Goal: Contribute content

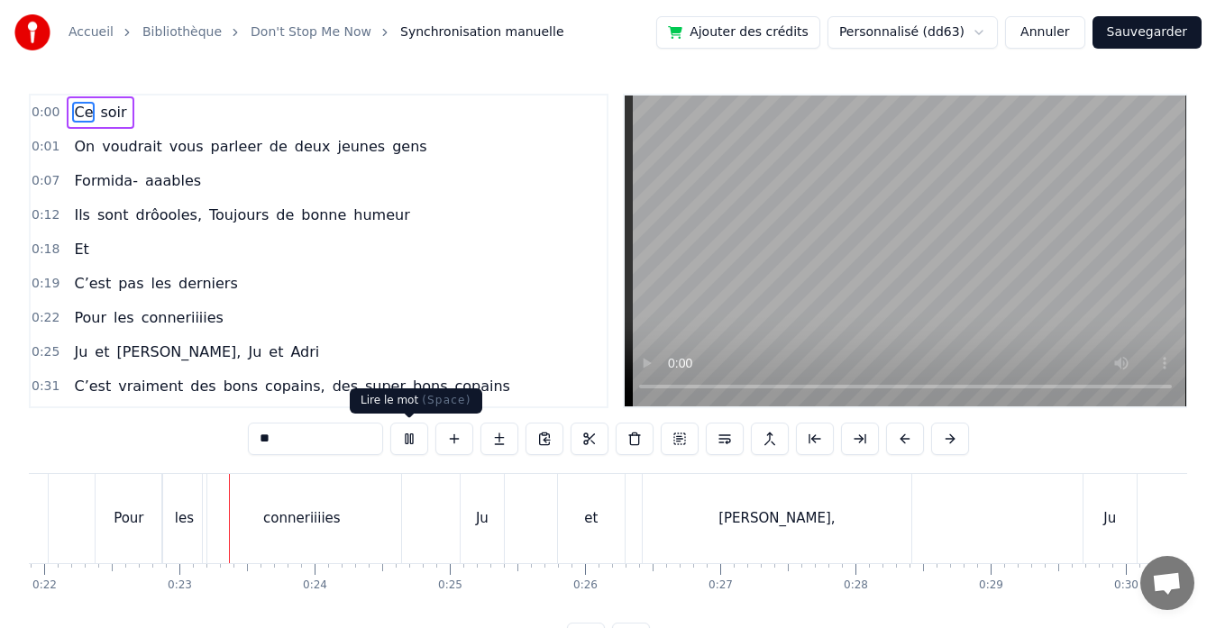
scroll to position [0, 3012]
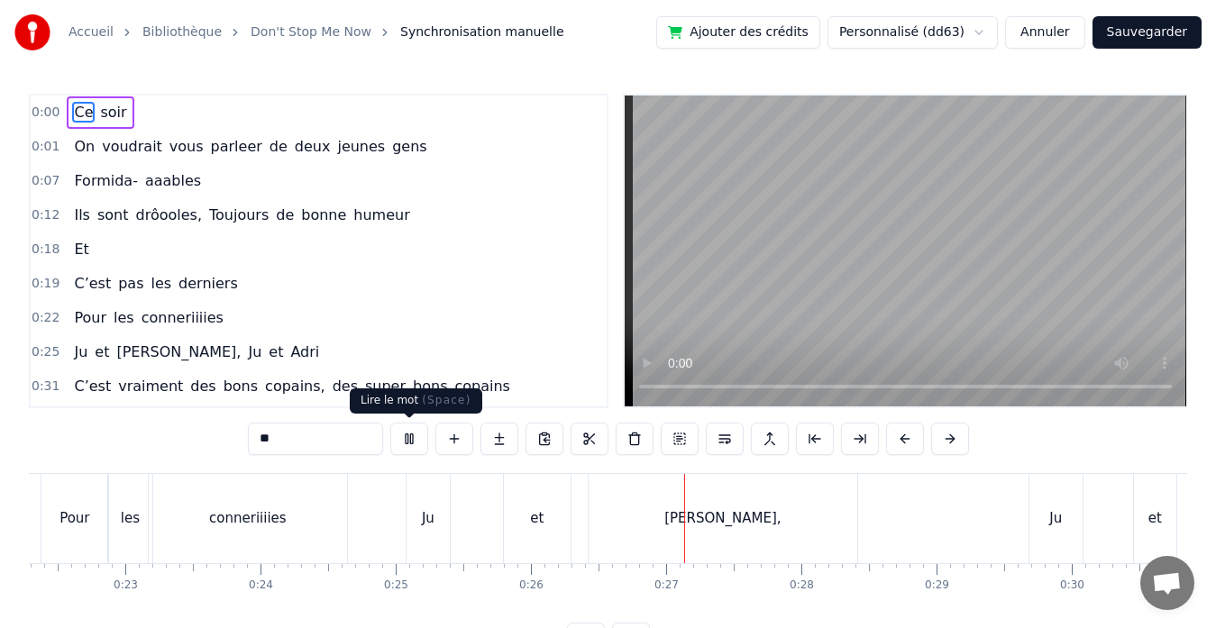
click at [410, 433] on button at bounding box center [409, 439] width 38 height 32
click at [725, 533] on div "[PERSON_NAME]," at bounding box center [722, 518] width 269 height 89
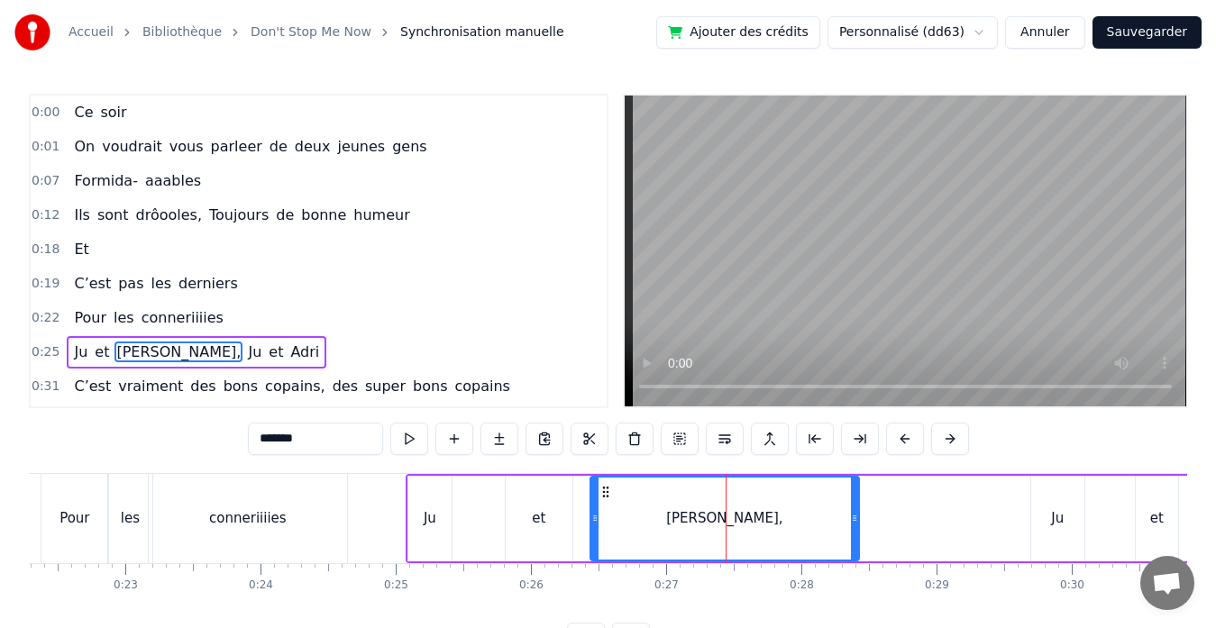
scroll to position [101, 0]
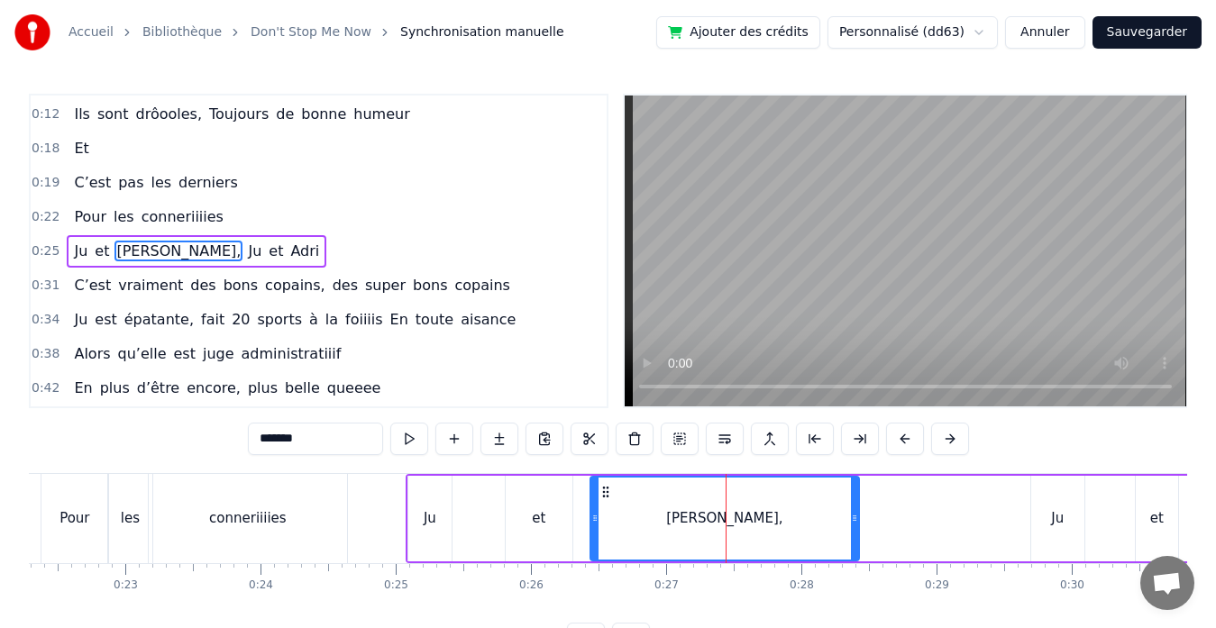
click at [292, 439] on input "*******" at bounding box center [315, 439] width 135 height 32
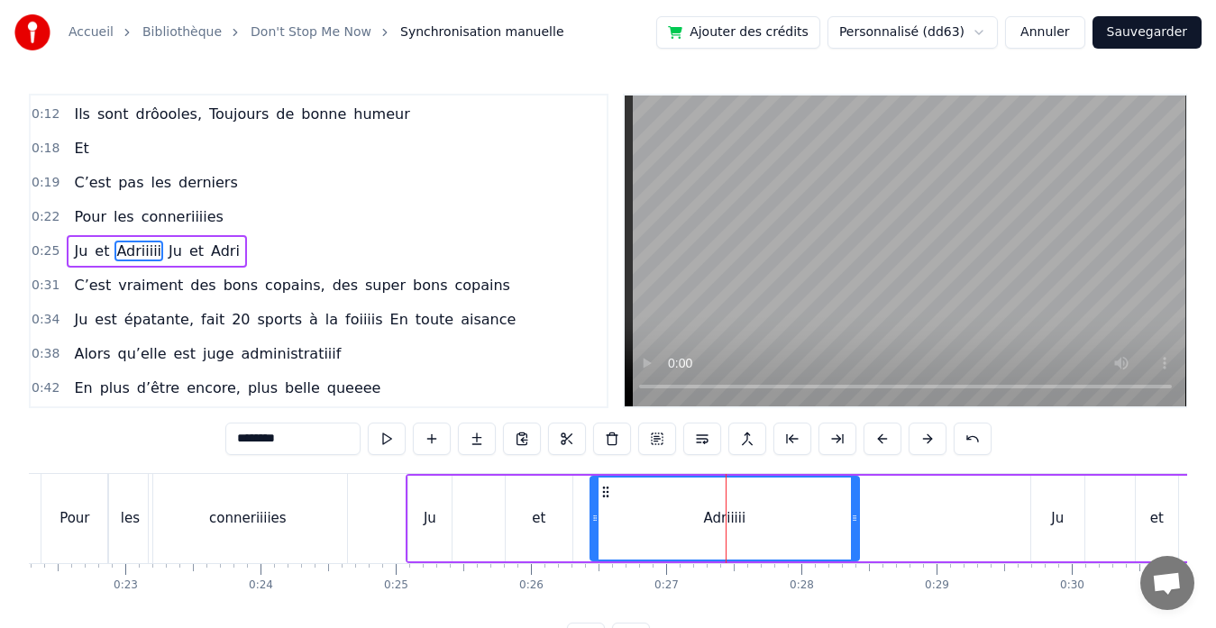
click at [182, 523] on div "conneriiiies" at bounding box center [248, 518] width 198 height 89
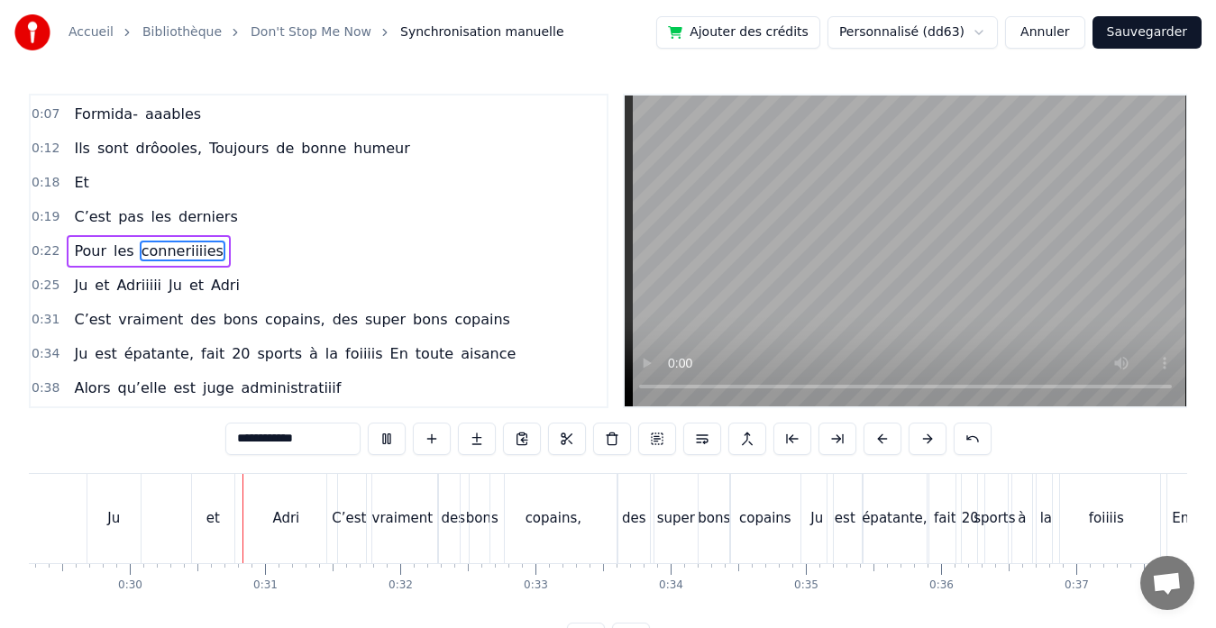
scroll to position [0, 4003]
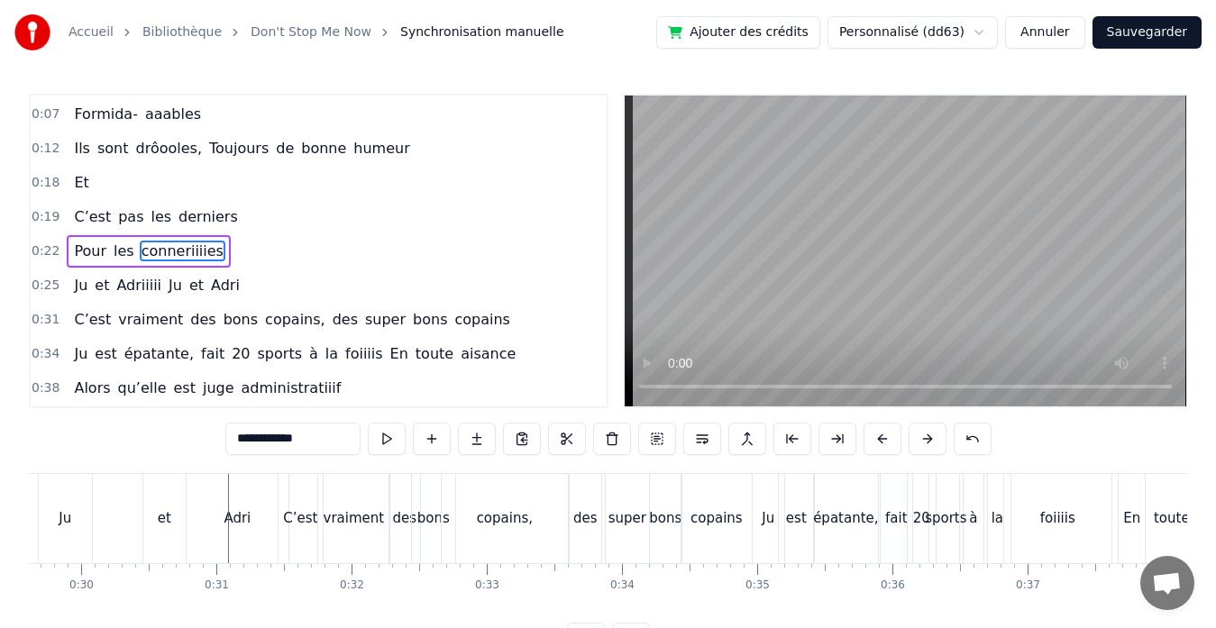
click at [251, 531] on div "Adri" at bounding box center [238, 518] width 102 height 89
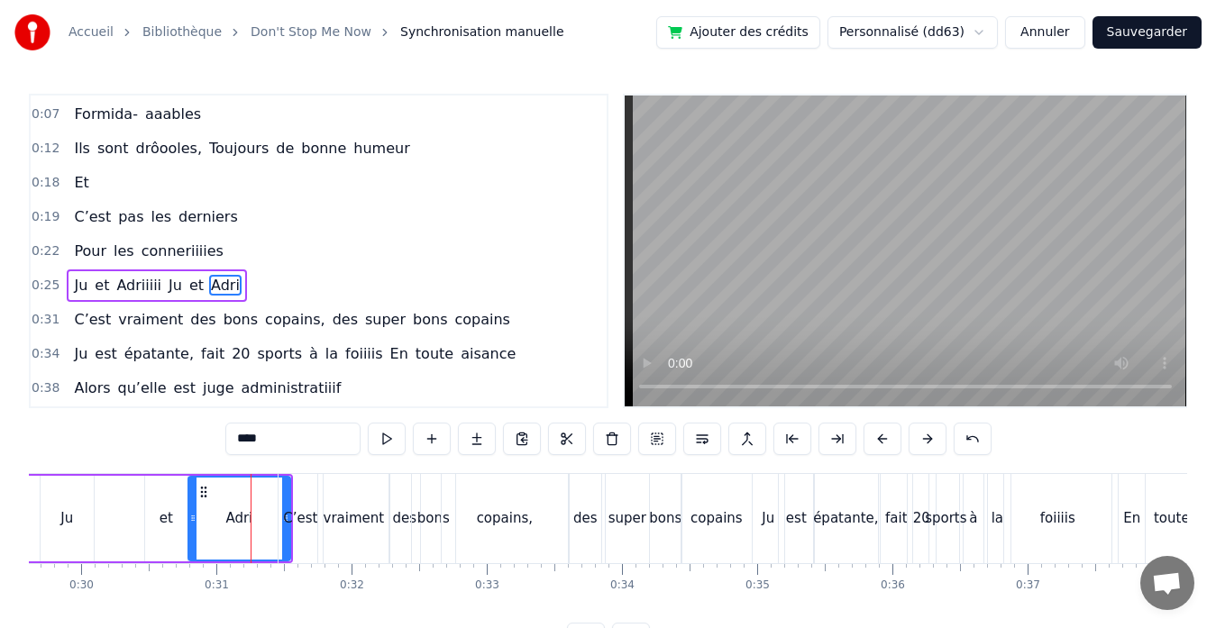
scroll to position [101, 0]
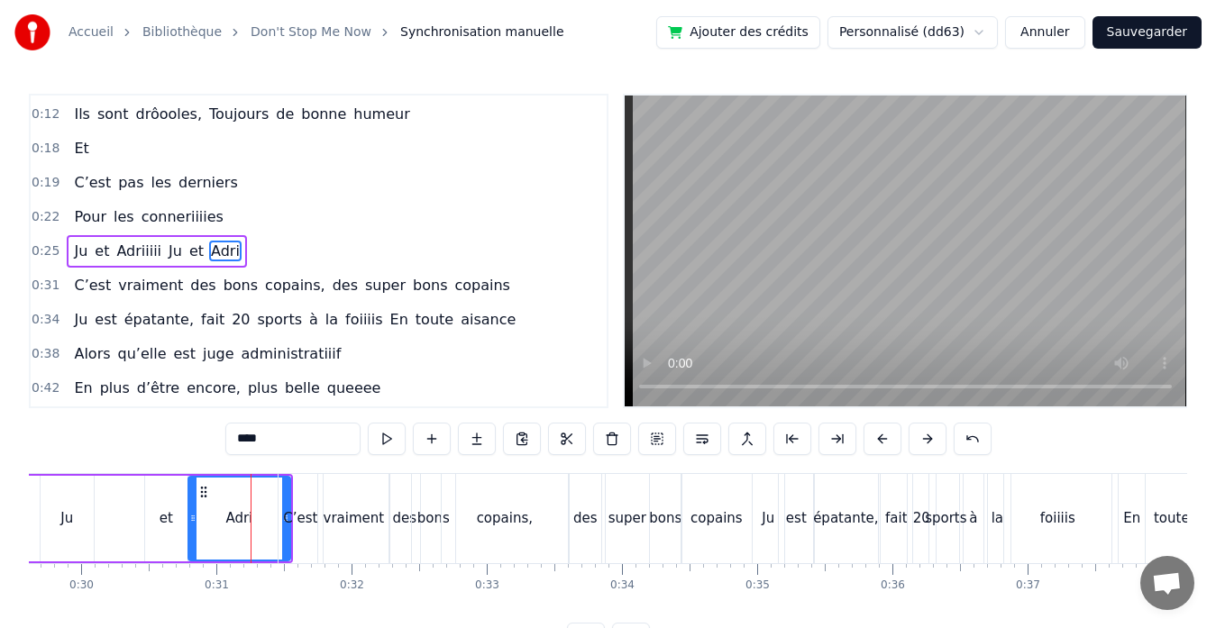
click at [312, 445] on input "****" at bounding box center [292, 439] width 135 height 32
click at [52, 508] on div "Ju" at bounding box center [67, 519] width 53 height 86
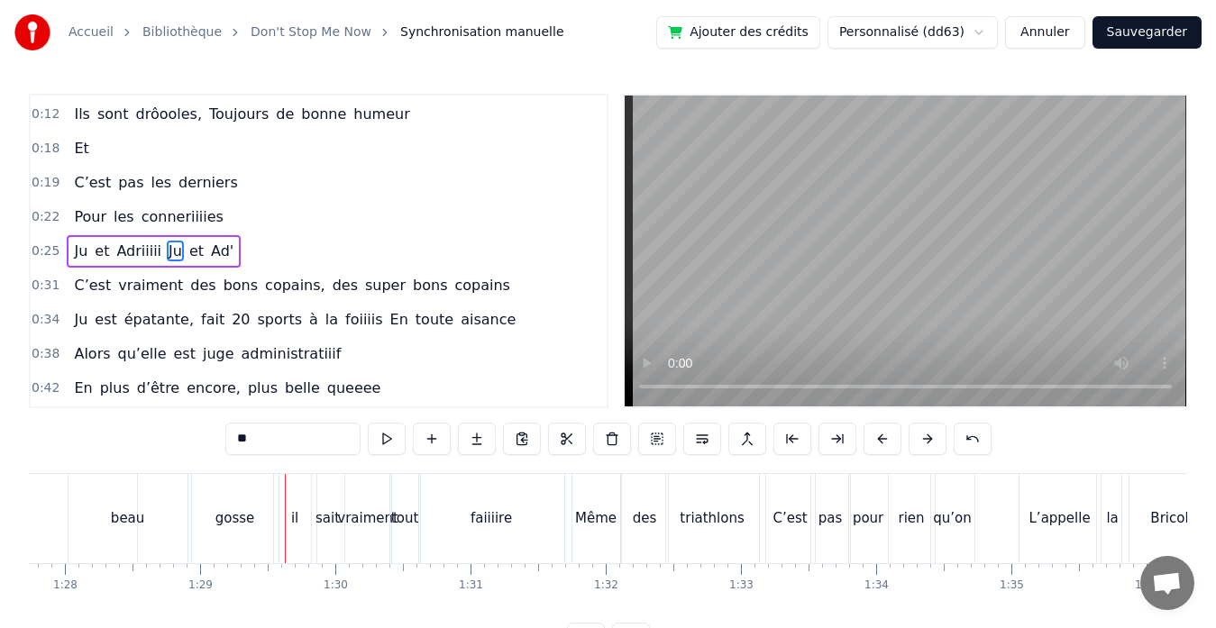
scroll to position [0, 11858]
click at [443, 506] on div "faiiiire" at bounding box center [492, 518] width 145 height 89
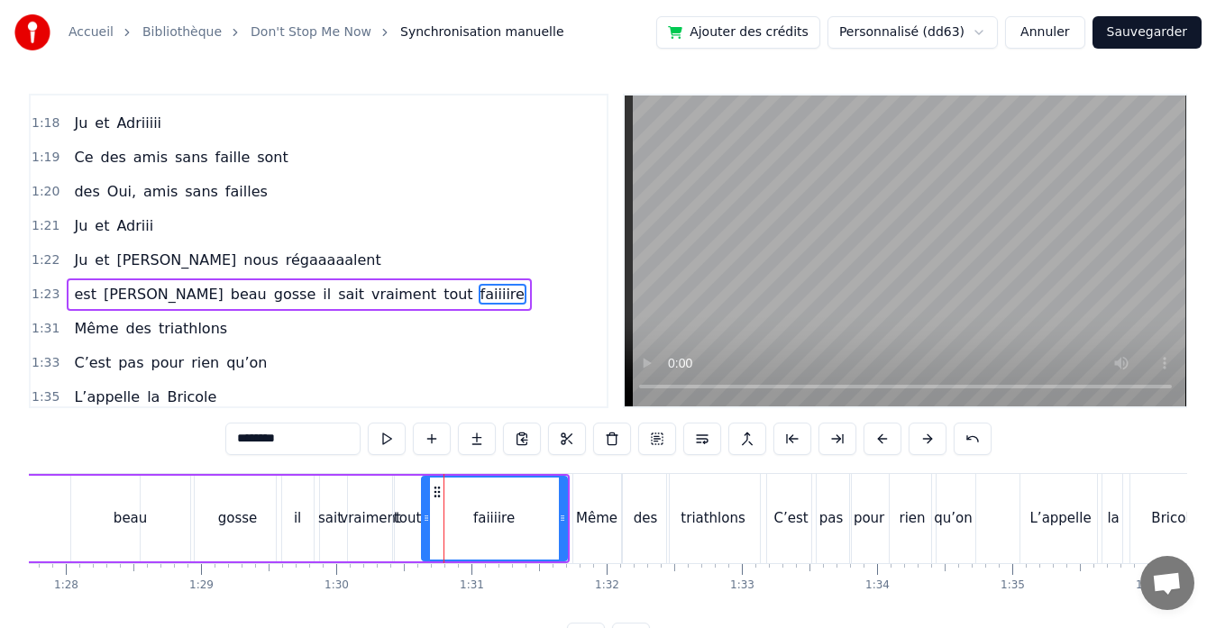
scroll to position [957, 0]
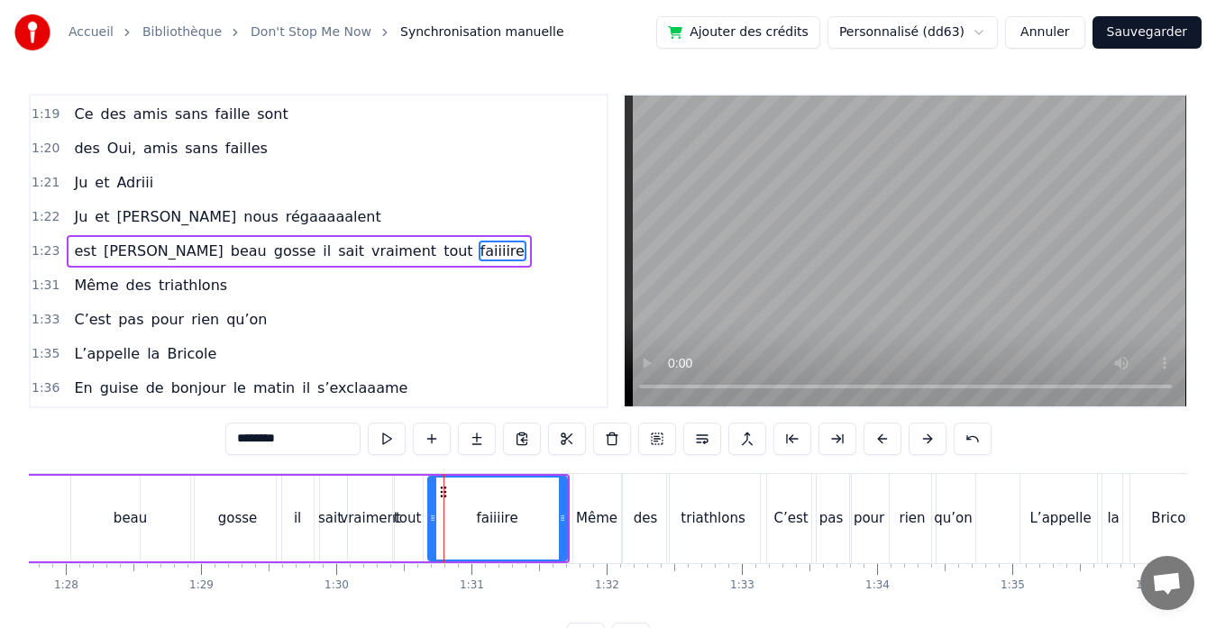
click at [433, 515] on icon at bounding box center [432, 518] width 7 height 14
click at [405, 519] on div "tout" at bounding box center [407, 518] width 27 height 21
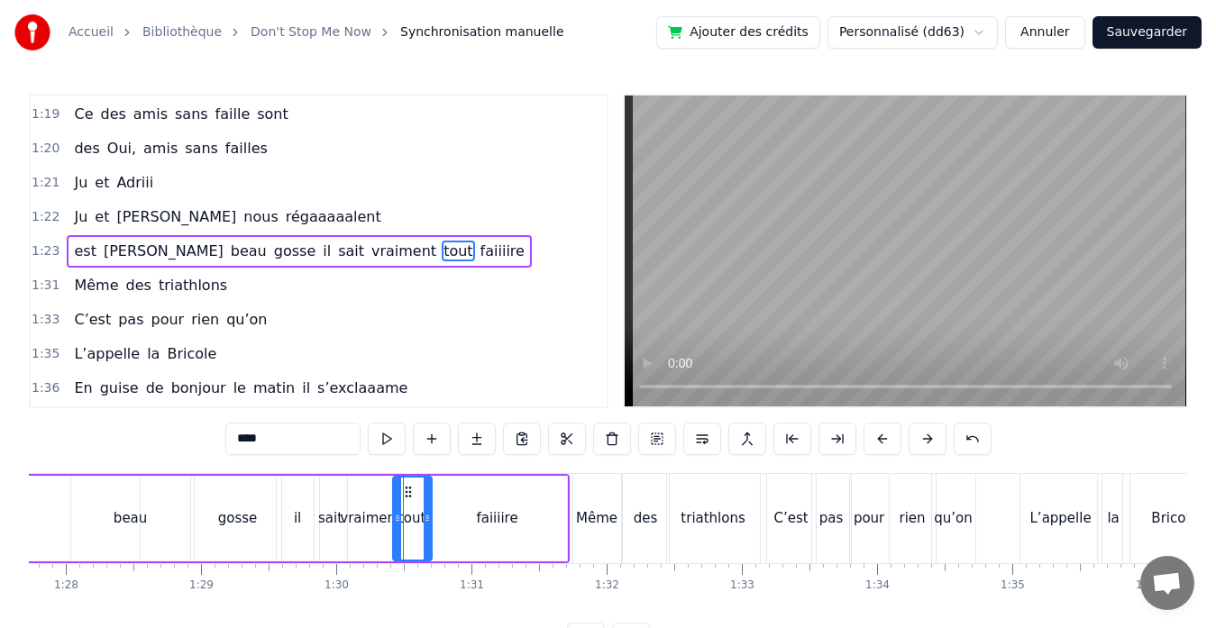
drag, startPoint x: 417, startPoint y: 516, endPoint x: 427, endPoint y: 516, distance: 9.9
click at [426, 516] on circle at bounding box center [425, 515] width 1 height 1
drag, startPoint x: 396, startPoint y: 520, endPoint x: 407, endPoint y: 520, distance: 10.8
click at [406, 520] on circle at bounding box center [405, 520] width 1 height 1
click at [401, 519] on icon at bounding box center [404, 518] width 7 height 14
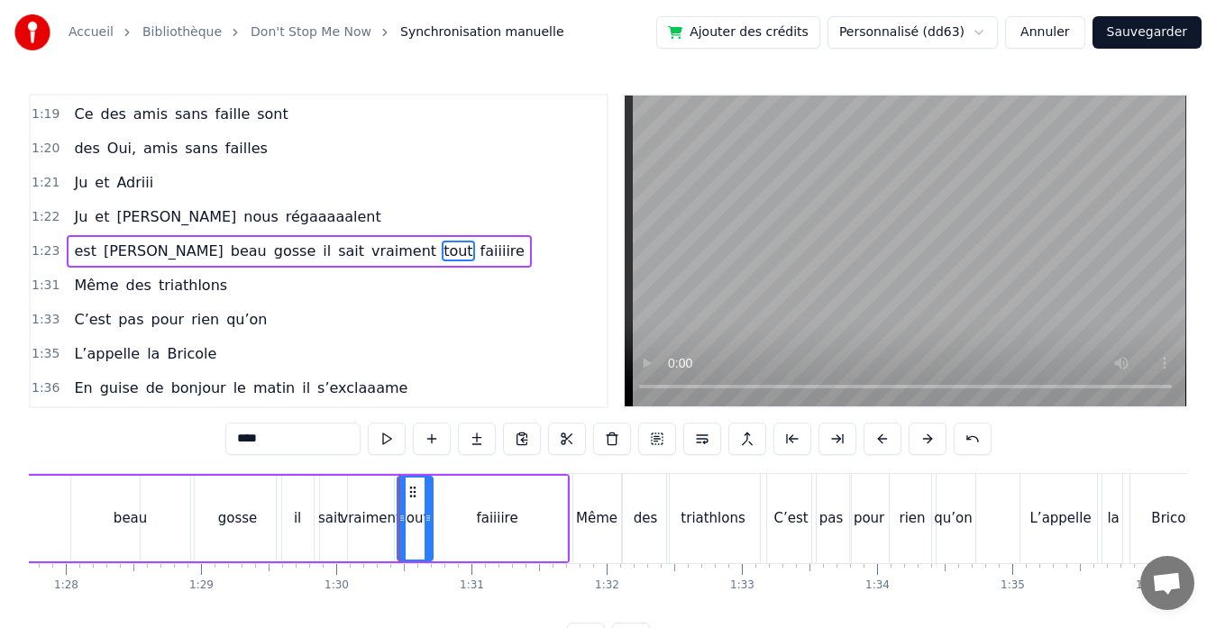
click at [143, 512] on div "beau" at bounding box center [130, 518] width 33 height 21
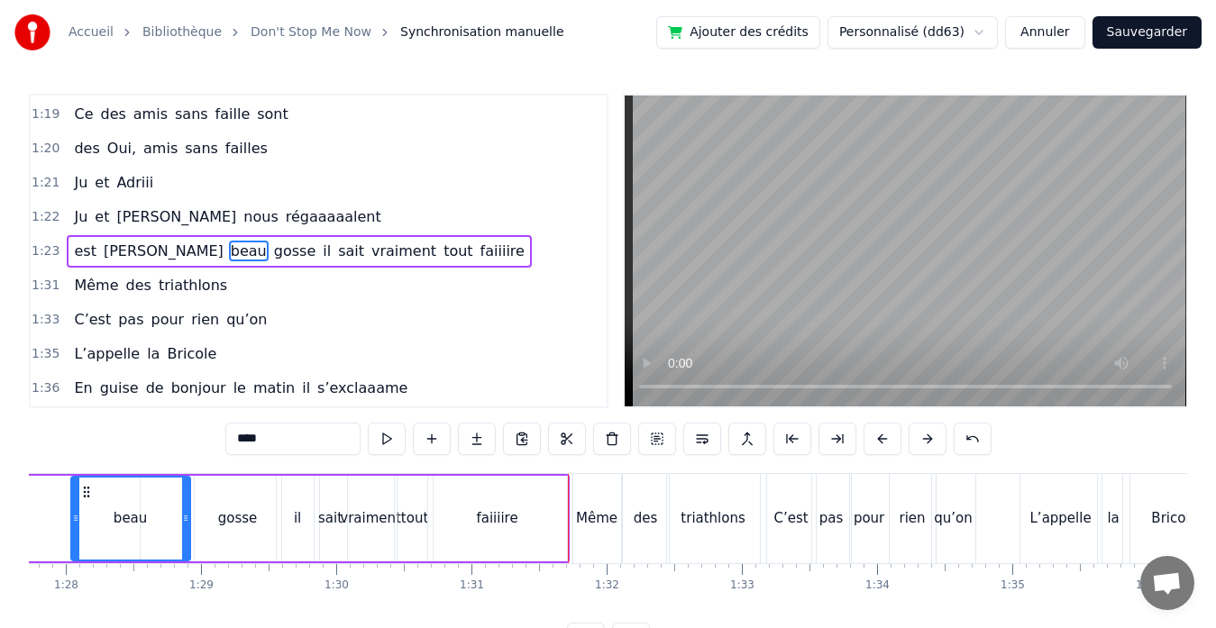
click at [298, 527] on div "il" at bounding box center [297, 518] width 7 height 21
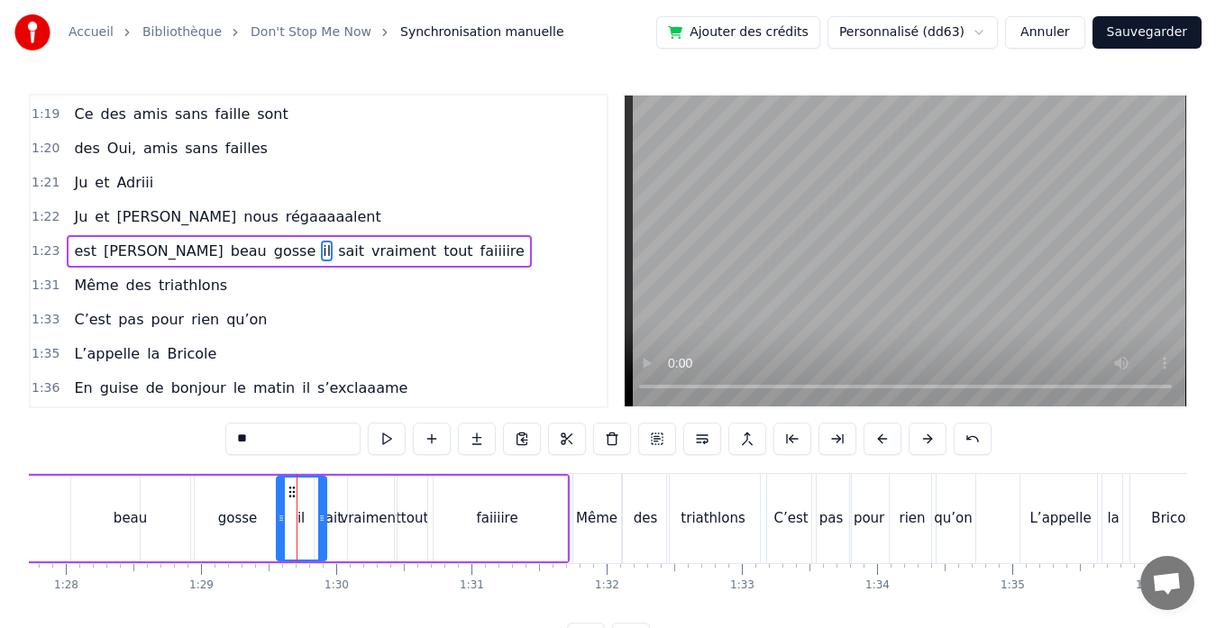
click at [320, 519] on icon at bounding box center [321, 518] width 7 height 14
drag, startPoint x: 281, startPoint y: 519, endPoint x: 293, endPoint y: 514, distance: 12.9
click at [293, 514] on icon at bounding box center [292, 518] width 7 height 14
click at [234, 524] on div "gosse" at bounding box center [238, 518] width 40 height 21
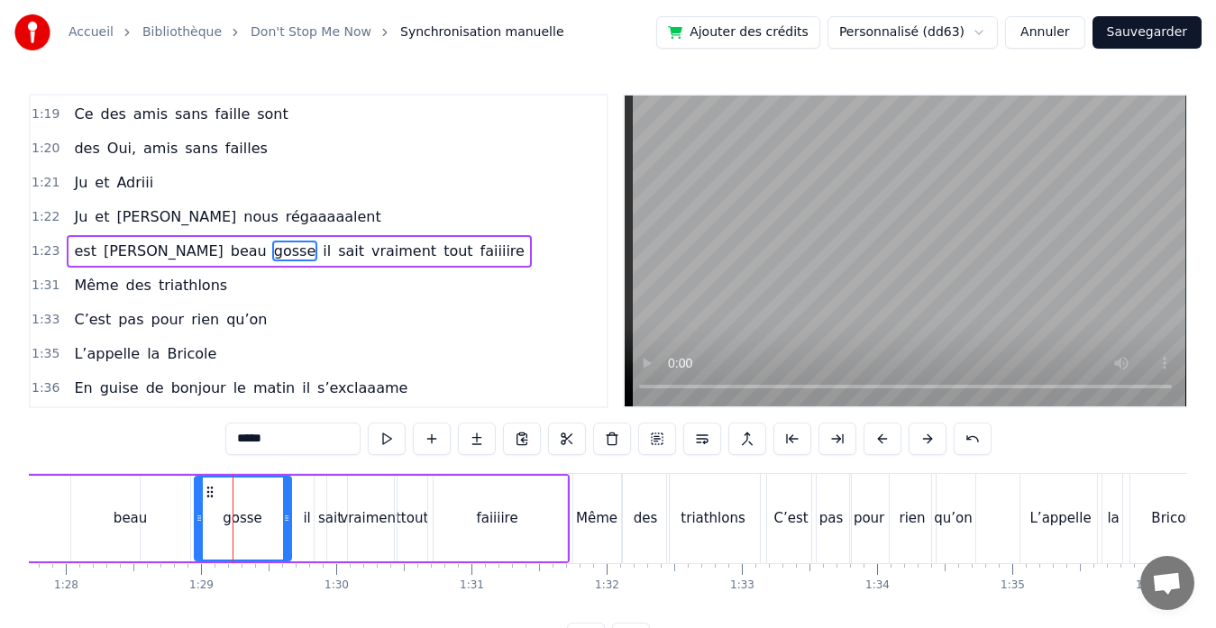
drag, startPoint x: 278, startPoint y: 516, endPoint x: 287, endPoint y: 516, distance: 9.9
click at [287, 516] on circle at bounding box center [287, 515] width 1 height 1
drag, startPoint x: 196, startPoint y: 516, endPoint x: 263, endPoint y: 521, distance: 67.7
click at [263, 521] on icon at bounding box center [266, 518] width 7 height 14
click at [135, 525] on div "beau" at bounding box center [130, 518] width 33 height 21
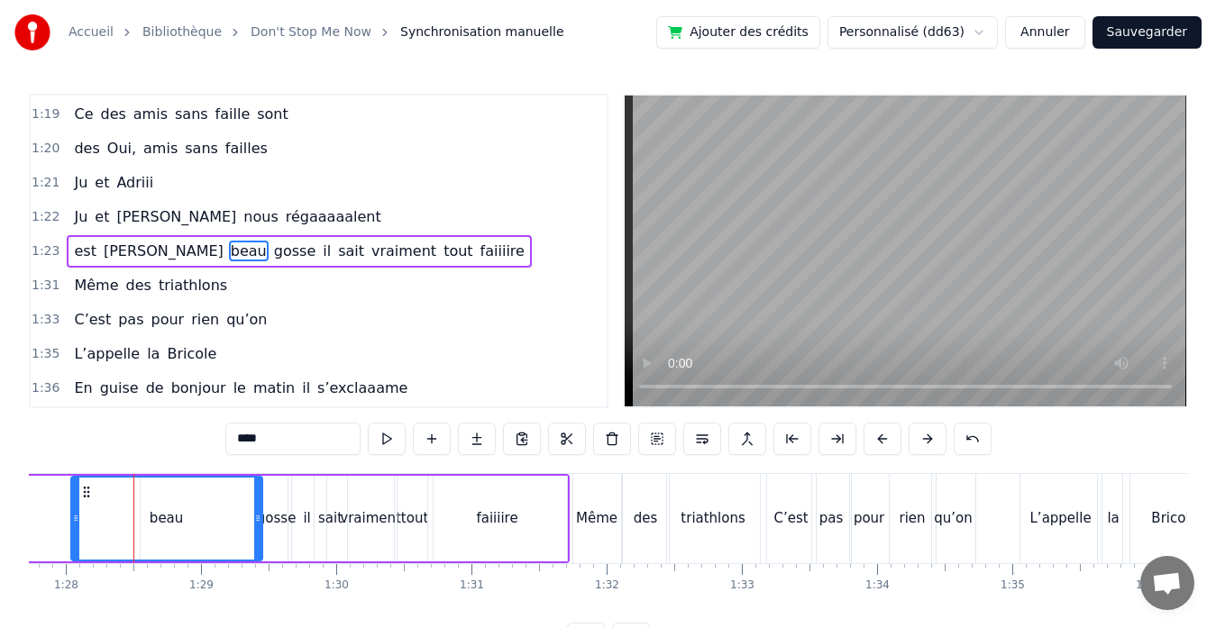
drag, startPoint x: 188, startPoint y: 520, endPoint x: 260, endPoint y: 517, distance: 72.1
click at [260, 517] on icon at bounding box center [257, 518] width 7 height 14
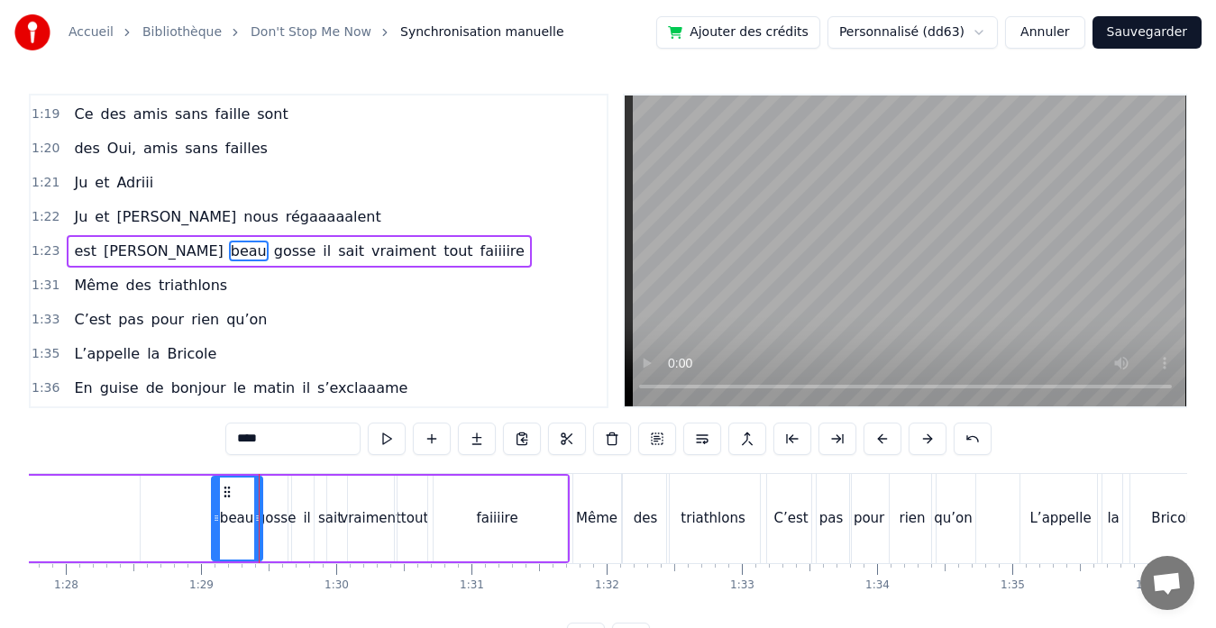
drag, startPoint x: 76, startPoint y: 515, endPoint x: 216, endPoint y: 529, distance: 141.3
click at [216, 529] on div at bounding box center [216, 519] width 7 height 82
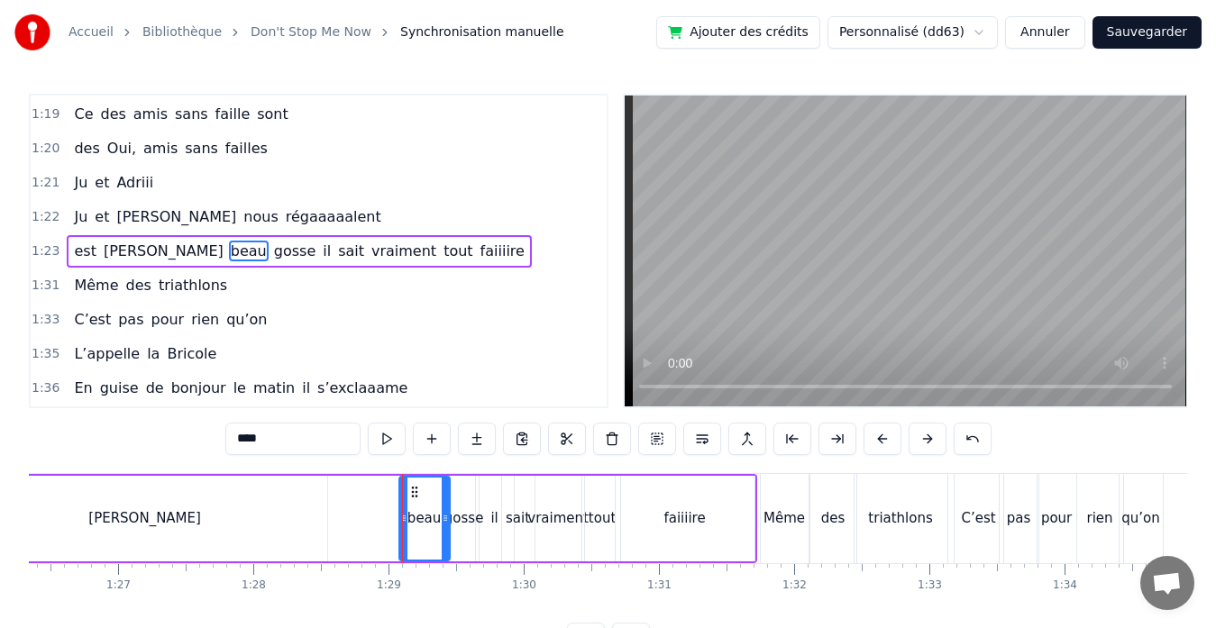
scroll to position [0, 11669]
click at [182, 526] on div "[PERSON_NAME]" at bounding box center [146, 519] width 364 height 86
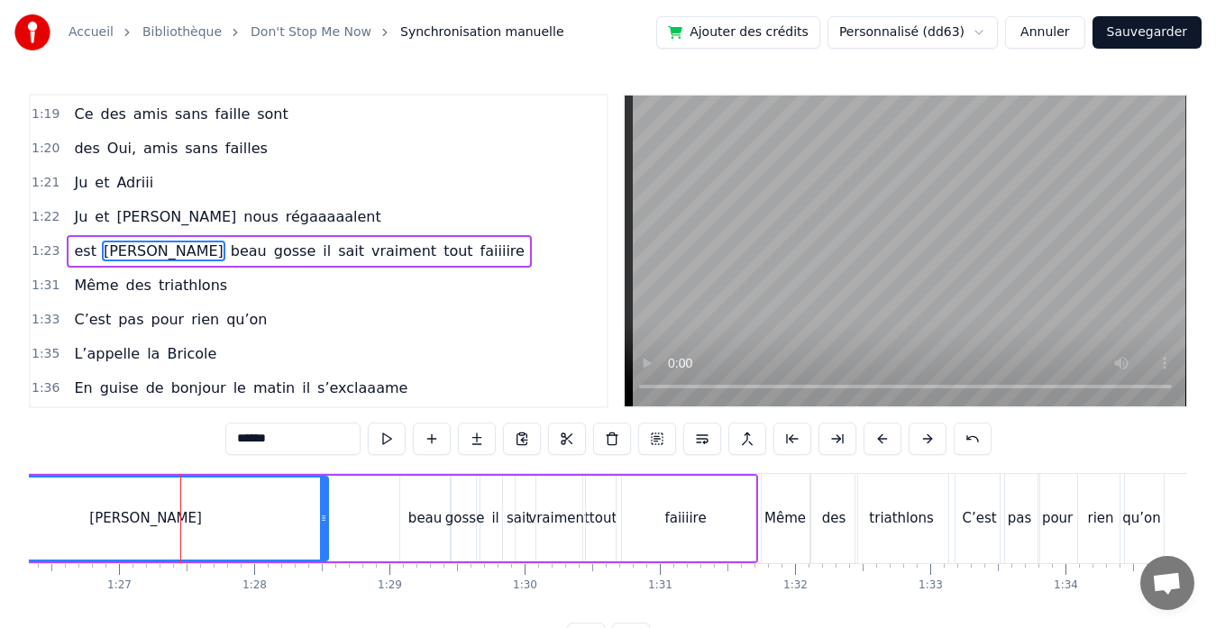
click at [428, 515] on div "beau" at bounding box center [424, 518] width 33 height 21
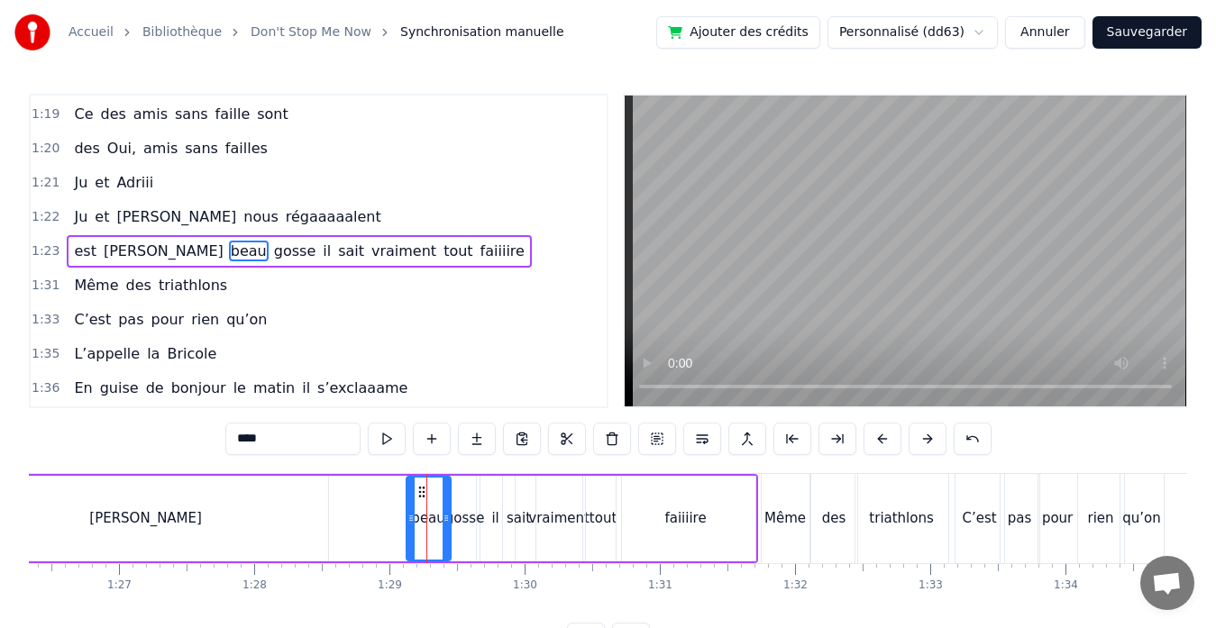
click at [410, 518] on circle at bounding box center [409, 518] width 1 height 1
click at [207, 523] on div "[PERSON_NAME]" at bounding box center [146, 519] width 364 height 86
type input "******"
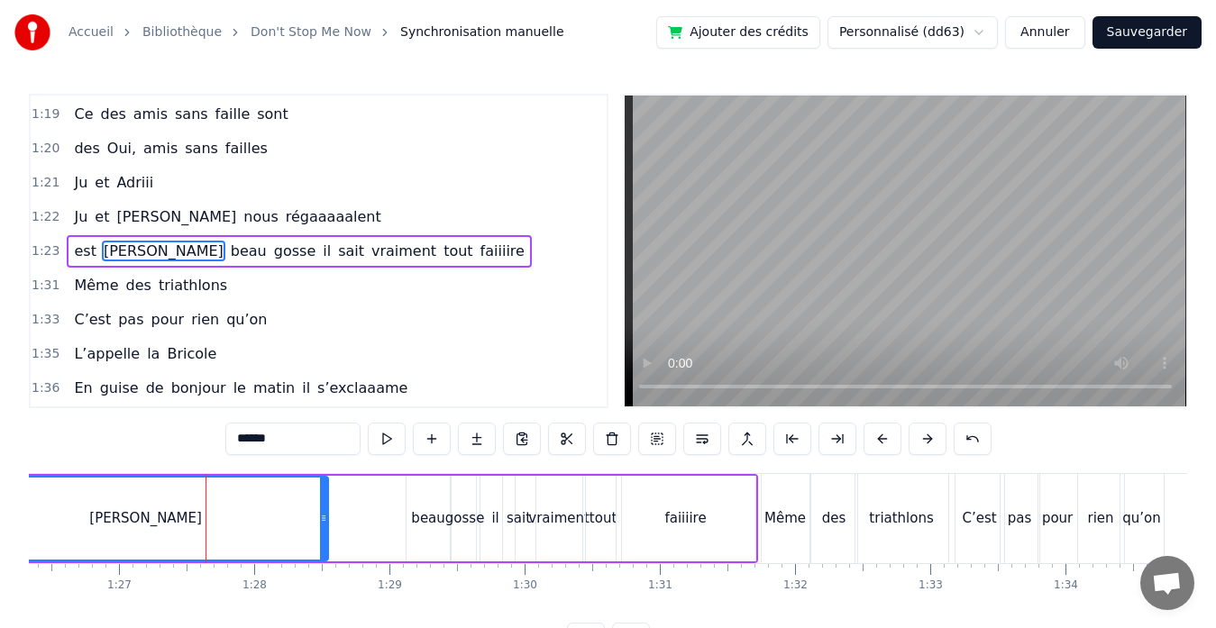
drag, startPoint x: 328, startPoint y: 514, endPoint x: 407, endPoint y: 517, distance: 79.4
click at [407, 517] on div "est [PERSON_NAME] il sait vraiment tout faiiiire" at bounding box center [221, 518] width 1074 height 89
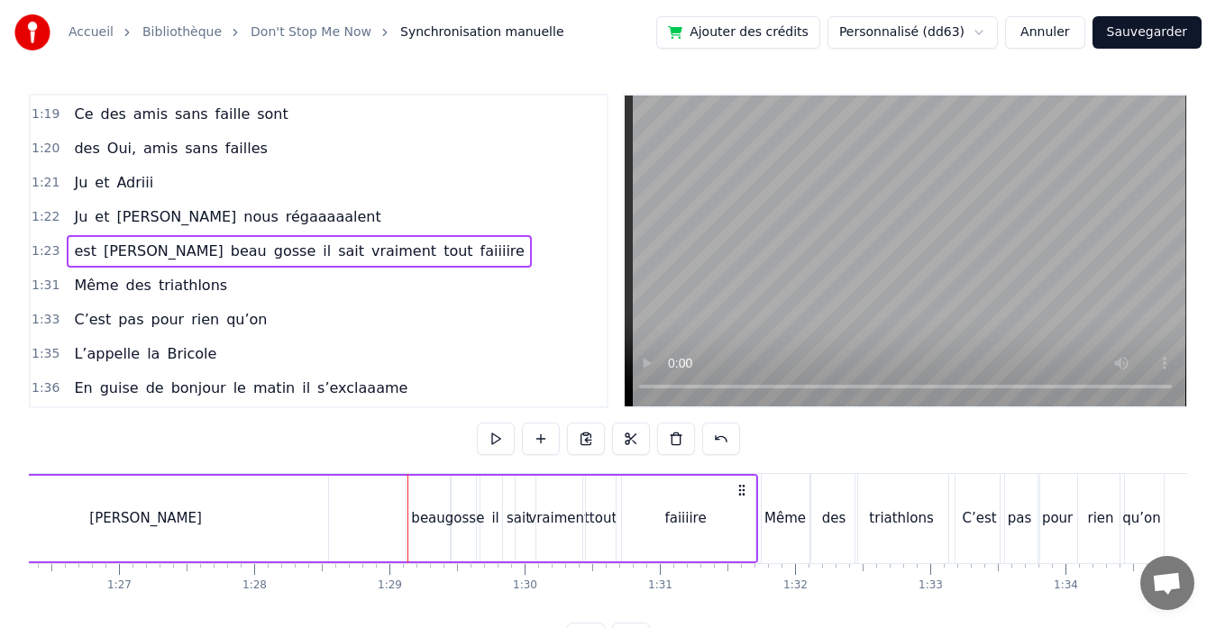
click at [279, 509] on div "[PERSON_NAME]" at bounding box center [146, 519] width 364 height 86
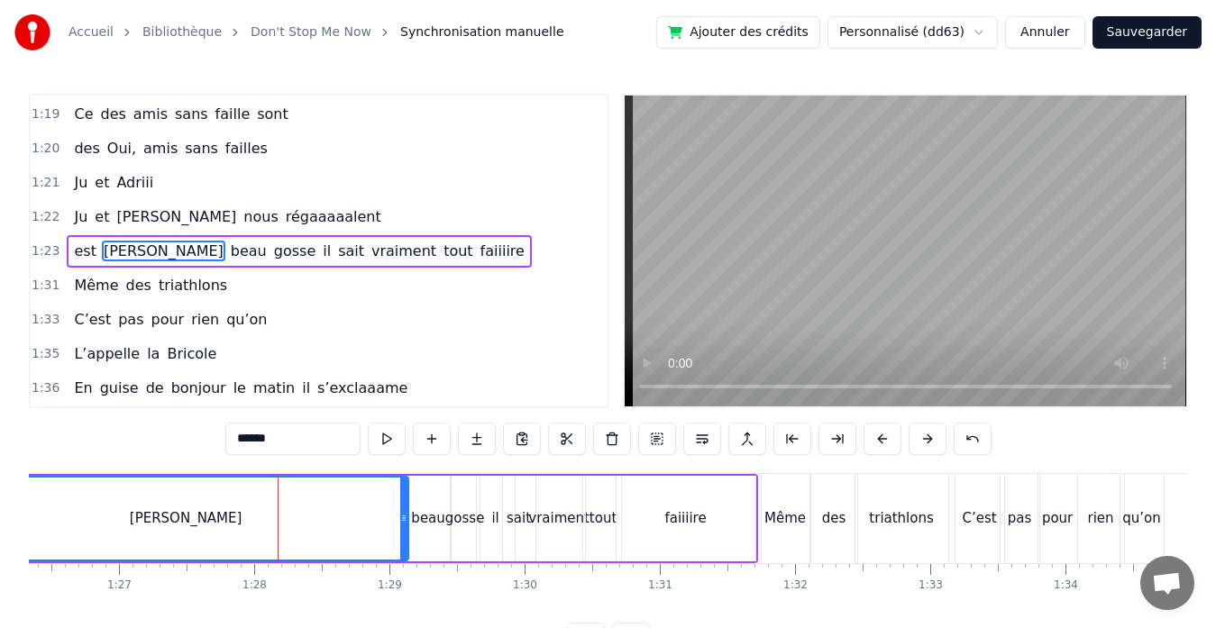
drag, startPoint x: 322, startPoint y: 517, endPoint x: 402, endPoint y: 520, distance: 80.2
click at [402, 520] on icon at bounding box center [403, 518] width 7 height 14
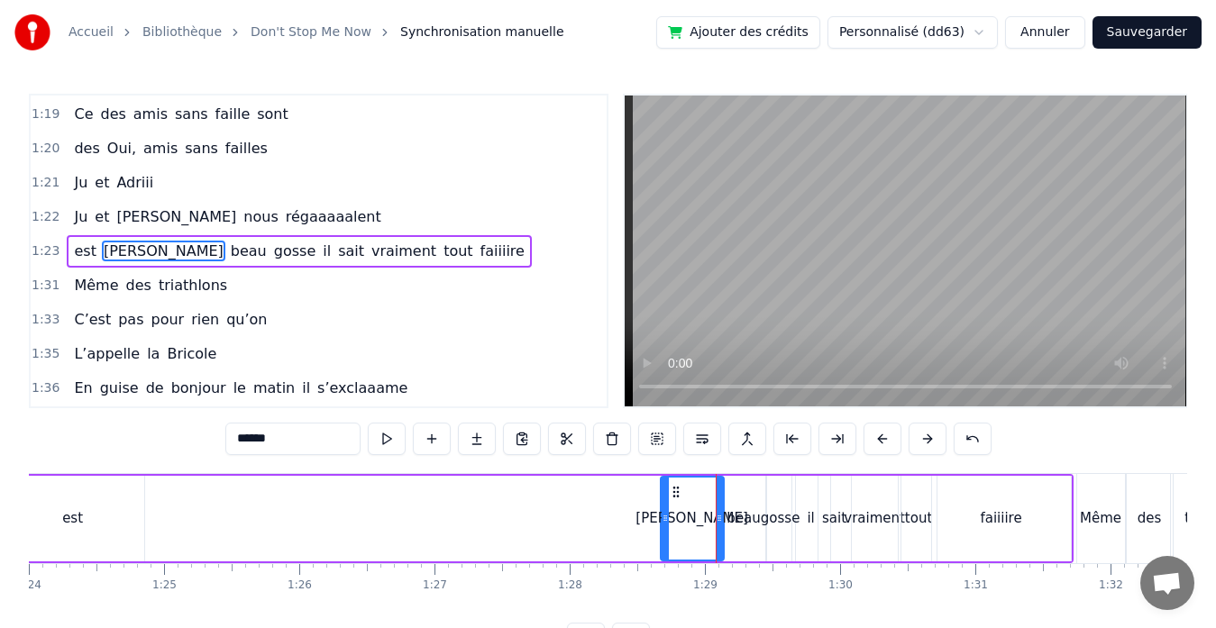
drag, startPoint x: 283, startPoint y: 520, endPoint x: 664, endPoint y: 518, distance: 381.2
click at [664, 518] on icon at bounding box center [664, 518] width 7 height 14
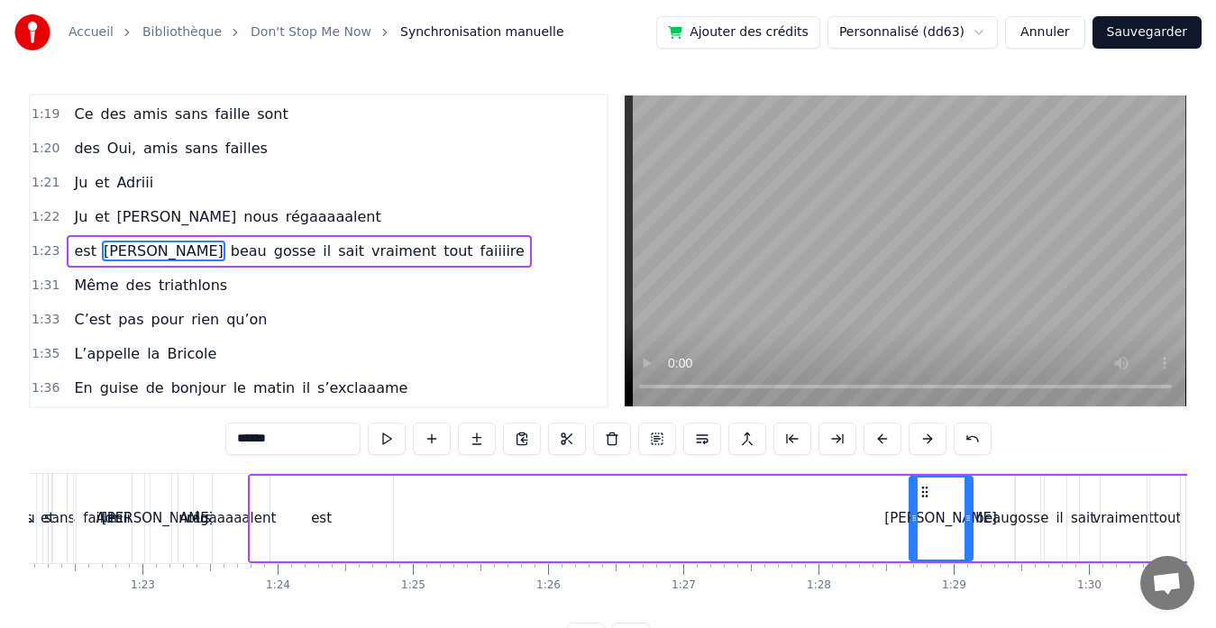
scroll to position [0, 11104]
click at [215, 516] on div "régaaaaalent" at bounding box center [231, 518] width 89 height 21
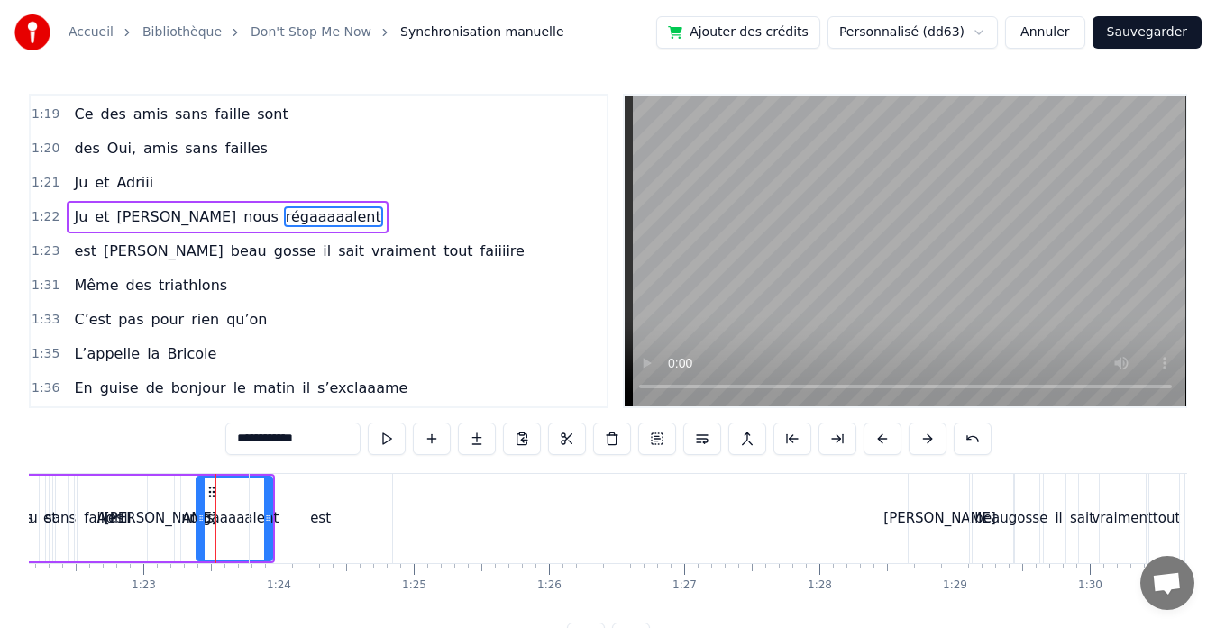
scroll to position [923, 0]
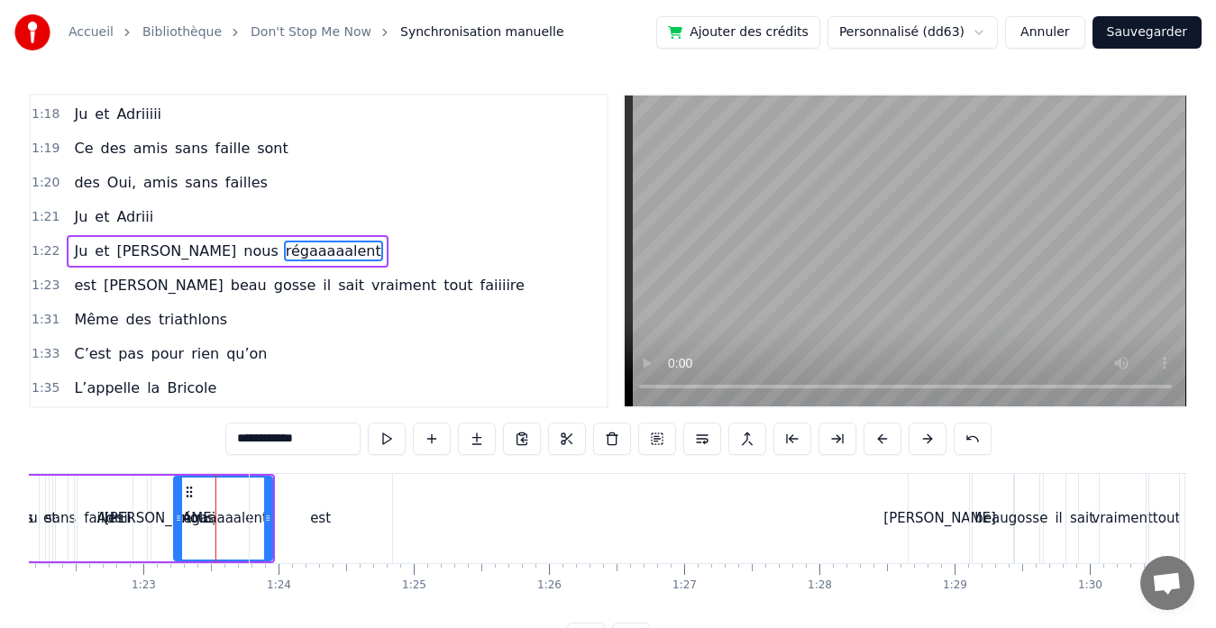
drag, startPoint x: 198, startPoint y: 515, endPoint x: 169, endPoint y: 515, distance: 28.8
click at [175, 515] on icon at bounding box center [178, 518] width 7 height 14
click at [291, 516] on div "est" at bounding box center [321, 518] width 142 height 89
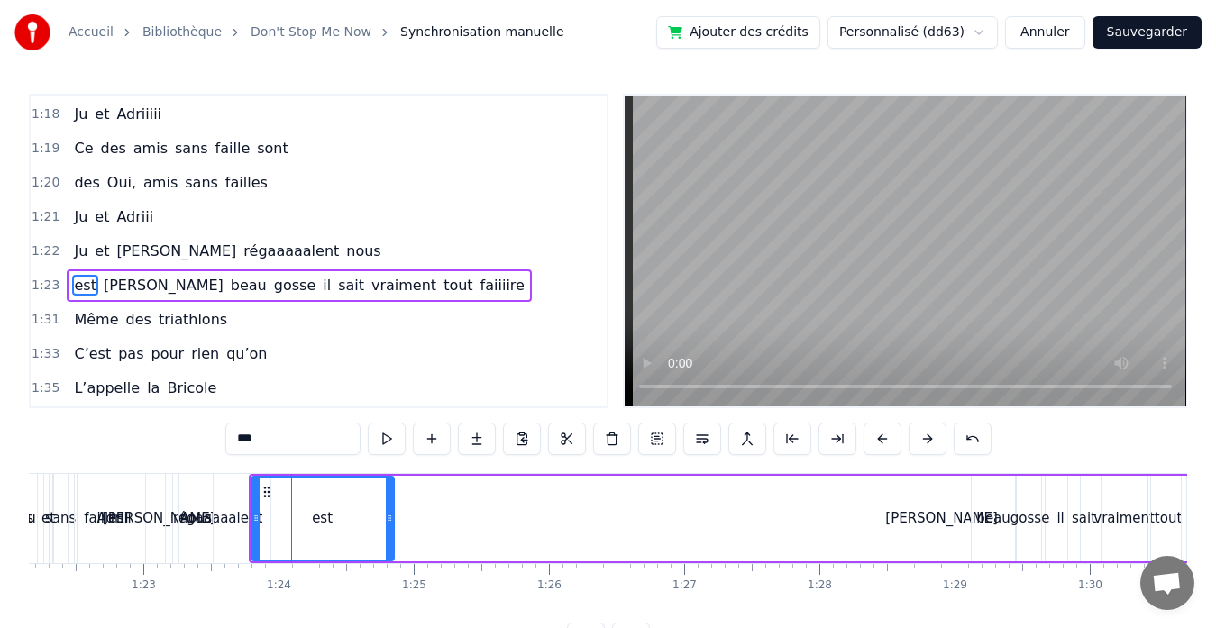
scroll to position [957, 0]
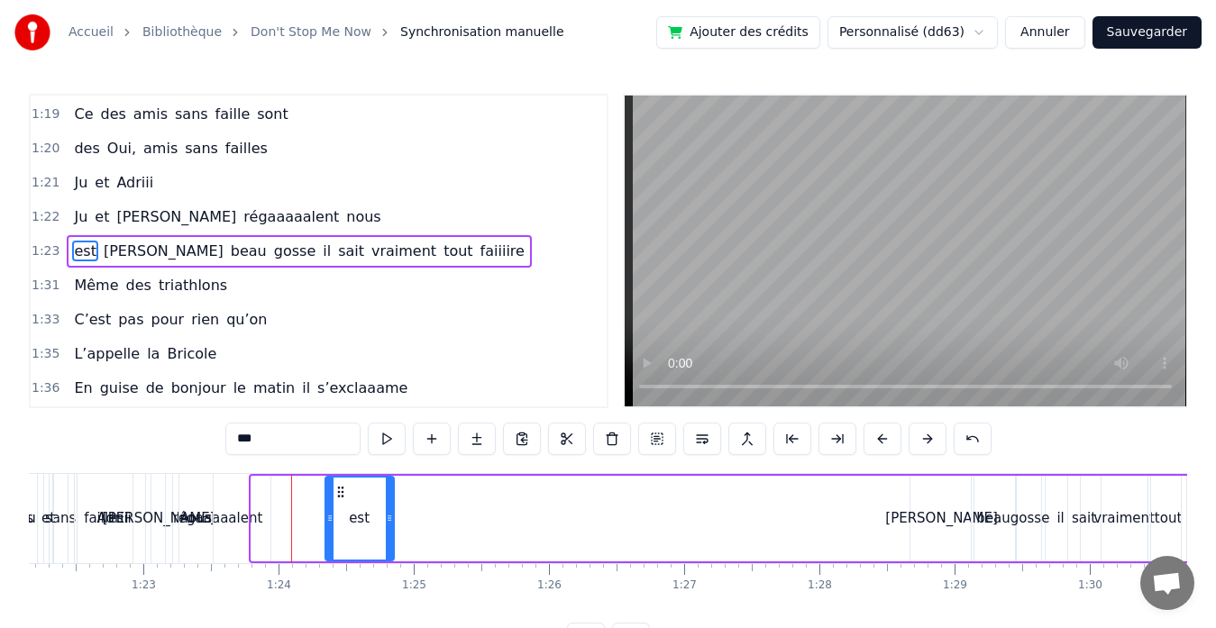
drag, startPoint x: 252, startPoint y: 516, endPoint x: 325, endPoint y: 512, distance: 73.1
click at [326, 512] on icon at bounding box center [329, 518] width 7 height 14
click at [241, 512] on div "régaaaaalent" at bounding box center [217, 518] width 89 height 21
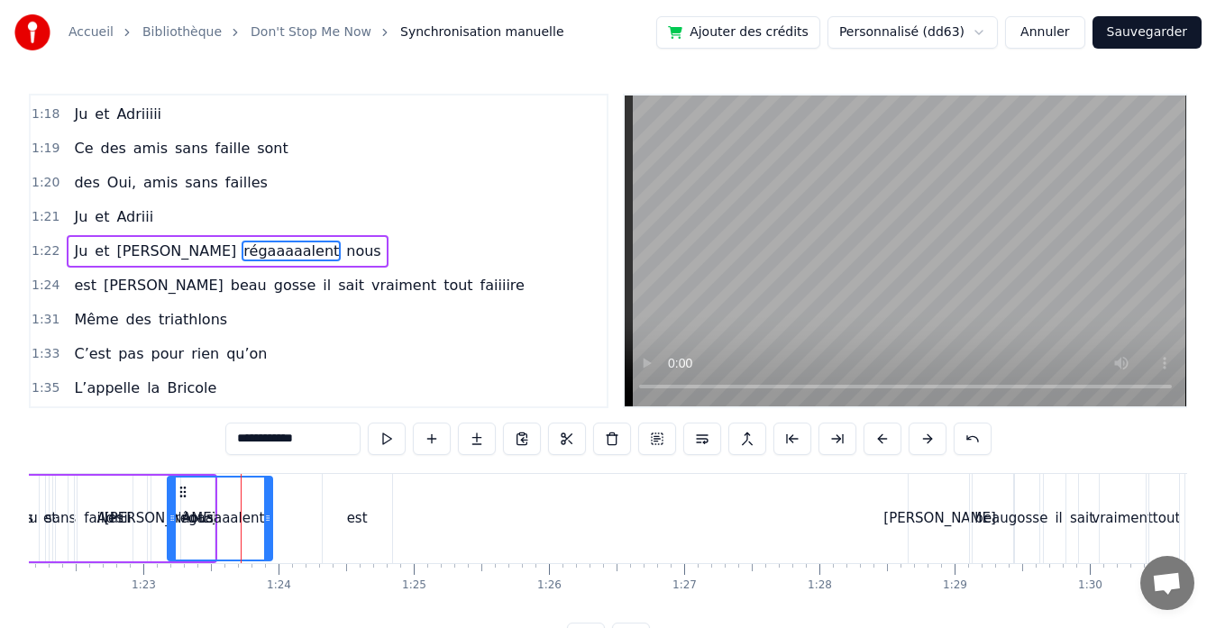
click at [269, 517] on icon at bounding box center [267, 518] width 7 height 14
click at [370, 524] on div "est" at bounding box center [357, 518] width 69 height 89
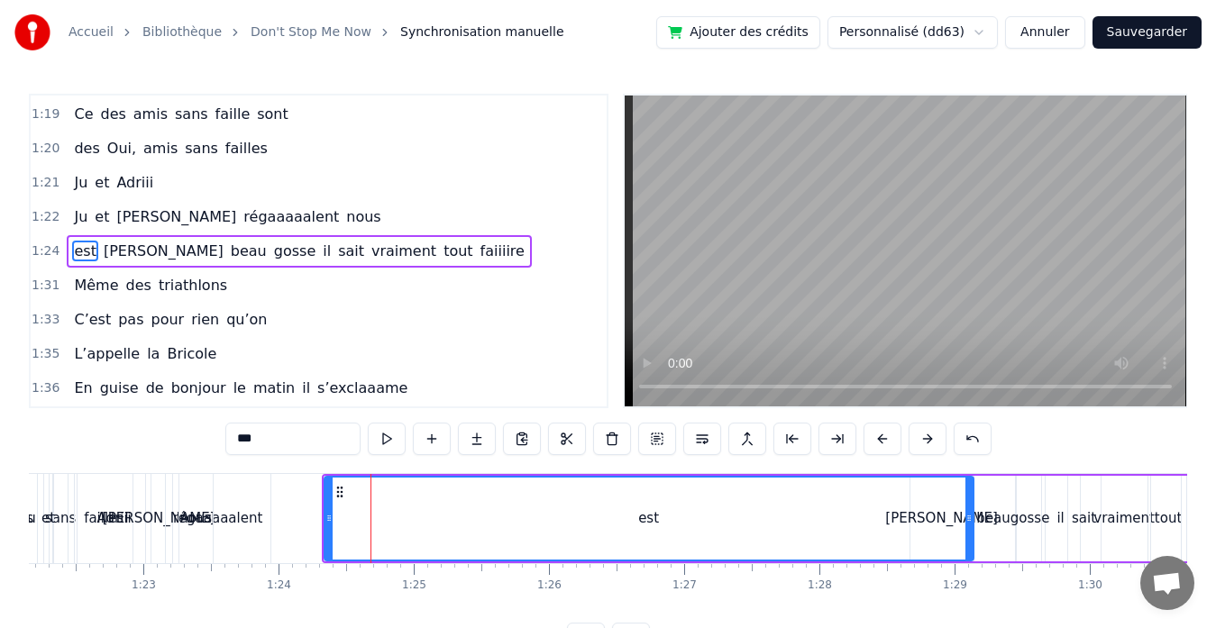
drag, startPoint x: 388, startPoint y: 519, endPoint x: 968, endPoint y: 504, distance: 579.6
click at [968, 504] on div at bounding box center [968, 519] width 7 height 82
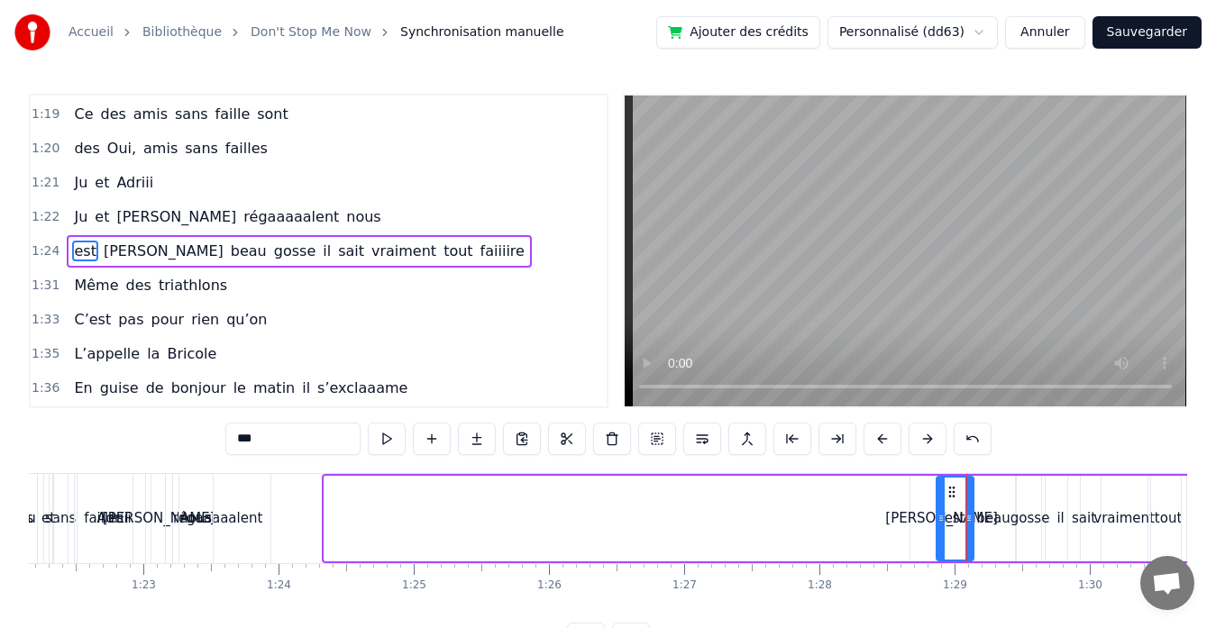
drag, startPoint x: 329, startPoint y: 516, endPoint x: 943, endPoint y: 488, distance: 615.2
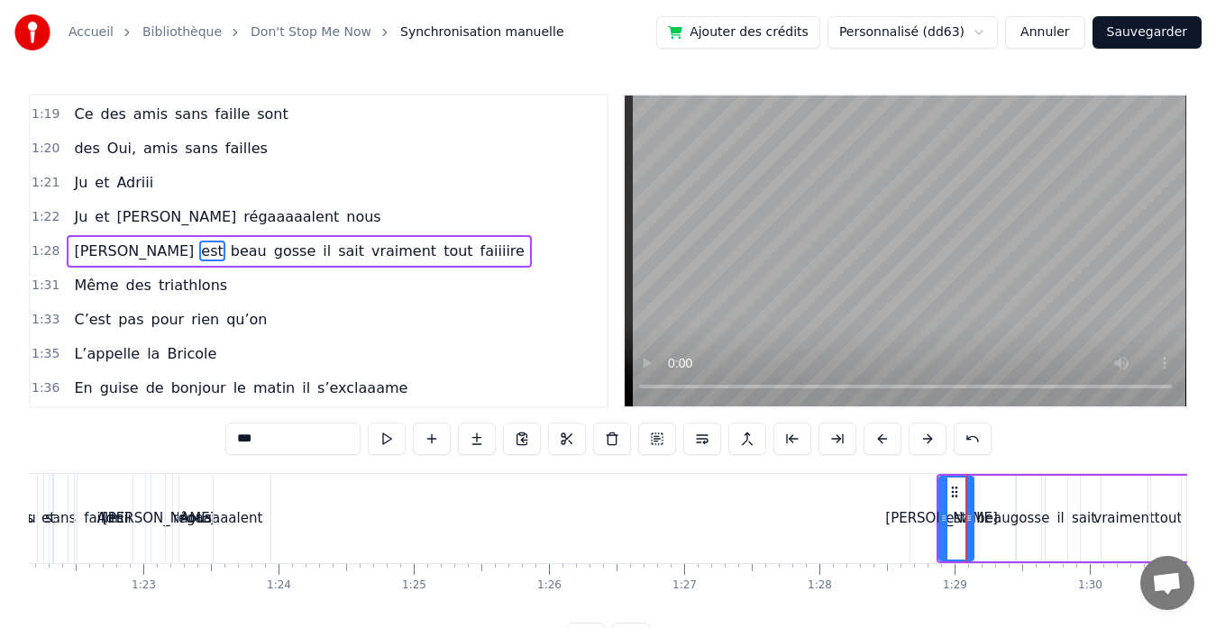
click at [918, 519] on div "[PERSON_NAME]" at bounding box center [941, 519] width 63 height 86
type input "******"
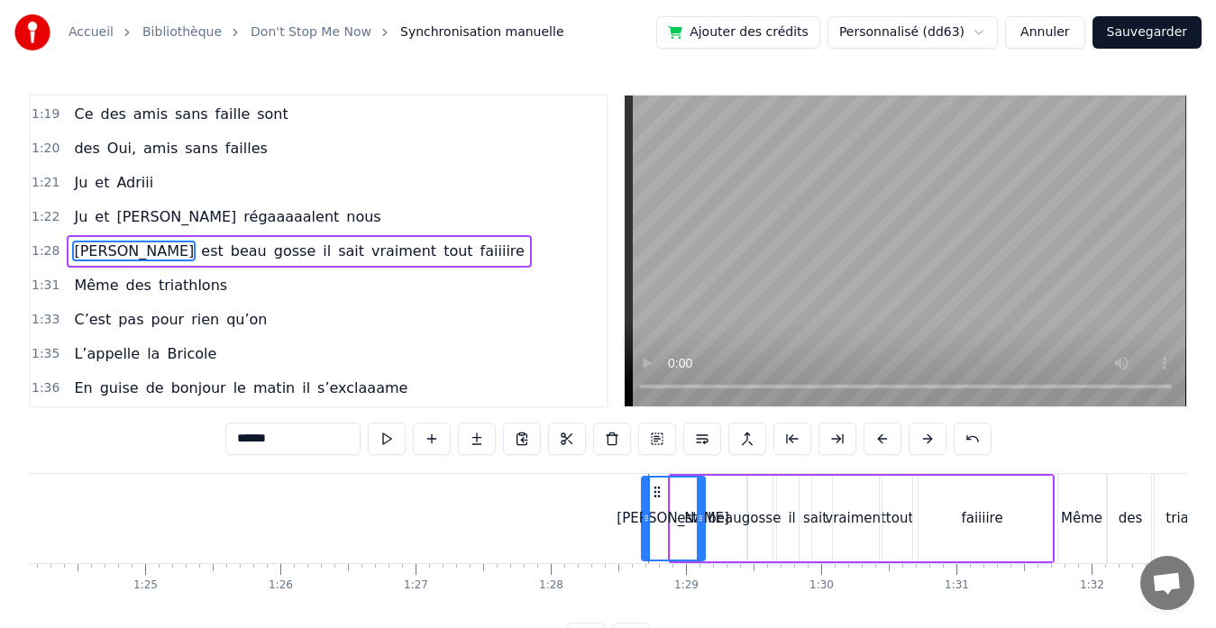
scroll to position [0, 11374]
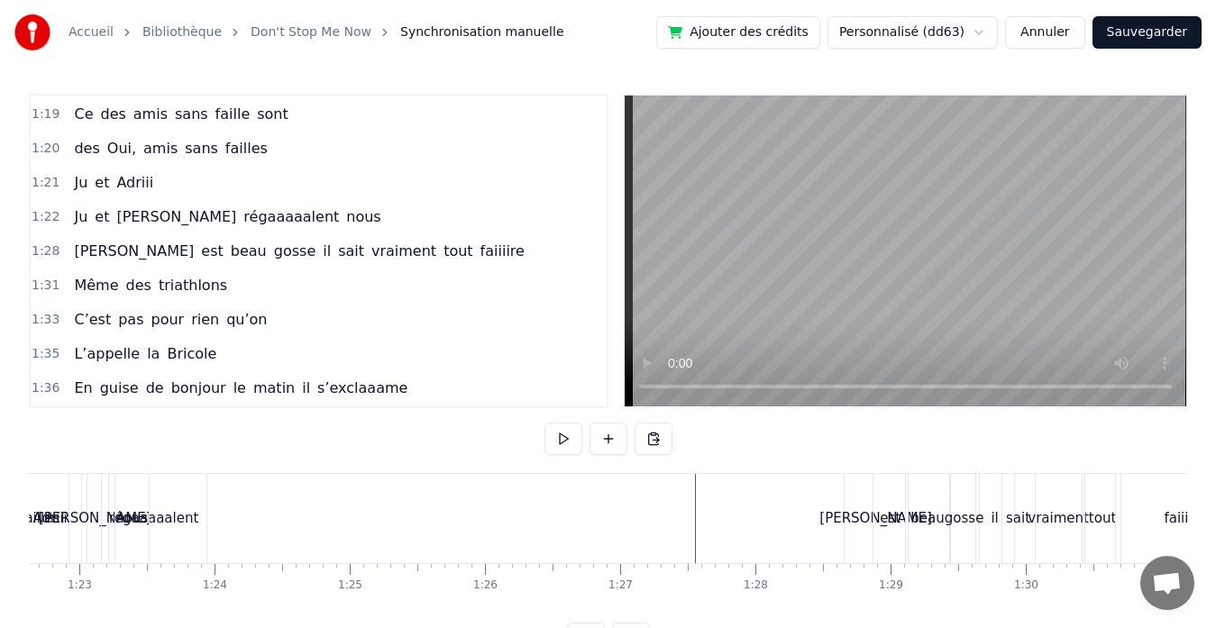
scroll to position [0, 11167]
click at [178, 503] on div "régaaaaalent" at bounding box center [155, 518] width 105 height 89
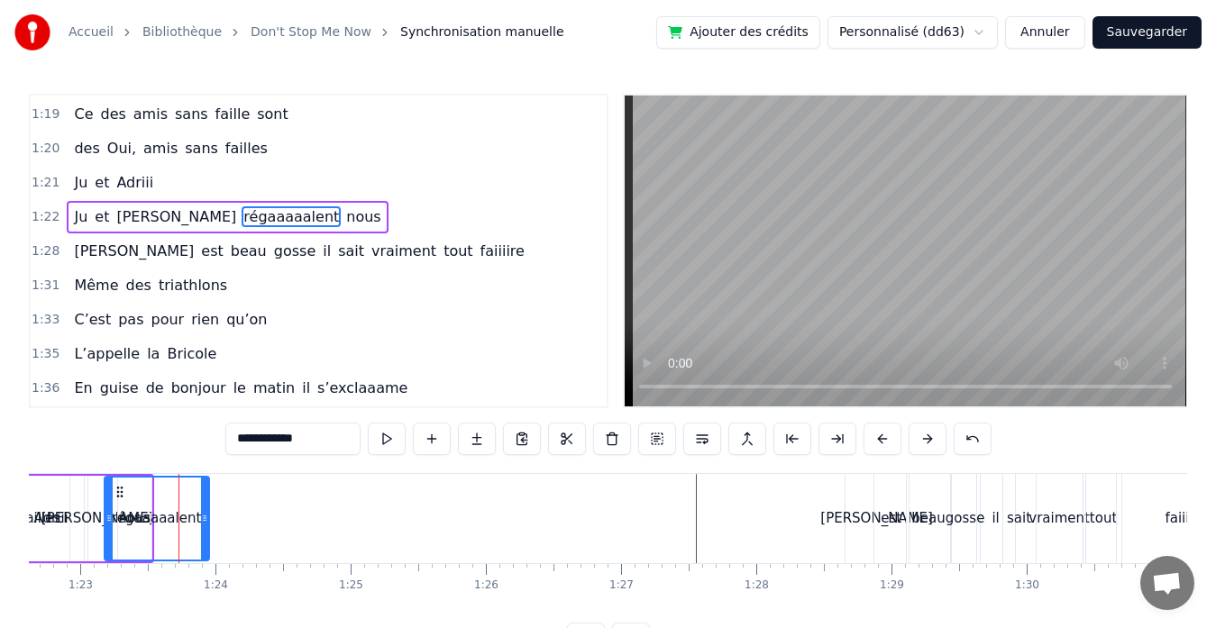
scroll to position [923, 0]
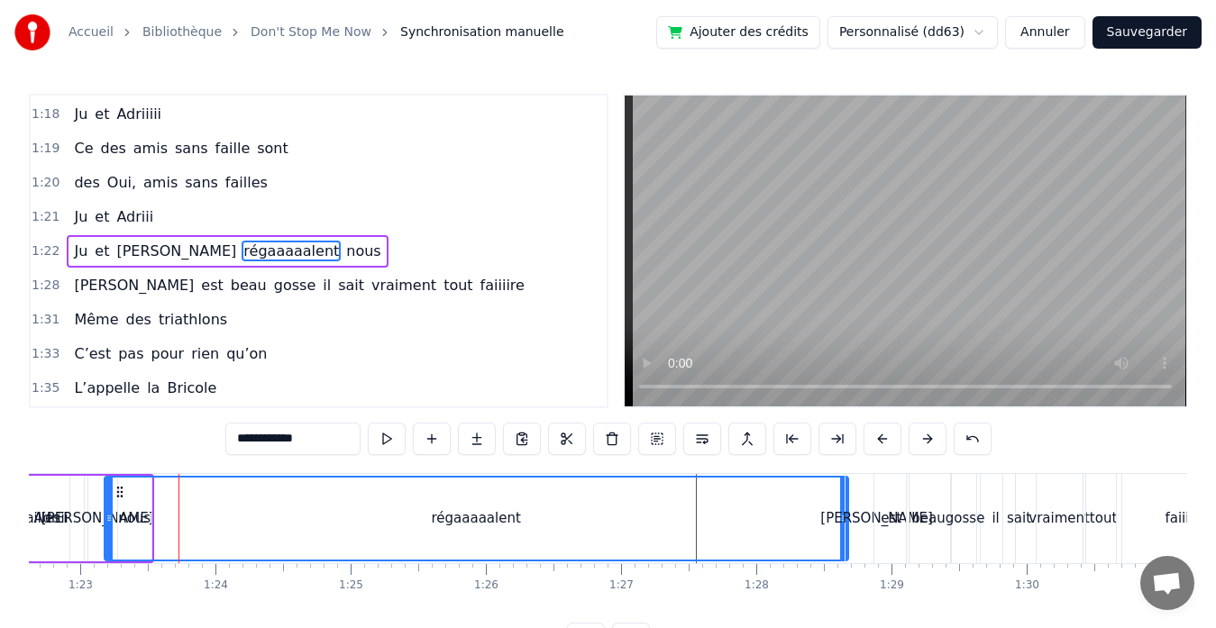
drag, startPoint x: 203, startPoint y: 518, endPoint x: 842, endPoint y: 494, distance: 639.4
click at [842, 494] on div at bounding box center [843, 519] width 7 height 82
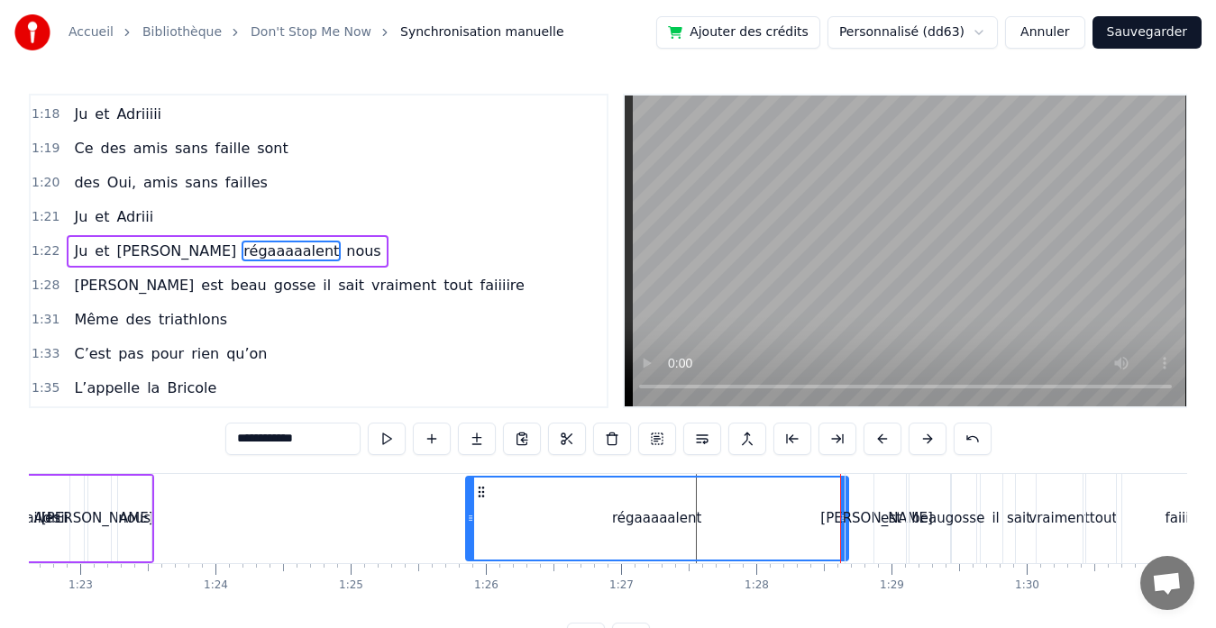
drag, startPoint x: 108, startPoint y: 517, endPoint x: 469, endPoint y: 513, distance: 361.4
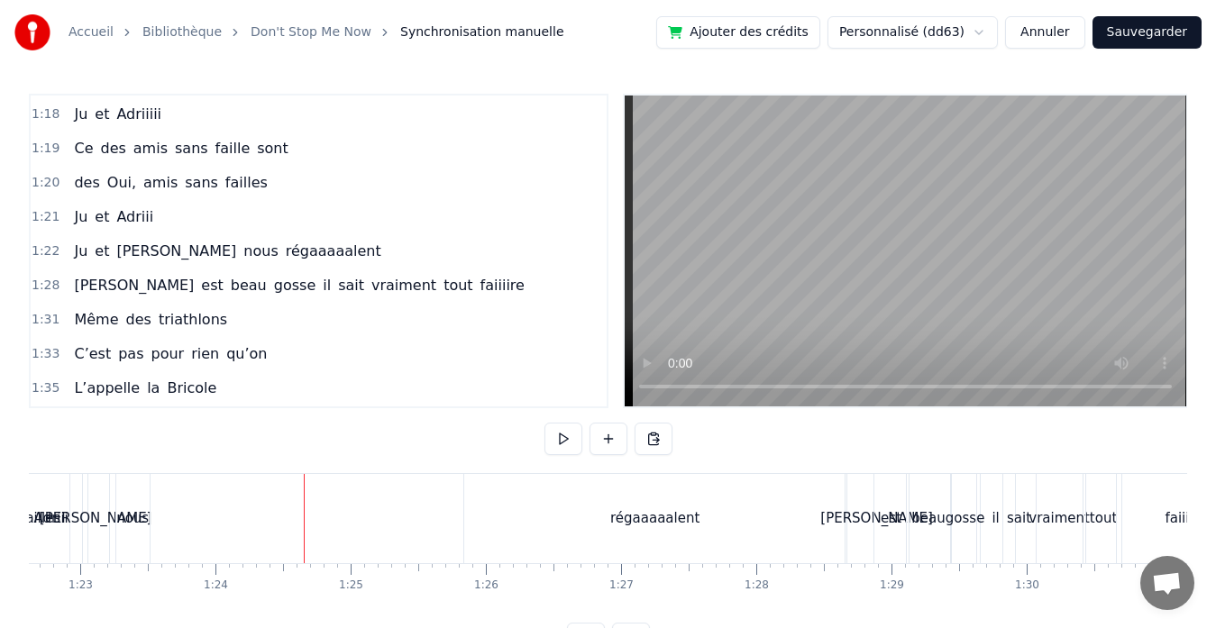
click at [127, 524] on div "nous" at bounding box center [132, 518] width 32 height 21
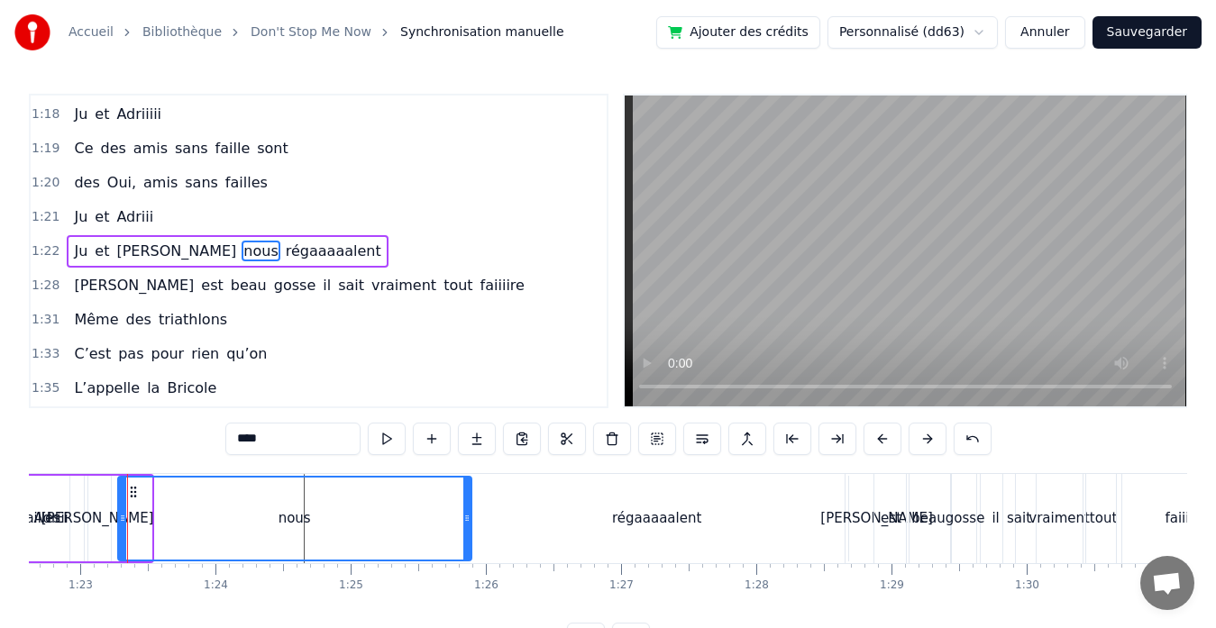
drag, startPoint x: 146, startPoint y: 519, endPoint x: 466, endPoint y: 498, distance: 320.6
click at [466, 498] on div at bounding box center [466, 519] width 7 height 82
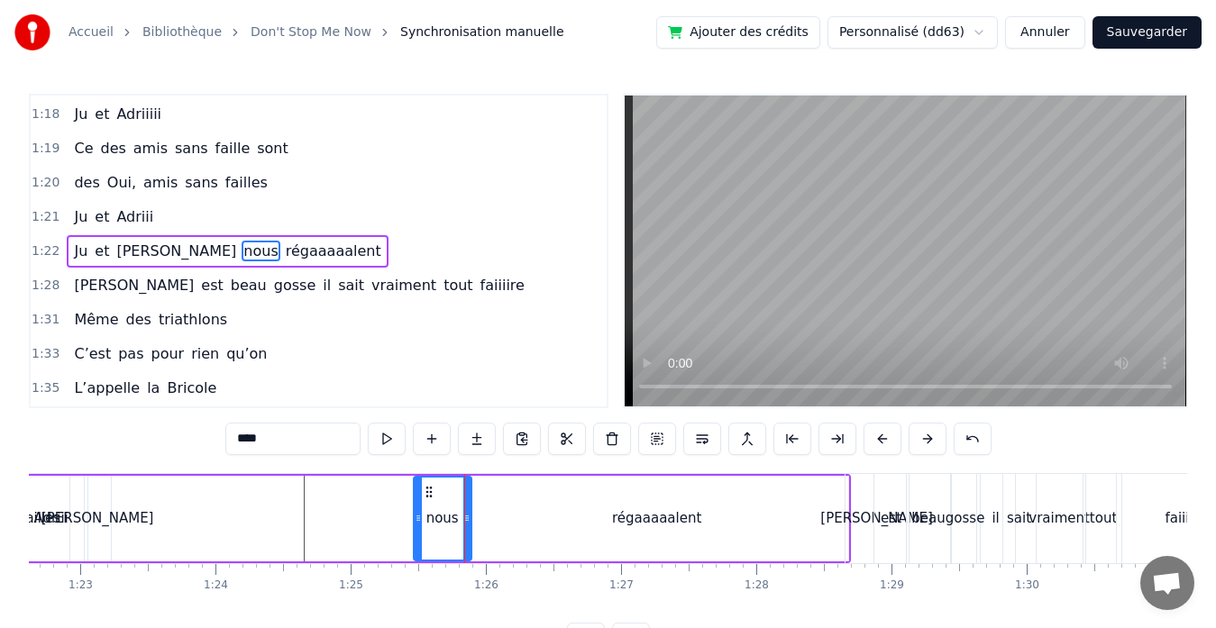
drag, startPoint x: 118, startPoint y: 519, endPoint x: 414, endPoint y: 524, distance: 295.6
click at [415, 524] on icon at bounding box center [418, 518] width 7 height 14
click at [96, 515] on div "[PERSON_NAME]" at bounding box center [97, 518] width 113 height 21
type input "******"
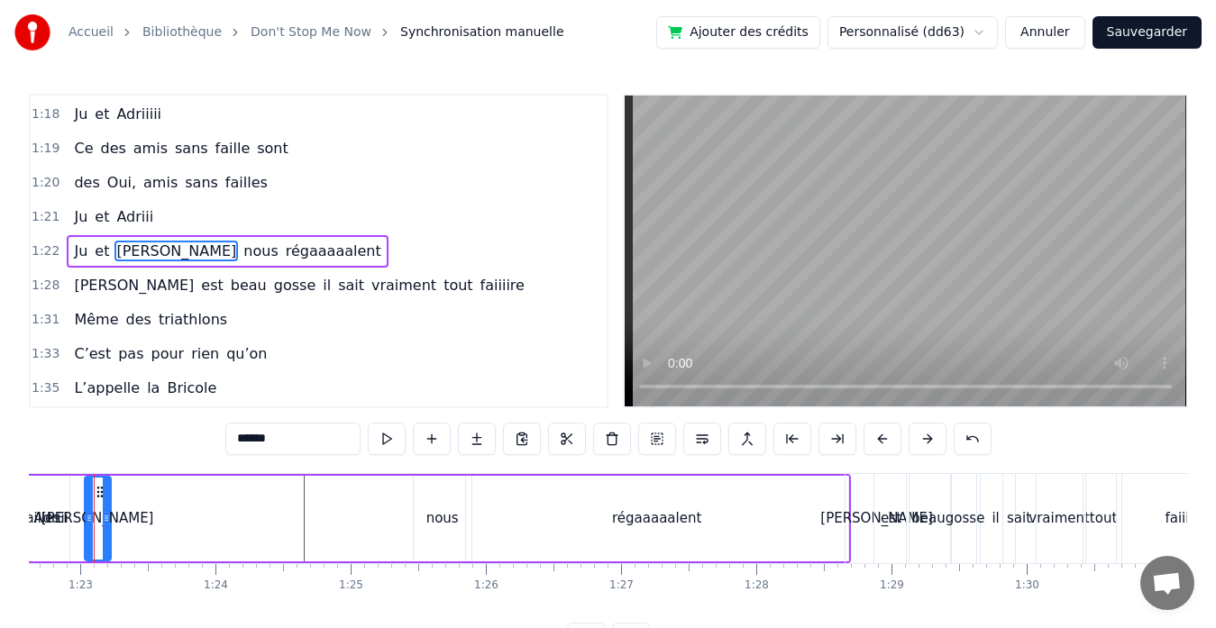
scroll to position [0, 11142]
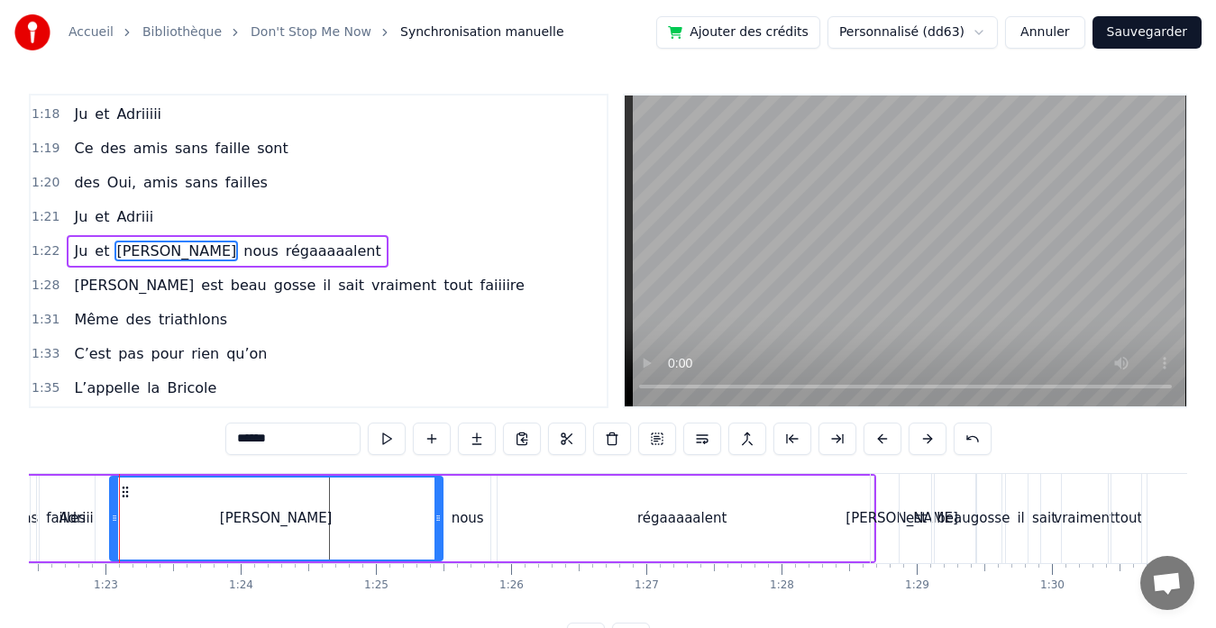
drag, startPoint x: 131, startPoint y: 514, endPoint x: 437, endPoint y: 520, distance: 306.4
click at [437, 520] on icon at bounding box center [437, 518] width 7 height 14
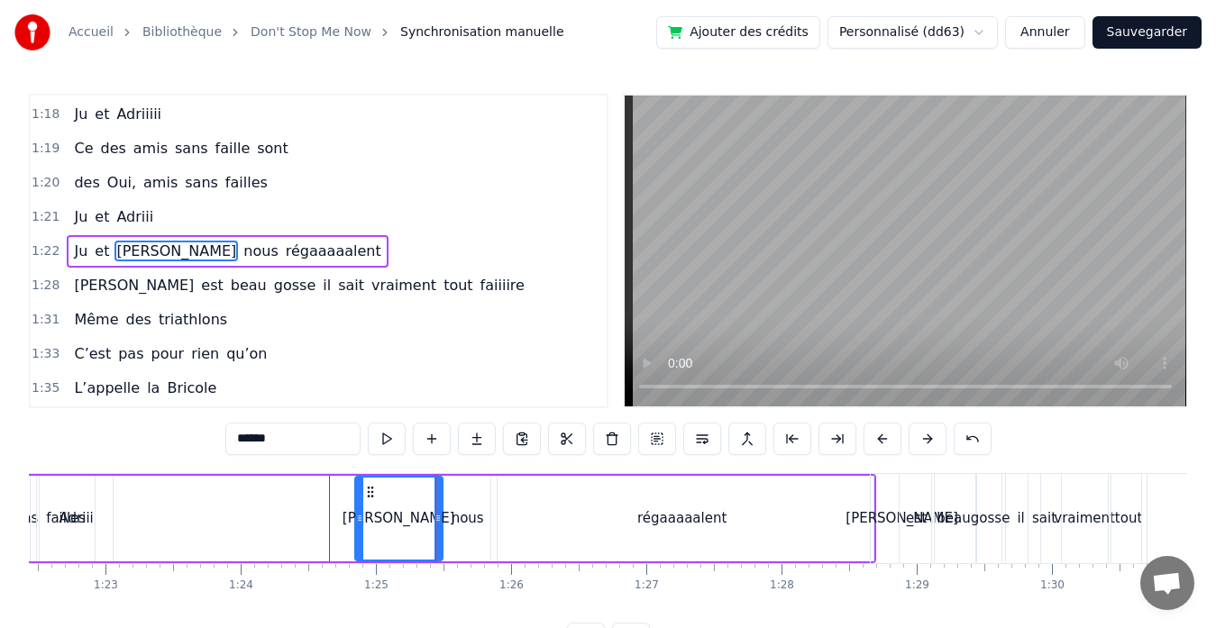
drag, startPoint x: 116, startPoint y: 514, endPoint x: 361, endPoint y: 521, distance: 245.2
click at [361, 521] on icon at bounding box center [359, 518] width 7 height 14
click at [54, 522] on div "[PERSON_NAME] et [PERSON_NAME] nous régaaaaalent" at bounding box center [430, 518] width 892 height 89
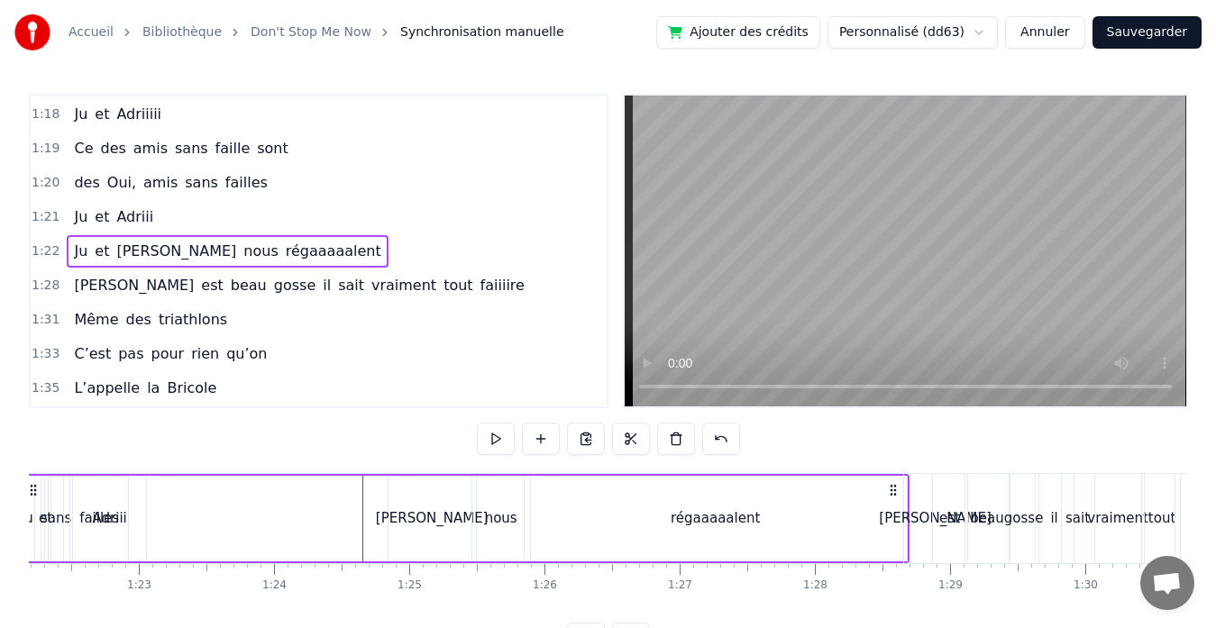
scroll to position [0, 11108]
click at [899, 523] on div "régaaaaalent" at bounding box center [716, 519] width 382 height 86
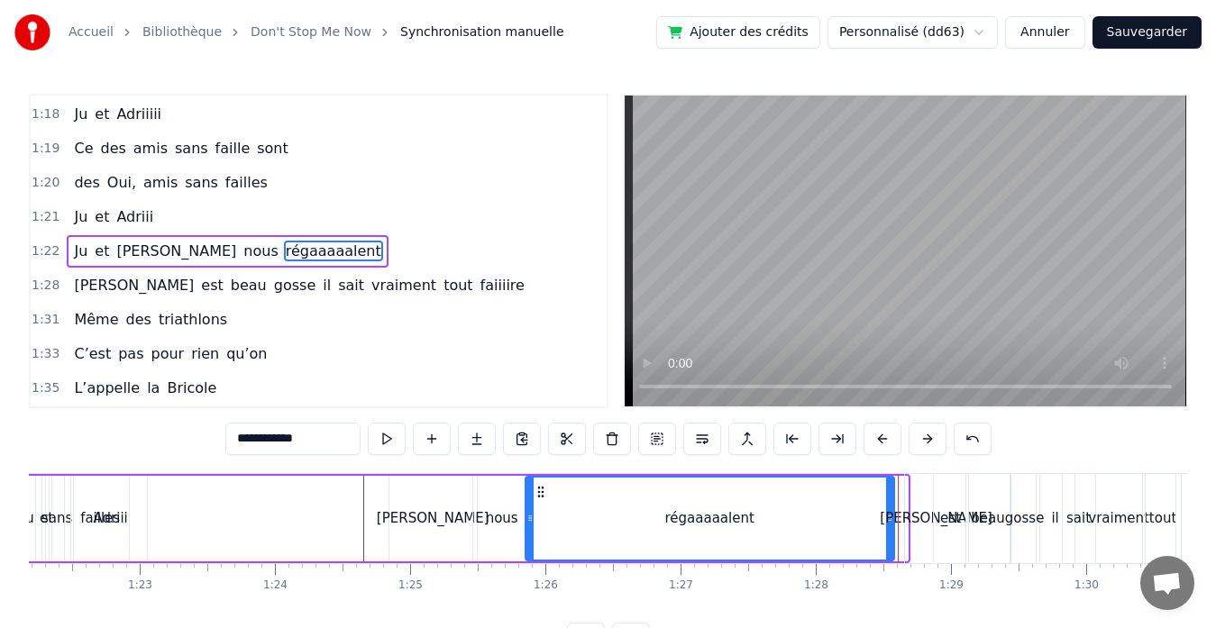
drag, startPoint x: 901, startPoint y: 515, endPoint x: 890, endPoint y: 515, distance: 10.9
click at [890, 515] on icon at bounding box center [889, 518] width 7 height 14
click at [925, 514] on div "[PERSON_NAME]" at bounding box center [935, 518] width 113 height 21
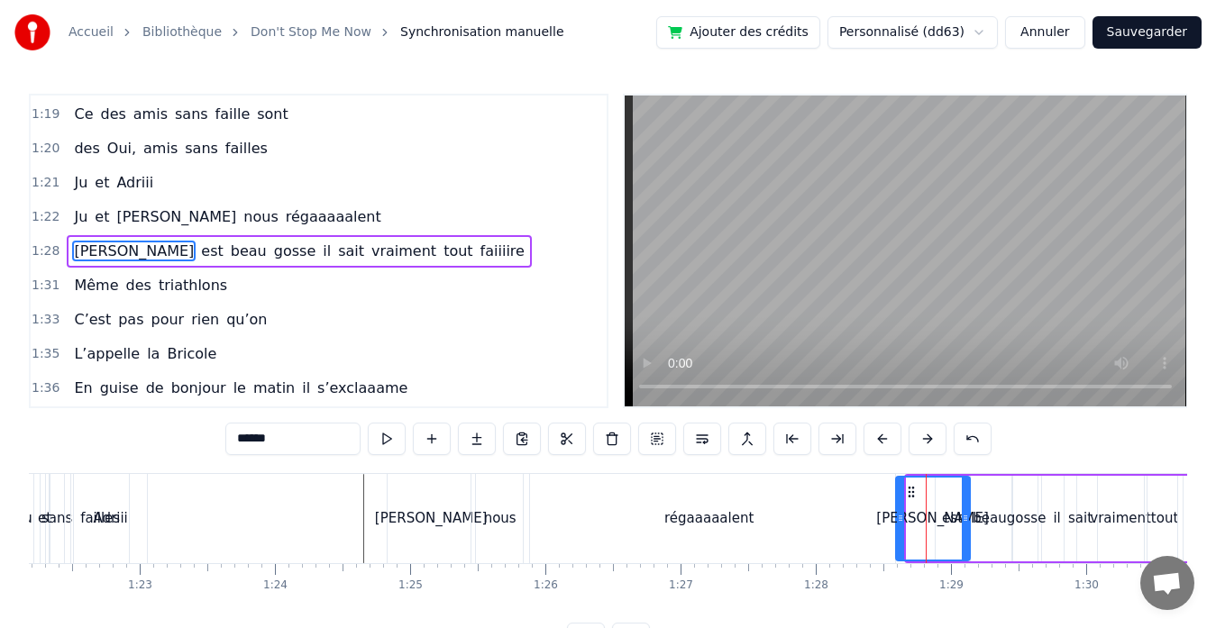
drag, startPoint x: 910, startPoint y: 517, endPoint x: 899, endPoint y: 518, distance: 10.9
click at [899, 518] on icon at bounding box center [900, 518] width 7 height 14
drag, startPoint x: 966, startPoint y: 516, endPoint x: 947, endPoint y: 516, distance: 18.9
click at [947, 516] on circle at bounding box center [946, 515] width 1 height 1
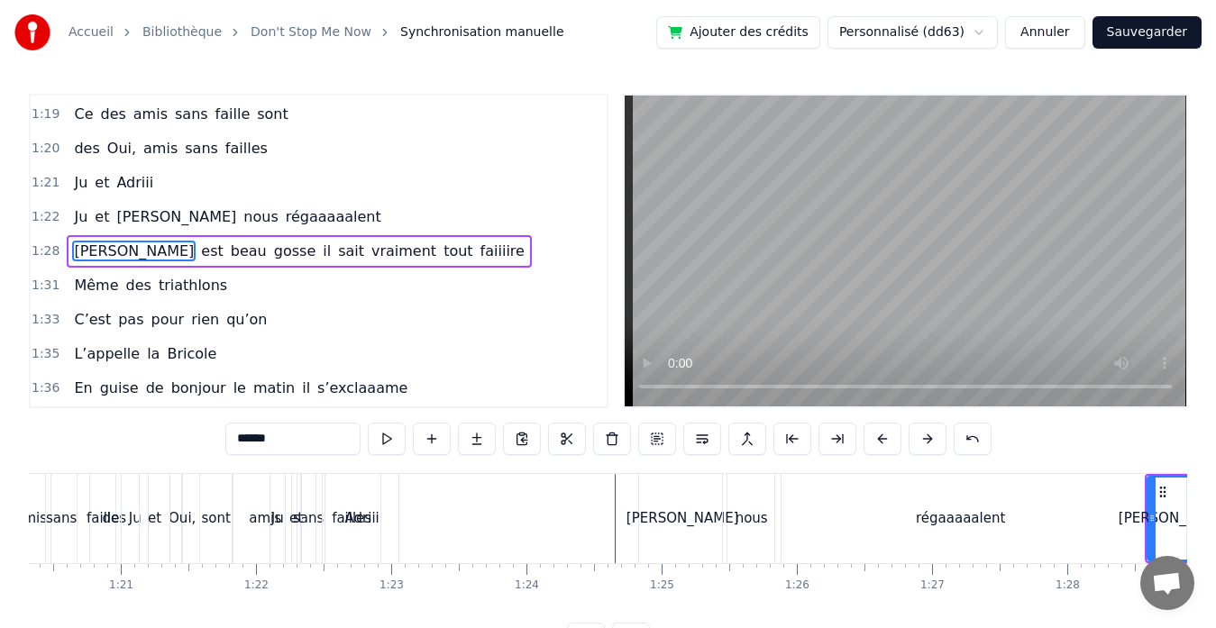
scroll to position [0, 10856]
click at [154, 497] on div "et" at bounding box center [156, 518] width 30 height 89
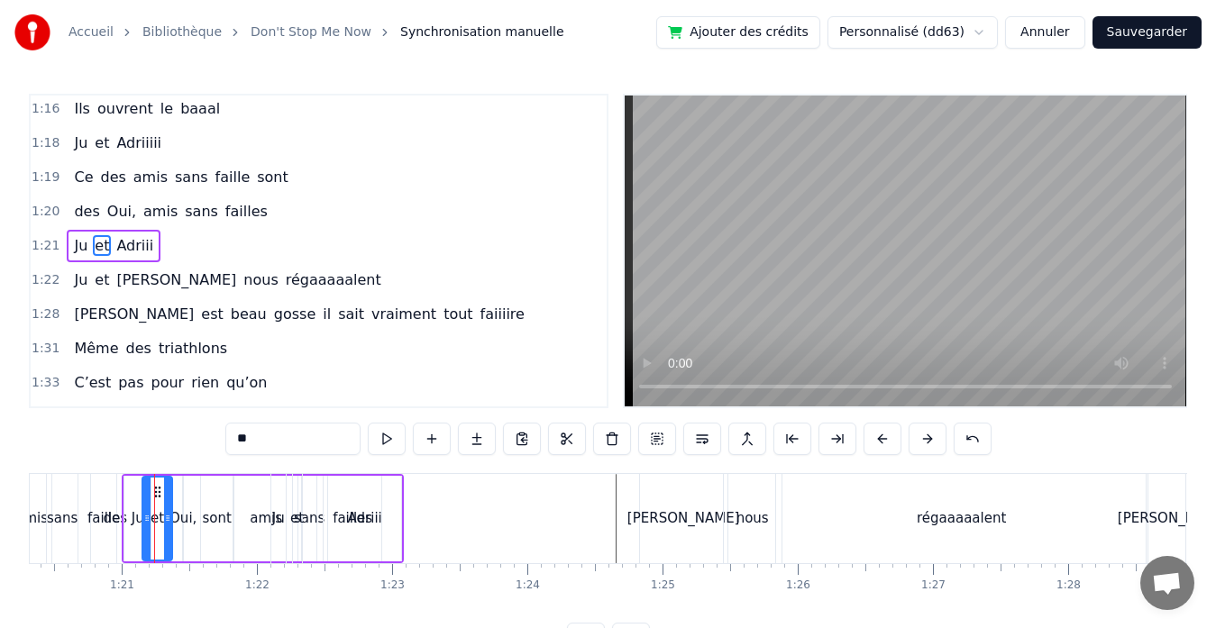
scroll to position [888, 0]
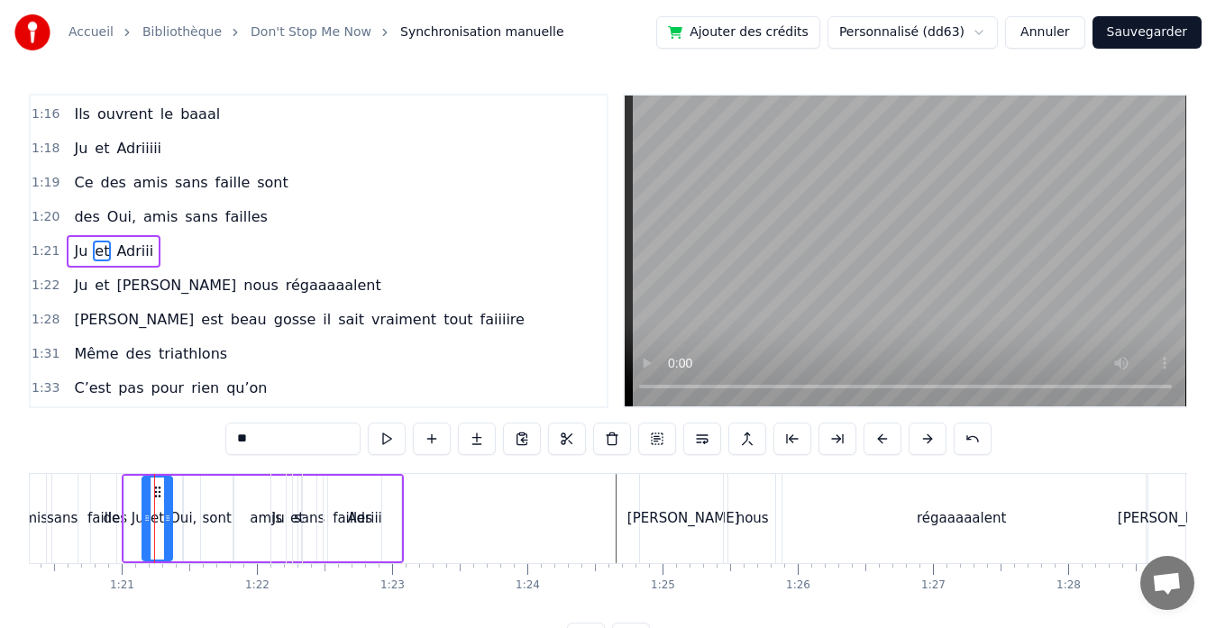
click at [296, 528] on div "et" at bounding box center [297, 518] width 14 height 21
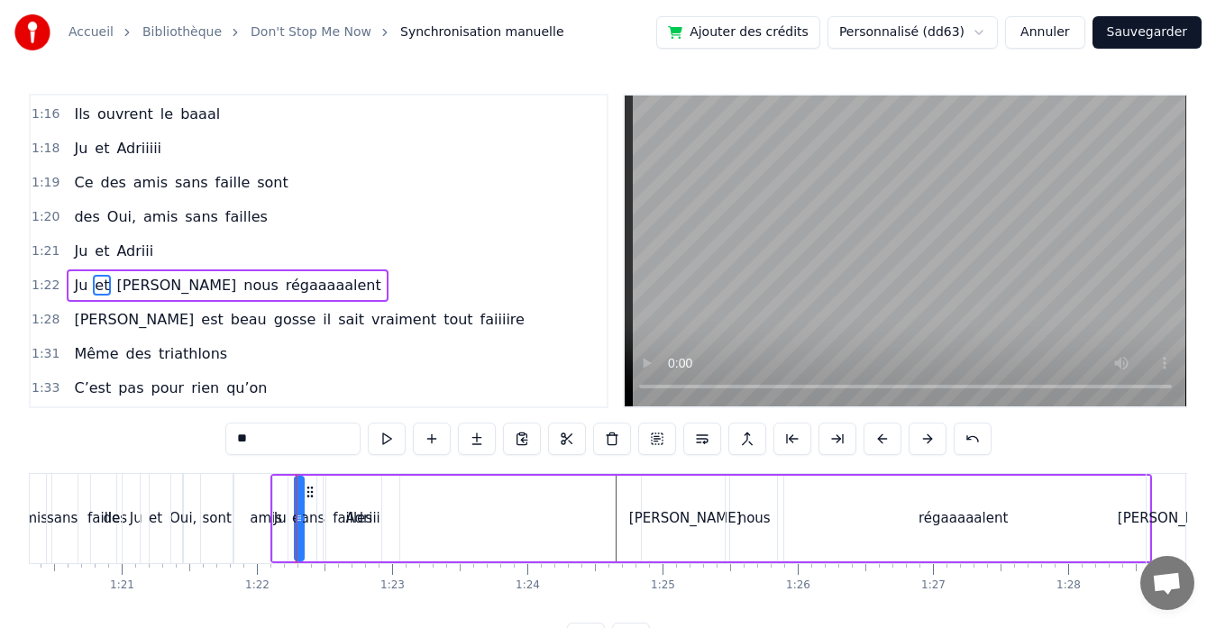
scroll to position [923, 0]
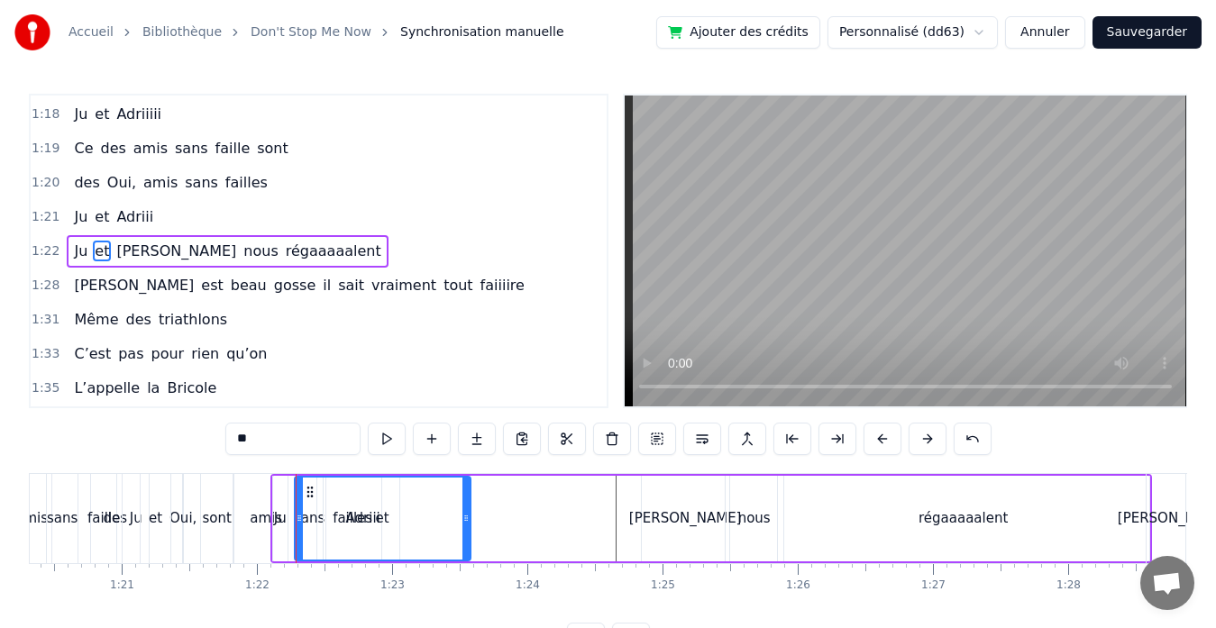
drag, startPoint x: 298, startPoint y: 516, endPoint x: 469, endPoint y: 514, distance: 170.3
click at [469, 514] on icon at bounding box center [465, 518] width 7 height 14
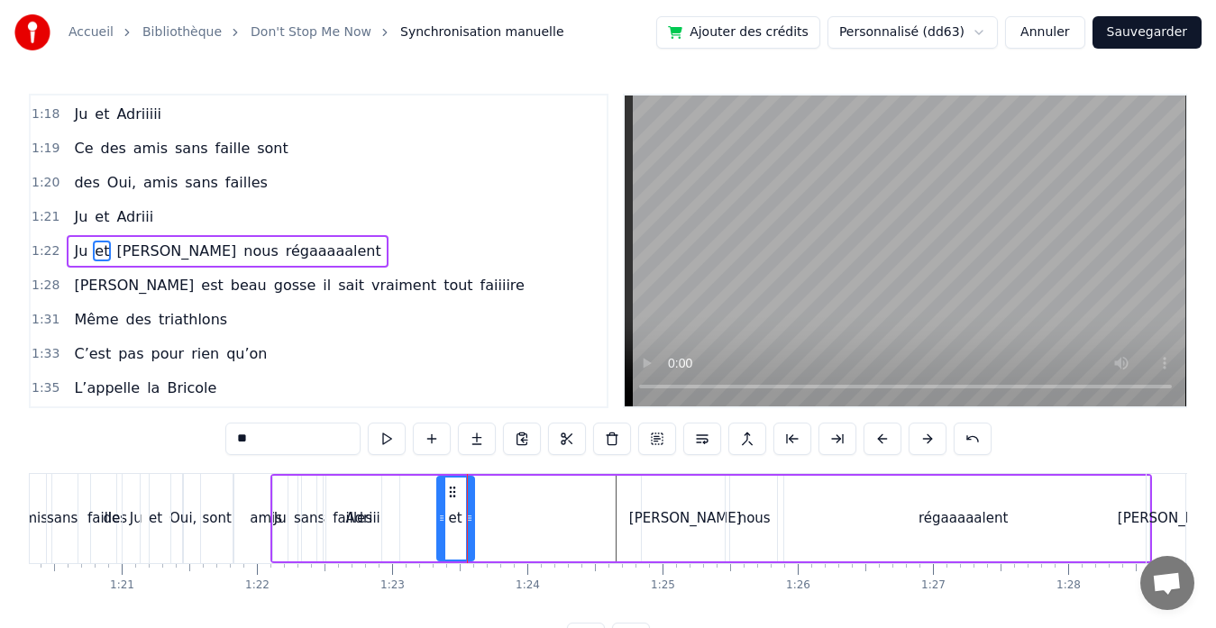
drag, startPoint x: 301, startPoint y: 518, endPoint x: 441, endPoint y: 515, distance: 139.7
click at [441, 515] on icon at bounding box center [441, 518] width 7 height 14
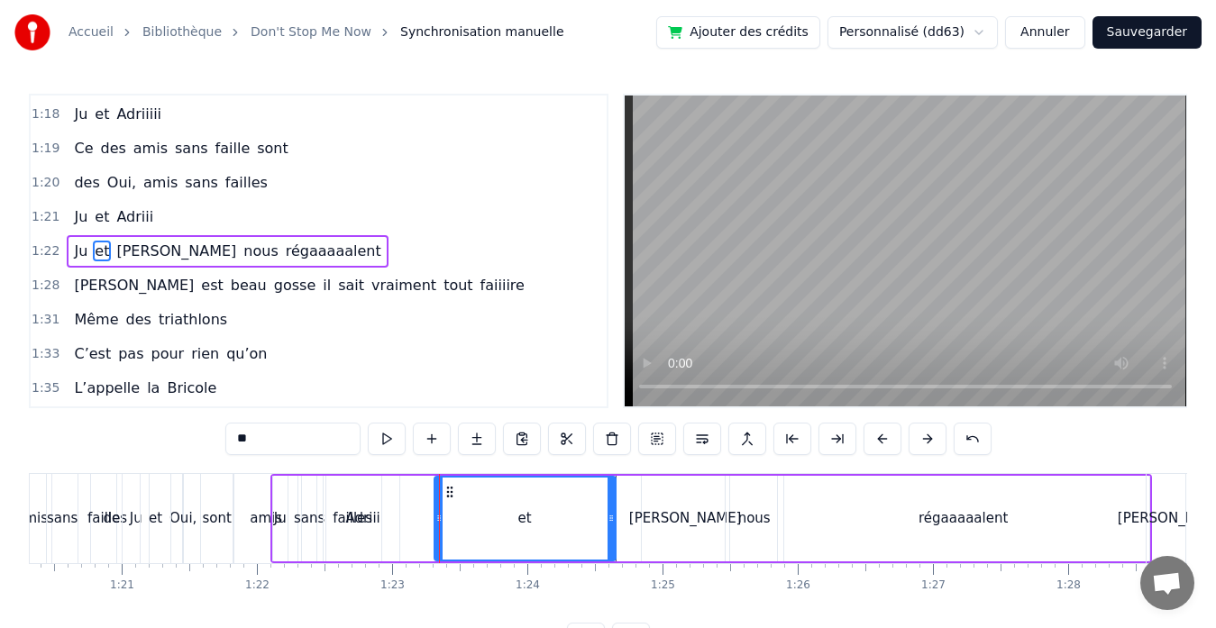
drag, startPoint x: 472, startPoint y: 515, endPoint x: 614, endPoint y: 511, distance: 141.5
click at [614, 511] on icon at bounding box center [610, 518] width 7 height 14
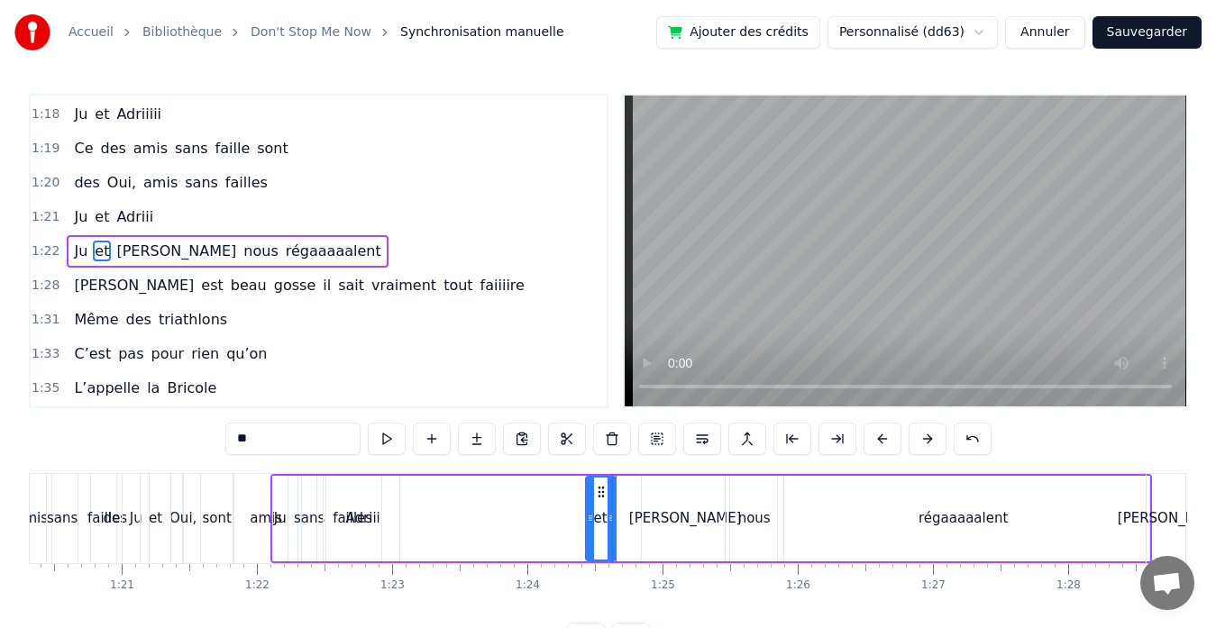
drag, startPoint x: 440, startPoint y: 519, endPoint x: 591, endPoint y: 513, distance: 151.5
click at [591, 513] on icon at bounding box center [590, 518] width 7 height 14
click at [73, 255] on span "Ju" at bounding box center [80, 251] width 17 height 21
type input "**"
click at [272, 516] on div "Ju" at bounding box center [280, 519] width 16 height 86
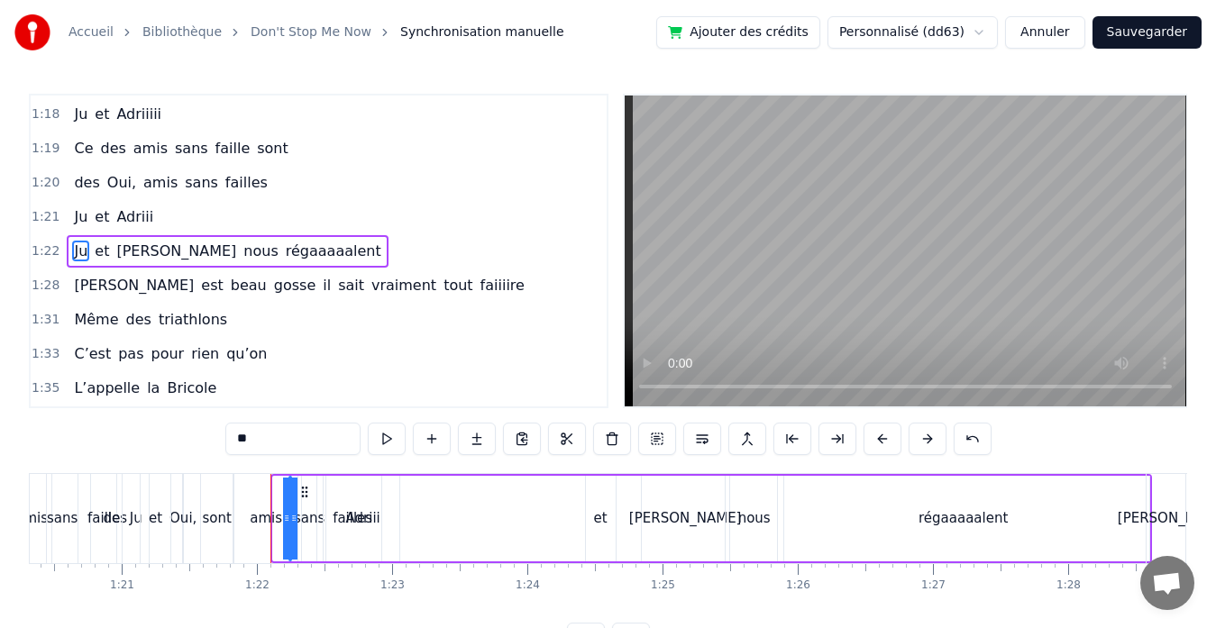
drag, startPoint x: 276, startPoint y: 516, endPoint x: 403, endPoint y: 515, distance: 127.1
click at [403, 515] on div "[PERSON_NAME] et [PERSON_NAME] nous régaaaaalent" at bounding box center [710, 518] width 881 height 89
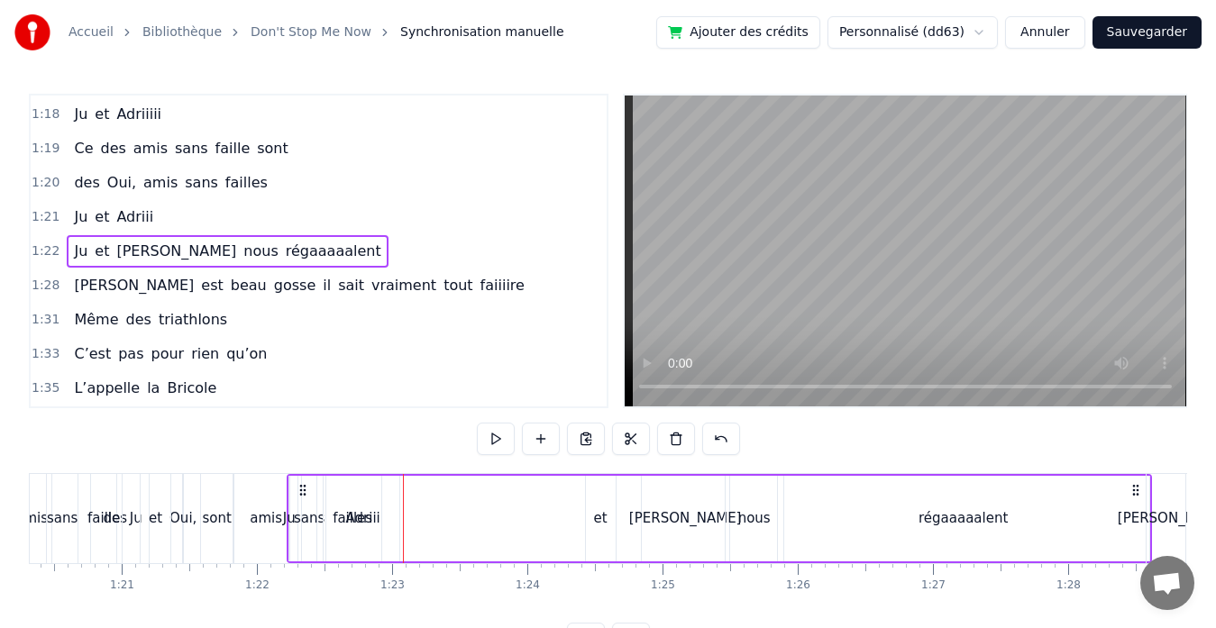
click at [287, 515] on div "Ju" at bounding box center [289, 518] width 13 height 21
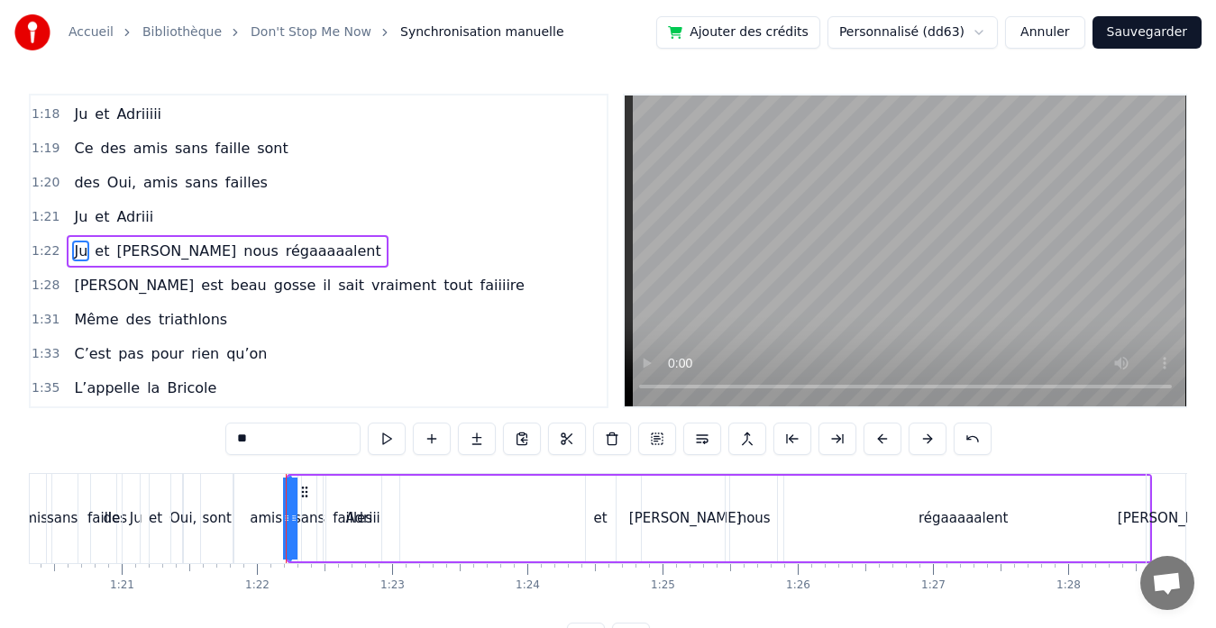
drag, startPoint x: 291, startPoint y: 515, endPoint x: 410, endPoint y: 511, distance: 119.0
click at [410, 511] on div "[PERSON_NAME] et [PERSON_NAME] nous régaaaaalent" at bounding box center [719, 518] width 865 height 89
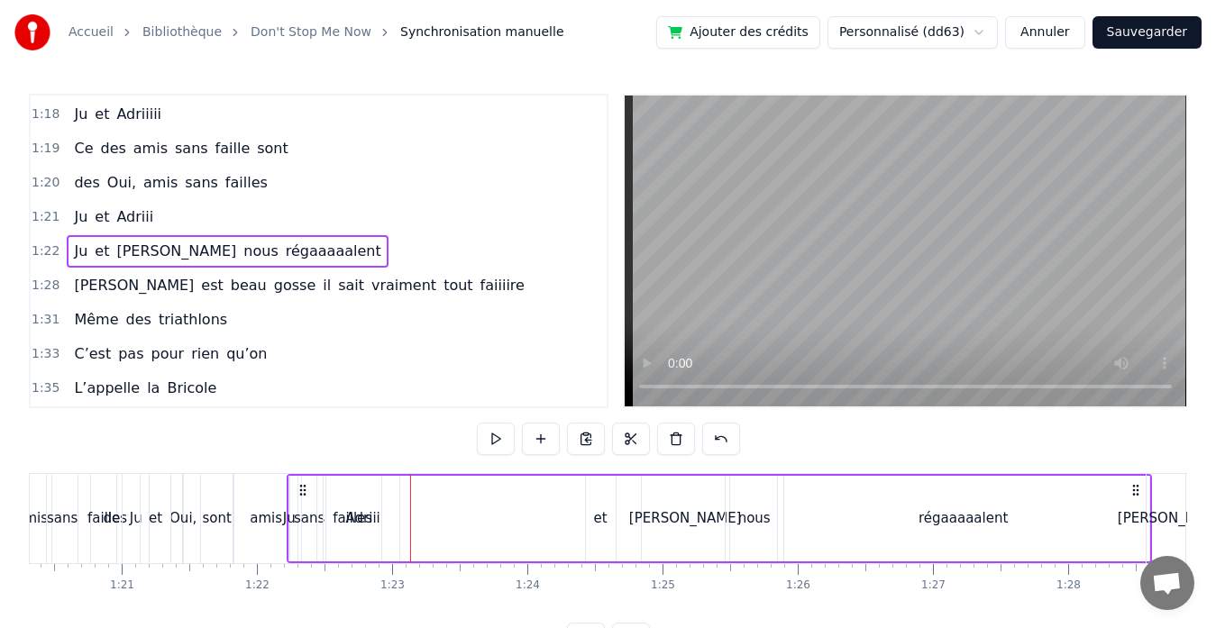
click at [283, 522] on div "Ju" at bounding box center [289, 518] width 13 height 21
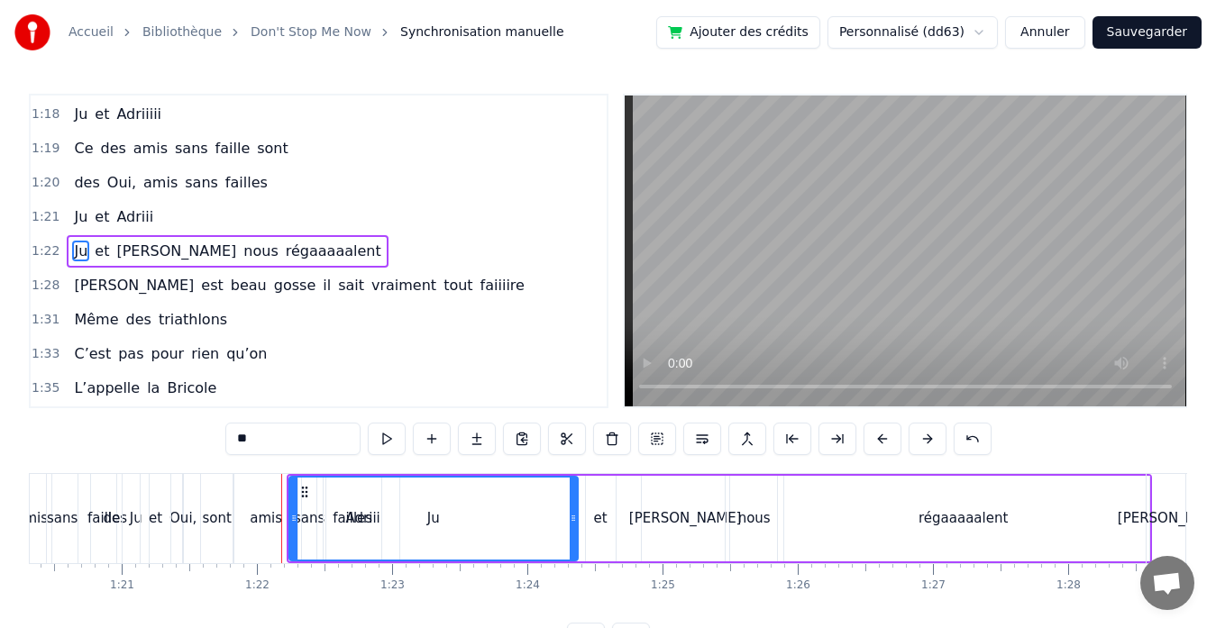
drag, startPoint x: 286, startPoint y: 519, endPoint x: 576, endPoint y: 528, distance: 290.3
click at [576, 528] on div at bounding box center [573, 519] width 7 height 82
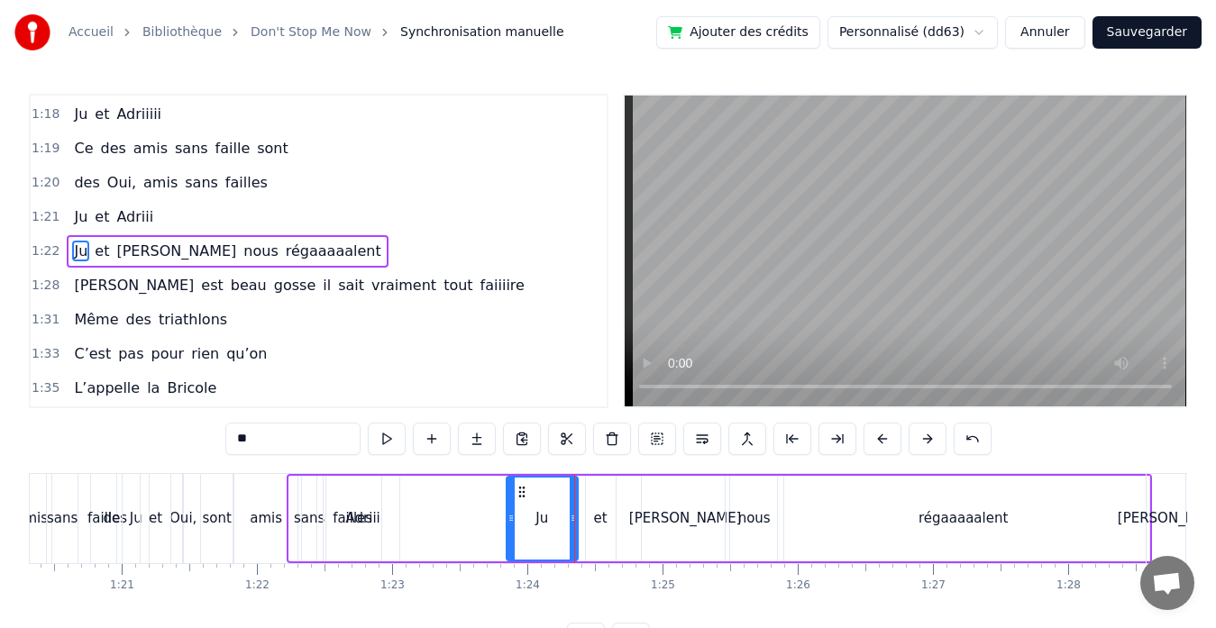
drag, startPoint x: 291, startPoint y: 516, endPoint x: 508, endPoint y: 504, distance: 217.5
click at [508, 504] on div at bounding box center [510, 519] width 7 height 82
click at [605, 515] on div "et" at bounding box center [601, 518] width 14 height 21
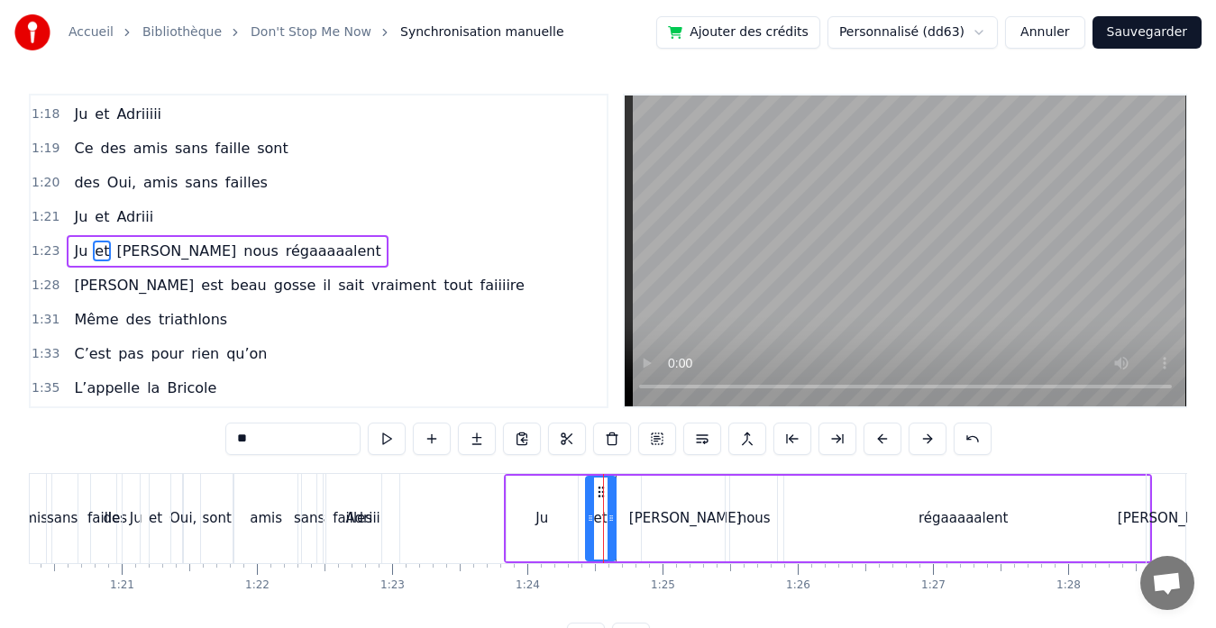
click at [521, 506] on div "Ju" at bounding box center [541, 519] width 71 height 86
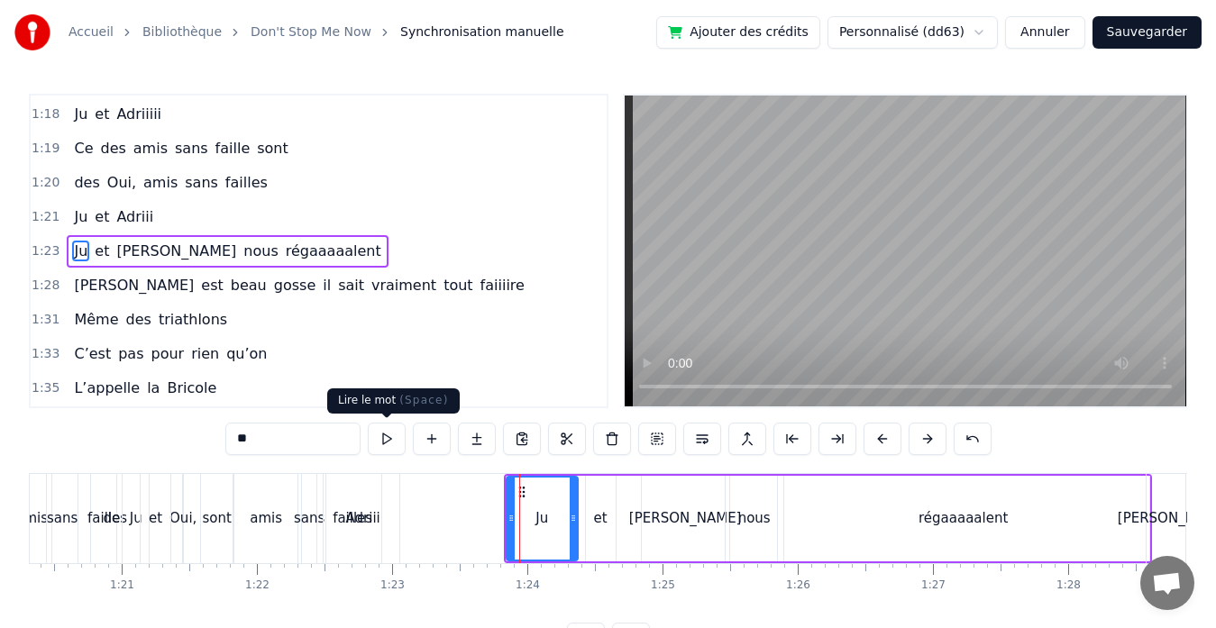
click at [372, 438] on button at bounding box center [387, 439] width 38 height 32
click at [671, 522] on div "[PERSON_NAME]" at bounding box center [685, 518] width 113 height 21
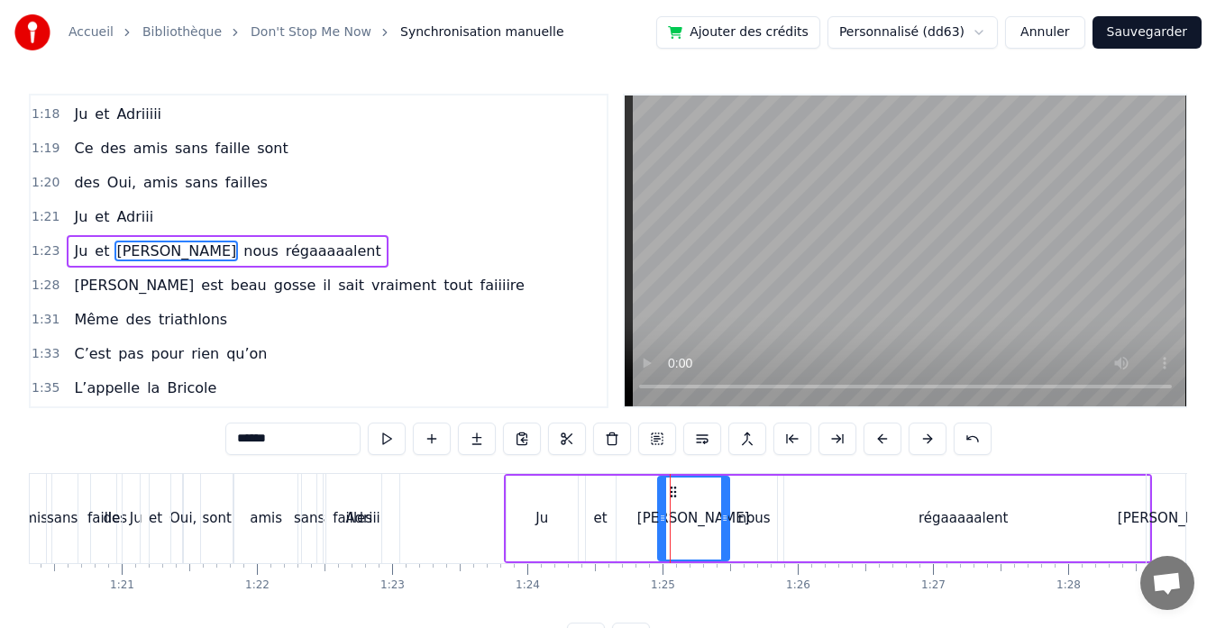
drag, startPoint x: 645, startPoint y: 518, endPoint x: 661, endPoint y: 518, distance: 16.2
click at [661, 518] on circle at bounding box center [661, 518] width 1 height 1
click at [603, 518] on div "et" at bounding box center [601, 518] width 14 height 21
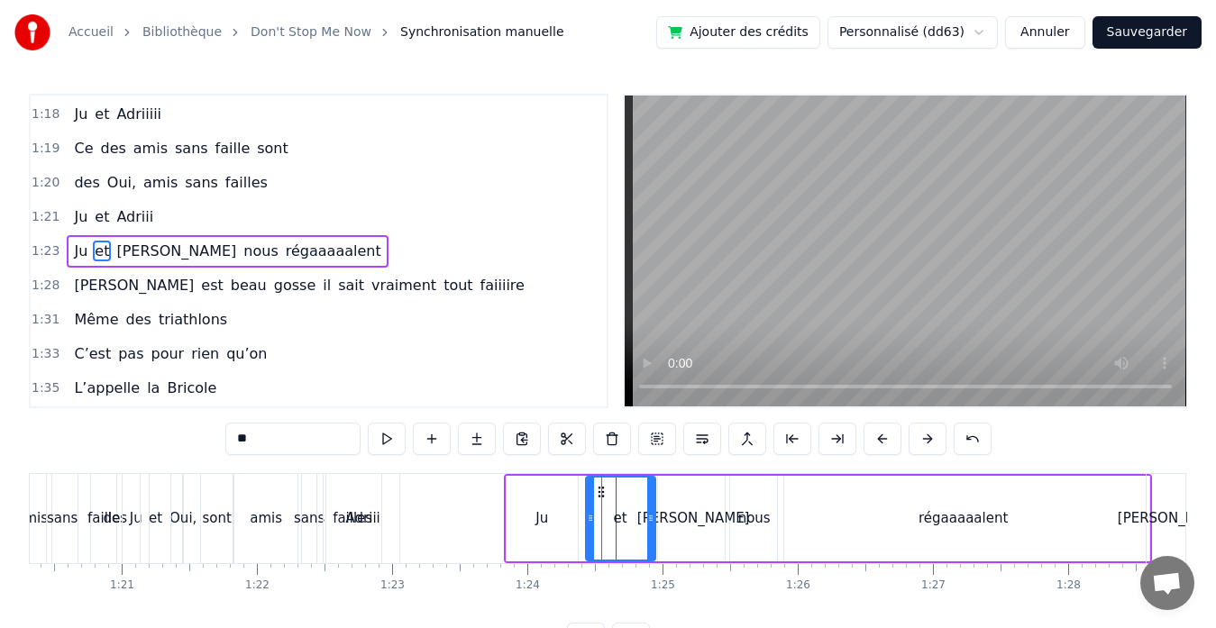
drag, startPoint x: 610, startPoint y: 518, endPoint x: 650, endPoint y: 520, distance: 39.7
click at [650, 520] on icon at bounding box center [650, 518] width 7 height 14
drag, startPoint x: 588, startPoint y: 519, endPoint x: 617, endPoint y: 519, distance: 29.7
click at [617, 519] on icon at bounding box center [619, 518] width 7 height 14
click at [529, 514] on div "Ju" at bounding box center [541, 519] width 71 height 86
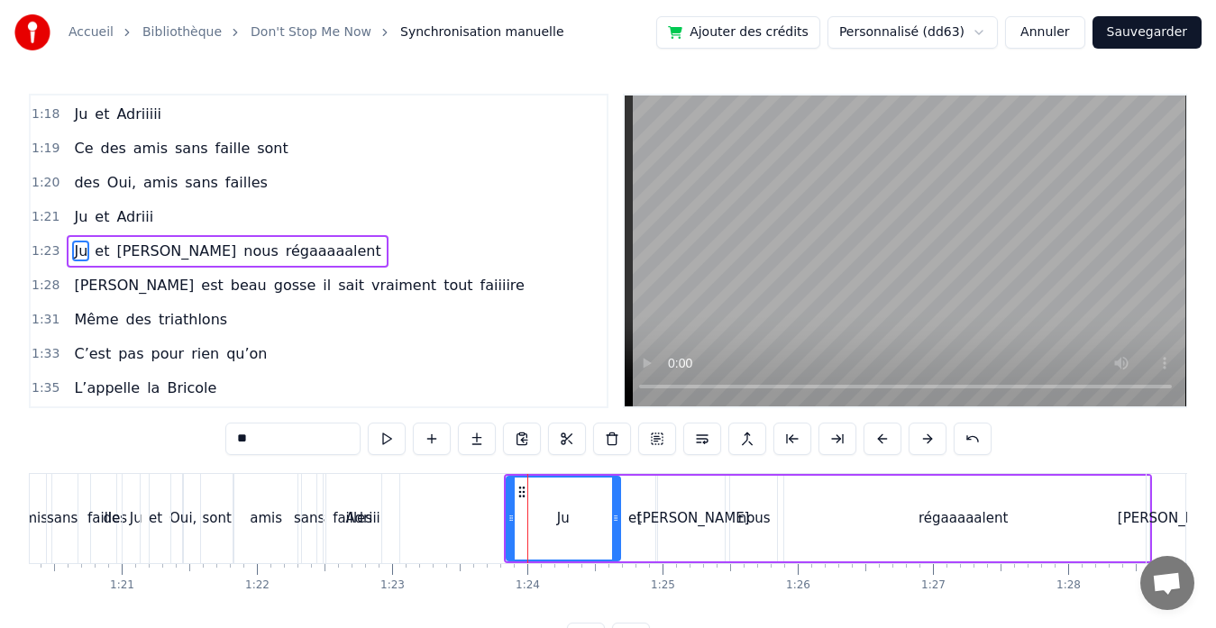
drag, startPoint x: 573, startPoint y: 519, endPoint x: 615, endPoint y: 521, distance: 42.4
click at [615, 521] on icon at bounding box center [615, 518] width 7 height 14
drag, startPoint x: 508, startPoint y: 516, endPoint x: 593, endPoint y: 515, distance: 84.7
click at [593, 515] on icon at bounding box center [595, 518] width 7 height 14
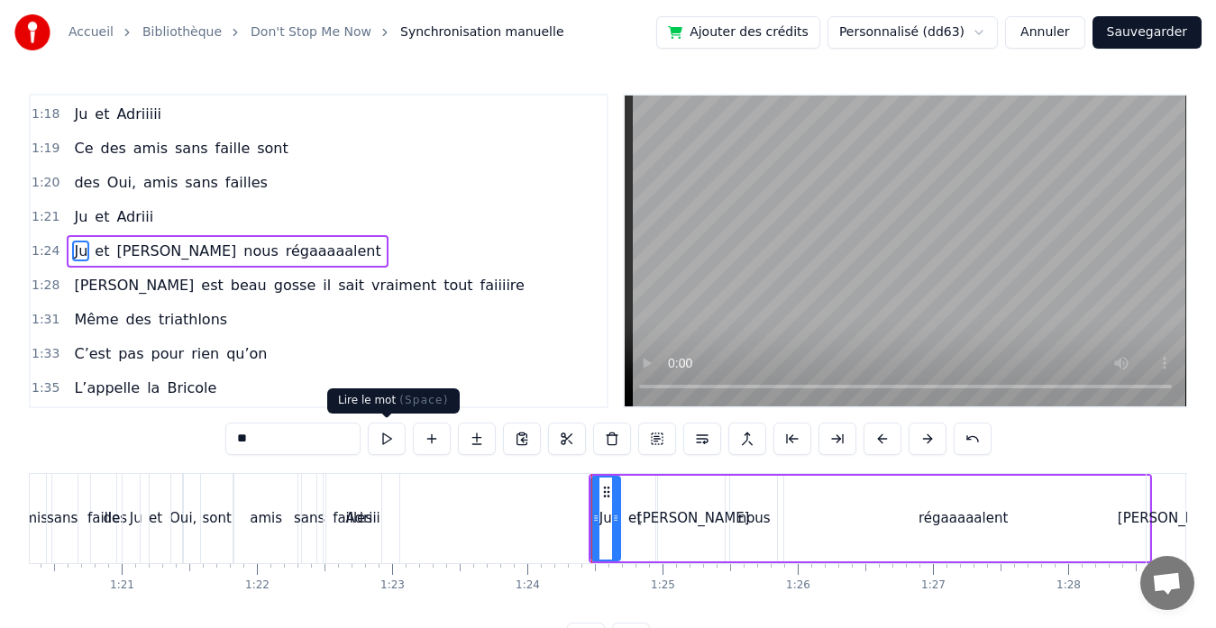
click at [391, 445] on button at bounding box center [387, 439] width 38 height 32
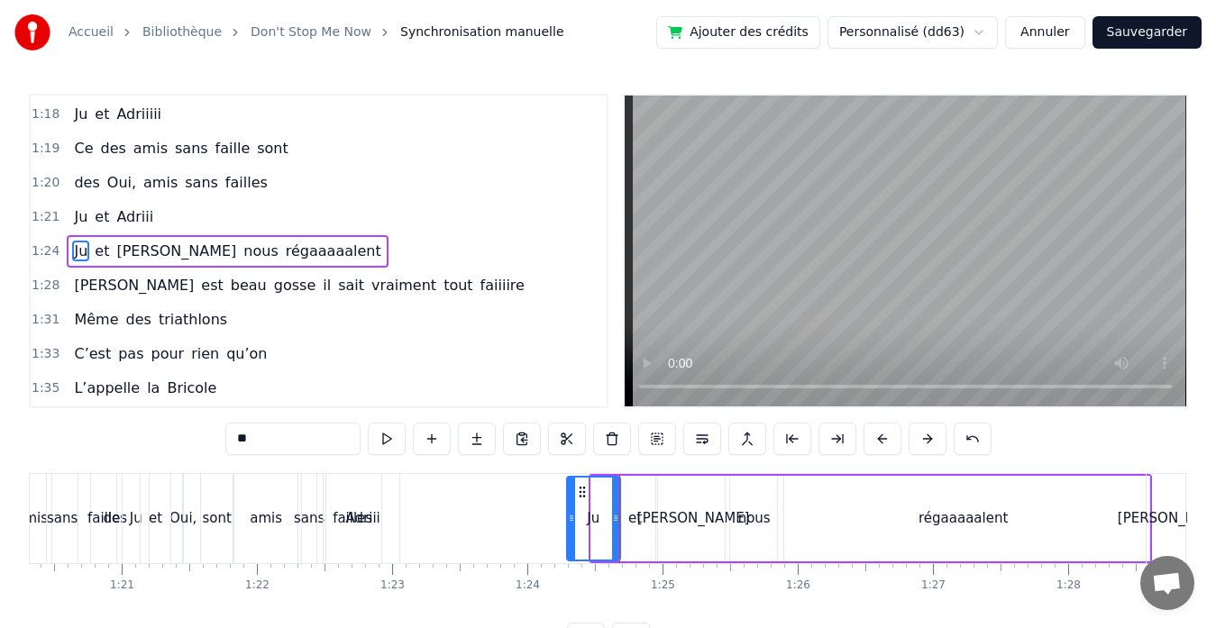
drag, startPoint x: 596, startPoint y: 523, endPoint x: 571, endPoint y: 523, distance: 24.3
click at [571, 523] on icon at bounding box center [571, 518] width 7 height 14
drag, startPoint x: 616, startPoint y: 518, endPoint x: 602, endPoint y: 519, distance: 14.4
click at [602, 519] on icon at bounding box center [602, 518] width 7 height 14
click at [638, 519] on div "et" at bounding box center [635, 518] width 14 height 21
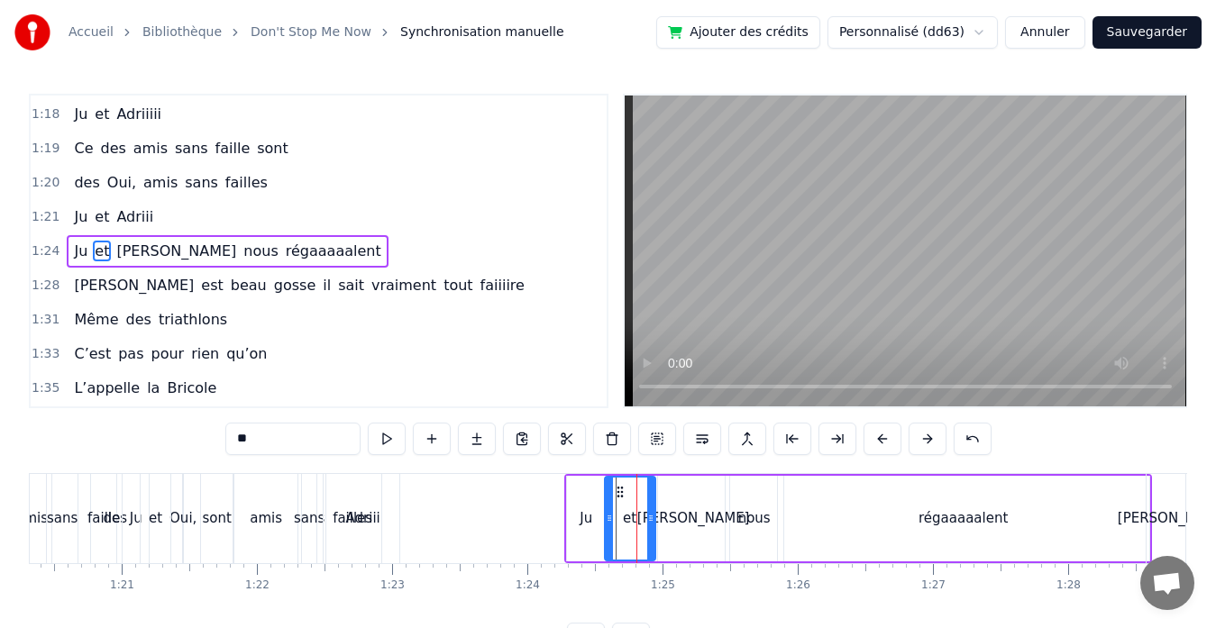
drag, startPoint x: 621, startPoint y: 517, endPoint x: 611, endPoint y: 518, distance: 10.0
click at [611, 518] on icon at bounding box center [609, 518] width 7 height 14
drag, startPoint x: 652, startPoint y: 519, endPoint x: 636, endPoint y: 519, distance: 15.3
click at [636, 519] on icon at bounding box center [635, 518] width 7 height 14
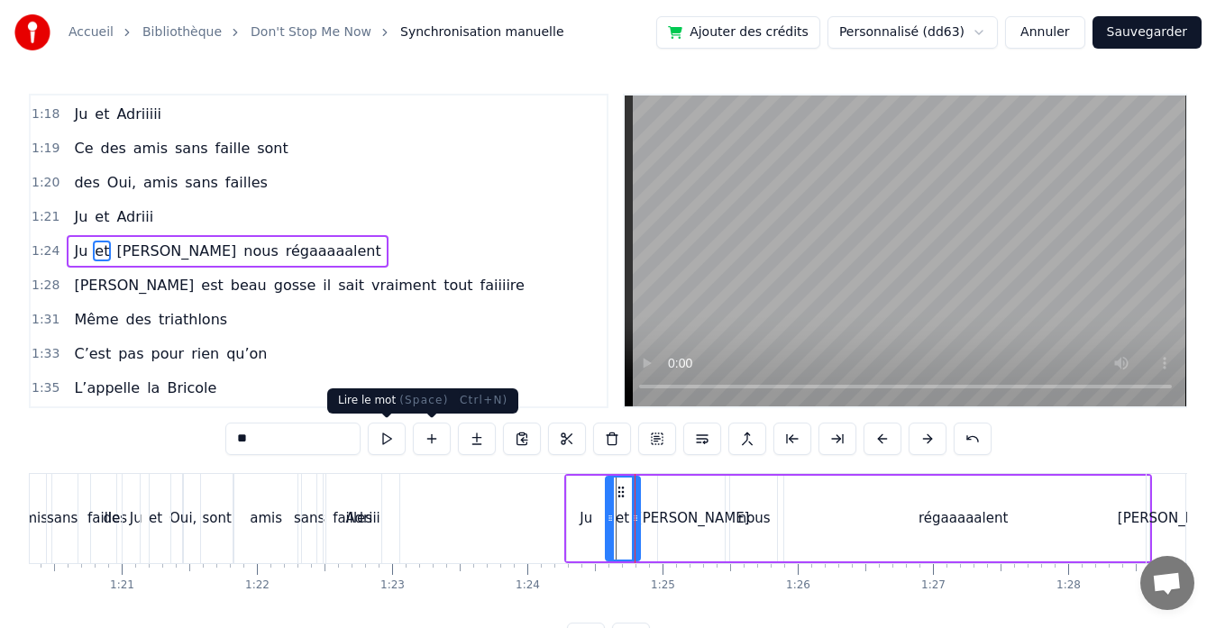
click at [392, 442] on button at bounding box center [387, 439] width 38 height 32
click at [671, 500] on div "[PERSON_NAME]" at bounding box center [693, 519] width 71 height 86
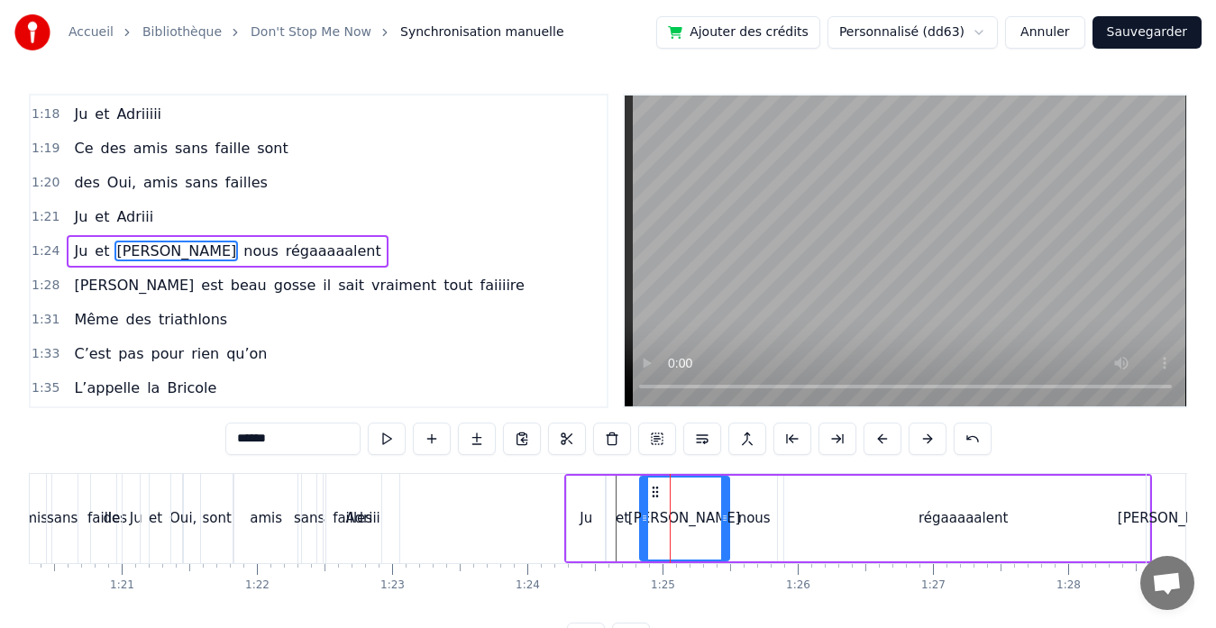
drag, startPoint x: 661, startPoint y: 515, endPoint x: 642, endPoint y: 515, distance: 18.0
click at [642, 515] on icon at bounding box center [644, 518] width 7 height 14
click at [355, 515] on div "Adriii" at bounding box center [363, 518] width 34 height 21
type input "******"
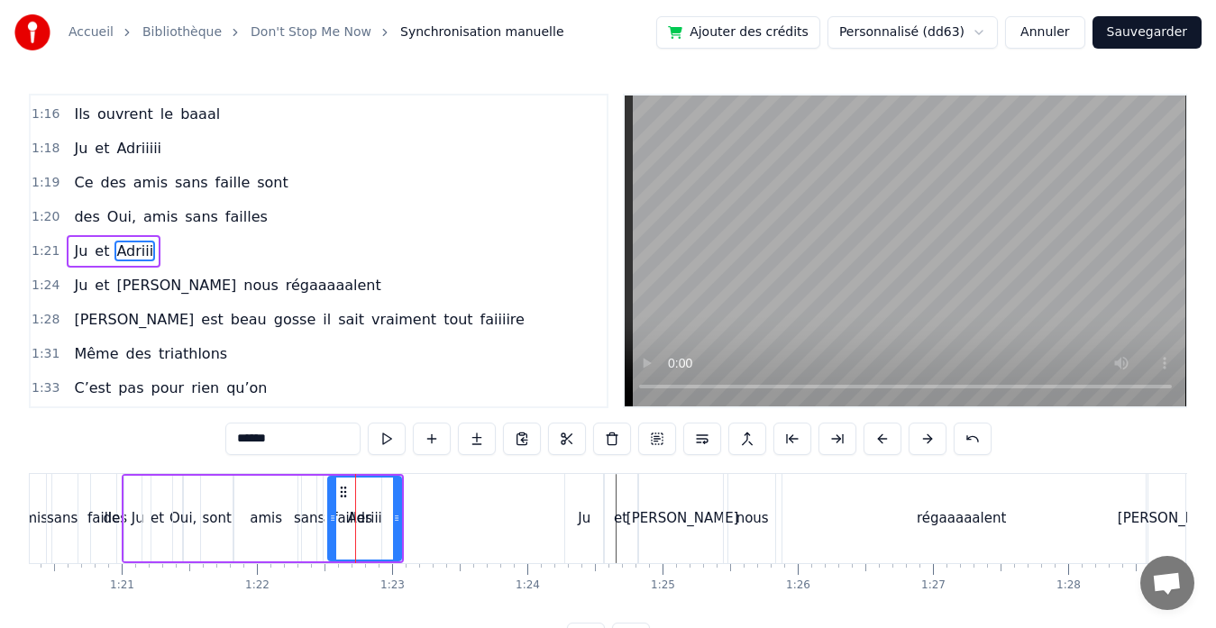
click at [306, 519] on div "Ju et [PERSON_NAME]" at bounding box center [263, 518] width 282 height 89
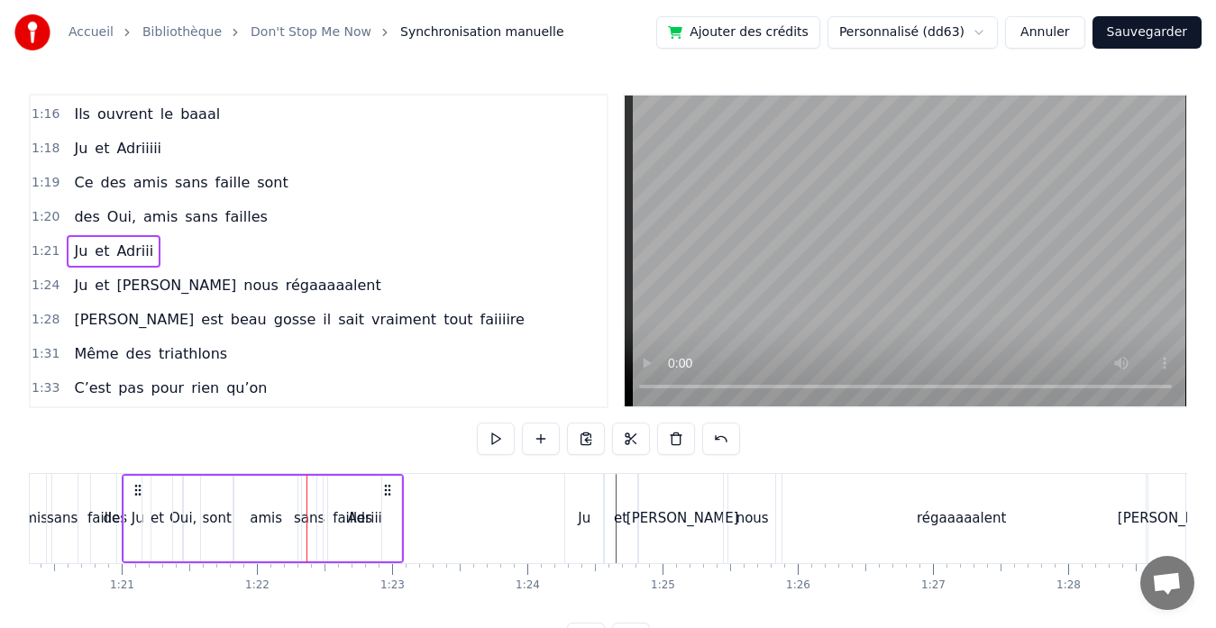
click at [263, 518] on div "Ju et [PERSON_NAME]" at bounding box center [263, 518] width 282 height 89
click at [223, 214] on span "failles" at bounding box center [246, 216] width 46 height 21
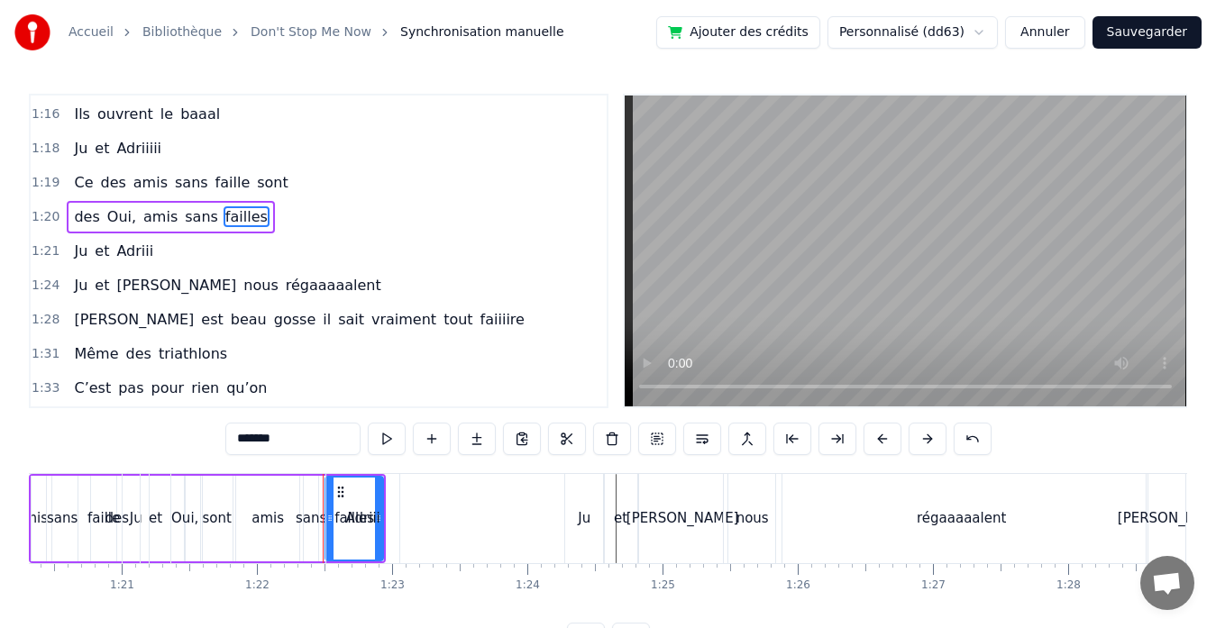
scroll to position [854, 0]
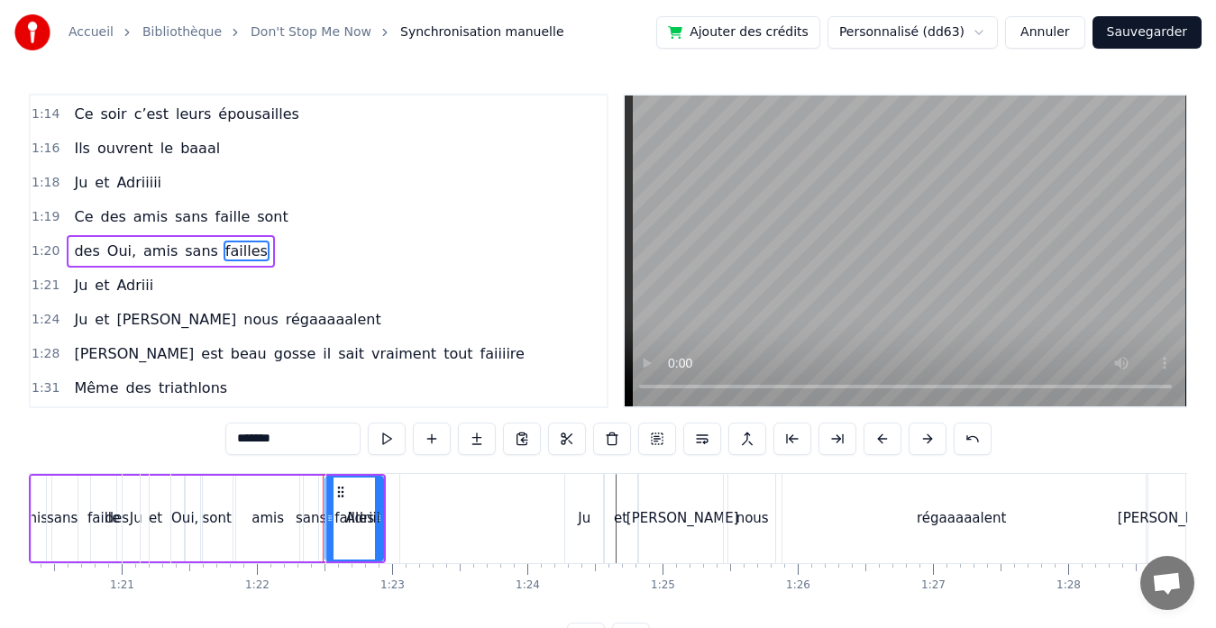
click at [377, 517] on div "Adriii" at bounding box center [363, 518] width 34 height 21
type input "******"
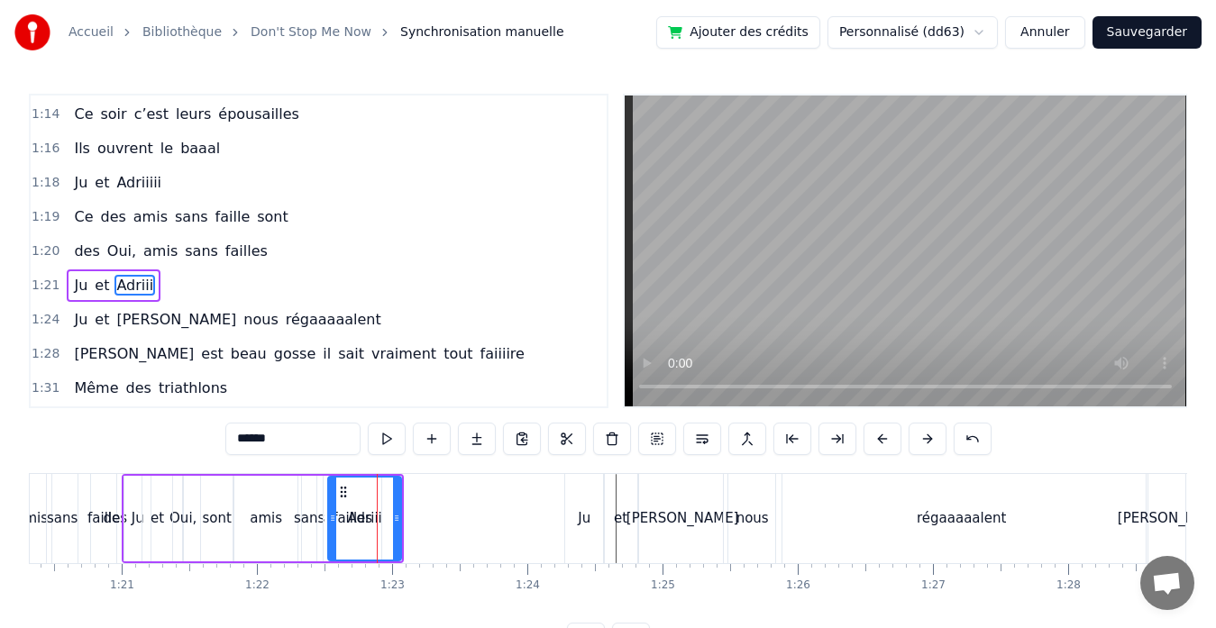
scroll to position [888, 0]
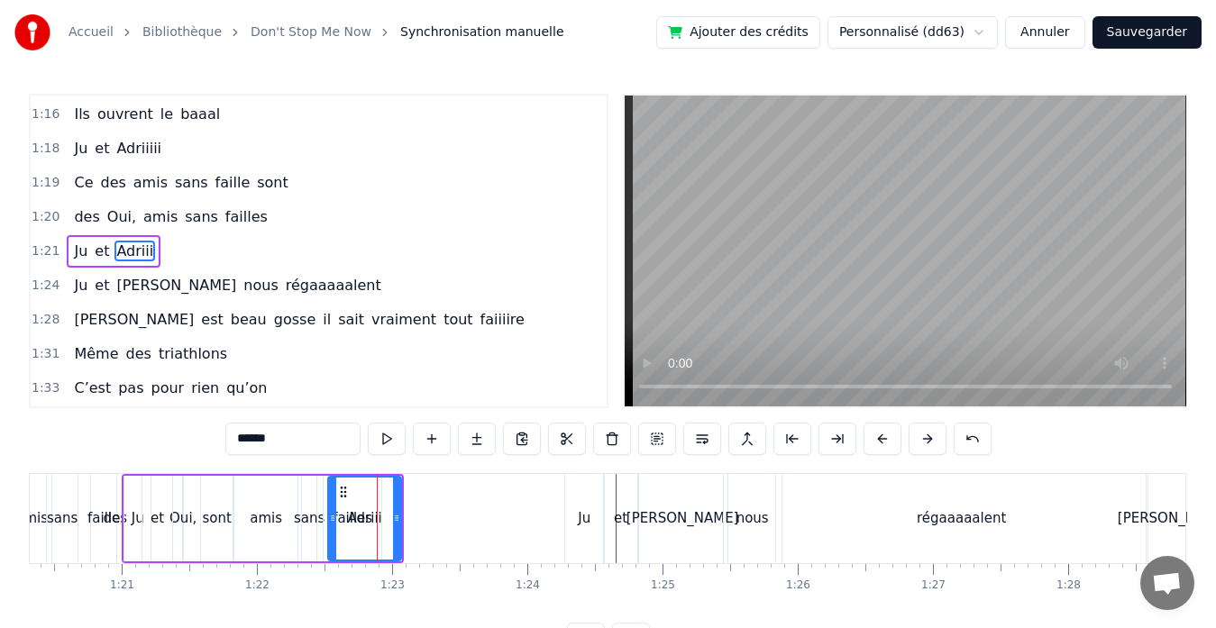
click at [323, 517] on div "Ju et [PERSON_NAME]" at bounding box center [263, 518] width 282 height 89
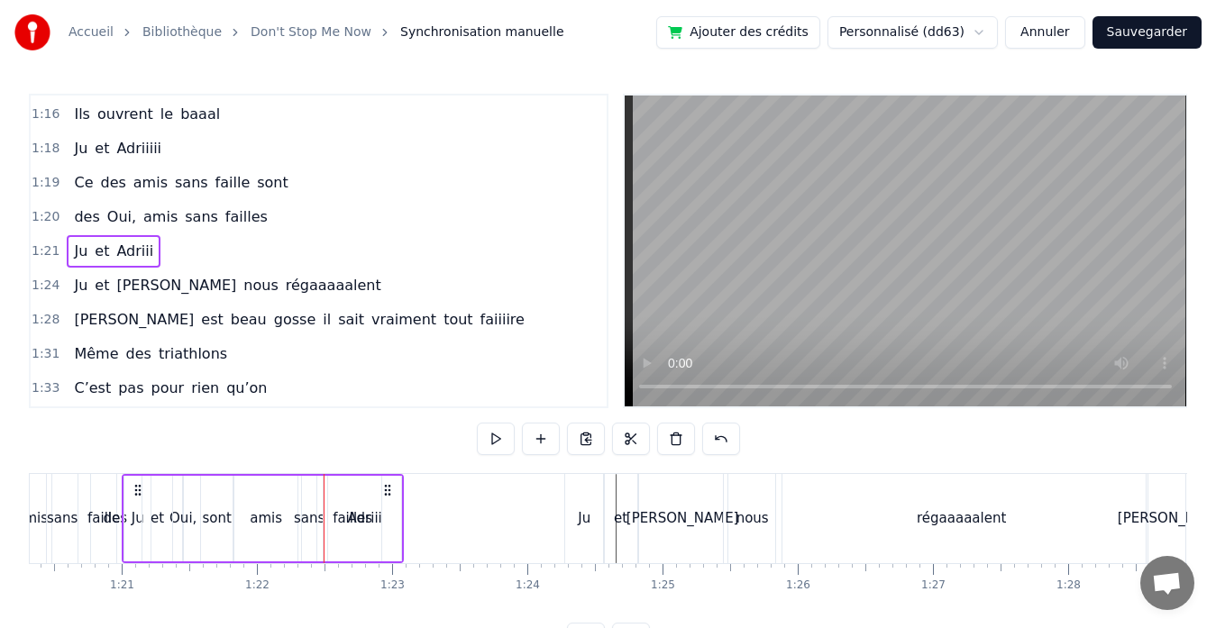
click at [355, 517] on div "Adriii" at bounding box center [365, 518] width 34 height 21
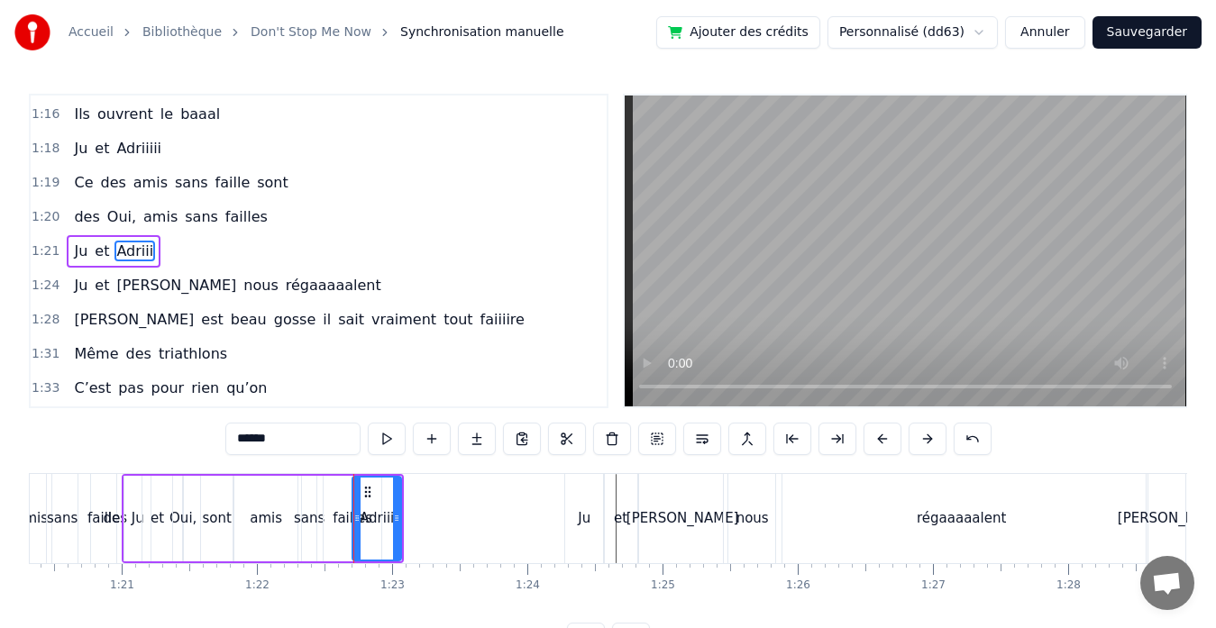
drag, startPoint x: 333, startPoint y: 517, endPoint x: 349, endPoint y: 501, distance: 22.9
click at [353, 501] on div at bounding box center [356, 519] width 7 height 82
drag, startPoint x: 396, startPoint y: 519, endPoint x: 452, endPoint y: 516, distance: 56.8
click at [452, 516] on icon at bounding box center [451, 518] width 7 height 14
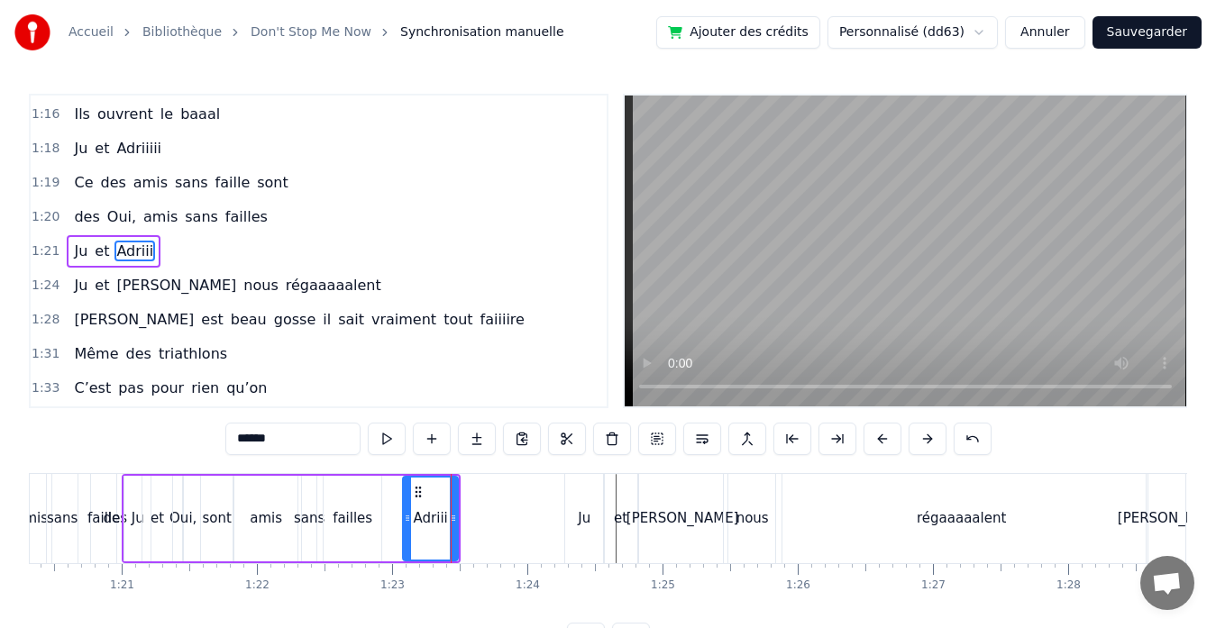
drag, startPoint x: 350, startPoint y: 517, endPoint x: 408, endPoint y: 515, distance: 58.6
click at [408, 515] on icon at bounding box center [407, 518] width 7 height 14
click at [344, 514] on div "Ju et [PERSON_NAME]" at bounding box center [291, 518] width 339 height 89
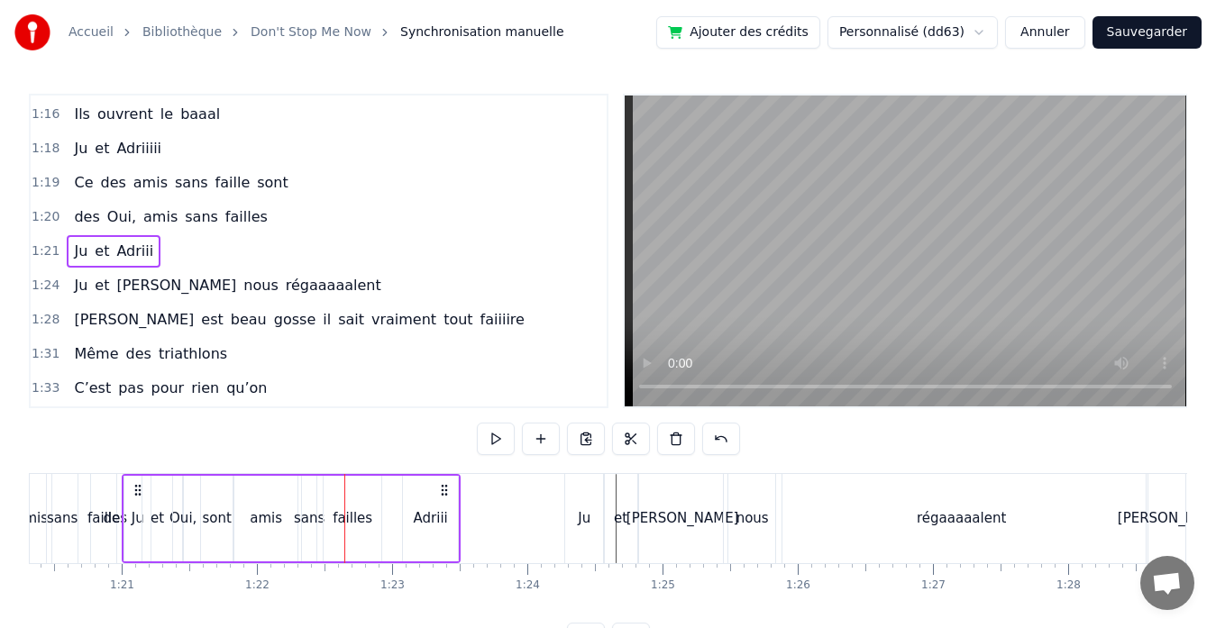
click at [344, 519] on div at bounding box center [344, 518] width 1 height 89
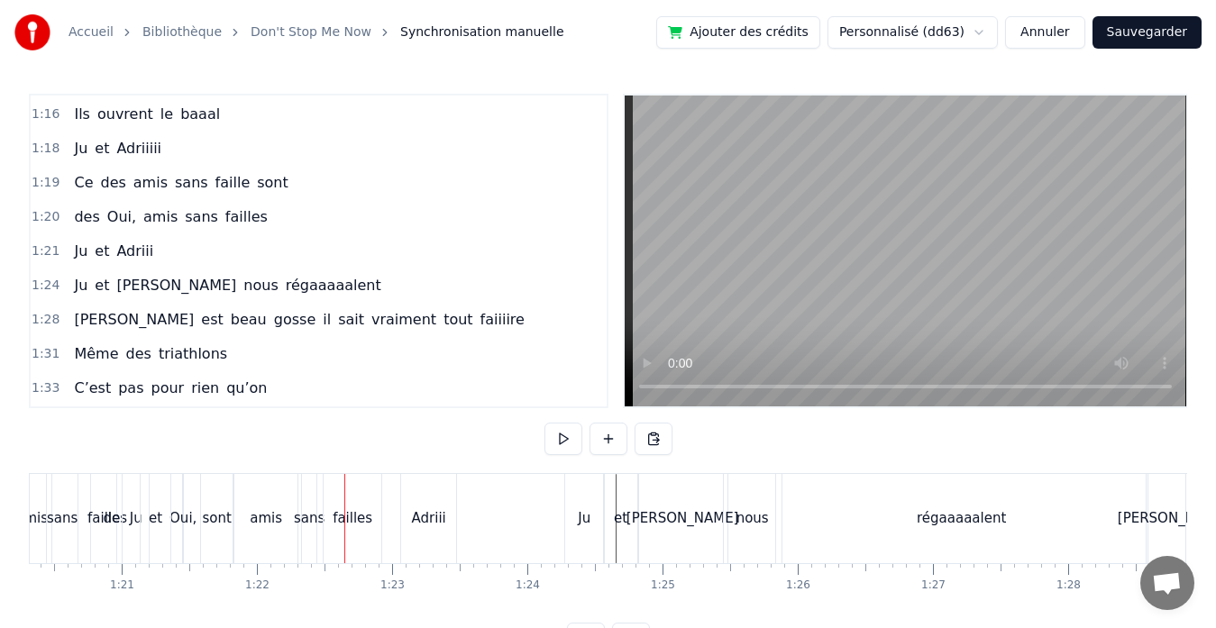
click at [228, 221] on span "failles" at bounding box center [246, 216] width 46 height 21
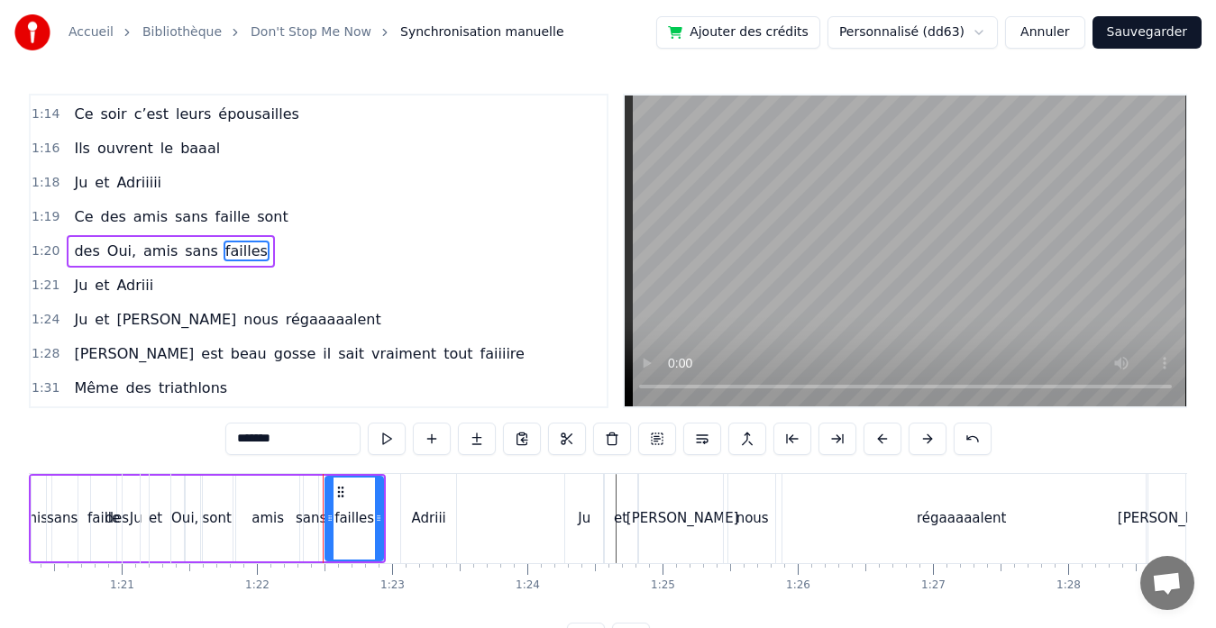
click at [375, 517] on div "Ju et [PERSON_NAME]" at bounding box center [291, 518] width 339 height 89
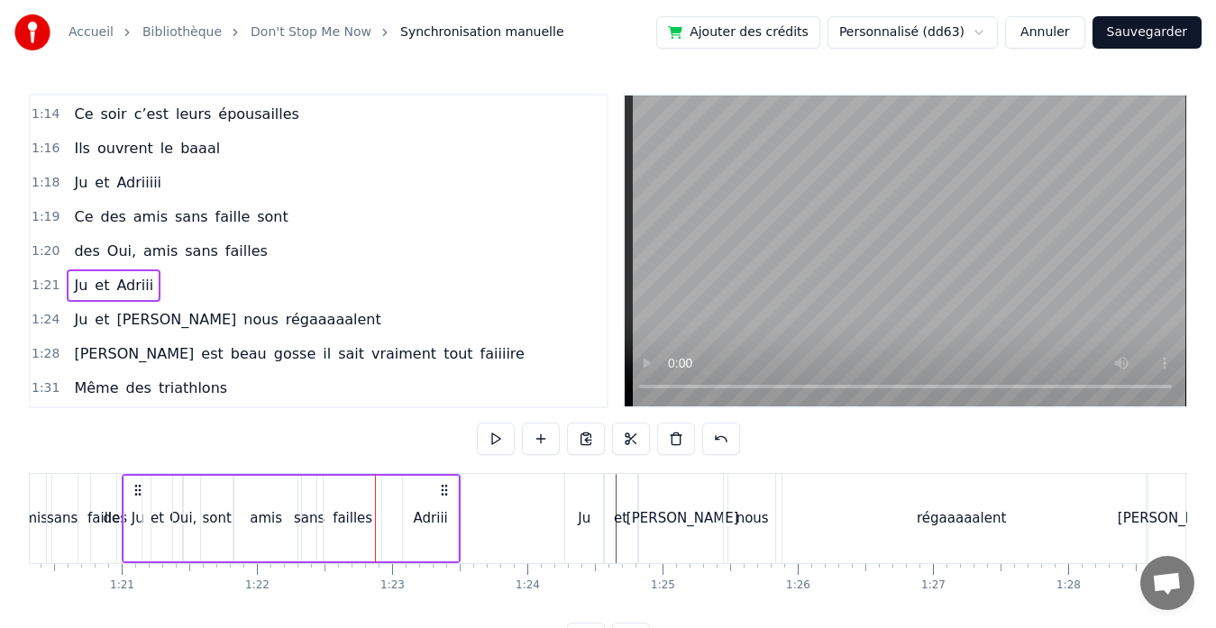
click at [354, 517] on div "Ju et [PERSON_NAME]" at bounding box center [291, 518] width 339 height 89
click at [223, 255] on span "failles" at bounding box center [246, 251] width 46 height 21
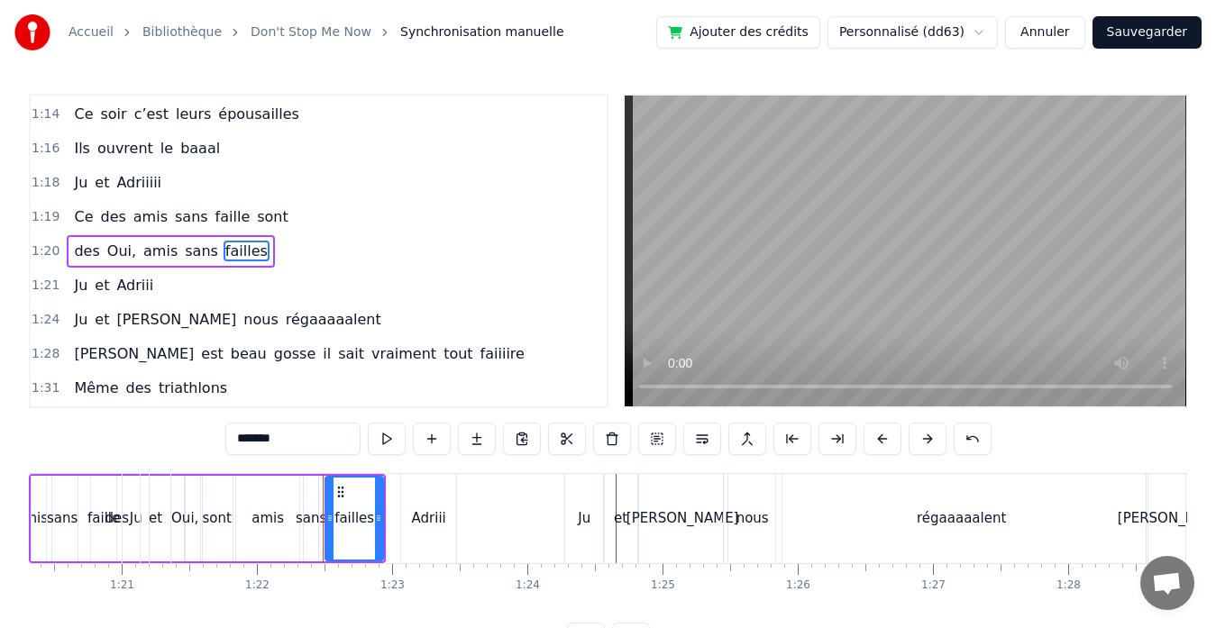
click at [223, 255] on span "failles" at bounding box center [246, 251] width 46 height 21
click at [329, 518] on div "Ju et [PERSON_NAME]" at bounding box center [291, 518] width 339 height 89
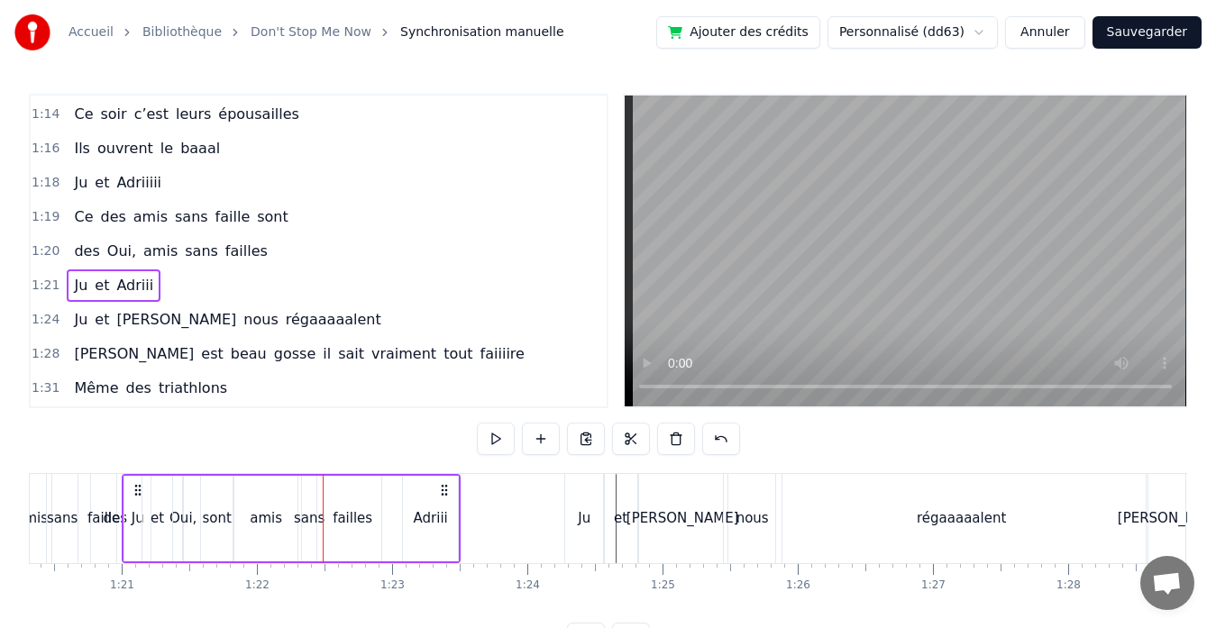
click at [329, 518] on div "Ju et [PERSON_NAME]" at bounding box center [291, 518] width 339 height 89
click at [336, 518] on div "Ju et [PERSON_NAME]" at bounding box center [291, 518] width 339 height 89
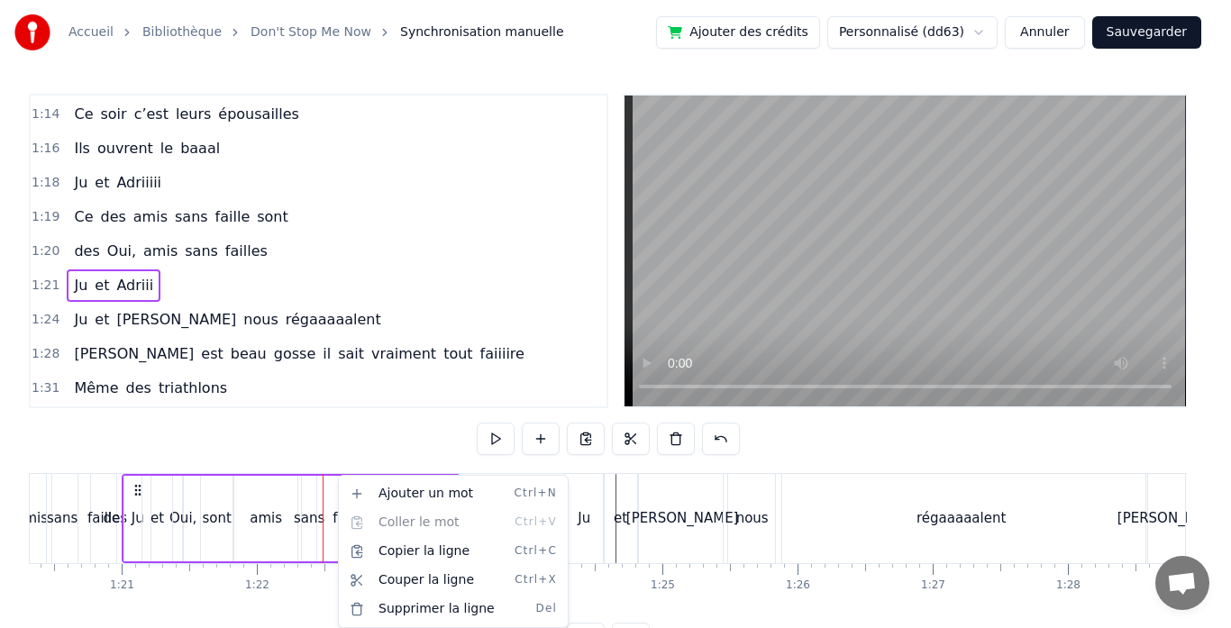
click at [257, 467] on html "Accueil Bibliothèque Don't Stop Me Now Synchronisation manuelle Ajouter des cré…" at bounding box center [615, 342] width 1231 height 684
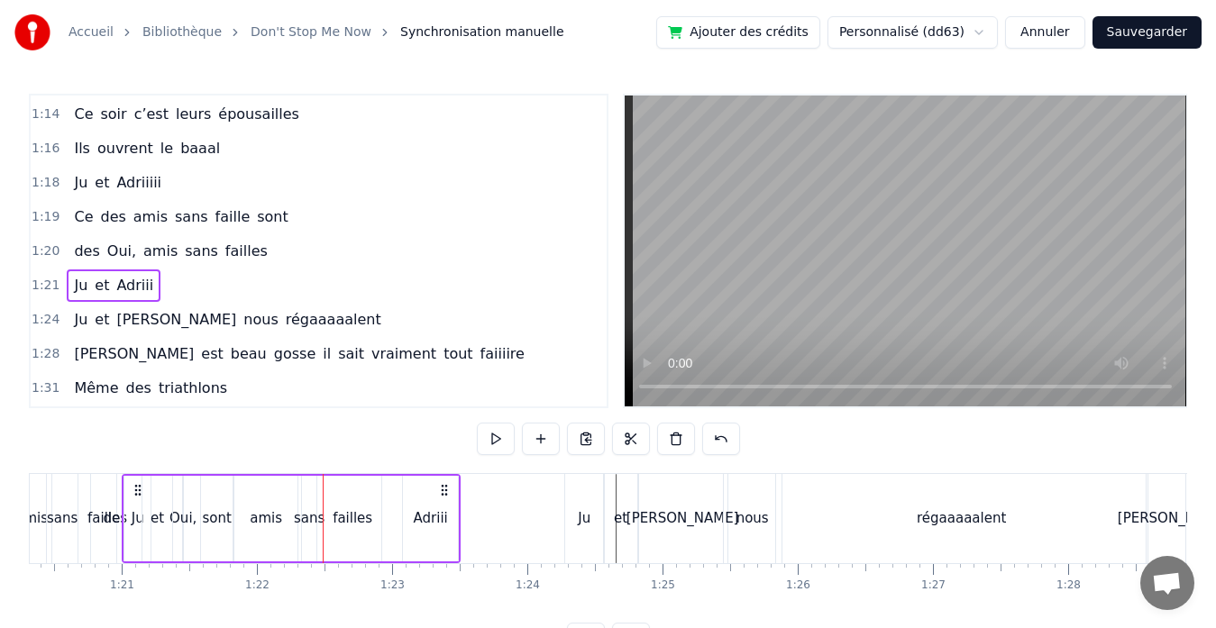
click at [93, 249] on span "des" at bounding box center [86, 252] width 29 height 22
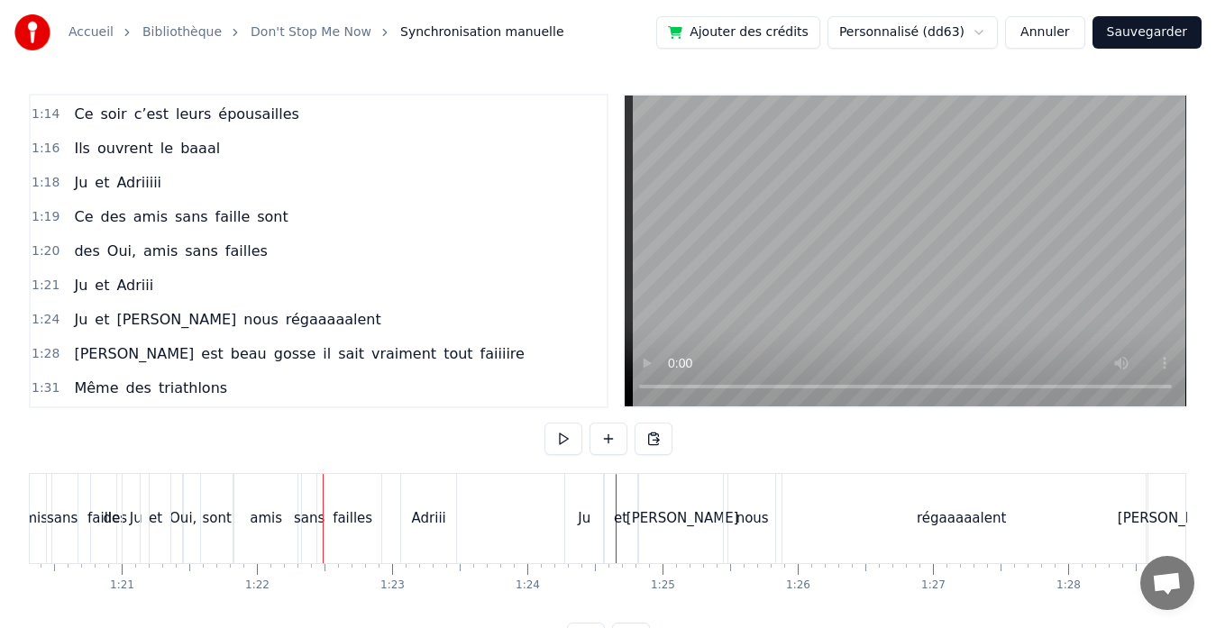
click at [108, 255] on span "Oui," at bounding box center [121, 251] width 32 height 21
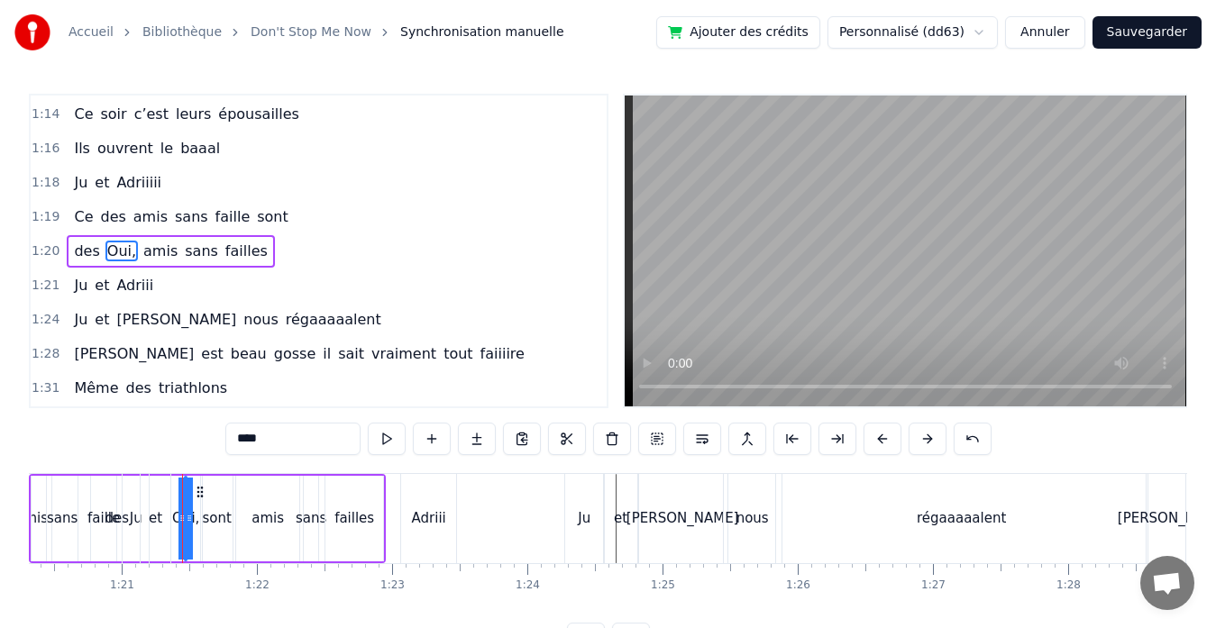
click at [207, 518] on div "Ju et [PERSON_NAME]" at bounding box center [291, 518] width 339 height 89
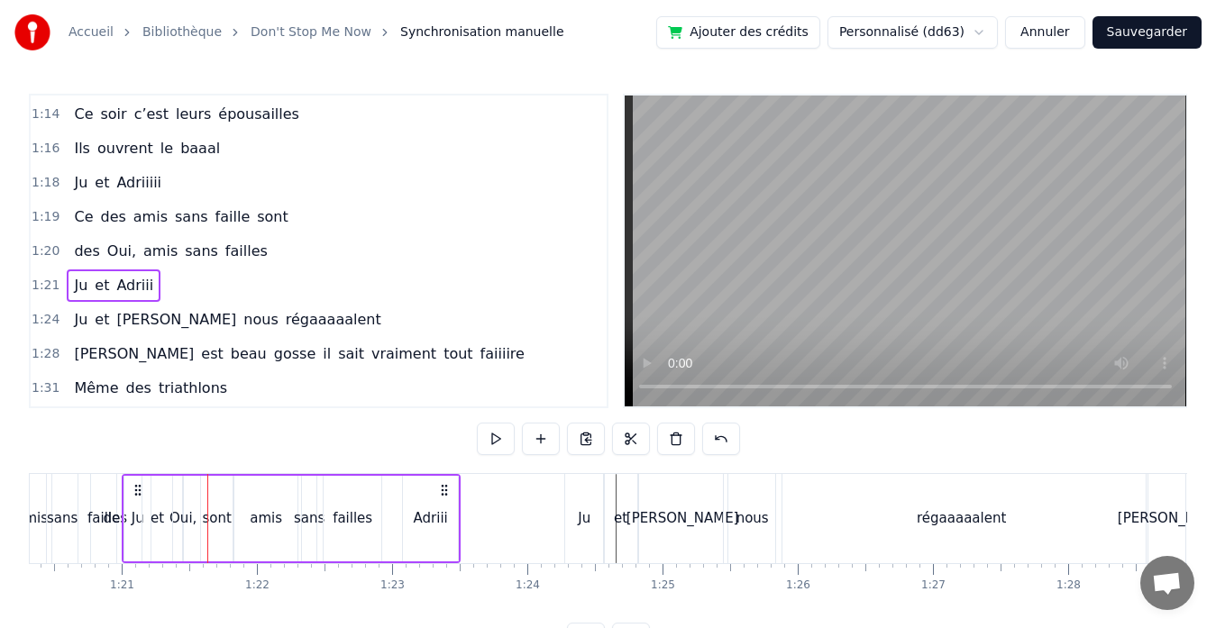
click at [350, 524] on div "Ju et [PERSON_NAME]" at bounding box center [291, 518] width 339 height 89
click at [426, 512] on div "Adriii" at bounding box center [431, 518] width 34 height 21
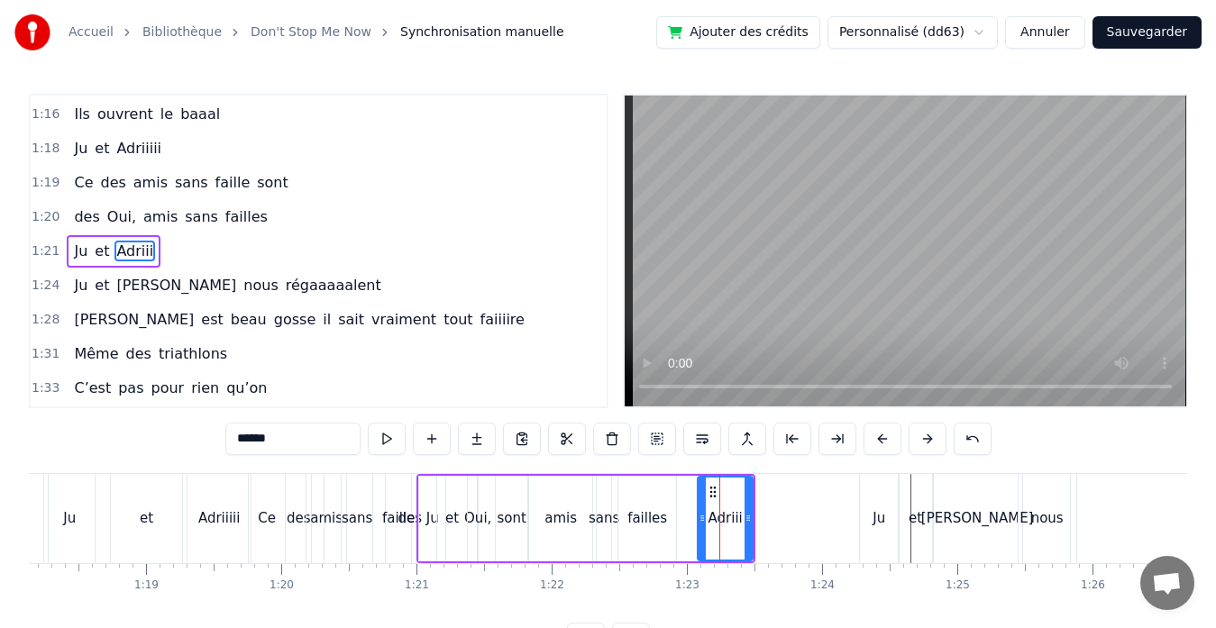
scroll to position [0, 10559]
click at [514, 521] on div "Ju et [PERSON_NAME]" at bounding box center [587, 518] width 339 height 89
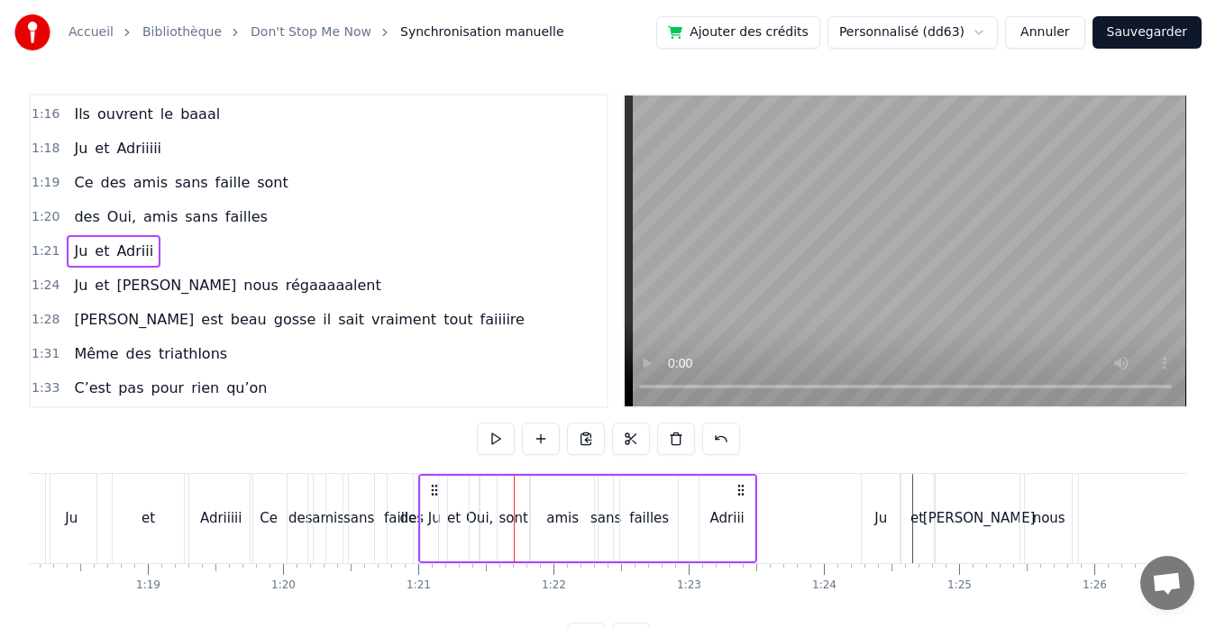
click at [255, 189] on span "sont" at bounding box center [272, 182] width 35 height 21
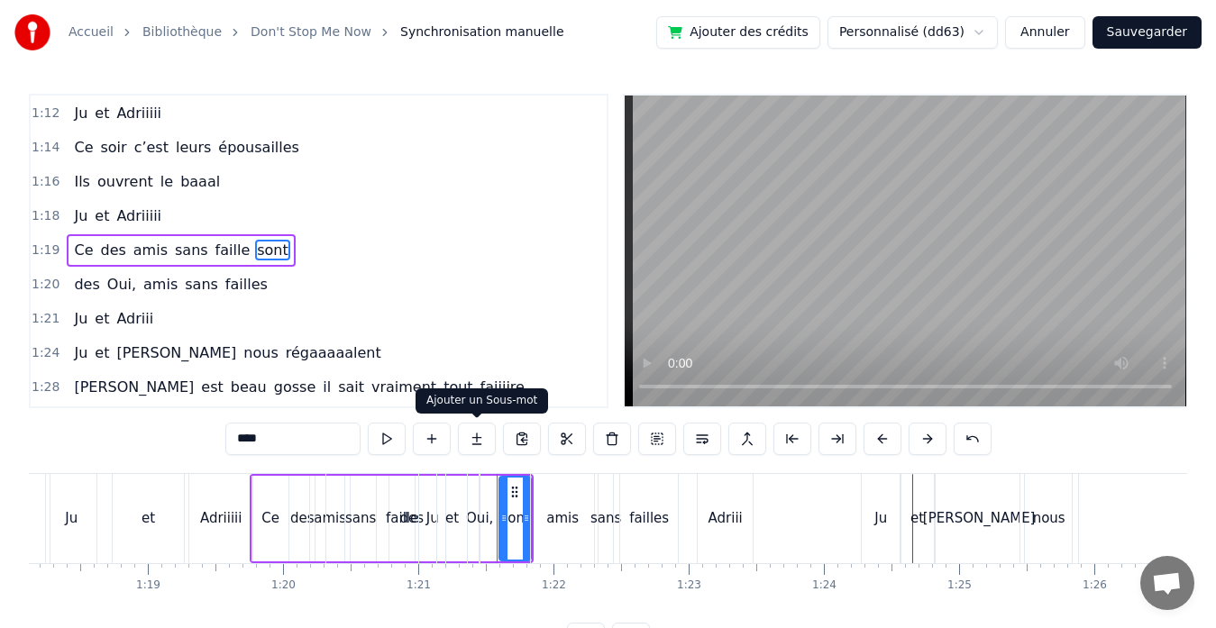
scroll to position [820, 0]
click at [497, 514] on div at bounding box center [497, 518] width 1 height 89
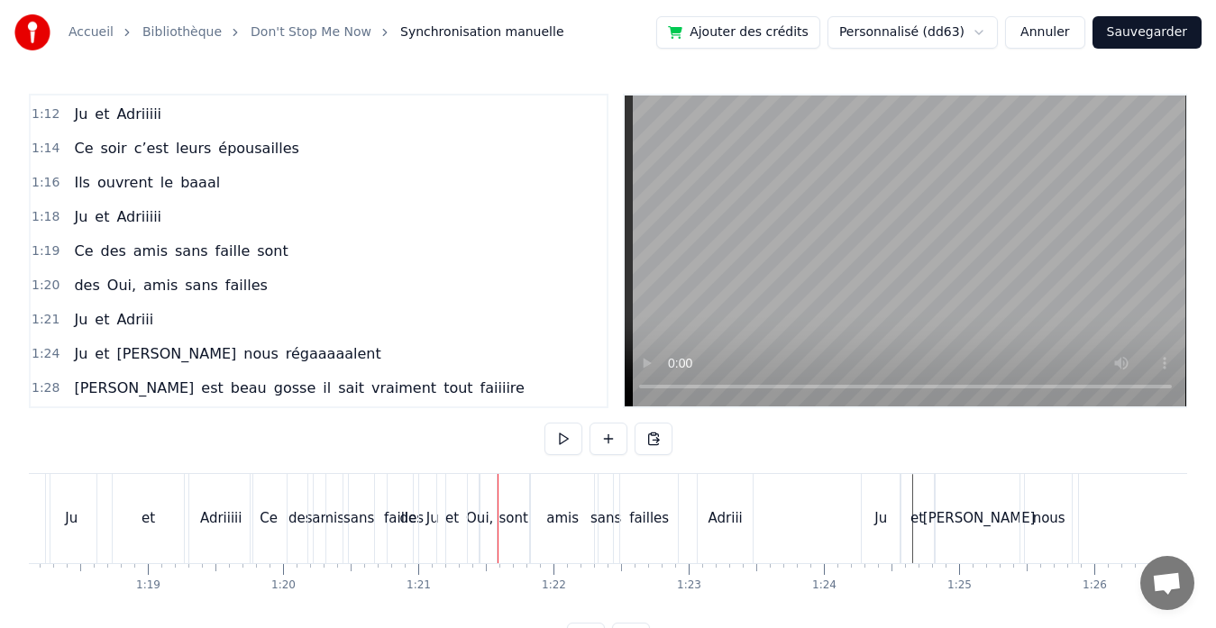
click at [509, 518] on div "Ju et [PERSON_NAME]" at bounding box center [587, 518] width 339 height 89
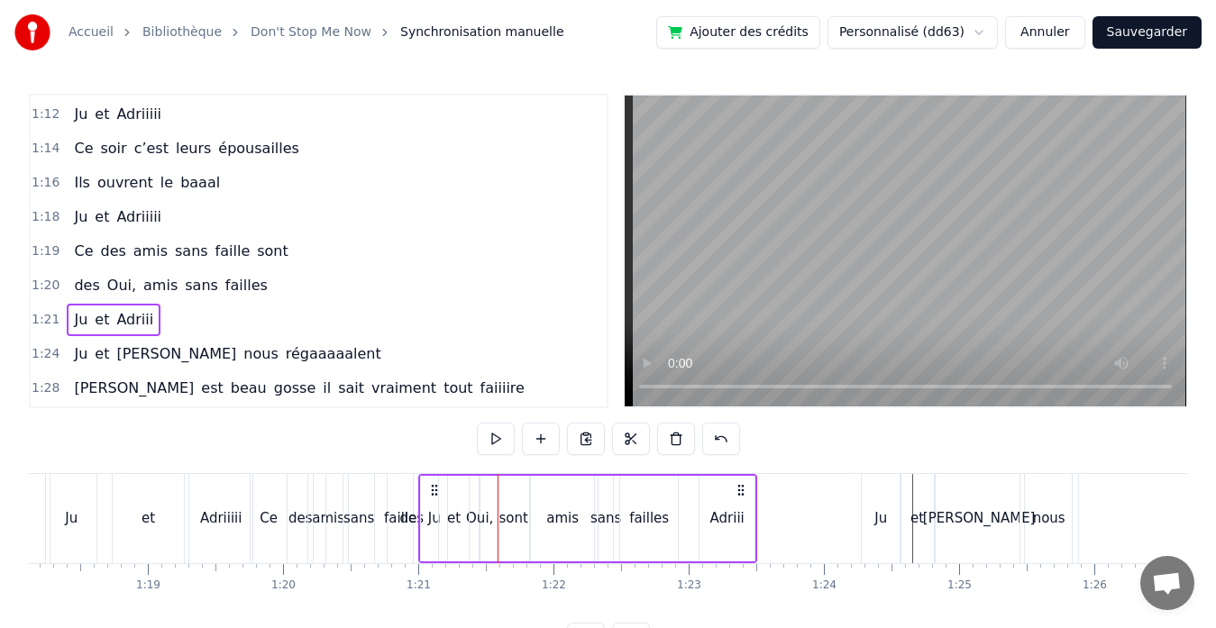
click at [509, 518] on div "Ju et [PERSON_NAME]" at bounding box center [587, 518] width 339 height 89
click at [255, 251] on span "sont" at bounding box center [272, 251] width 35 height 21
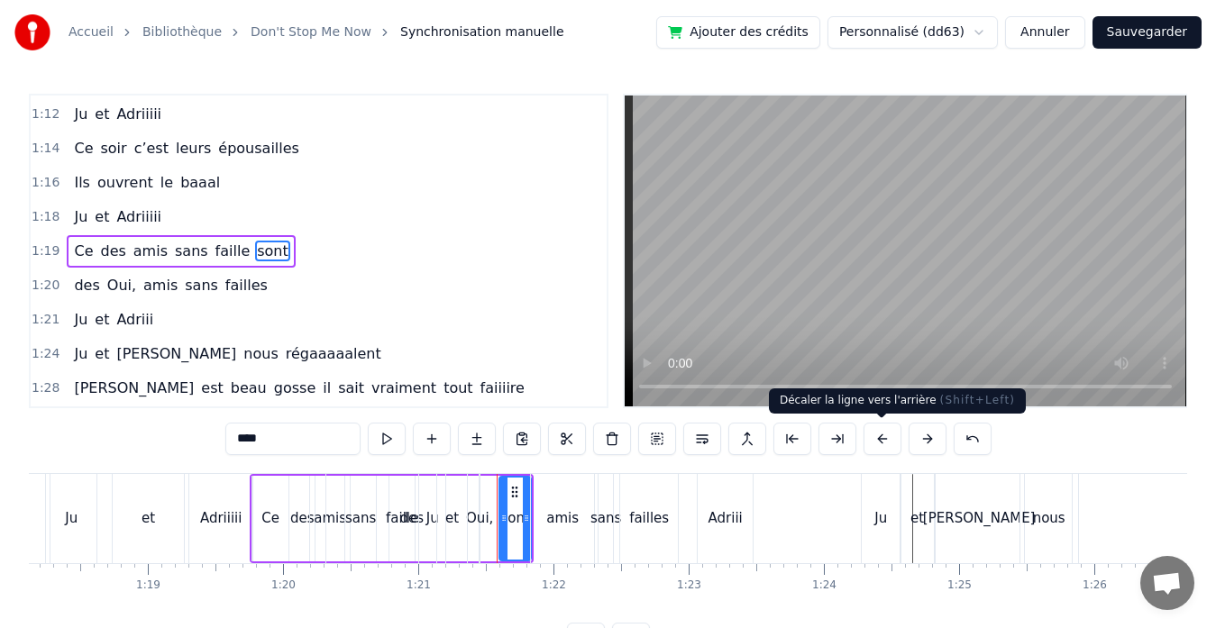
click at [881, 447] on button at bounding box center [882, 439] width 38 height 32
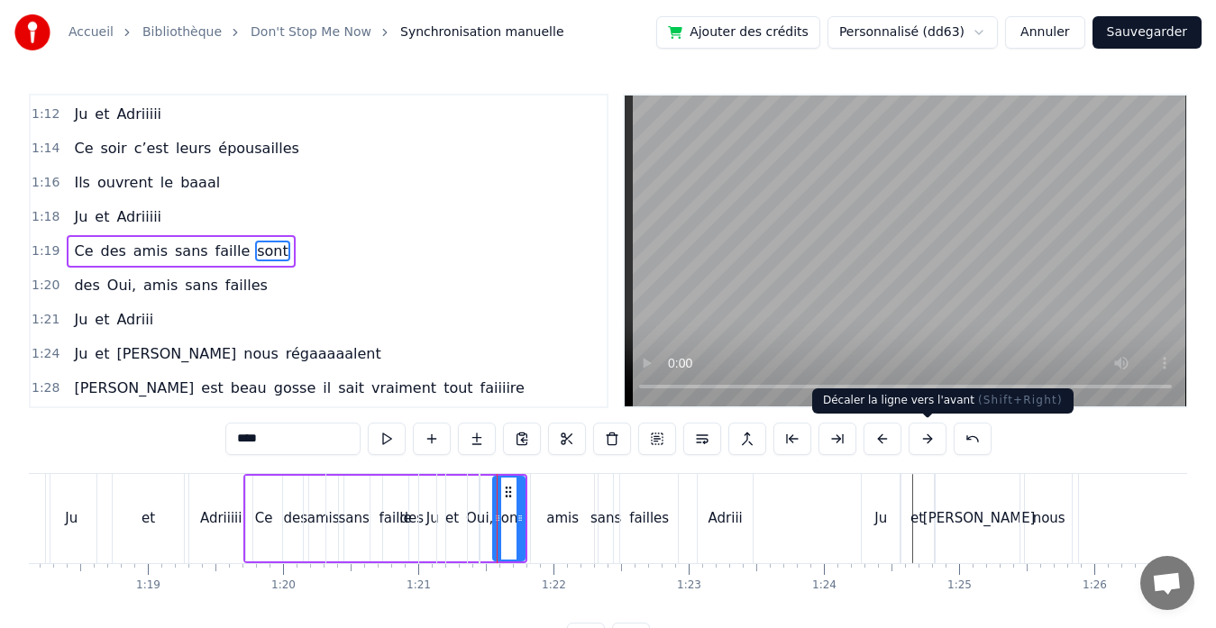
click at [925, 443] on button at bounding box center [927, 439] width 38 height 32
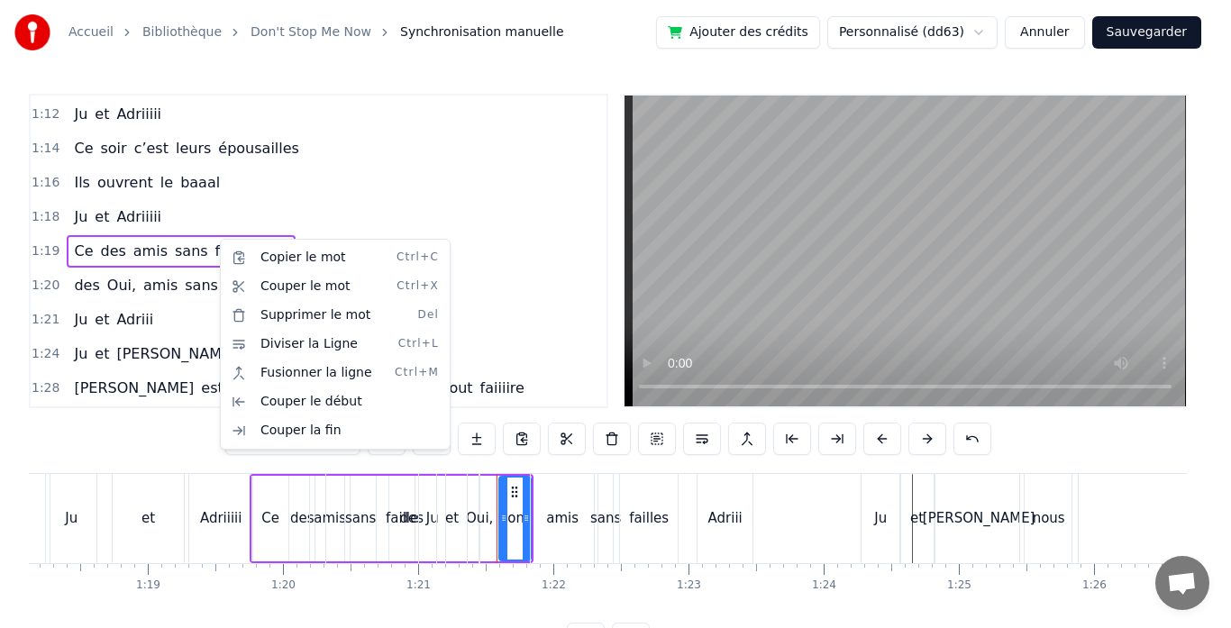
click at [525, 518] on html "Accueil Bibliothèque Don't Stop Me Now Synchronisation manuelle Ajouter des cré…" at bounding box center [615, 342] width 1231 height 684
click at [525, 518] on div "Ju et [PERSON_NAME]" at bounding box center [587, 518] width 339 height 89
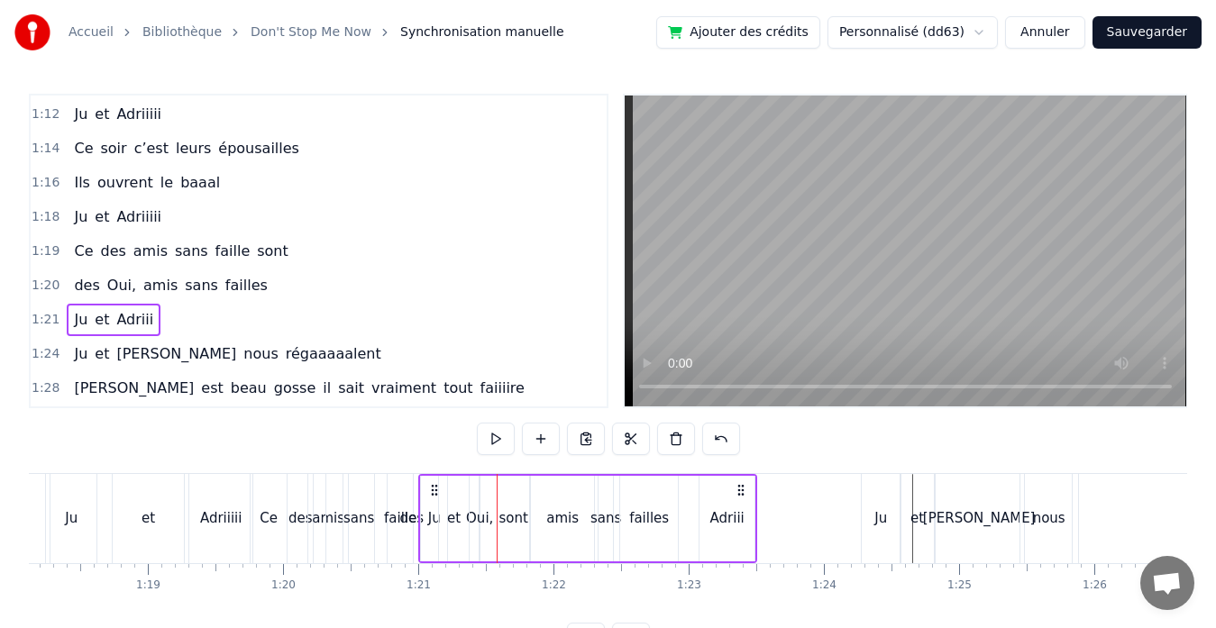
click at [525, 518] on div "Ju et [PERSON_NAME]" at bounding box center [587, 518] width 339 height 89
click at [737, 517] on div "Adriii" at bounding box center [727, 518] width 34 height 21
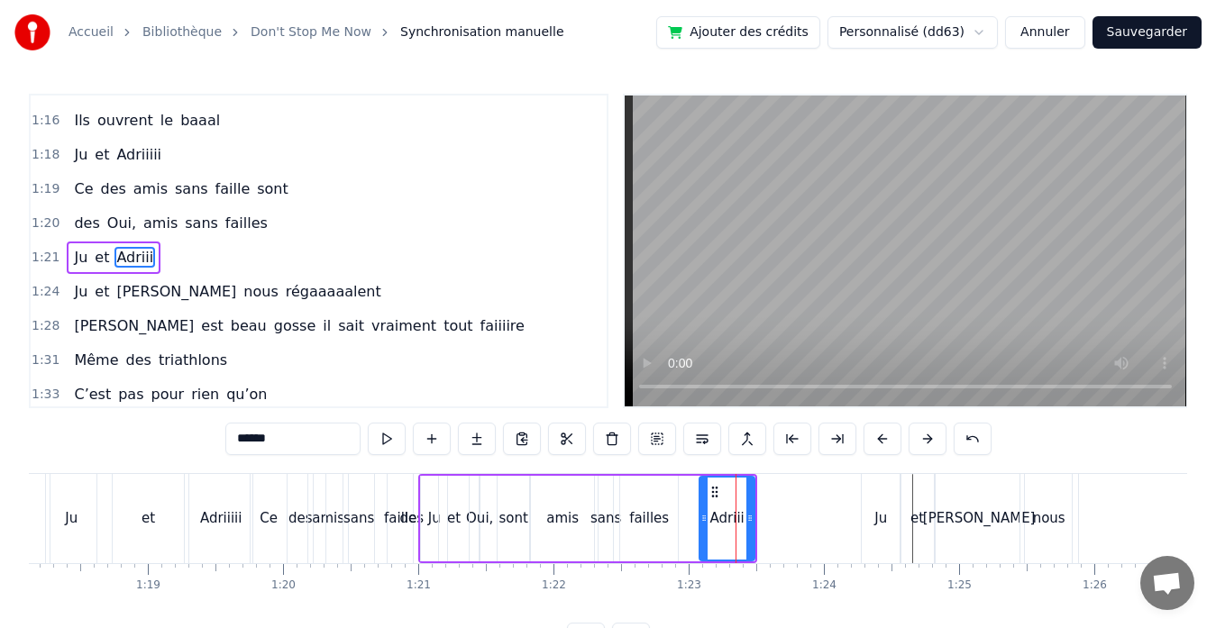
scroll to position [888, 0]
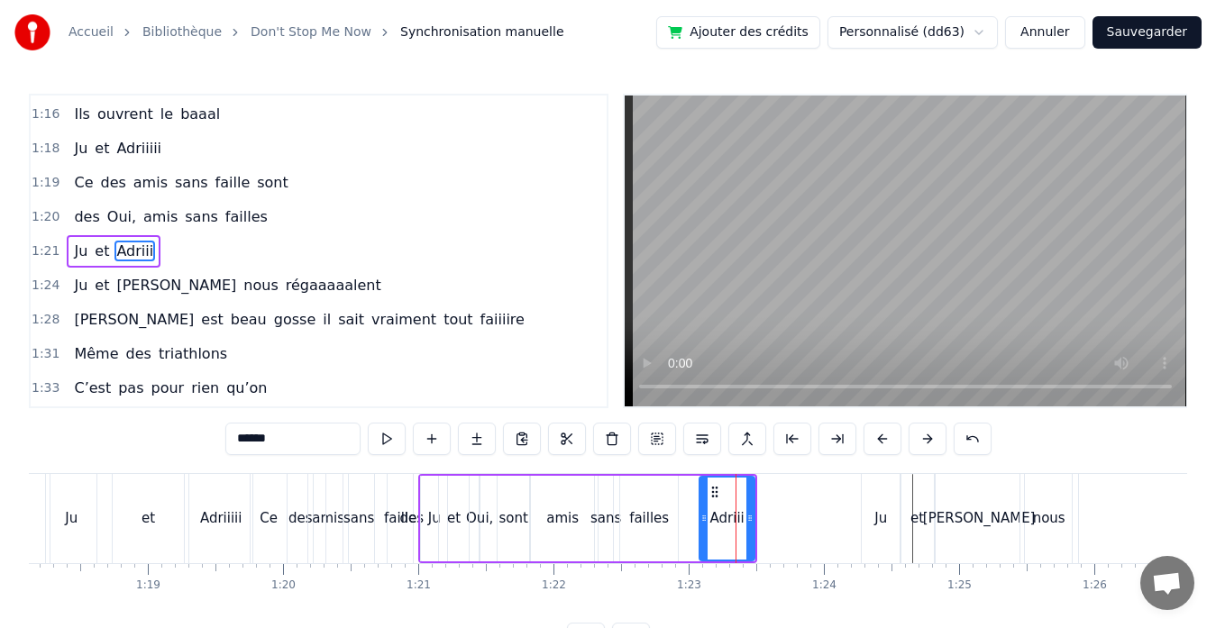
click at [646, 515] on div "Ju et [PERSON_NAME]" at bounding box center [587, 518] width 339 height 89
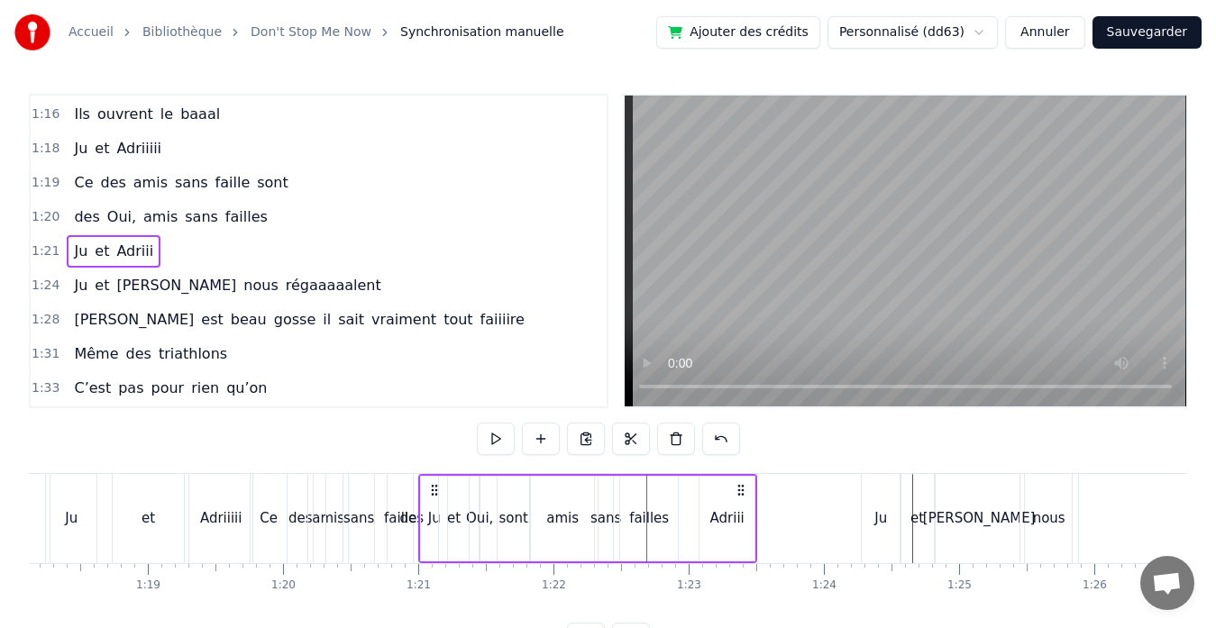
click at [626, 519] on div "Ju et [PERSON_NAME]" at bounding box center [587, 518] width 339 height 89
click at [457, 516] on div "et" at bounding box center [454, 518] width 14 height 21
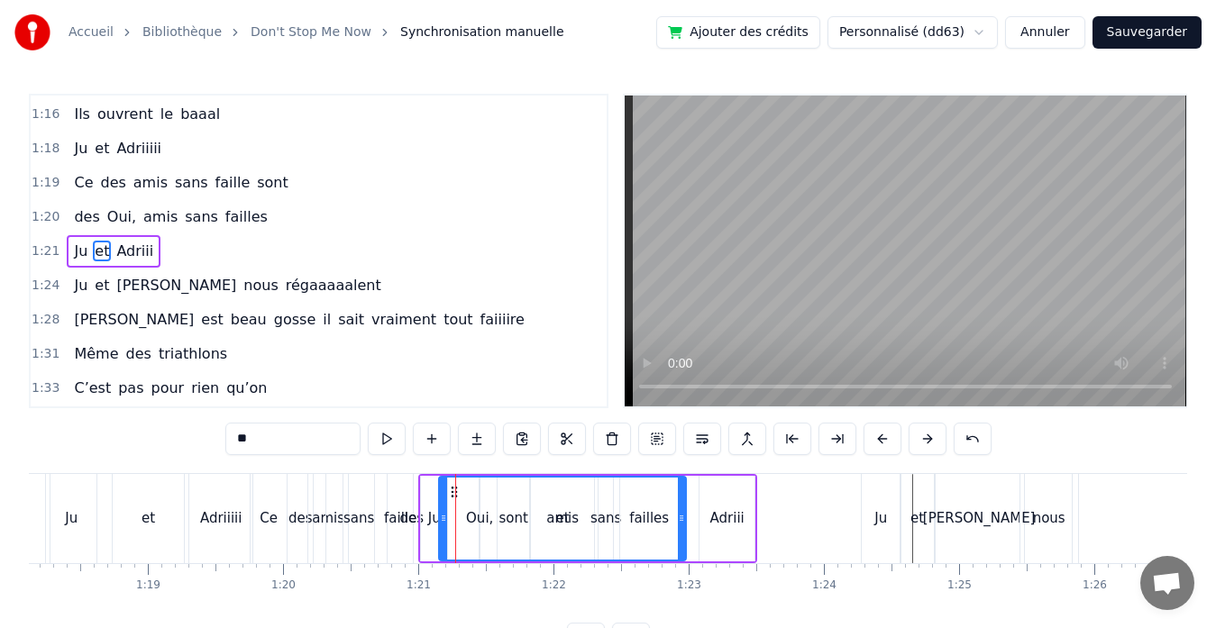
drag, startPoint x: 462, startPoint y: 516, endPoint x: 679, endPoint y: 530, distance: 217.6
click at [679, 530] on div at bounding box center [681, 519] width 7 height 82
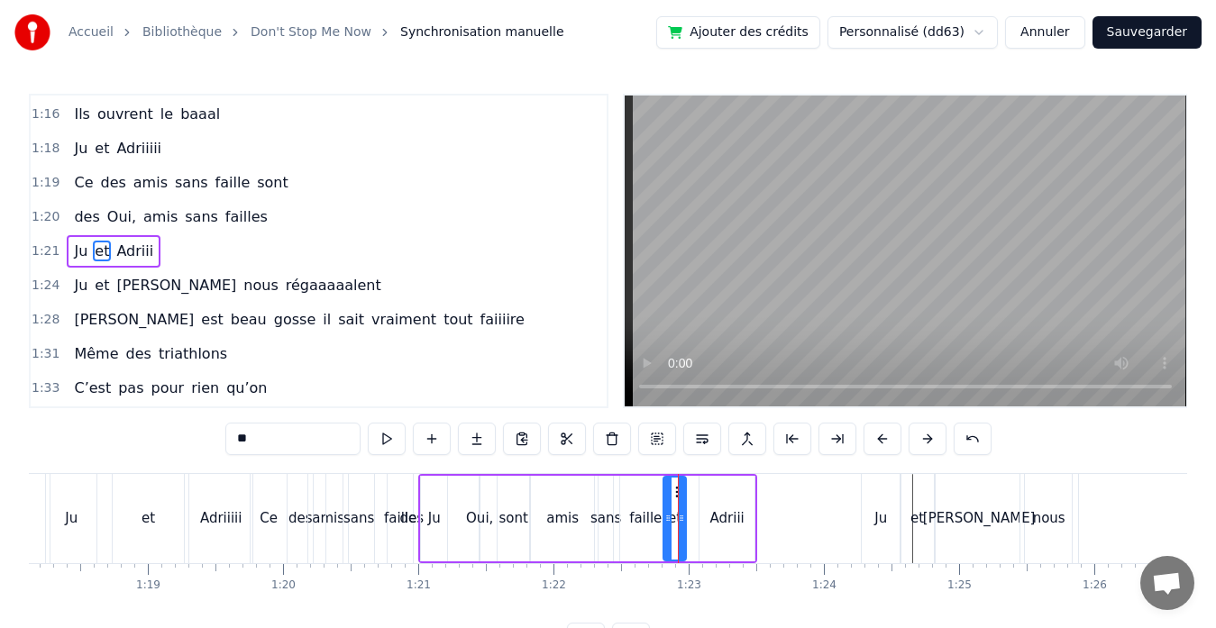
drag, startPoint x: 442, startPoint y: 517, endPoint x: 663, endPoint y: 516, distance: 220.8
click at [664, 516] on icon at bounding box center [667, 518] width 7 height 14
drag, startPoint x: 680, startPoint y: 519, endPoint x: 701, endPoint y: 520, distance: 20.7
click at [701, 520] on icon at bounding box center [701, 518] width 7 height 14
drag, startPoint x: 664, startPoint y: 521, endPoint x: 678, endPoint y: 521, distance: 13.5
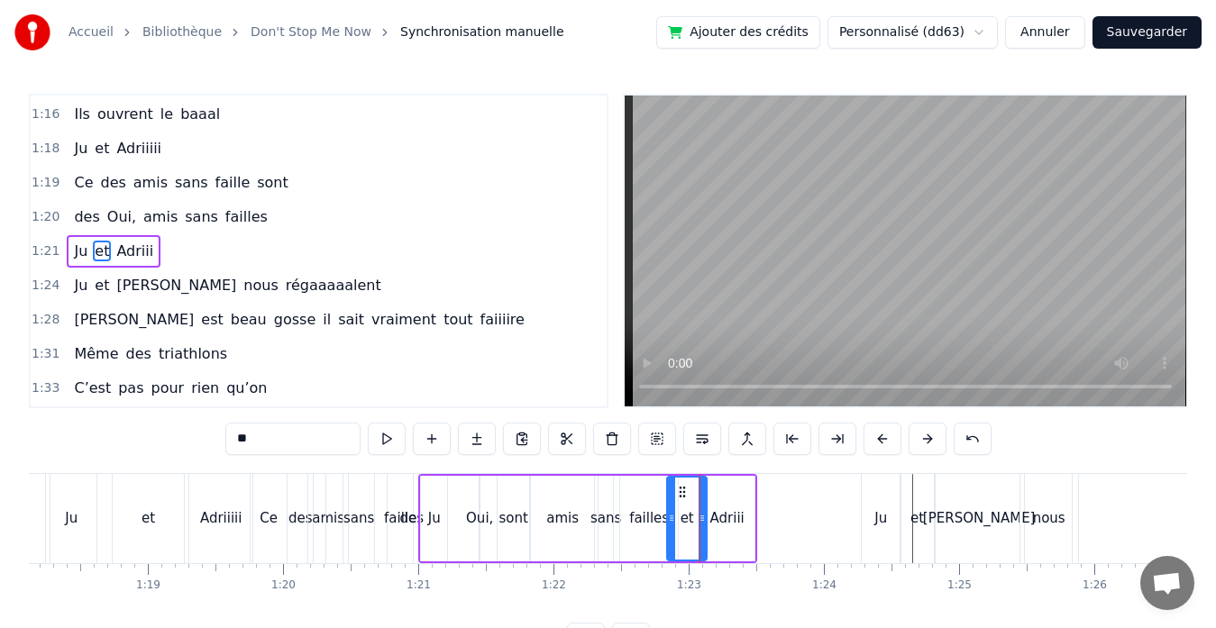
click at [675, 521] on icon at bounding box center [671, 518] width 7 height 14
click at [735, 524] on div "Adriii" at bounding box center [727, 518] width 34 height 21
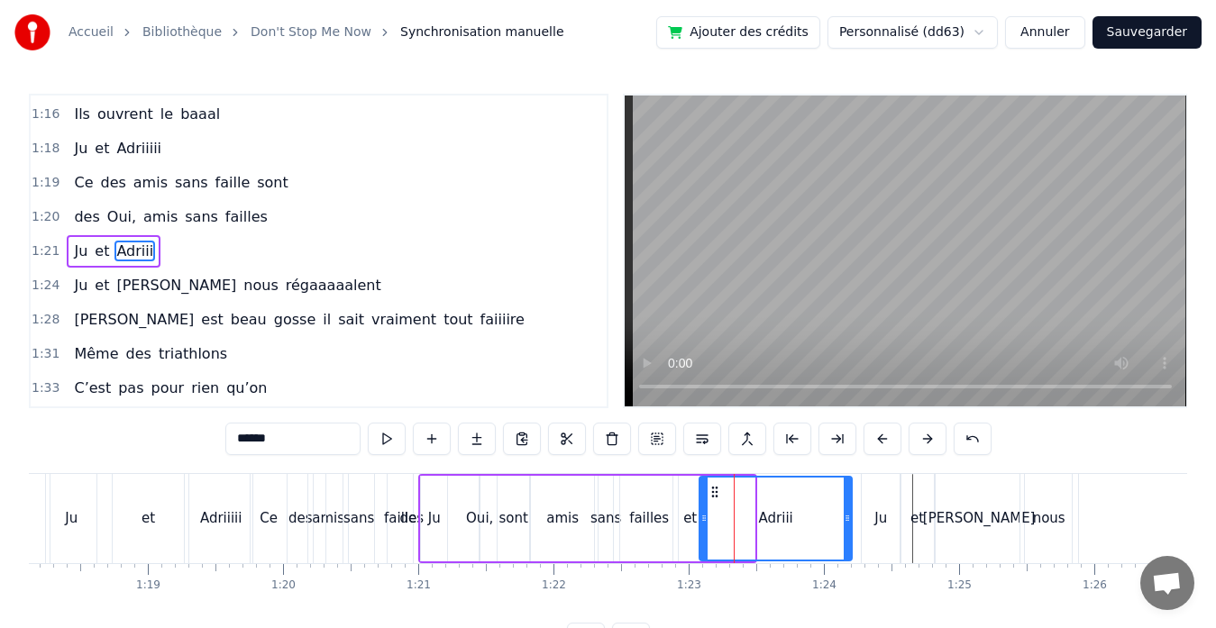
drag, startPoint x: 753, startPoint y: 519, endPoint x: 851, endPoint y: 515, distance: 97.4
click at [851, 515] on icon at bounding box center [846, 518] width 7 height 14
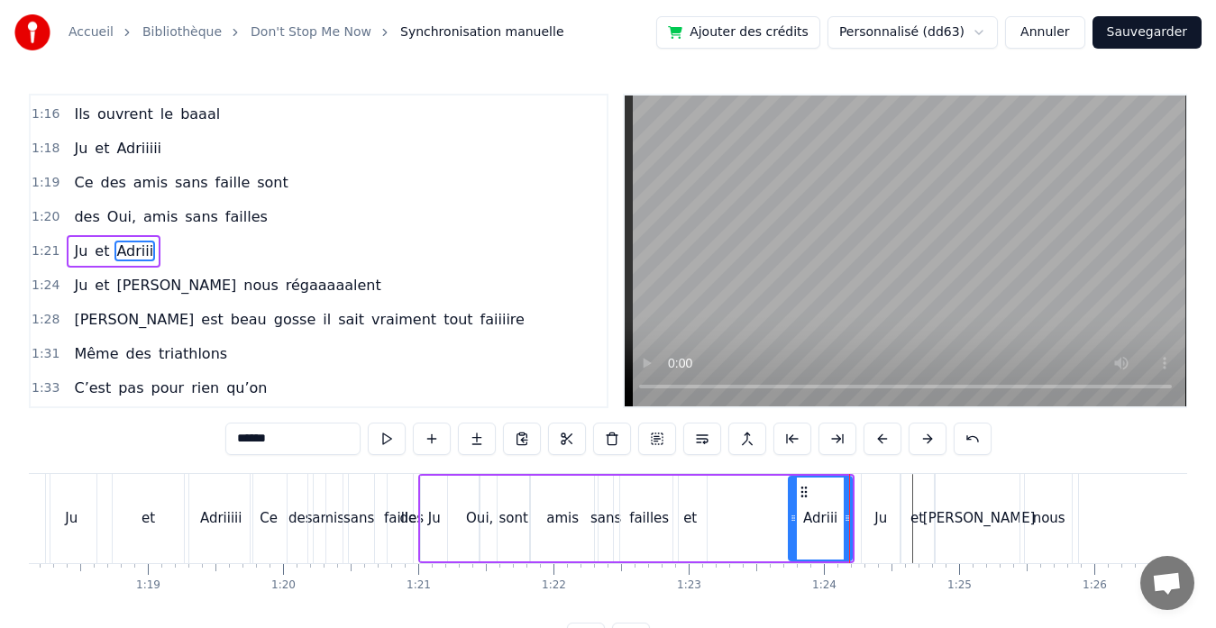
drag, startPoint x: 705, startPoint y: 518, endPoint x: 802, endPoint y: 518, distance: 97.3
click at [795, 518] on circle at bounding box center [794, 518] width 1 height 1
click at [697, 523] on div "et" at bounding box center [689, 519] width 33 height 86
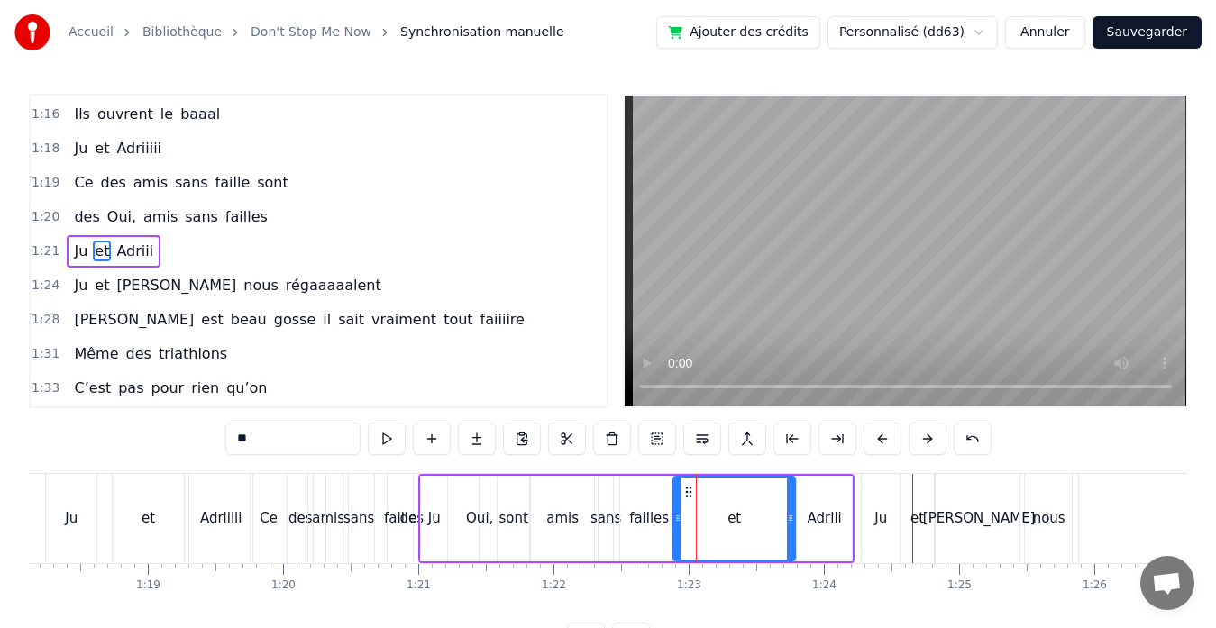
drag, startPoint x: 704, startPoint y: 519, endPoint x: 792, endPoint y: 515, distance: 88.4
click at [792, 515] on icon at bounding box center [790, 518] width 7 height 14
drag, startPoint x: 674, startPoint y: 518, endPoint x: 752, endPoint y: 518, distance: 77.5
click at [752, 518] on icon at bounding box center [755, 518] width 7 height 14
click at [430, 524] on div "Ju" at bounding box center [434, 518] width 13 height 21
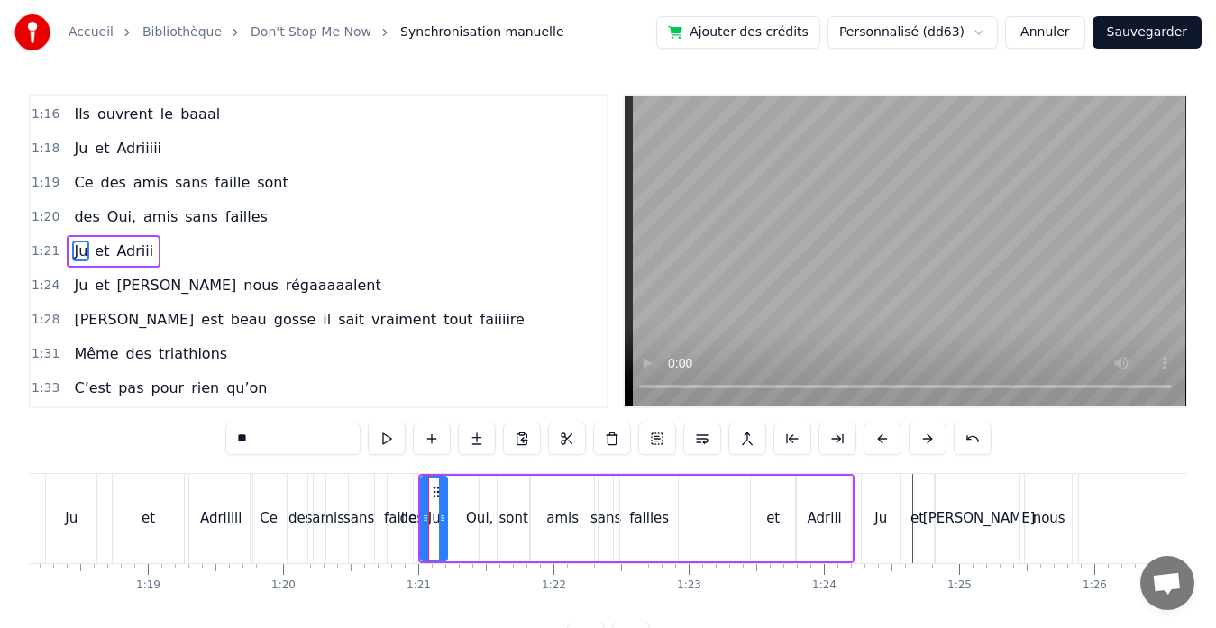
click at [430, 524] on div "Ju" at bounding box center [434, 518] width 13 height 21
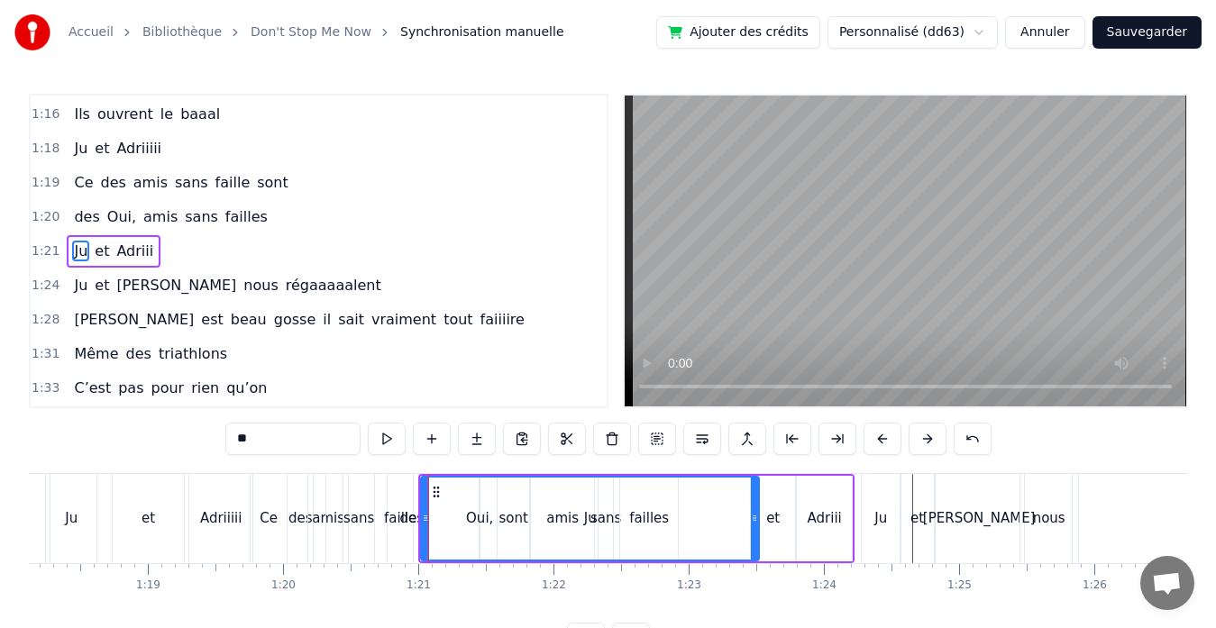
drag, startPoint x: 443, startPoint y: 517, endPoint x: 755, endPoint y: 515, distance: 311.8
click at [755, 515] on icon at bounding box center [754, 518] width 7 height 14
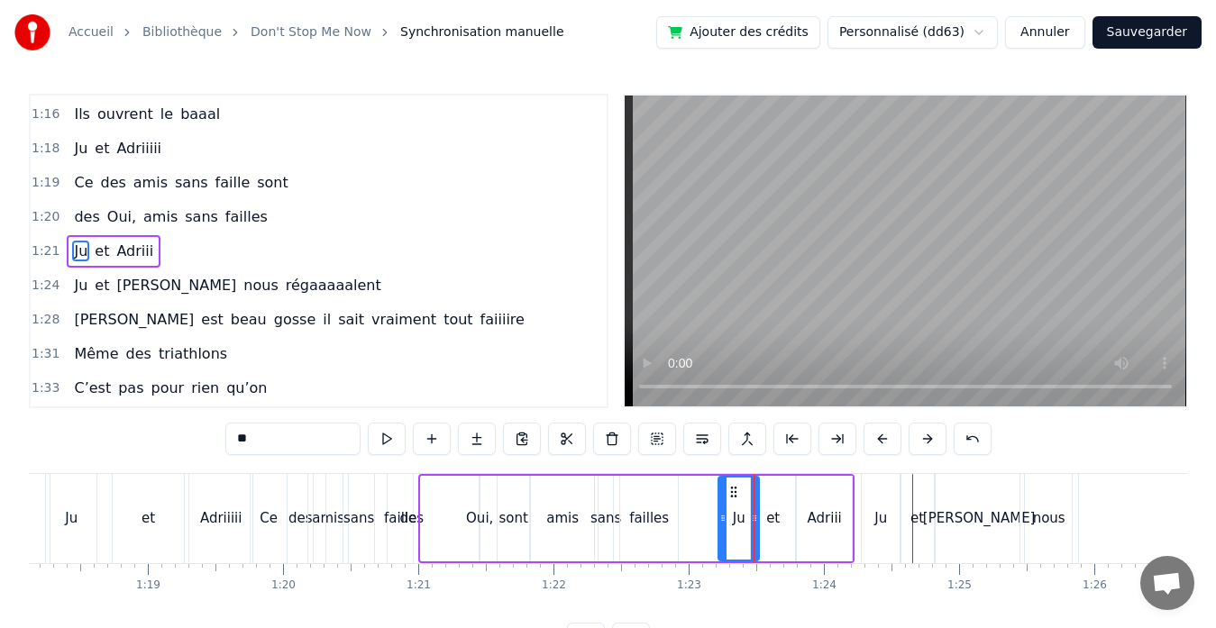
drag, startPoint x: 424, startPoint y: 517, endPoint x: 731, endPoint y: 517, distance: 307.3
click at [726, 517] on icon at bounding box center [722, 518] width 7 height 14
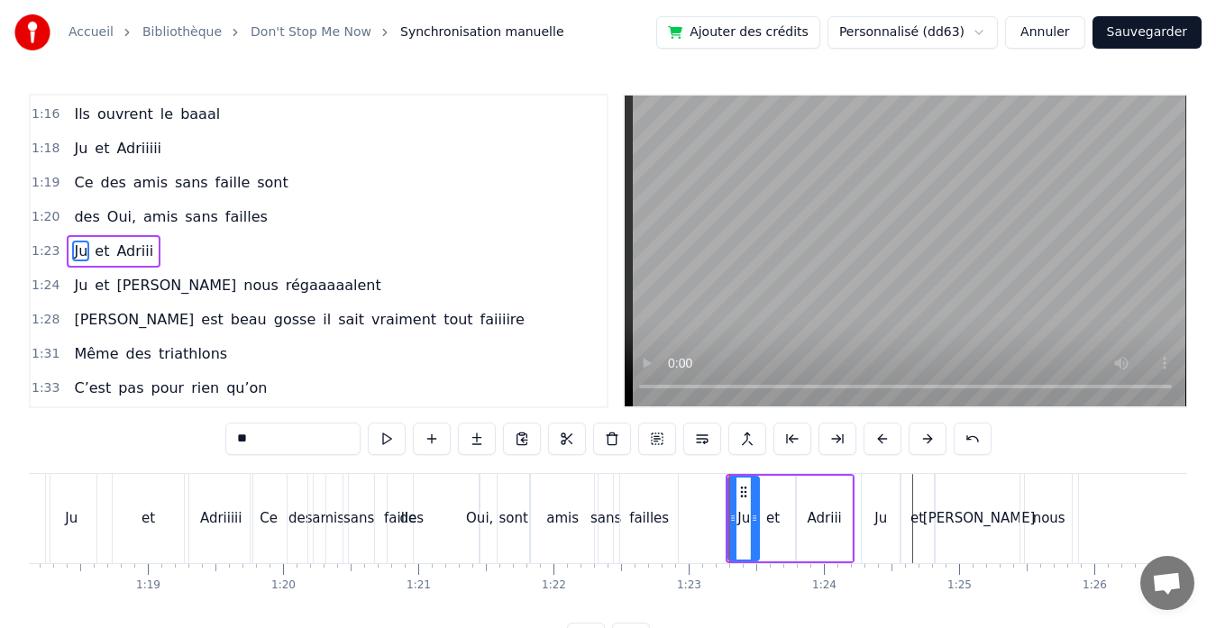
click at [471, 514] on div "Oui," at bounding box center [479, 518] width 27 height 21
type input "****"
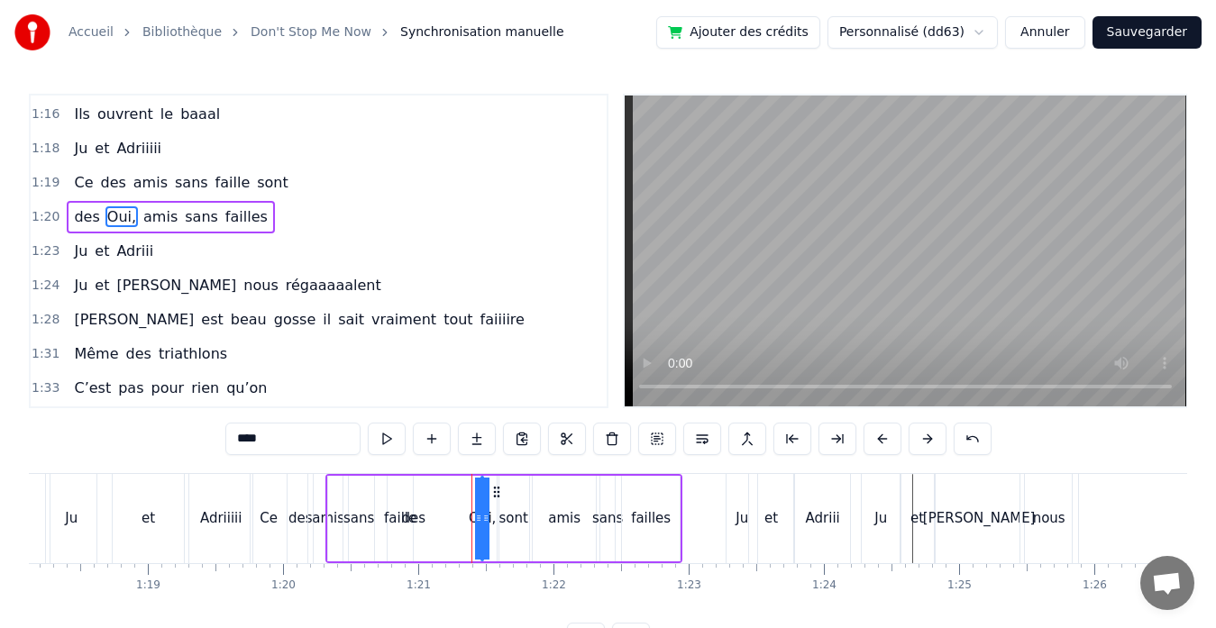
scroll to position [854, 0]
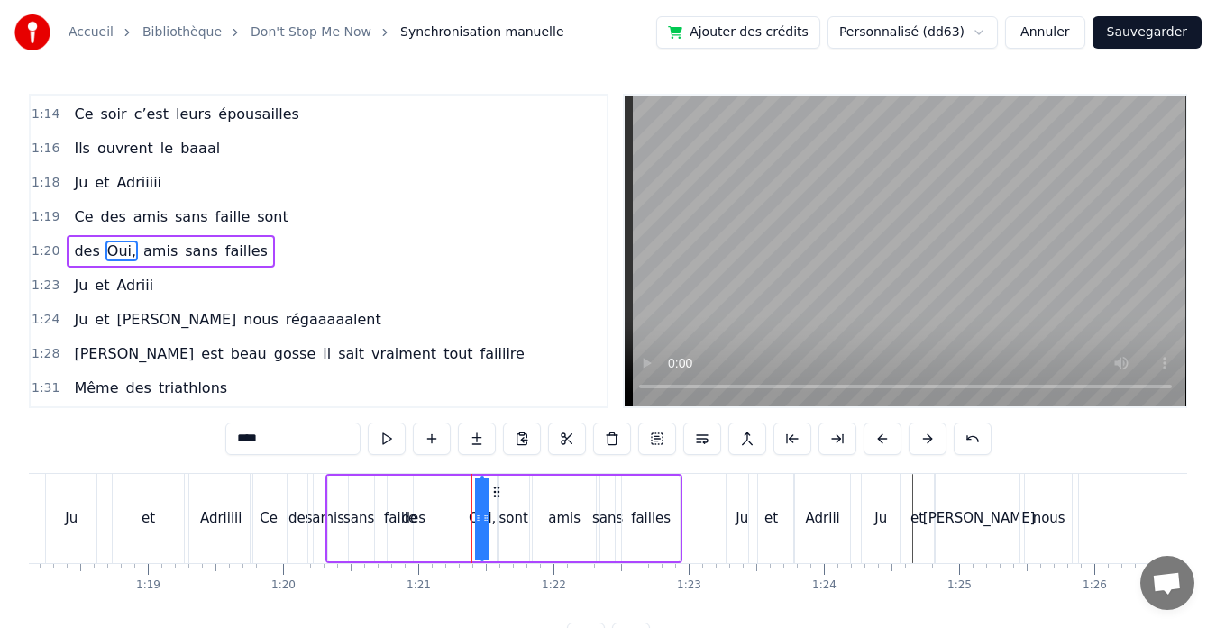
click at [515, 524] on div "des Oui, amis sans failles" at bounding box center [503, 518] width 357 height 89
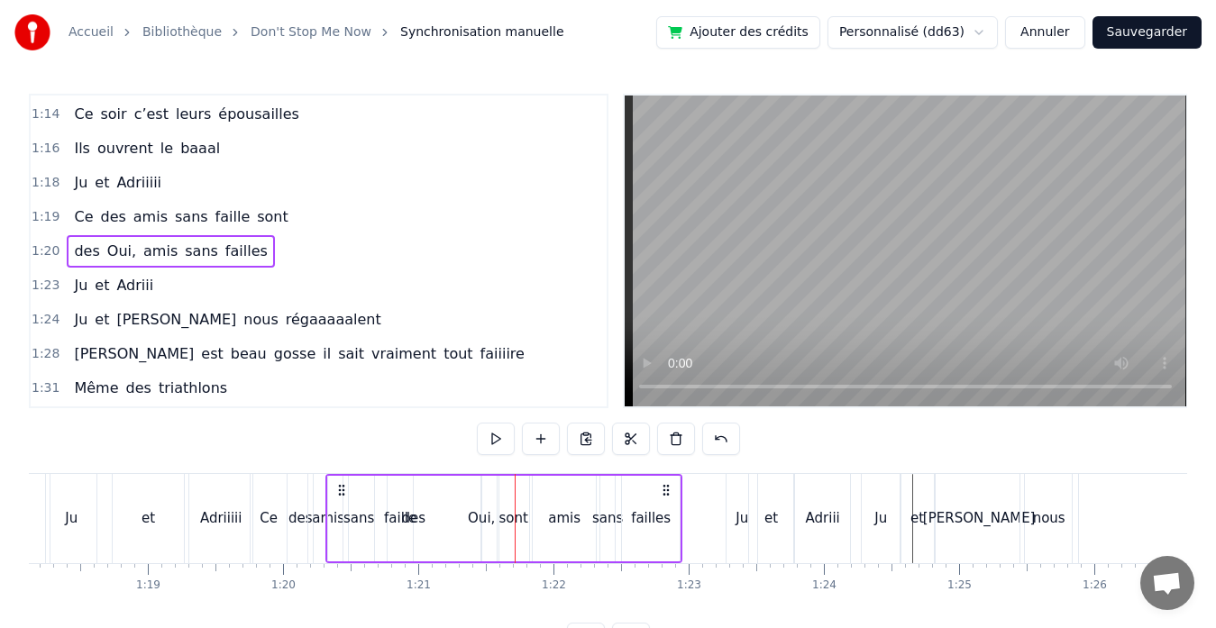
click at [651, 514] on div "failles" at bounding box center [651, 518] width 40 height 21
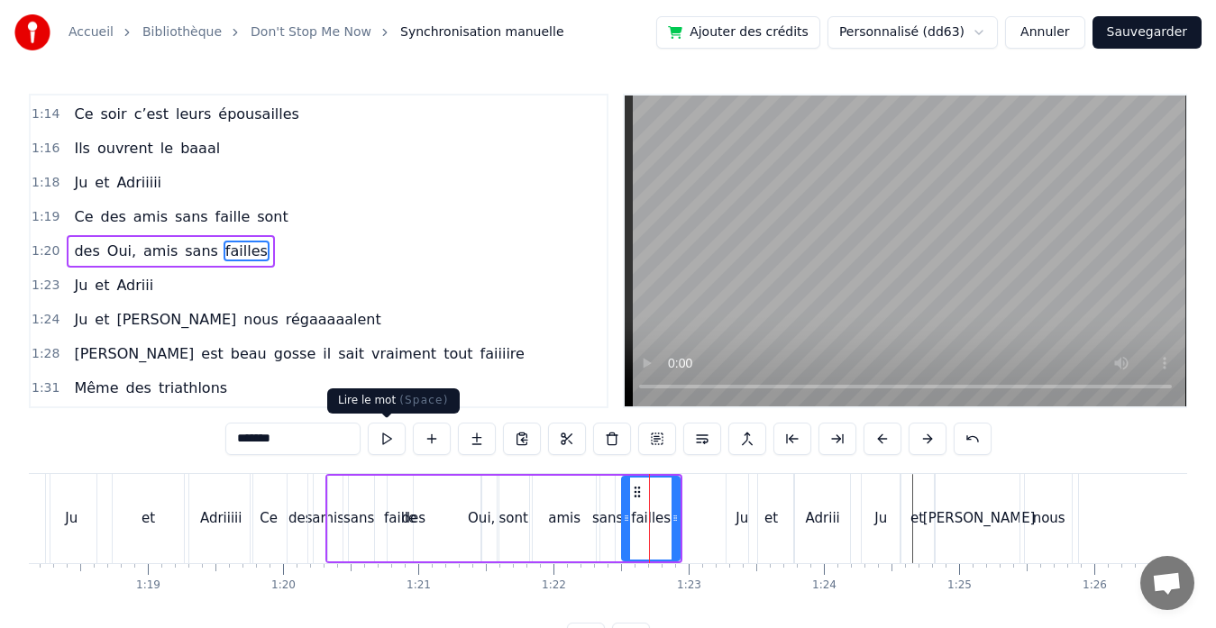
click at [393, 437] on button at bounding box center [387, 439] width 38 height 32
click at [485, 523] on div "Oui," at bounding box center [481, 518] width 27 height 21
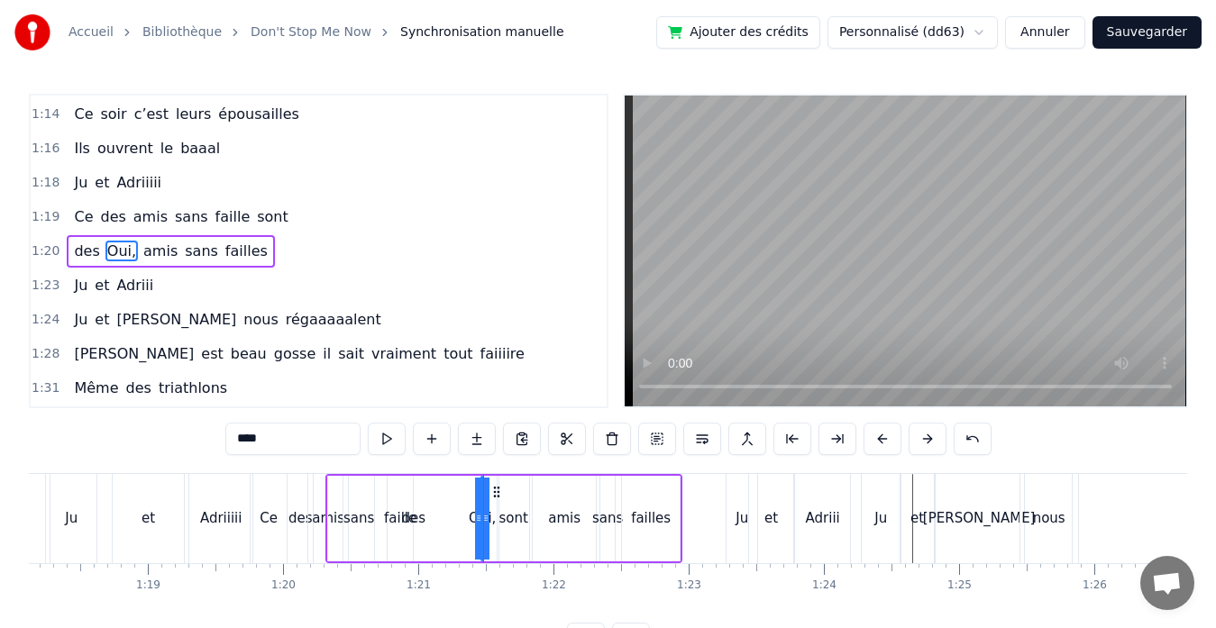
click at [314, 516] on div "amis" at bounding box center [328, 518] width 32 height 21
type input "****"
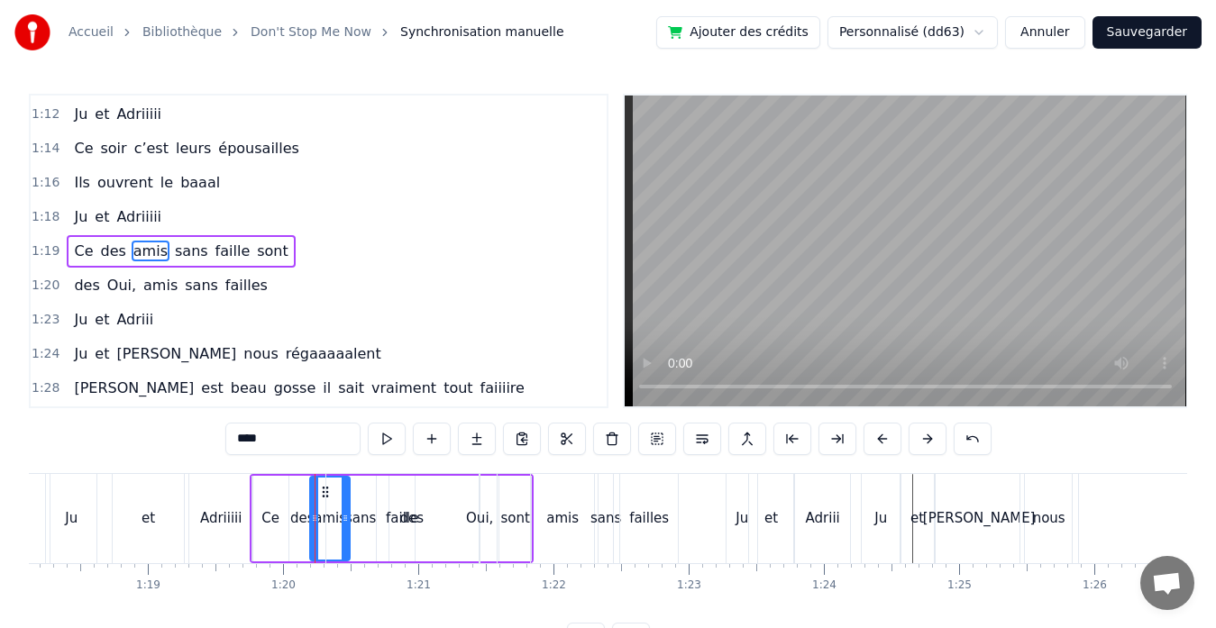
click at [515, 511] on div "des Oui, amis sans failles" at bounding box center [503, 518] width 357 height 89
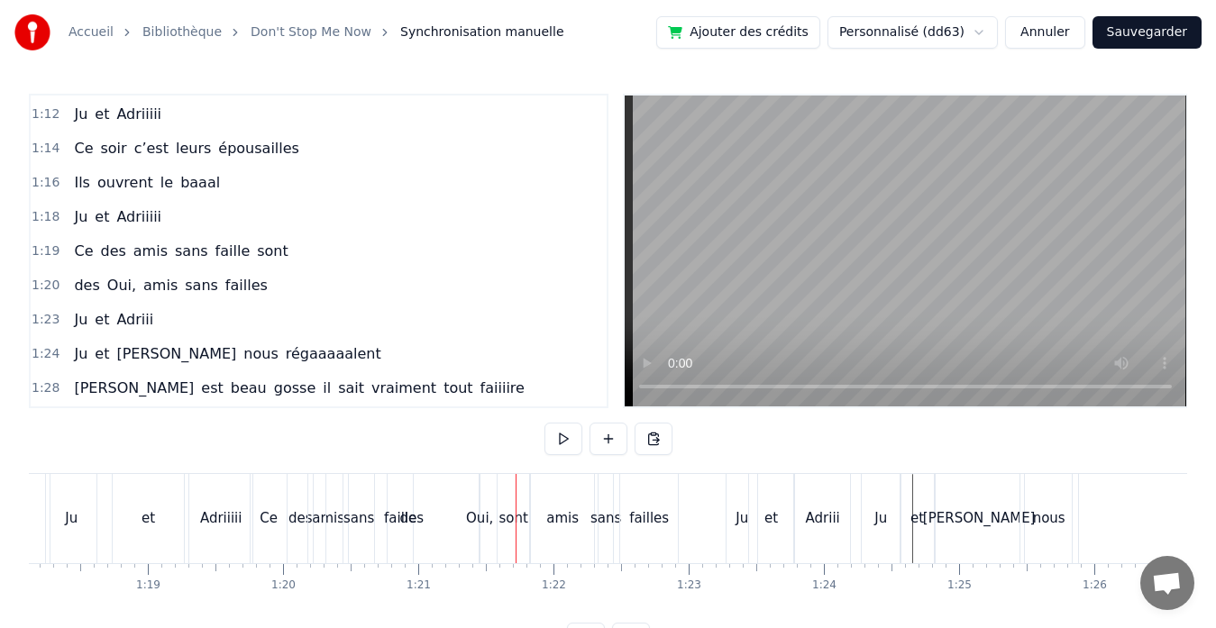
click at [410, 517] on div "des" at bounding box center [411, 518] width 24 height 21
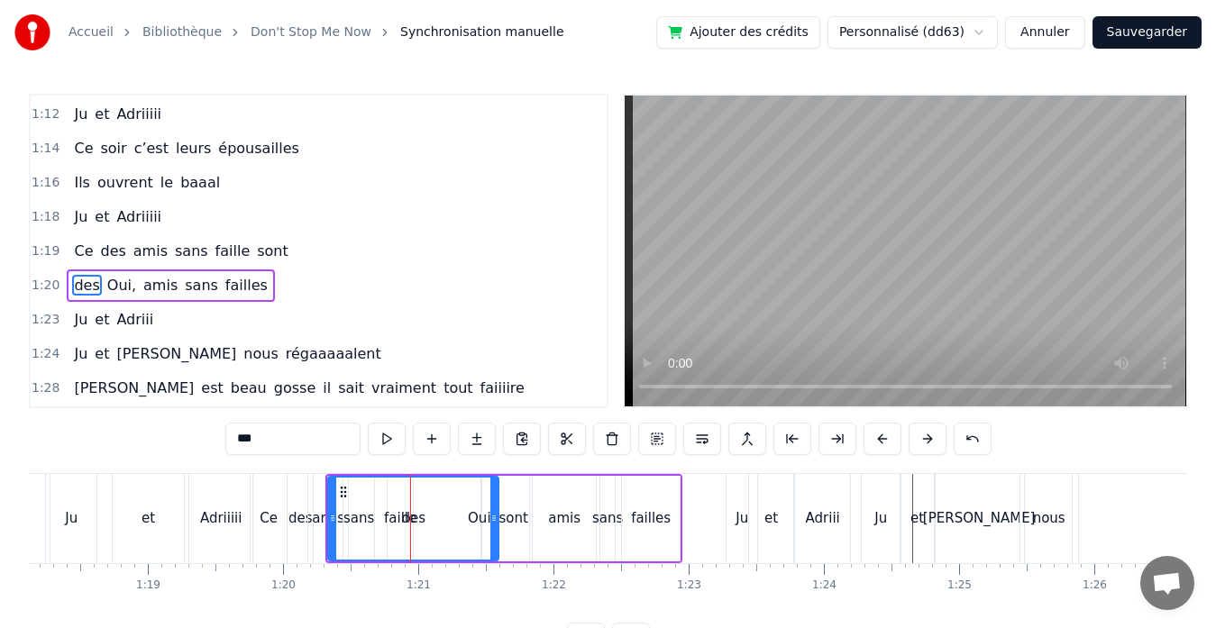
scroll to position [854, 0]
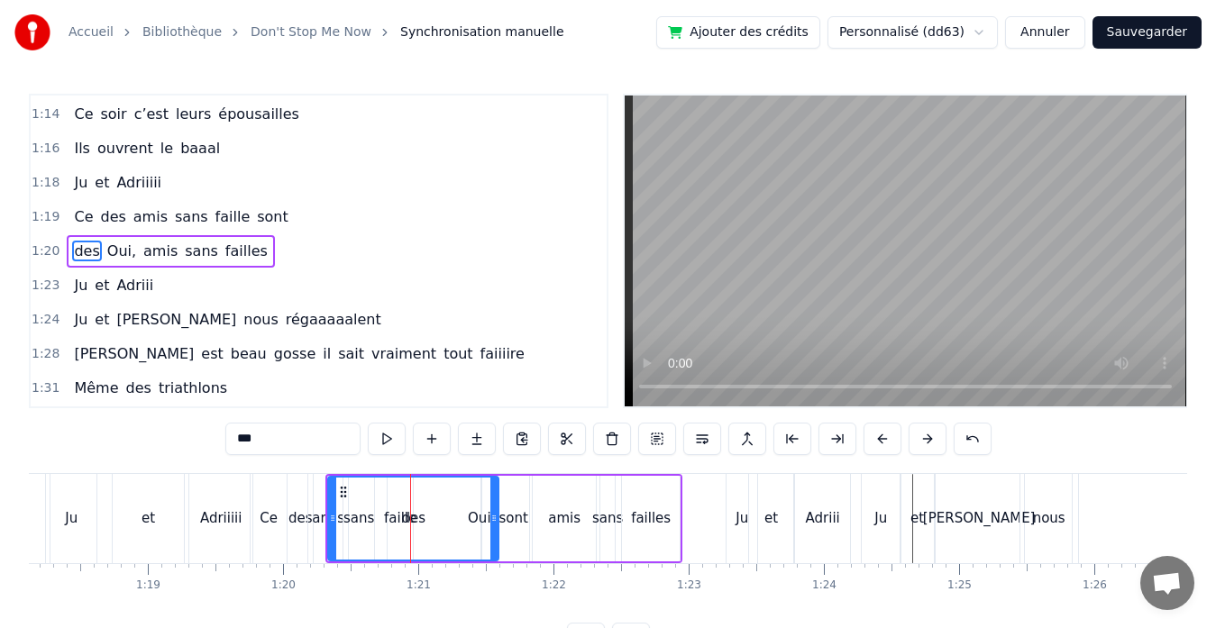
click at [418, 524] on div "des" at bounding box center [413, 518] width 24 height 21
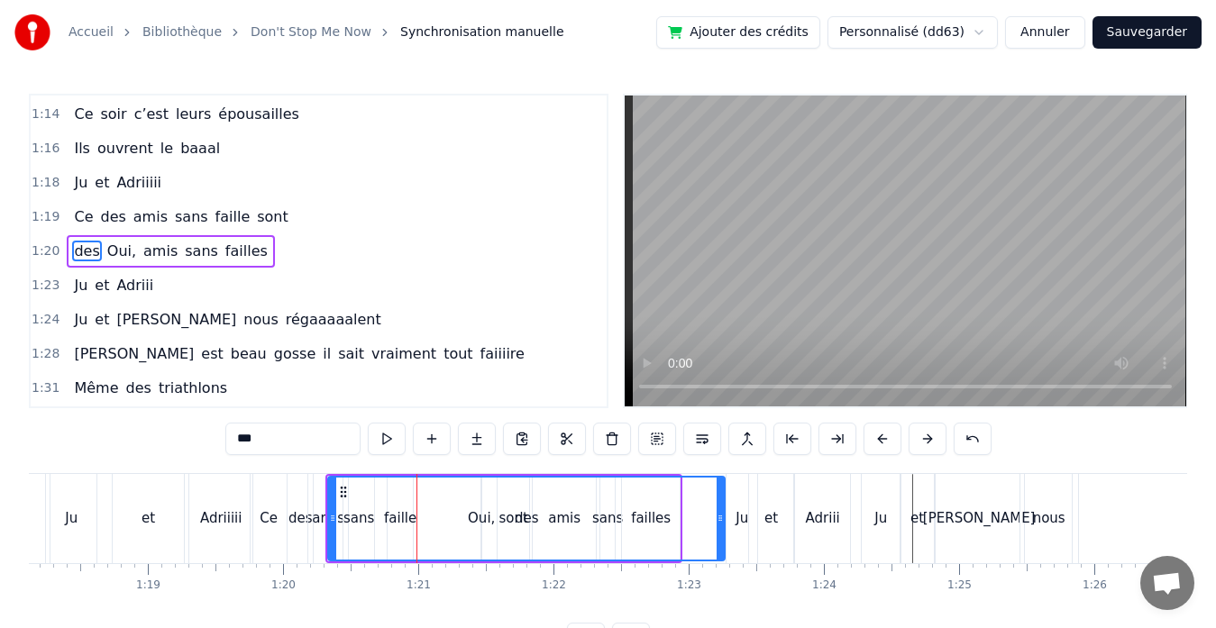
drag, startPoint x: 497, startPoint y: 517, endPoint x: 719, endPoint y: 513, distance: 222.6
click at [719, 513] on icon at bounding box center [719, 518] width 7 height 14
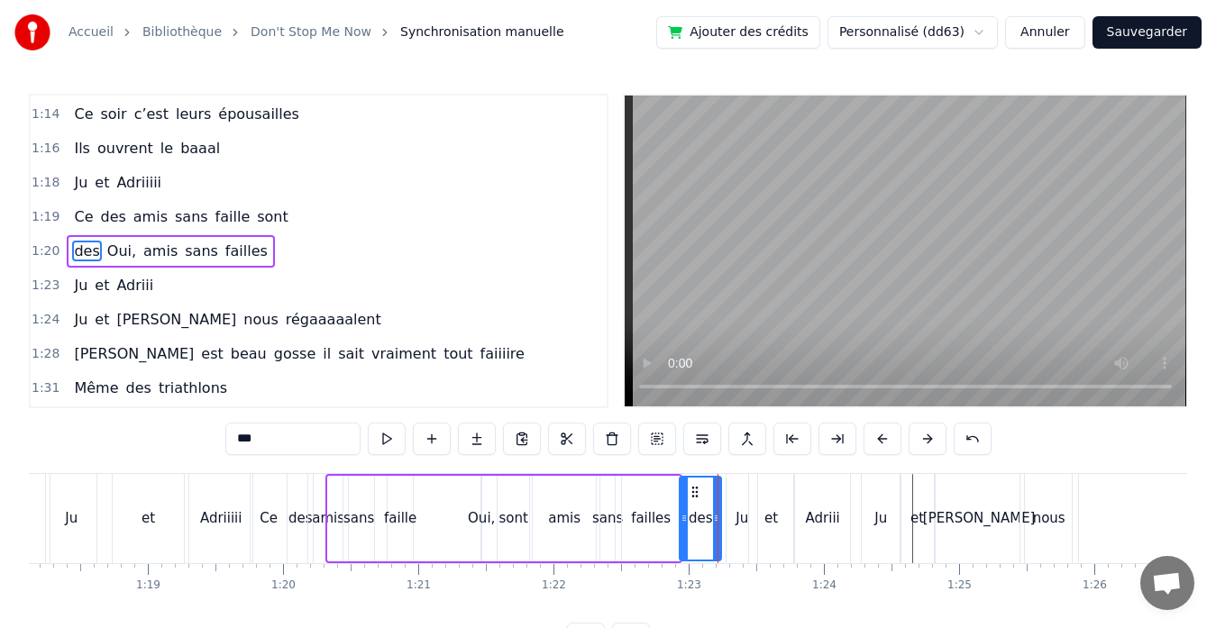
drag, startPoint x: 334, startPoint y: 515, endPoint x: 686, endPoint y: 501, distance: 351.7
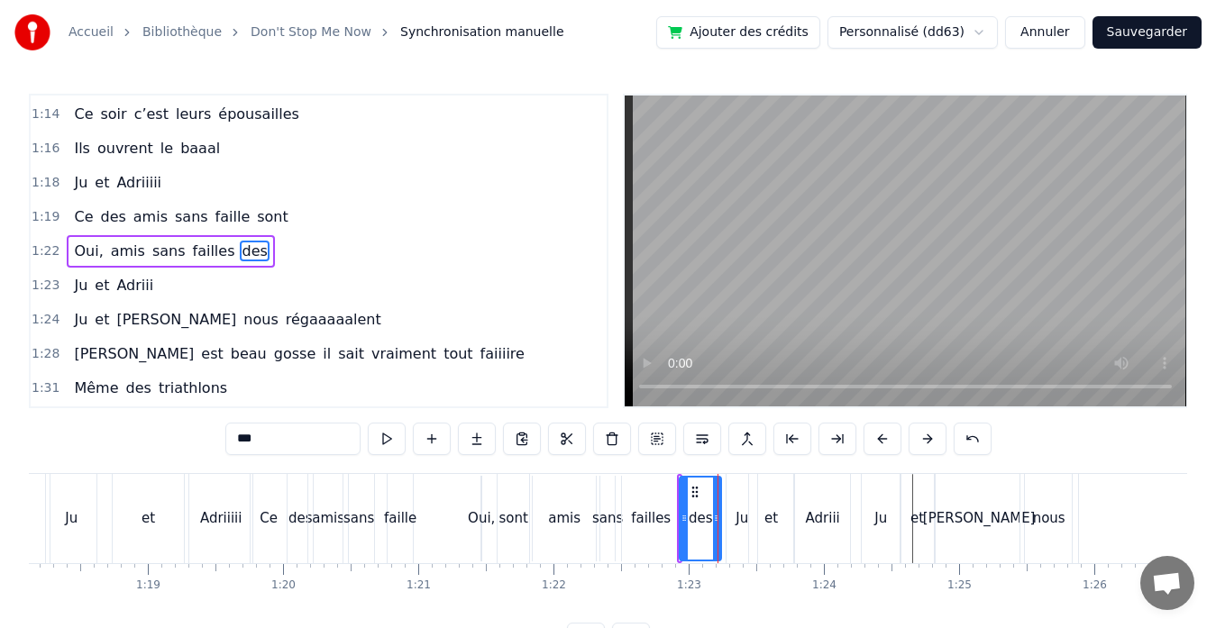
click at [504, 521] on div "sont" at bounding box center [512, 518] width 29 height 21
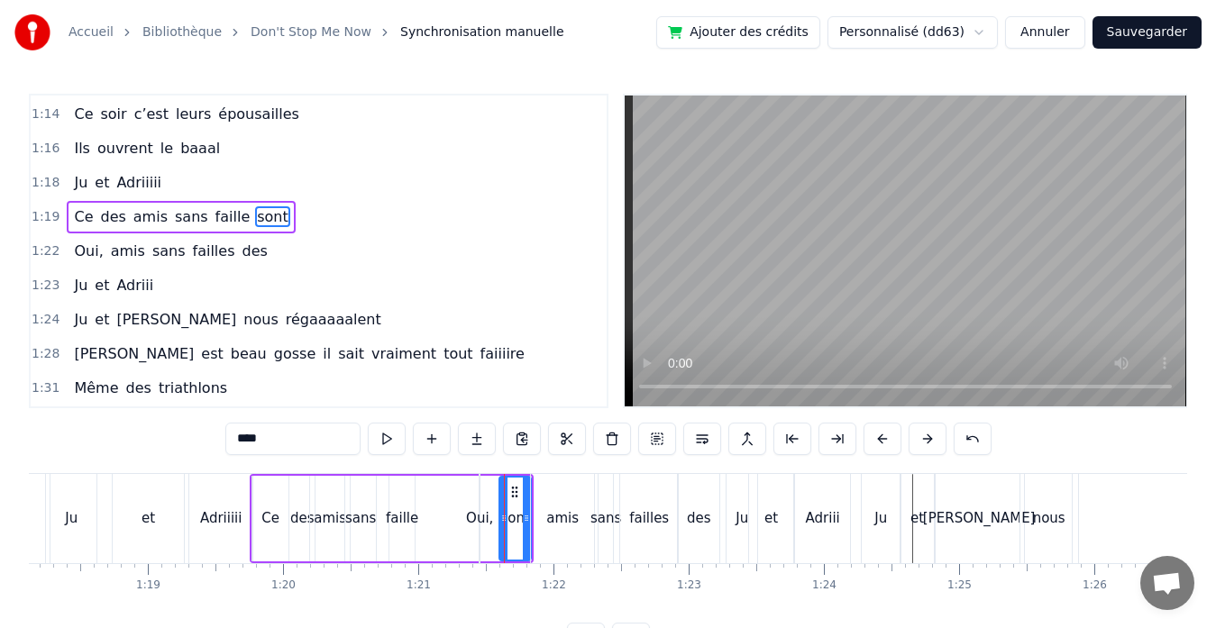
scroll to position [820, 0]
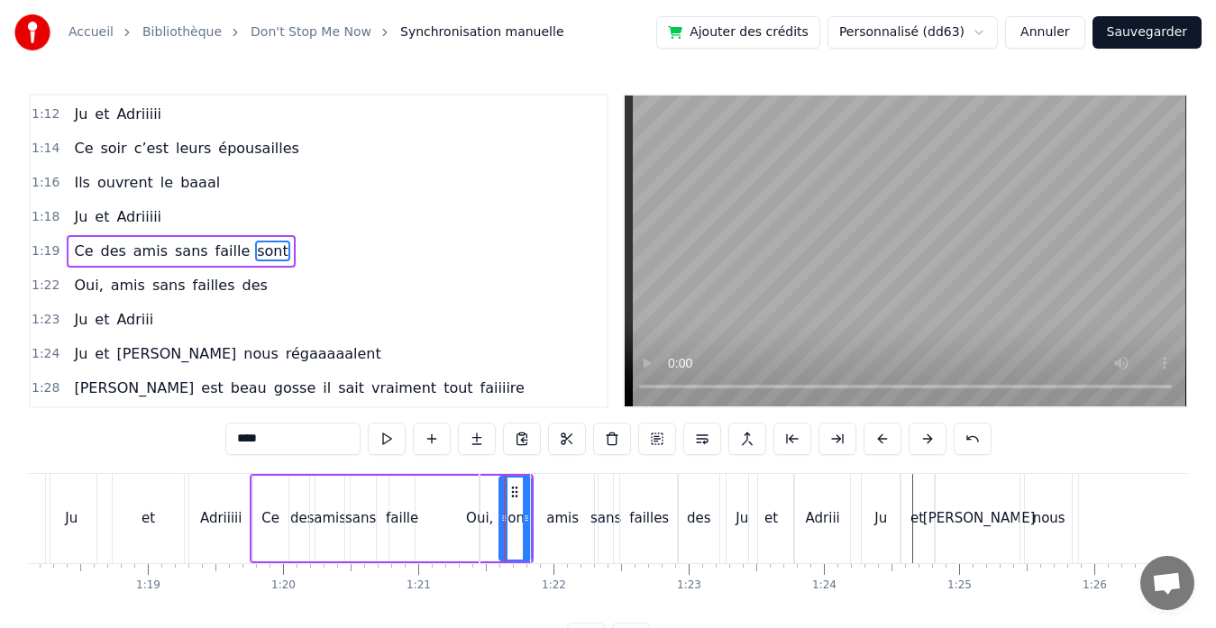
click at [399, 524] on div "faille" at bounding box center [402, 518] width 32 height 21
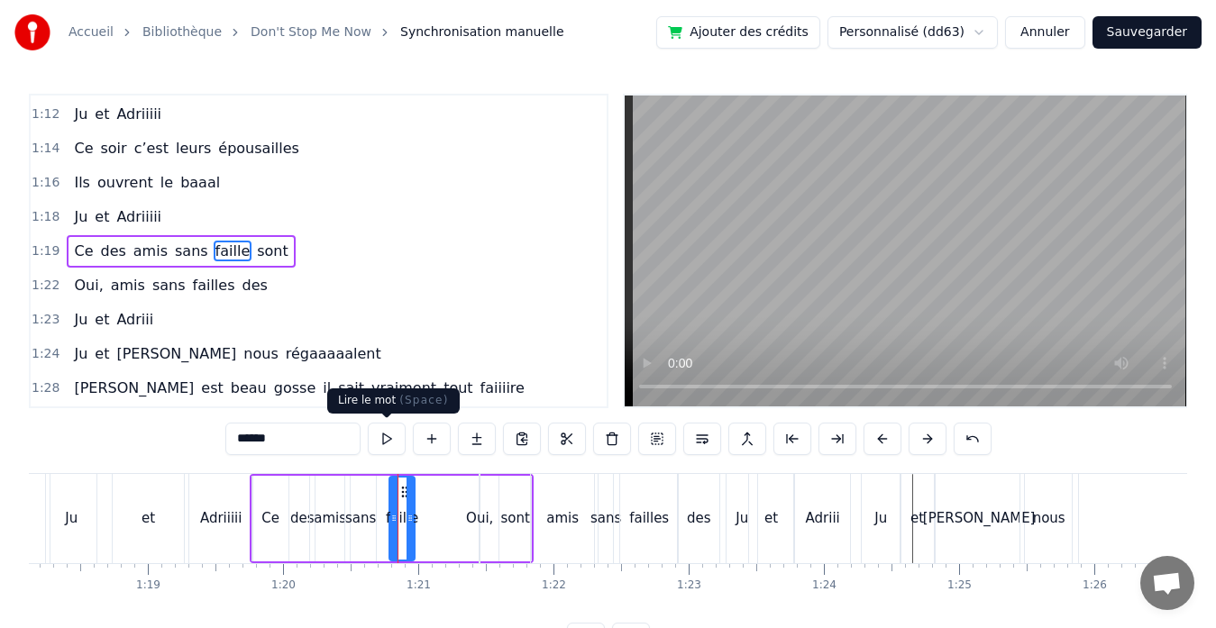
click at [387, 435] on button at bounding box center [387, 439] width 38 height 32
click at [220, 518] on div "Adriiiii" at bounding box center [221, 518] width 42 height 21
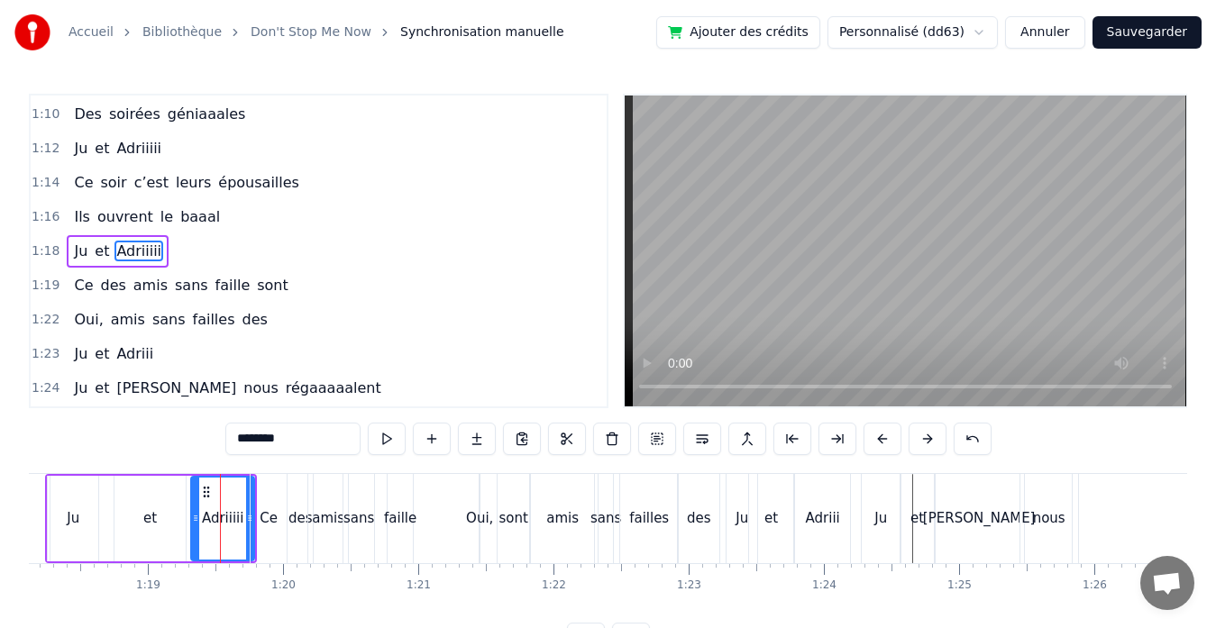
click at [96, 520] on div "Ju" at bounding box center [73, 519] width 50 height 86
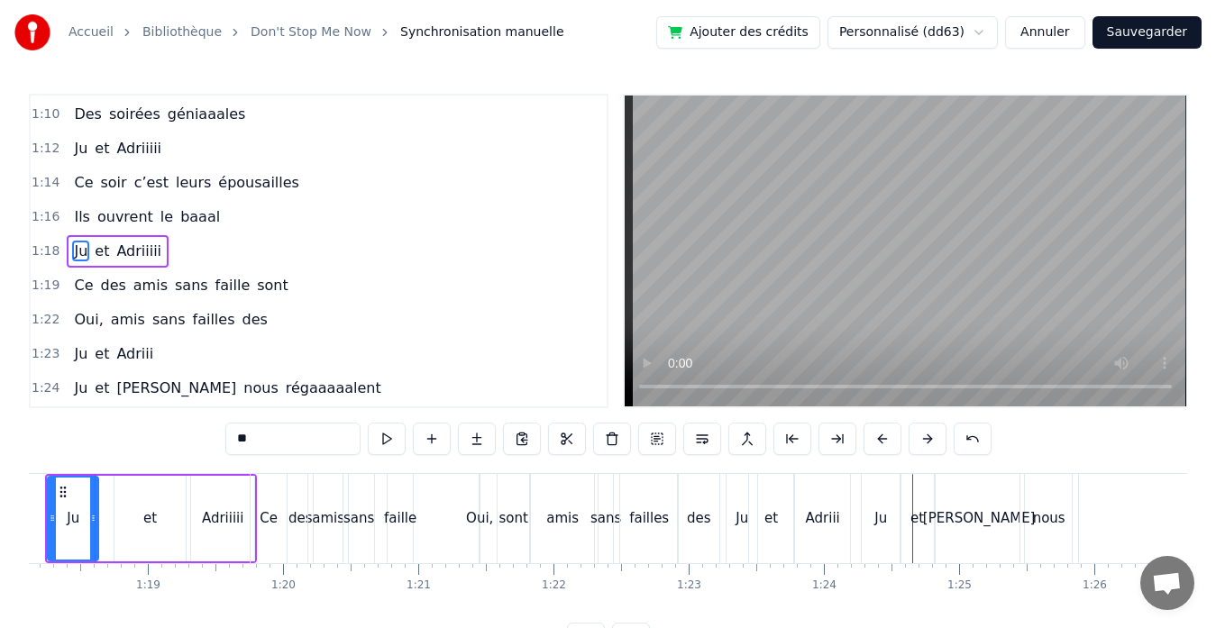
scroll to position [0, 10535]
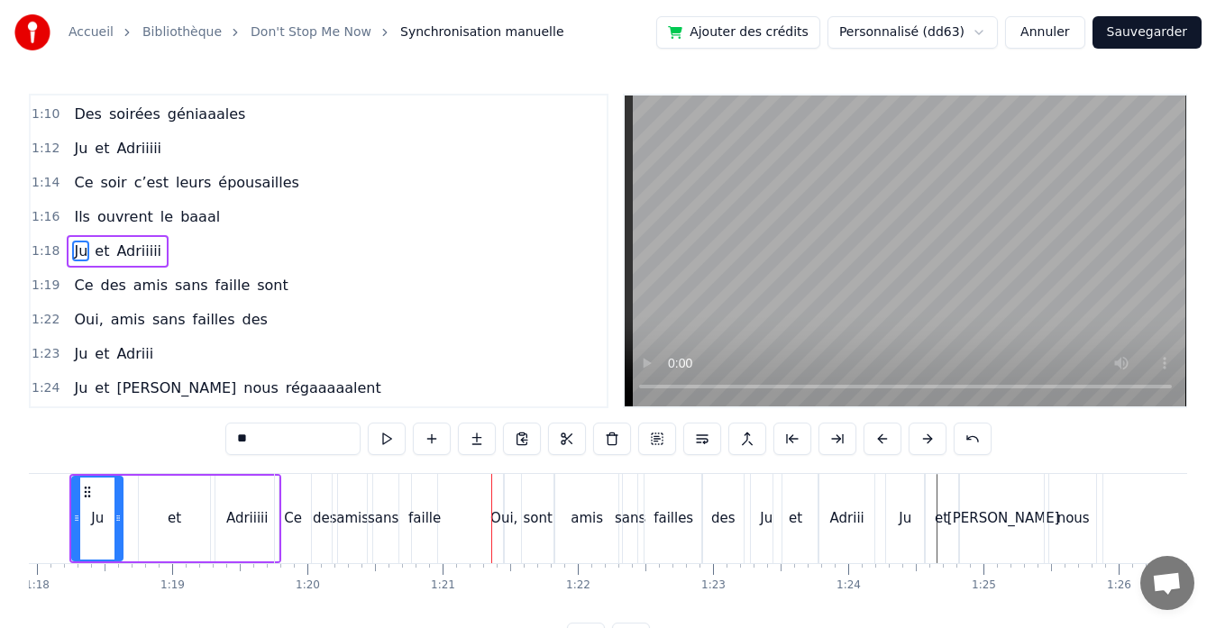
click at [424, 514] on div "faille" at bounding box center [424, 518] width 32 height 21
type input "******"
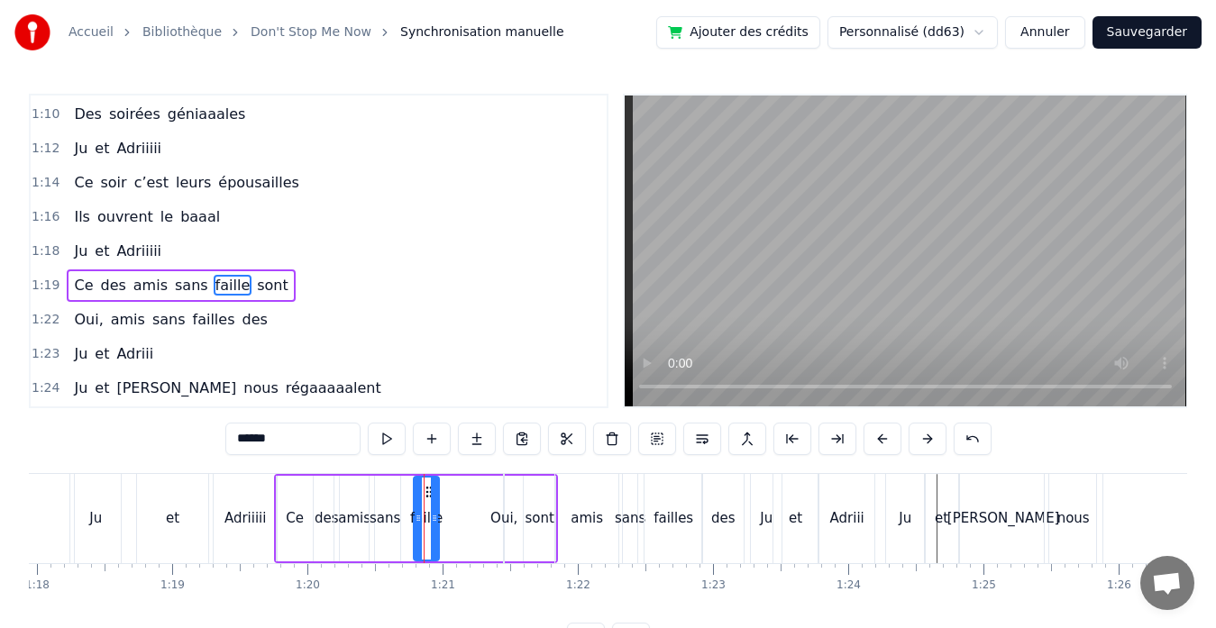
scroll to position [820, 0]
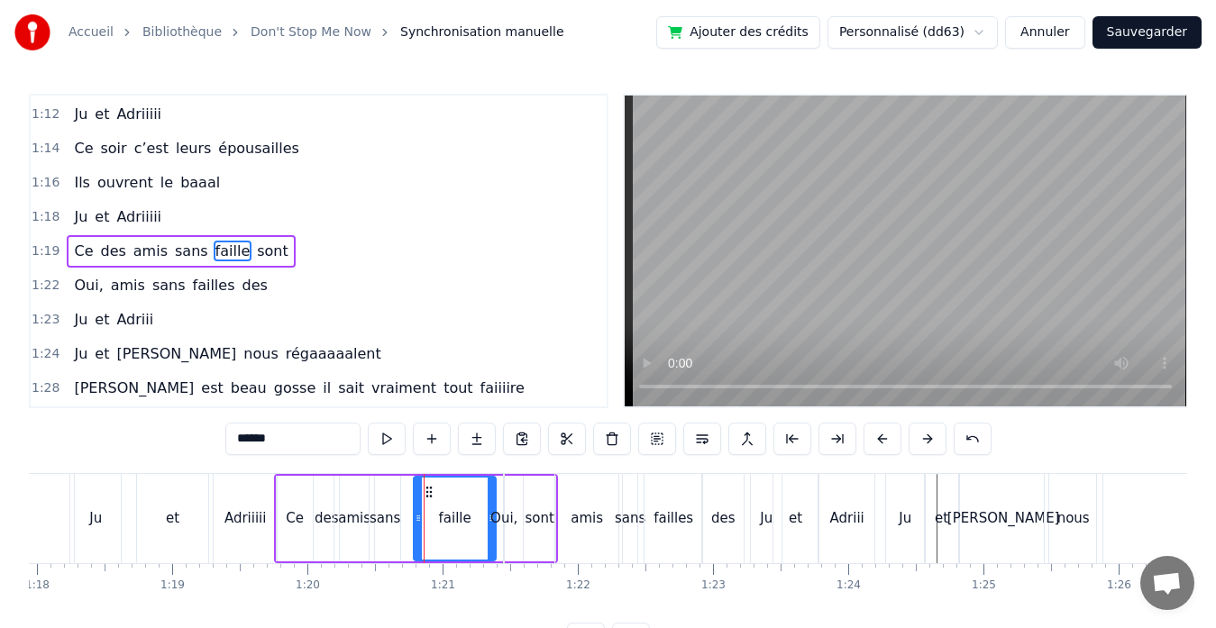
drag, startPoint x: 433, startPoint y: 523, endPoint x: 488, endPoint y: 529, distance: 56.2
click at [488, 529] on div at bounding box center [491, 519] width 7 height 82
drag, startPoint x: 417, startPoint y: 515, endPoint x: 458, endPoint y: 517, distance: 40.6
click at [458, 517] on icon at bounding box center [460, 518] width 7 height 14
click at [550, 519] on div "Oui, amis sans failles des" at bounding box center [625, 518] width 245 height 89
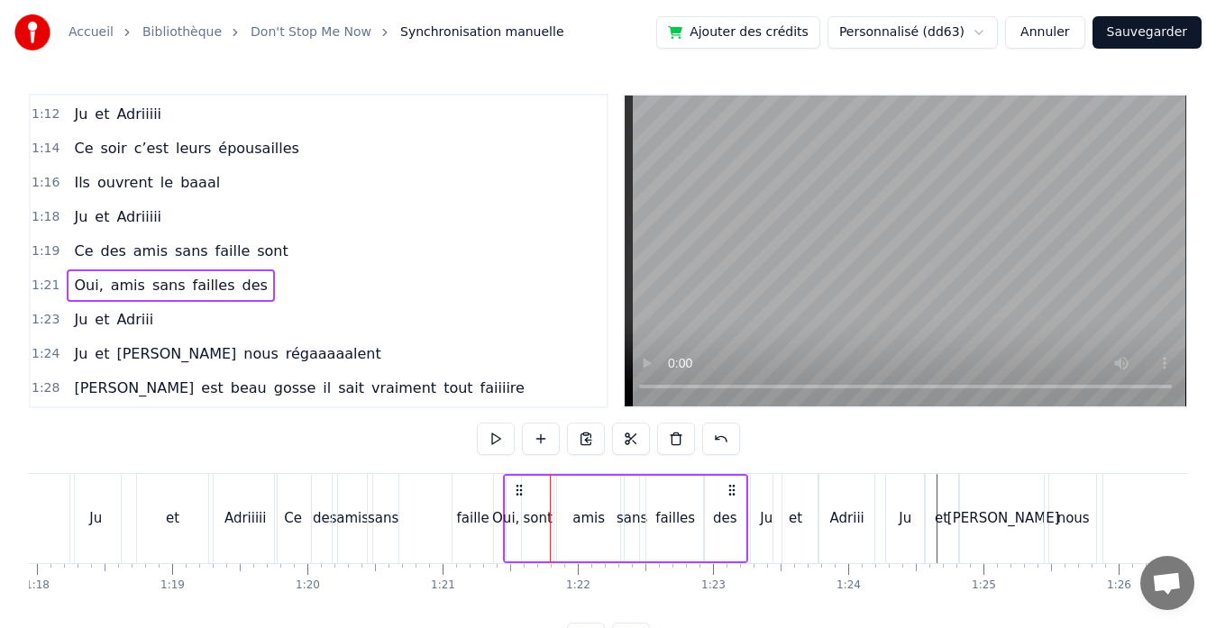
click at [543, 519] on div "Oui, amis sans failles des" at bounding box center [625, 518] width 245 height 89
click at [499, 516] on div "Oui," at bounding box center [505, 518] width 27 height 21
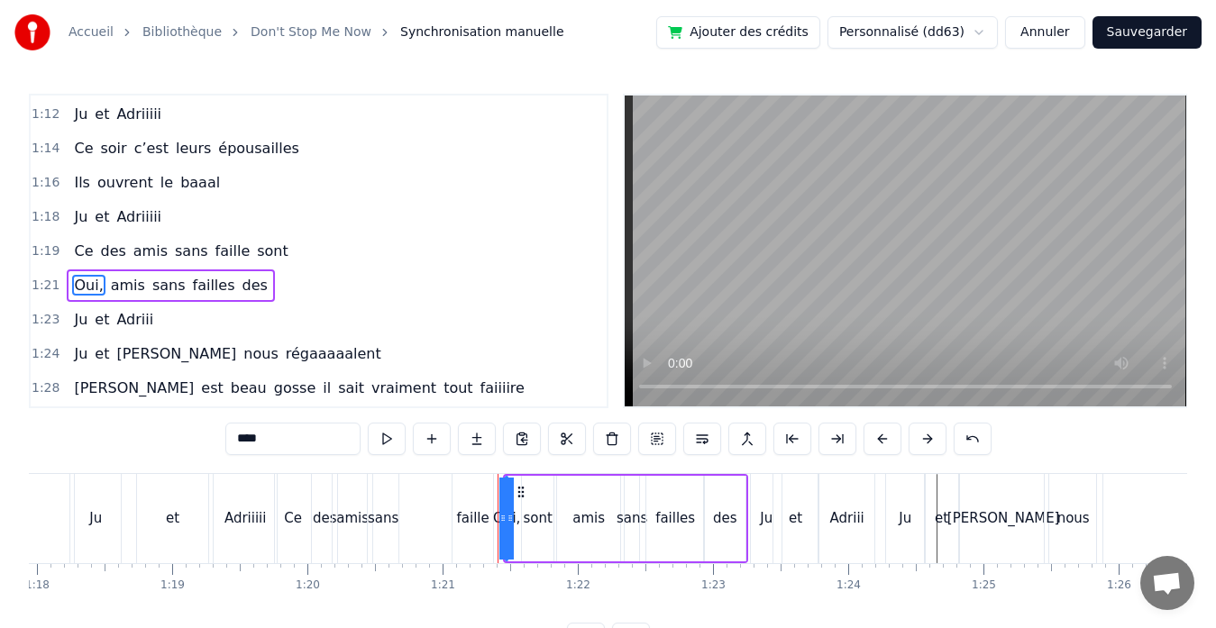
scroll to position [854, 0]
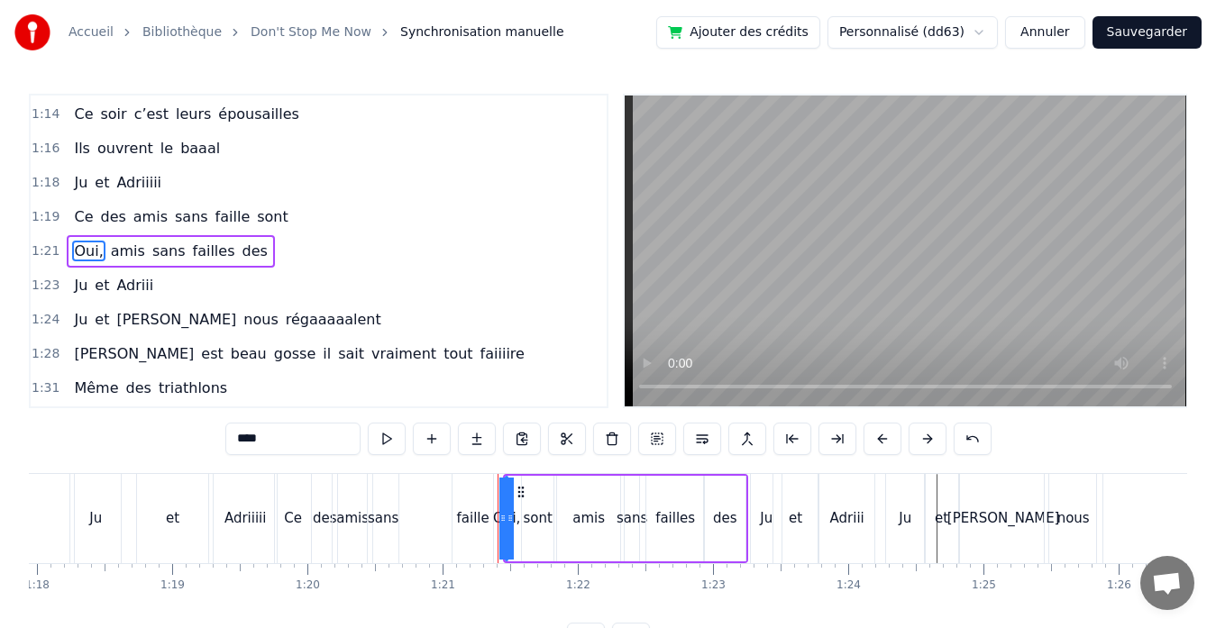
drag, startPoint x: 507, startPoint y: 517, endPoint x: 618, endPoint y: 513, distance: 110.9
click at [618, 513] on div "Oui, amis sans failles des" at bounding box center [625, 518] width 245 height 89
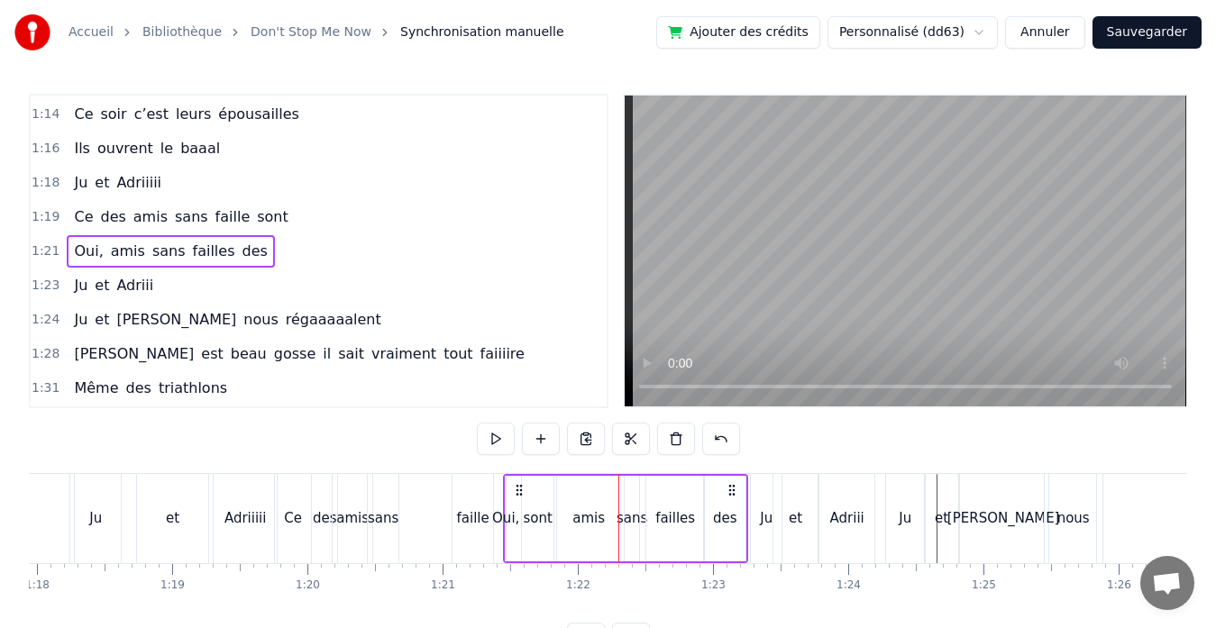
click at [498, 518] on div "Oui," at bounding box center [505, 518] width 27 height 21
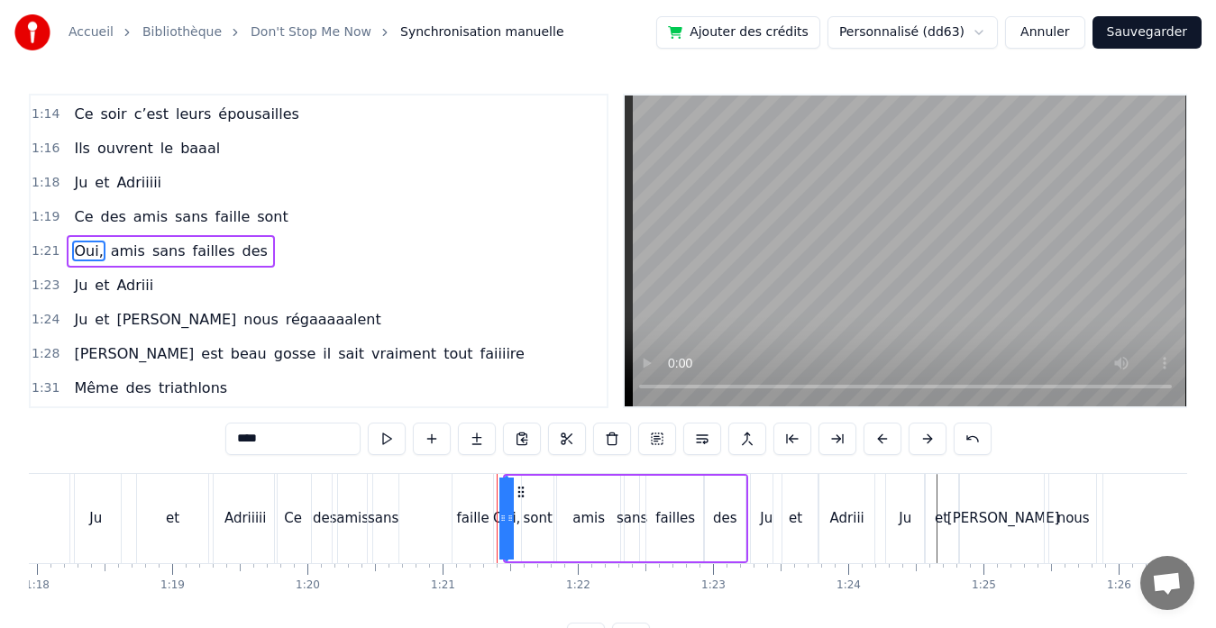
drag, startPoint x: 508, startPoint y: 518, endPoint x: 593, endPoint y: 518, distance: 84.7
click at [593, 518] on div "Oui, amis sans failles des" at bounding box center [625, 518] width 245 height 89
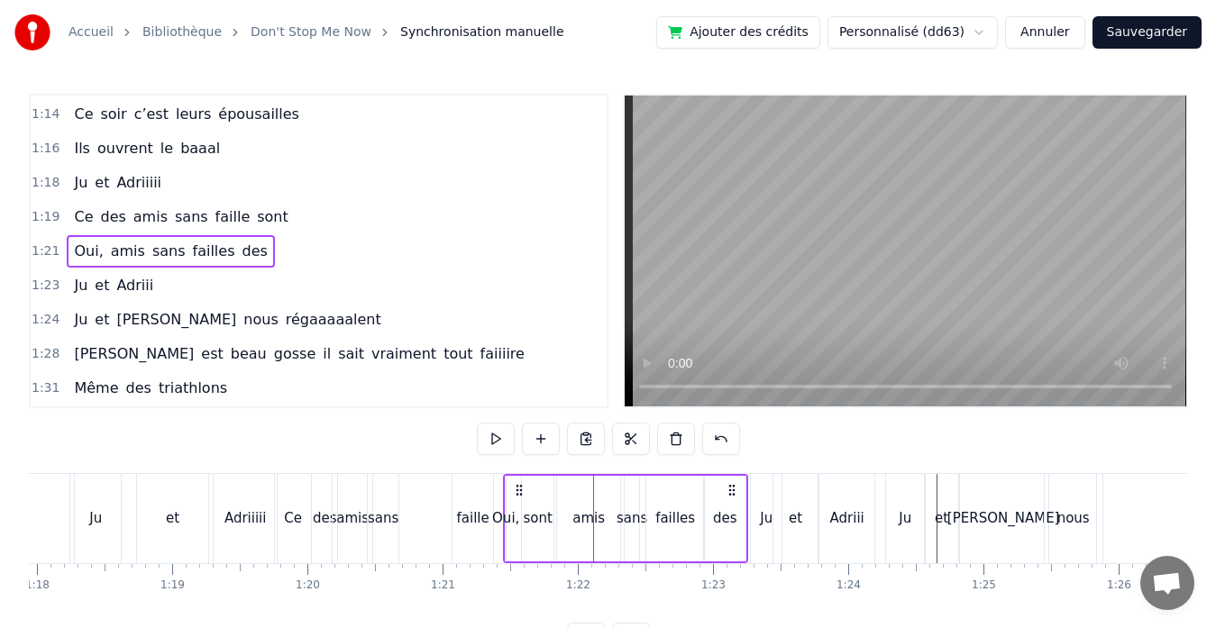
click at [507, 517] on div "Oui," at bounding box center [505, 518] width 27 height 21
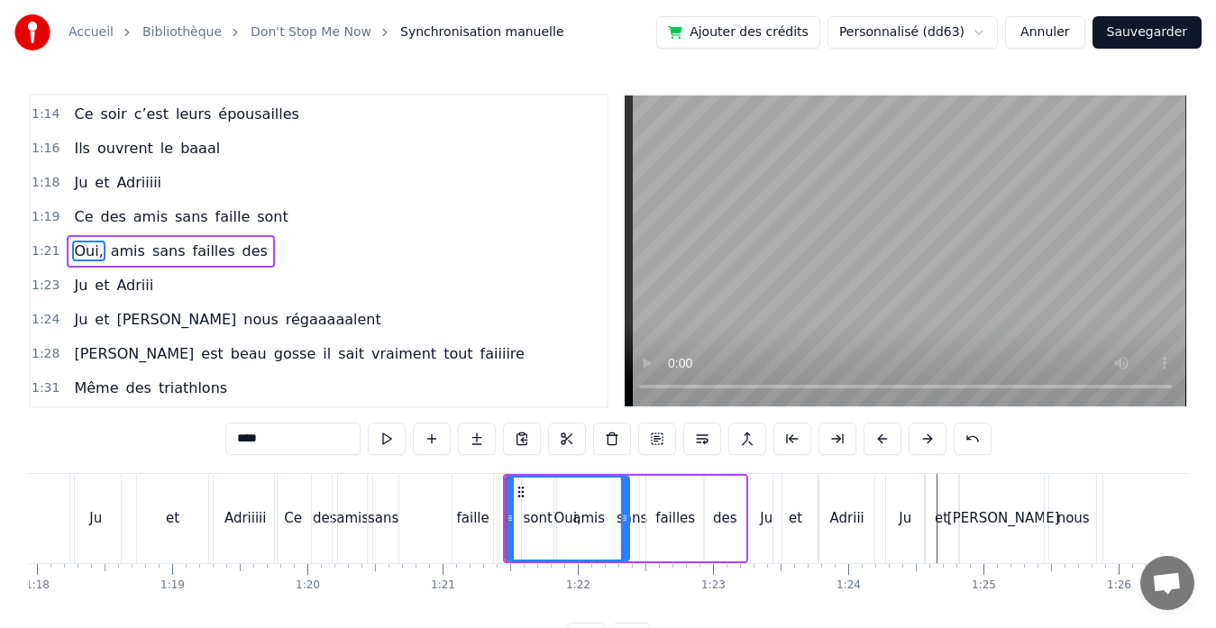
drag, startPoint x: 503, startPoint y: 516, endPoint x: 628, endPoint y: 519, distance: 125.3
click at [628, 519] on icon at bounding box center [624, 518] width 7 height 14
drag, startPoint x: 508, startPoint y: 515, endPoint x: 592, endPoint y: 520, distance: 84.0
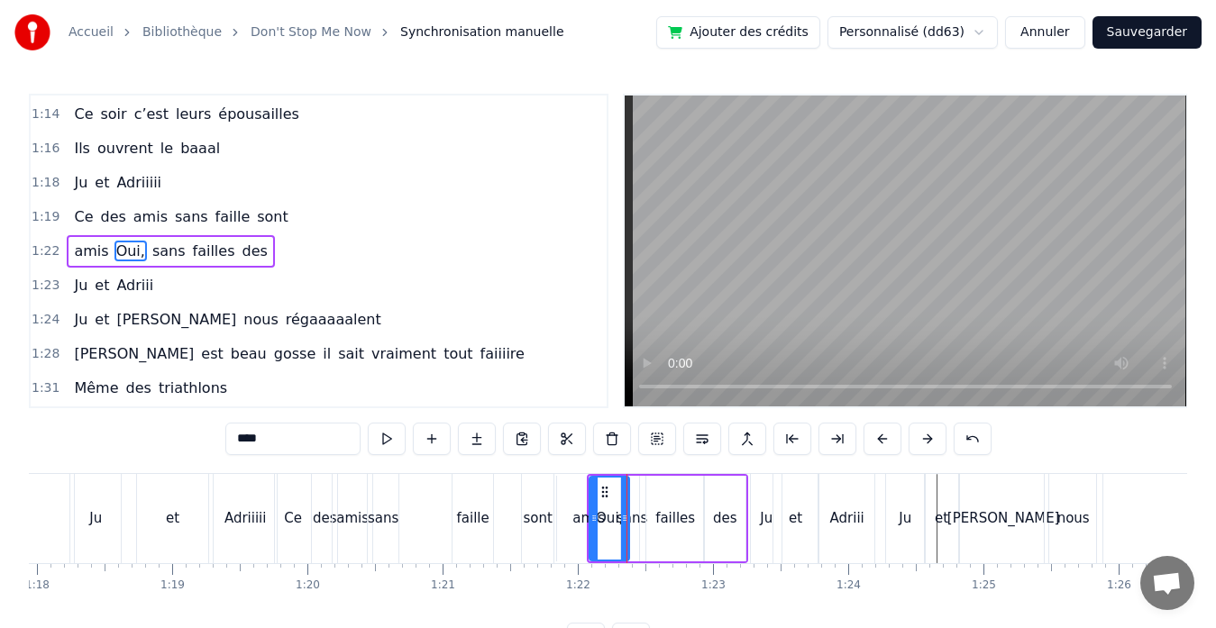
click at [532, 519] on div "sont" at bounding box center [537, 518] width 29 height 21
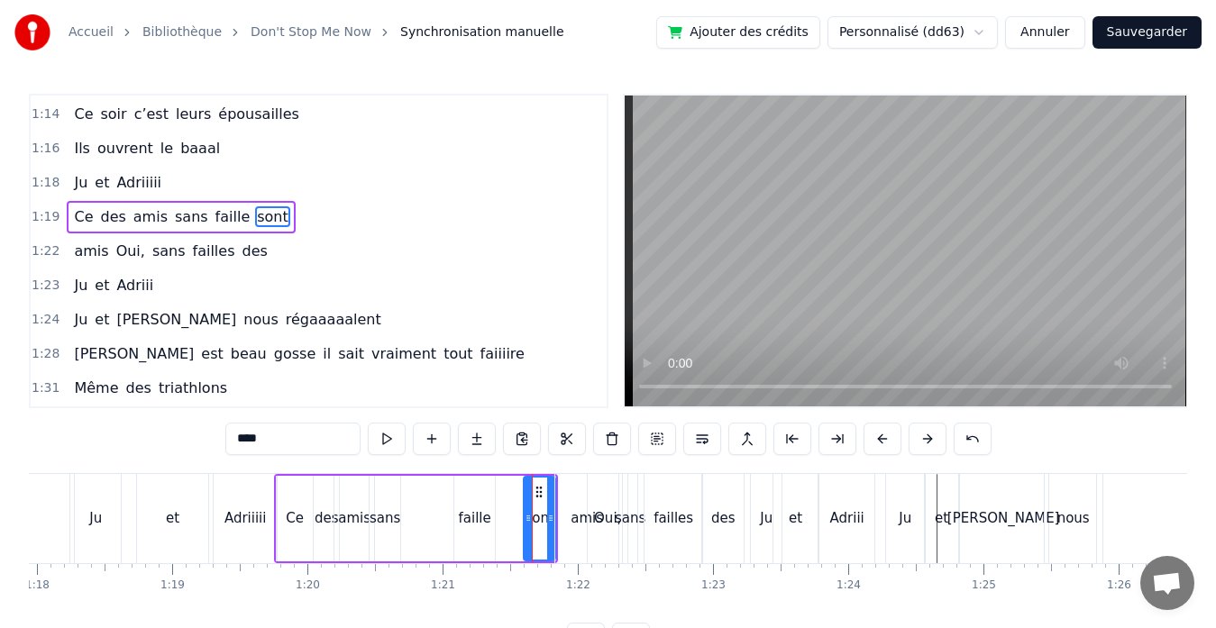
scroll to position [820, 0]
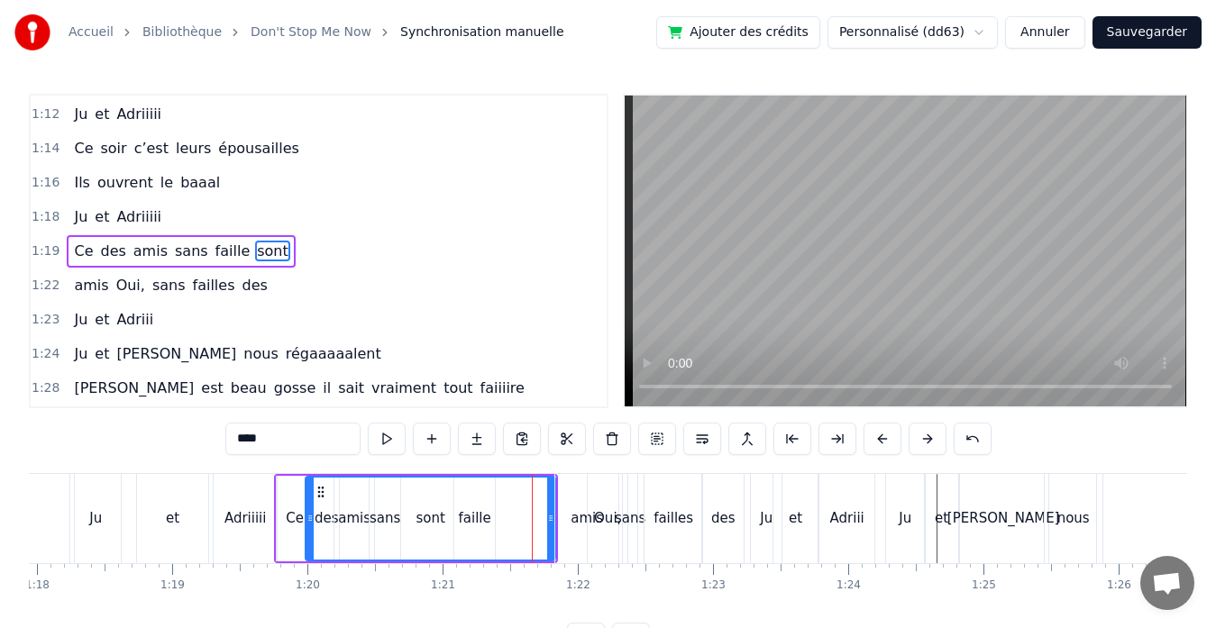
drag, startPoint x: 530, startPoint y: 518, endPoint x: 312, endPoint y: 511, distance: 218.2
click at [312, 511] on icon at bounding box center [309, 518] width 7 height 14
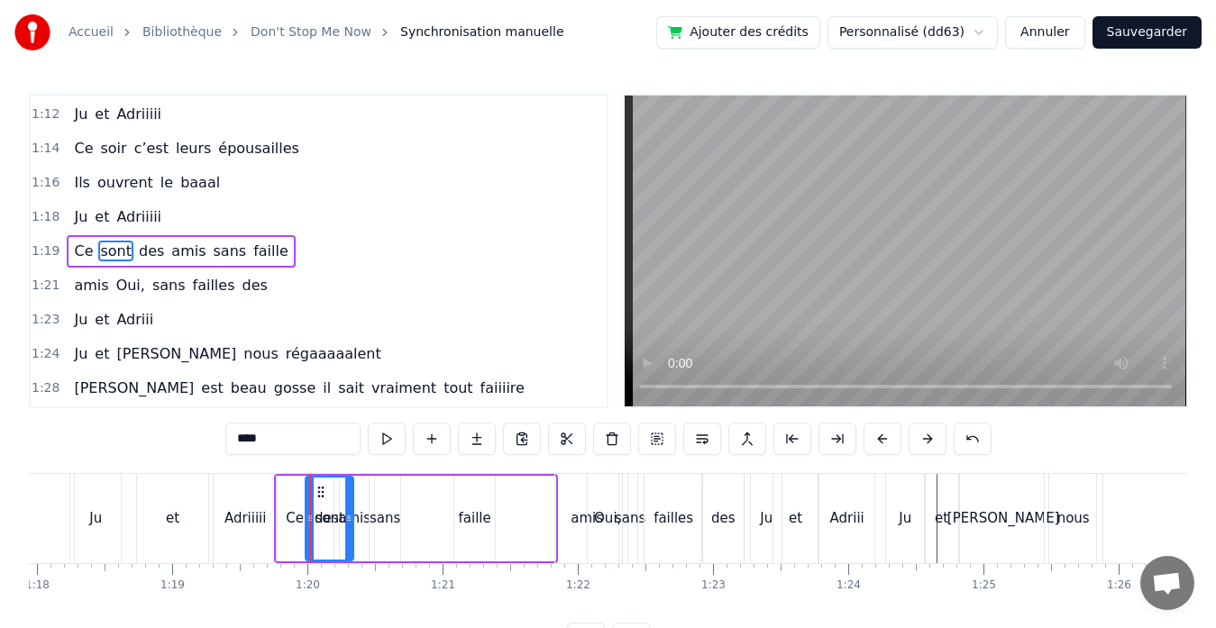
drag, startPoint x: 549, startPoint y: 517, endPoint x: 347, endPoint y: 507, distance: 202.1
click at [347, 507] on div at bounding box center [348, 519] width 7 height 82
click at [381, 520] on div "sans" at bounding box center [384, 518] width 31 height 21
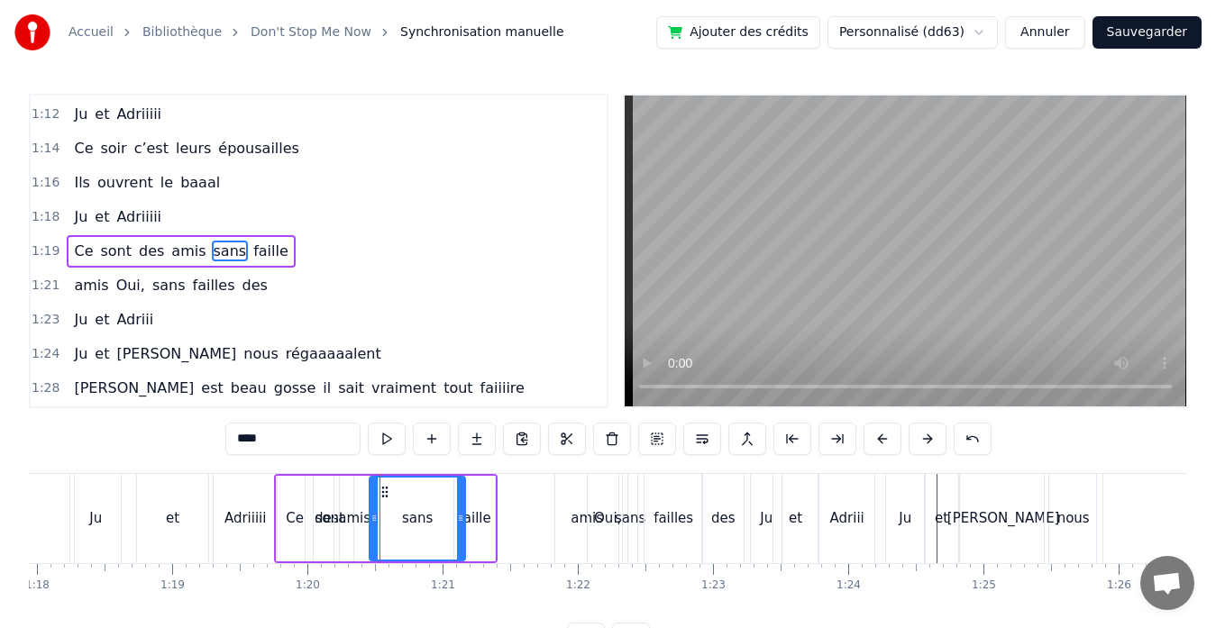
drag, startPoint x: 397, startPoint y: 517, endPoint x: 462, endPoint y: 517, distance: 64.9
click at [462, 517] on icon at bounding box center [460, 518] width 7 height 14
drag, startPoint x: 373, startPoint y: 515, endPoint x: 424, endPoint y: 515, distance: 51.4
click at [424, 515] on icon at bounding box center [425, 518] width 7 height 14
click at [351, 520] on div "amis" at bounding box center [354, 518] width 32 height 21
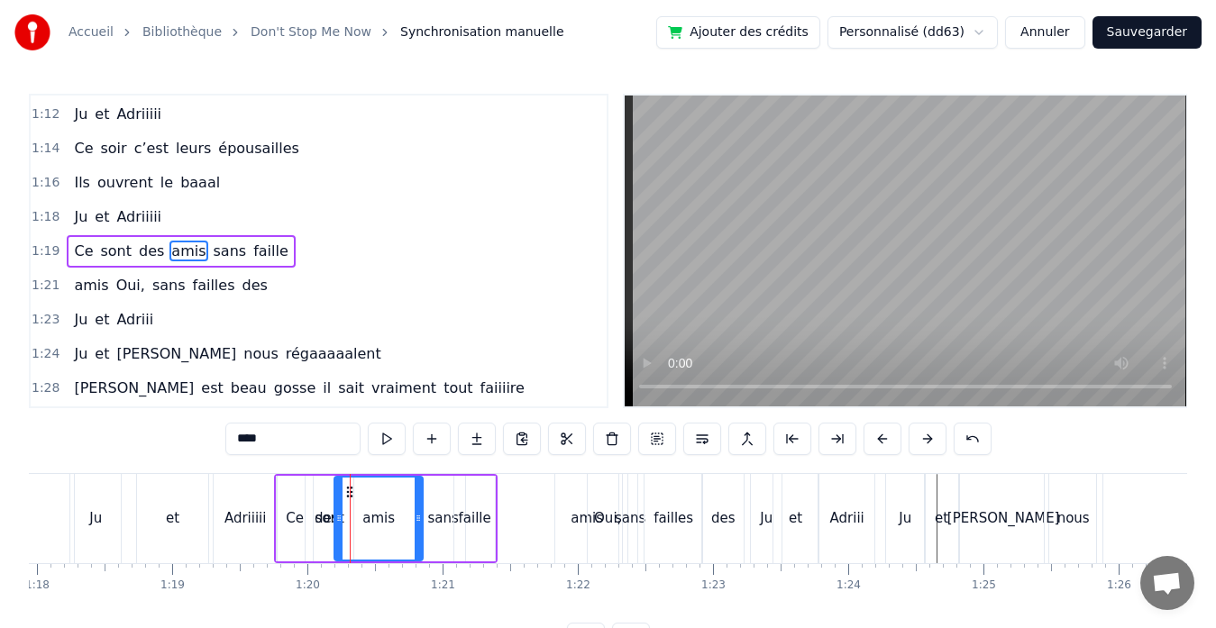
drag, startPoint x: 370, startPoint y: 515, endPoint x: 417, endPoint y: 521, distance: 47.3
click at [417, 521] on icon at bounding box center [418, 518] width 7 height 14
drag, startPoint x: 342, startPoint y: 516, endPoint x: 383, endPoint y: 522, distance: 41.8
click at [383, 522] on icon at bounding box center [384, 518] width 7 height 14
click at [311, 522] on div "sont" at bounding box center [329, 519] width 48 height 86
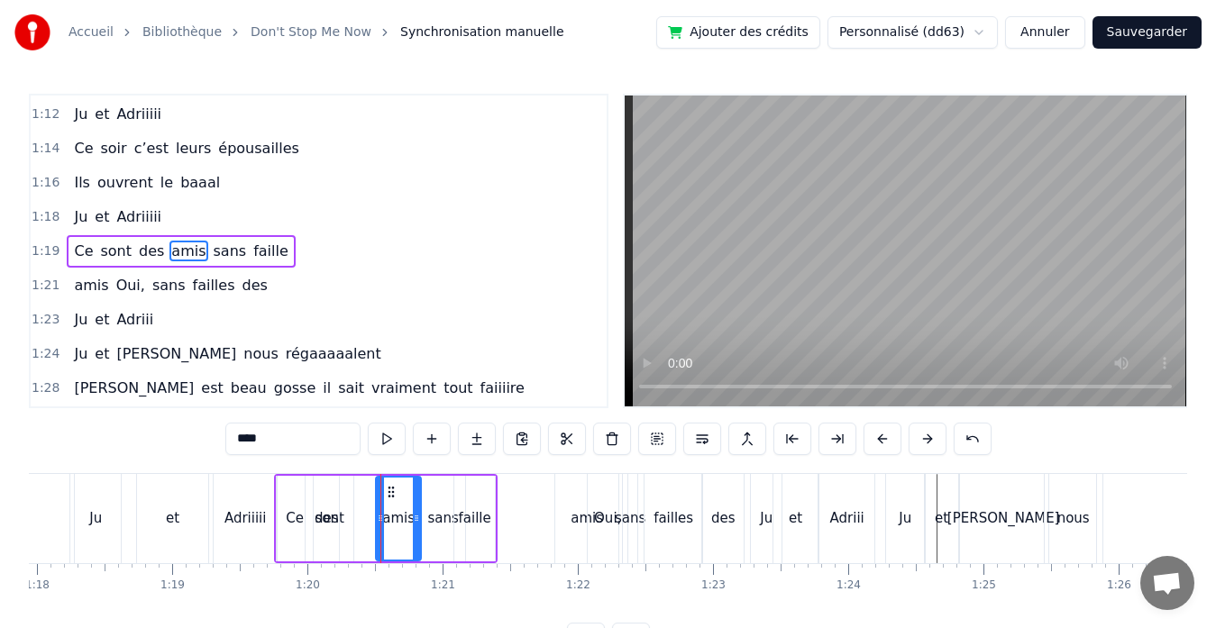
type input "****"
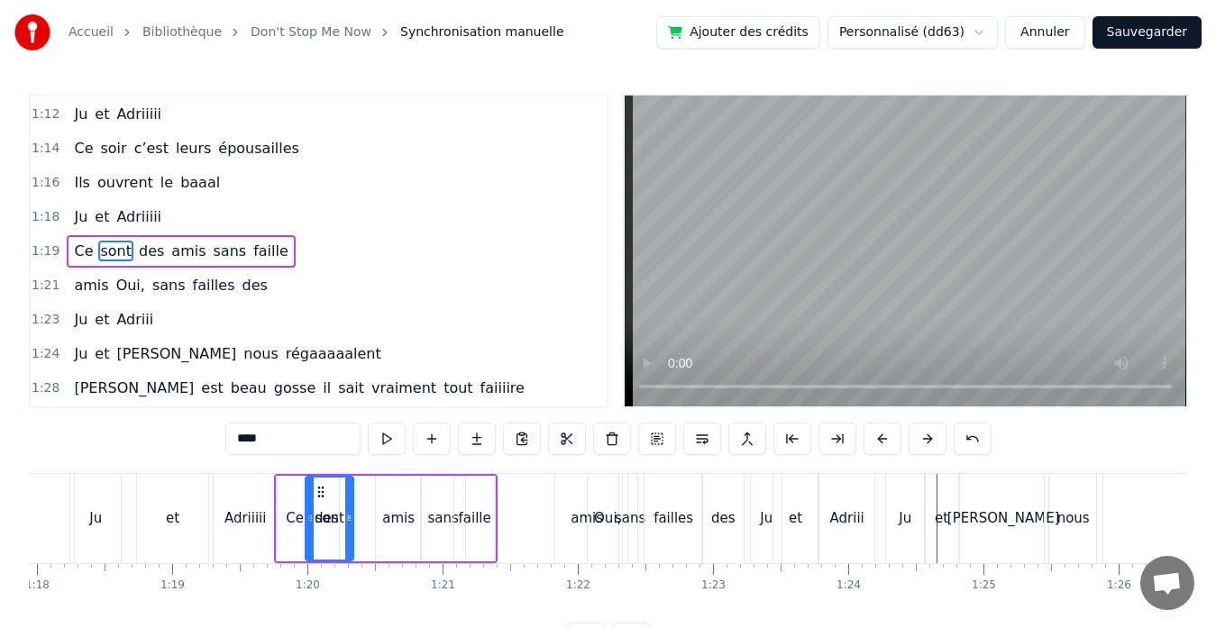
click at [368, 524] on div "Ce sont des amis sans faille" at bounding box center [385, 518] width 223 height 89
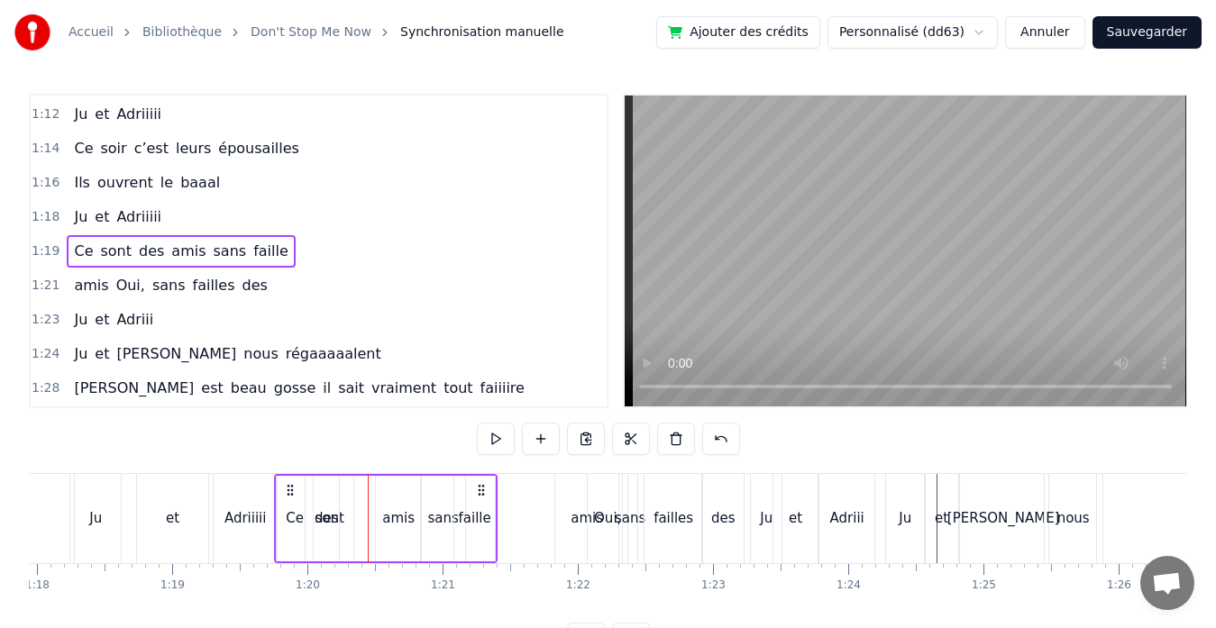
click at [345, 520] on div "sont" at bounding box center [329, 519] width 48 height 86
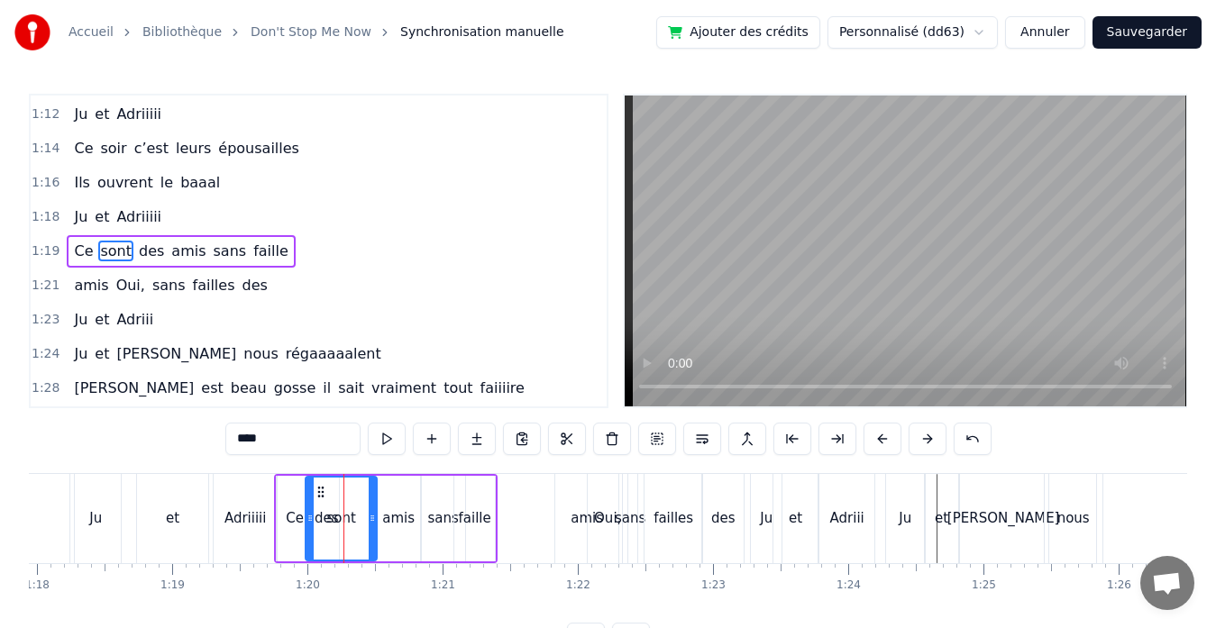
drag, startPoint x: 346, startPoint y: 520, endPoint x: 369, endPoint y: 520, distance: 23.4
click at [369, 520] on icon at bounding box center [372, 518] width 7 height 14
click at [323, 506] on div "sont" at bounding box center [340, 519] width 69 height 82
drag, startPoint x: 309, startPoint y: 519, endPoint x: 294, endPoint y: 519, distance: 15.3
click at [294, 519] on icon at bounding box center [294, 518] width 7 height 14
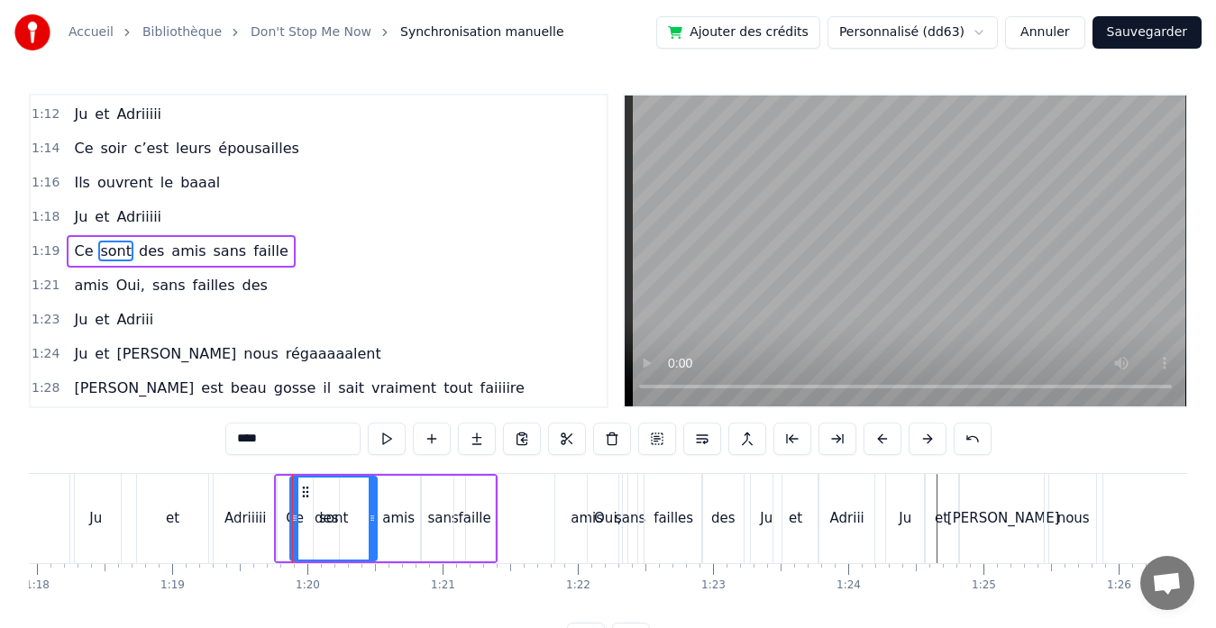
drag, startPoint x: 378, startPoint y: 519, endPoint x: 360, endPoint y: 517, distance: 17.2
click at [360, 517] on div "sont" at bounding box center [333, 519] width 88 height 86
drag, startPoint x: 369, startPoint y: 517, endPoint x: 323, endPoint y: 517, distance: 45.1
click at [323, 517] on icon at bounding box center [322, 518] width 7 height 14
click at [336, 523] on div "des" at bounding box center [326, 518] width 24 height 21
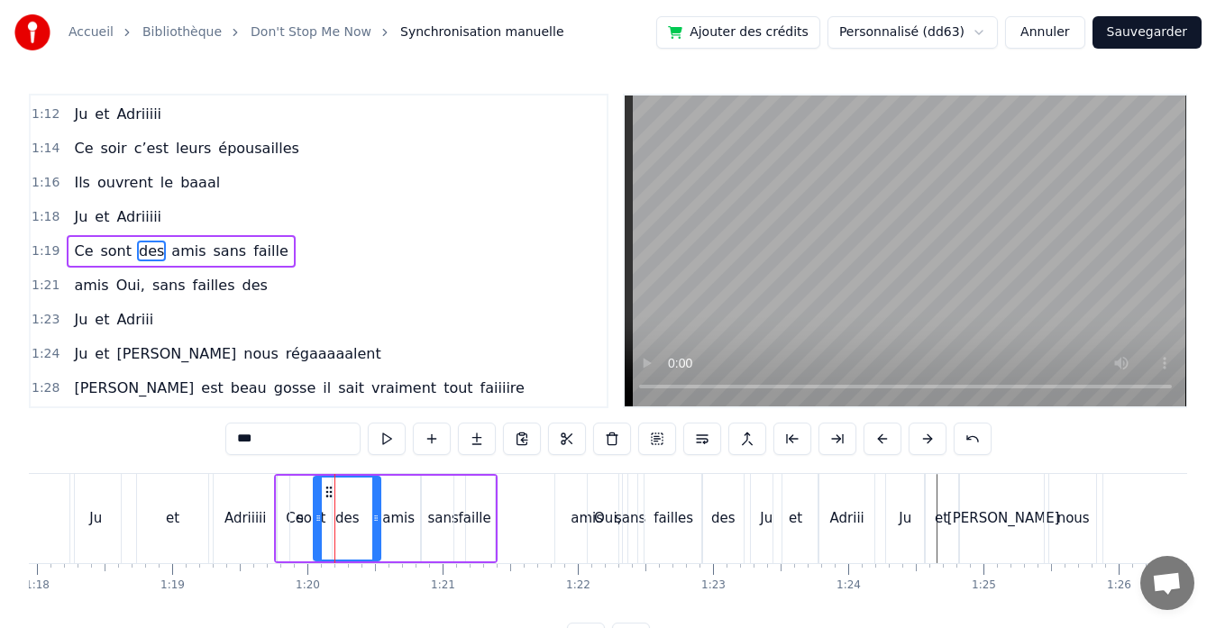
drag, startPoint x: 336, startPoint y: 521, endPoint x: 378, endPoint y: 521, distance: 41.5
click at [378, 521] on icon at bounding box center [375, 518] width 7 height 14
drag, startPoint x: 318, startPoint y: 515, endPoint x: 350, endPoint y: 520, distance: 31.9
click at [350, 520] on icon at bounding box center [349, 518] width 7 height 14
click at [322, 520] on div "sont" at bounding box center [310, 518] width 29 height 21
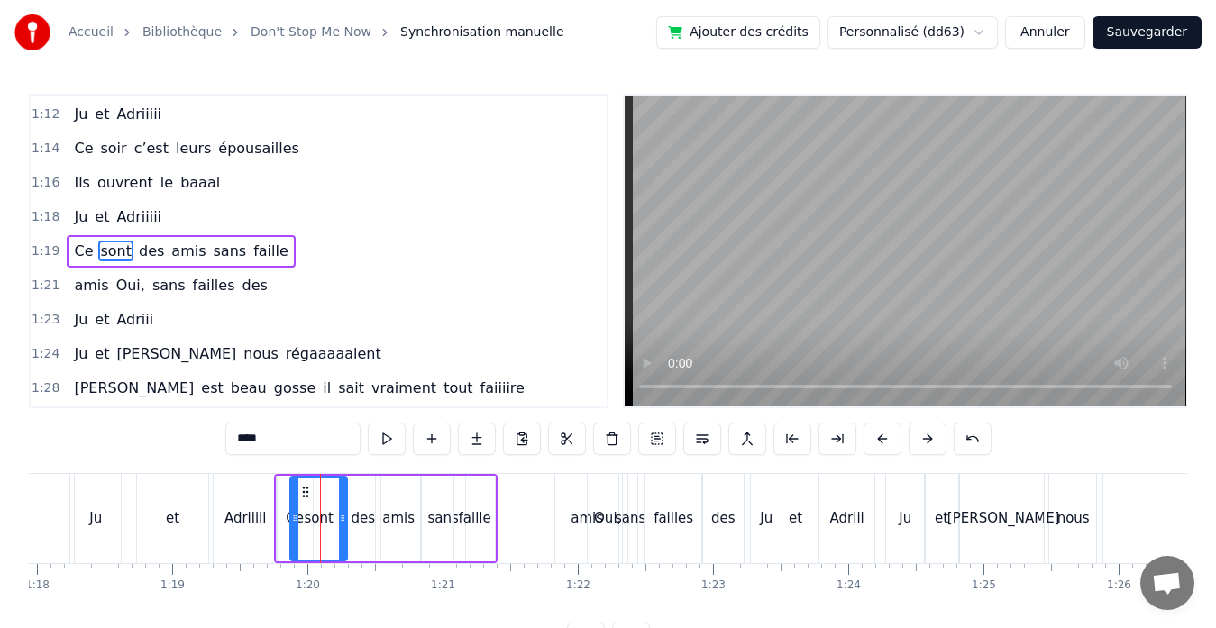
drag, startPoint x: 326, startPoint y: 516, endPoint x: 342, endPoint y: 519, distance: 15.6
click at [342, 519] on icon at bounding box center [342, 518] width 7 height 14
drag, startPoint x: 294, startPoint y: 521, endPoint x: 309, endPoint y: 522, distance: 15.3
click at [309, 522] on icon at bounding box center [307, 518] width 7 height 14
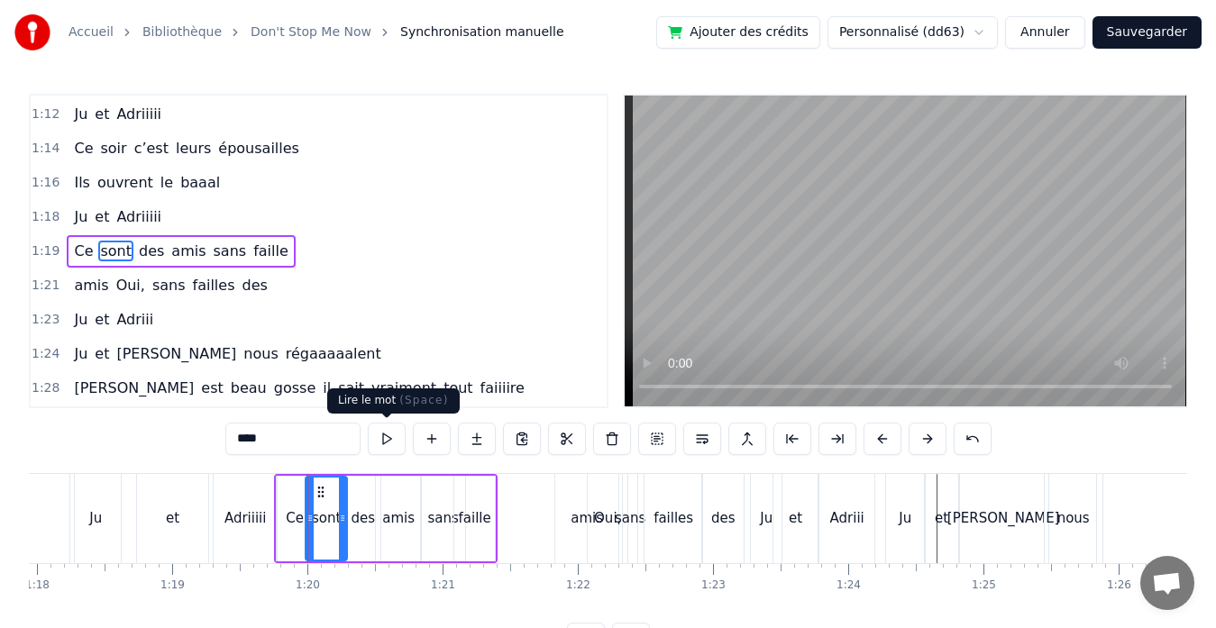
click at [394, 445] on button at bounding box center [387, 439] width 38 height 32
click at [360, 508] on div "des" at bounding box center [363, 518] width 24 height 21
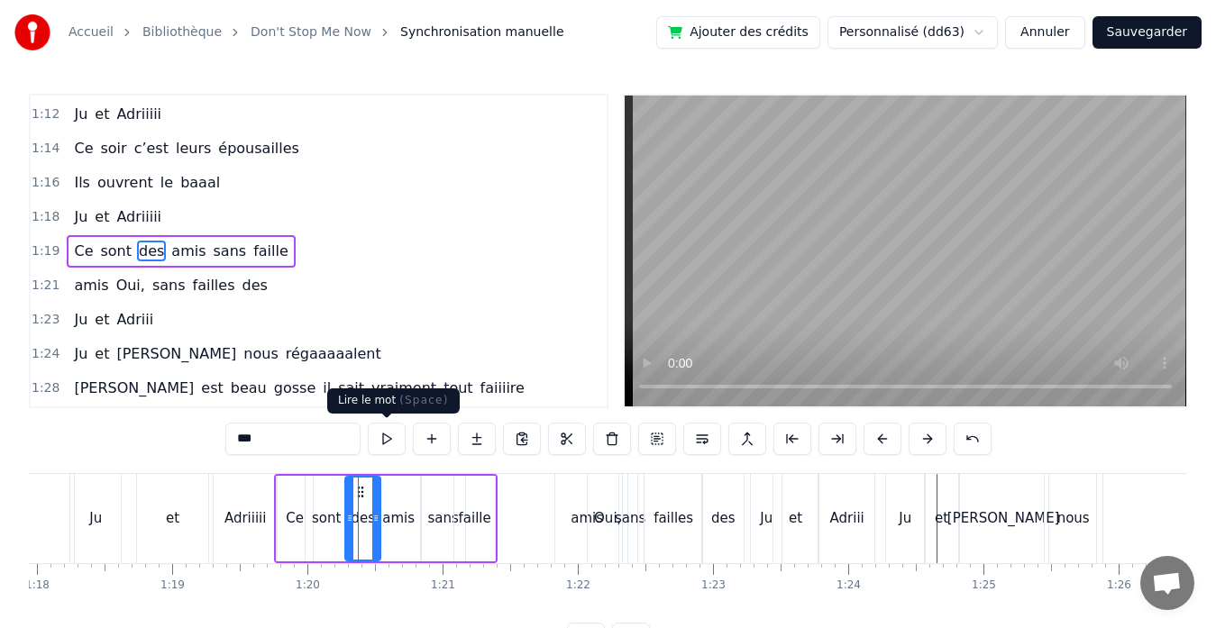
click at [386, 441] on button at bounding box center [387, 439] width 38 height 32
click at [389, 531] on div "amis" at bounding box center [398, 519] width 45 height 86
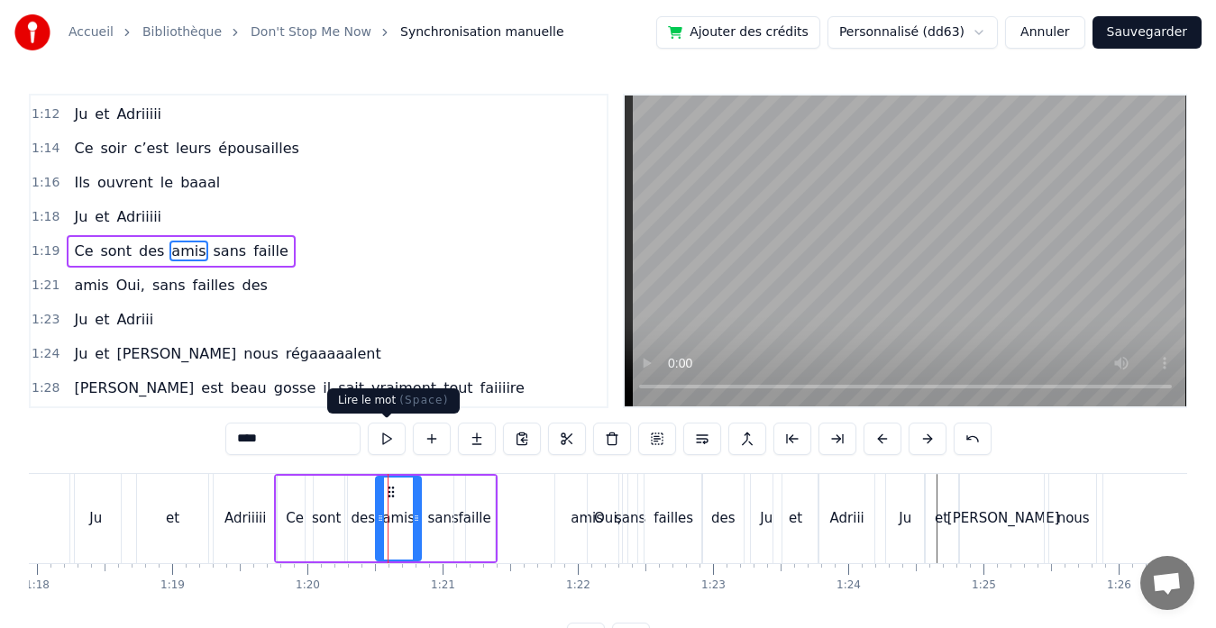
click at [392, 447] on button at bounding box center [387, 439] width 38 height 32
click at [431, 515] on div "sans" at bounding box center [442, 518] width 31 height 21
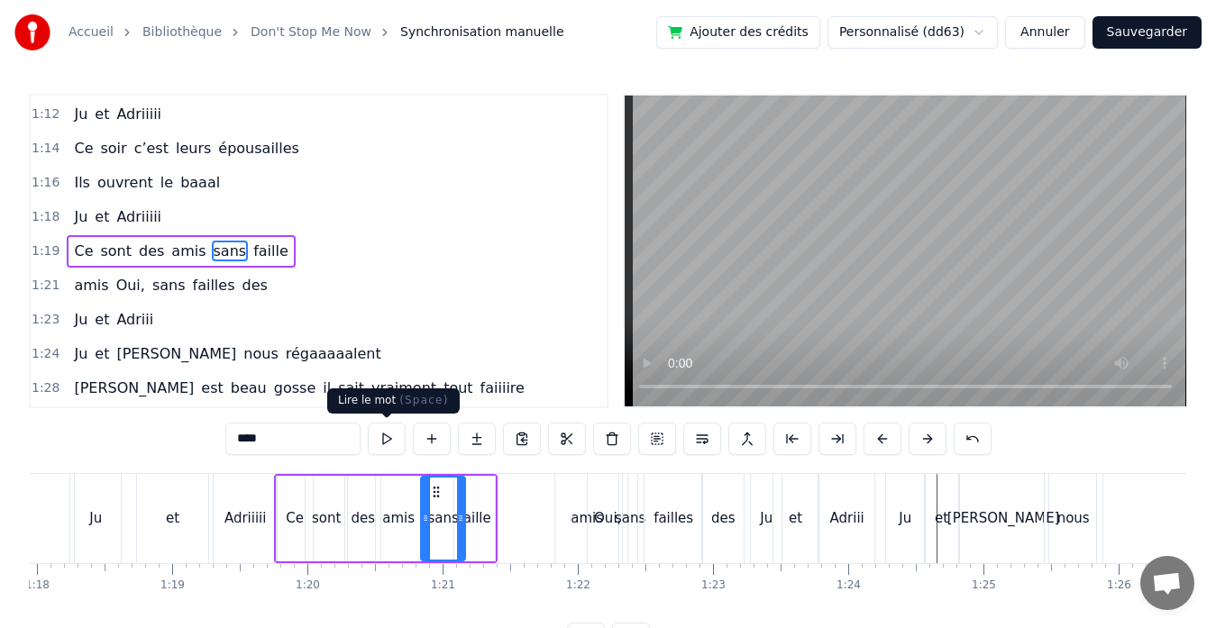
click at [388, 444] on button at bounding box center [387, 439] width 38 height 32
click at [487, 534] on div "faille" at bounding box center [474, 519] width 41 height 86
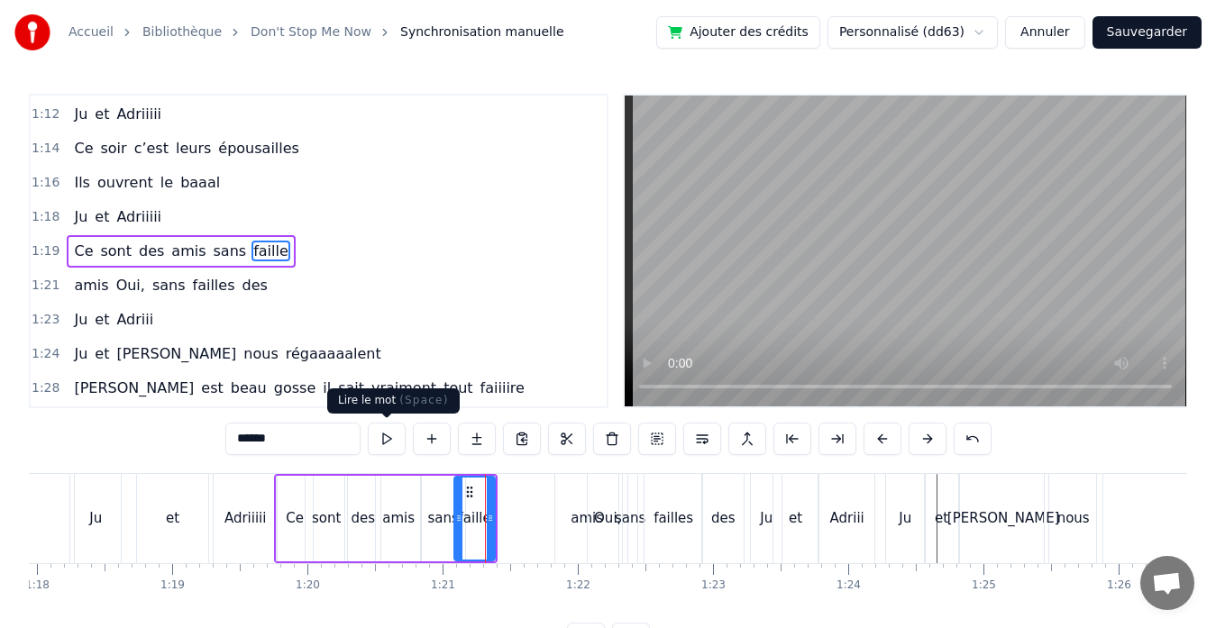
click at [389, 439] on button at bounding box center [387, 439] width 38 height 32
drag, startPoint x: 492, startPoint y: 519, endPoint x: 501, endPoint y: 517, distance: 9.2
click at [501, 517] on icon at bounding box center [497, 518] width 7 height 14
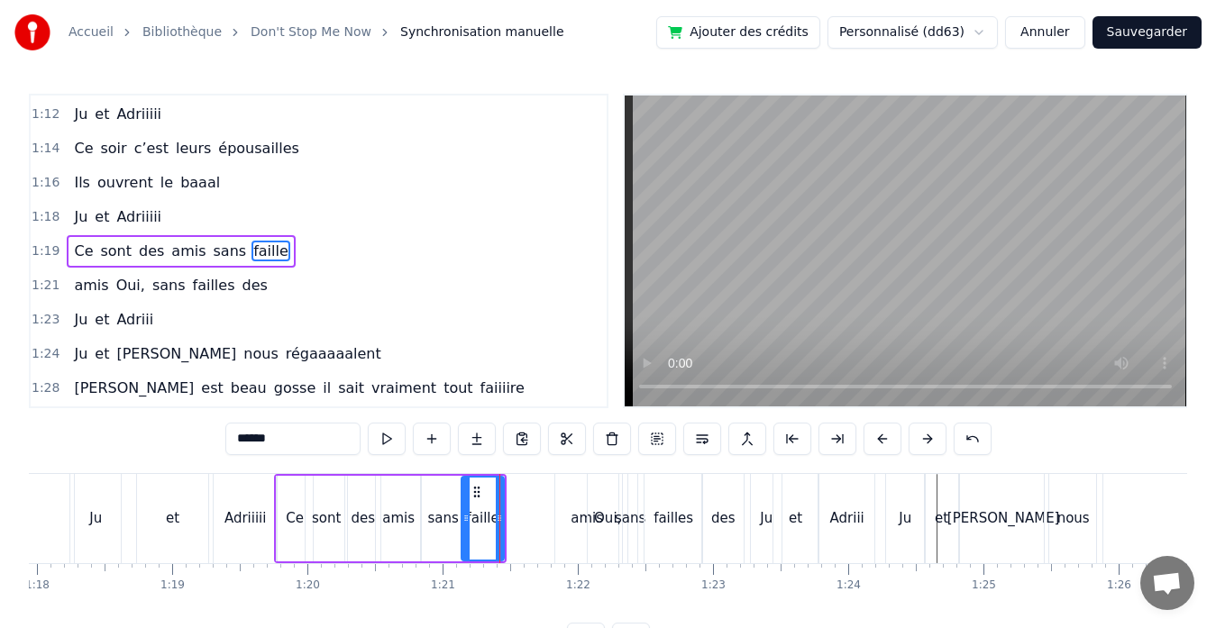
click at [465, 516] on icon at bounding box center [465, 518] width 7 height 14
click at [284, 503] on div "Ce" at bounding box center [295, 519] width 36 height 86
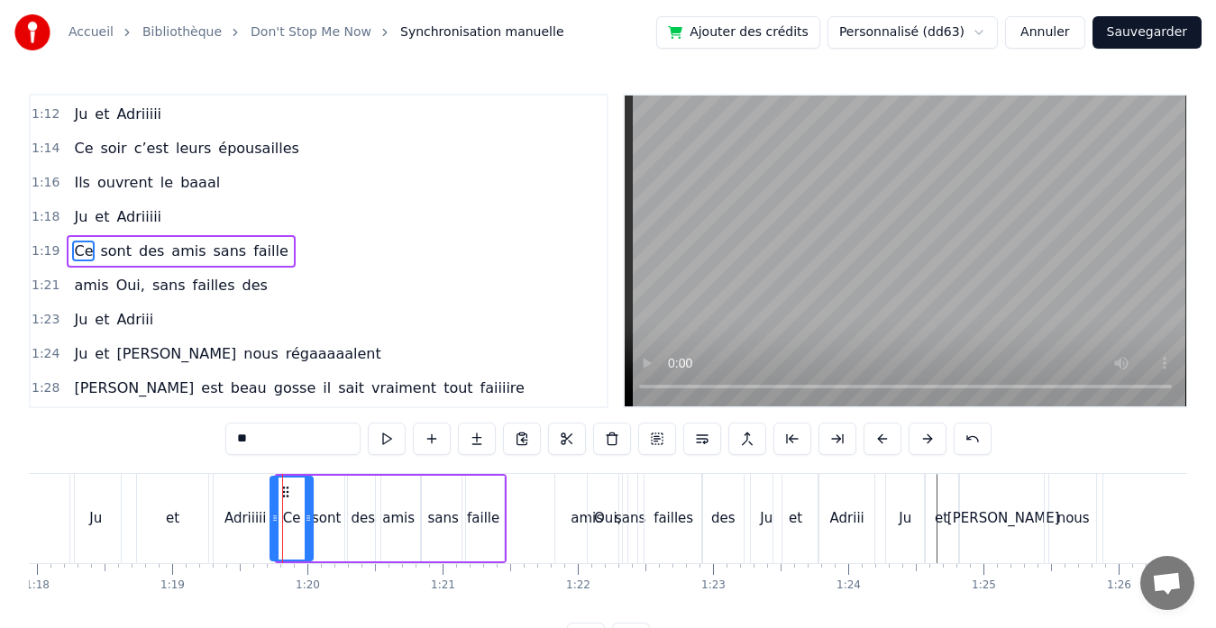
click at [275, 515] on icon at bounding box center [274, 518] width 7 height 14
drag, startPoint x: 307, startPoint y: 516, endPoint x: 297, endPoint y: 517, distance: 10.0
click at [297, 517] on icon at bounding box center [298, 518] width 7 height 14
click at [325, 517] on div "sont" at bounding box center [326, 518] width 29 height 21
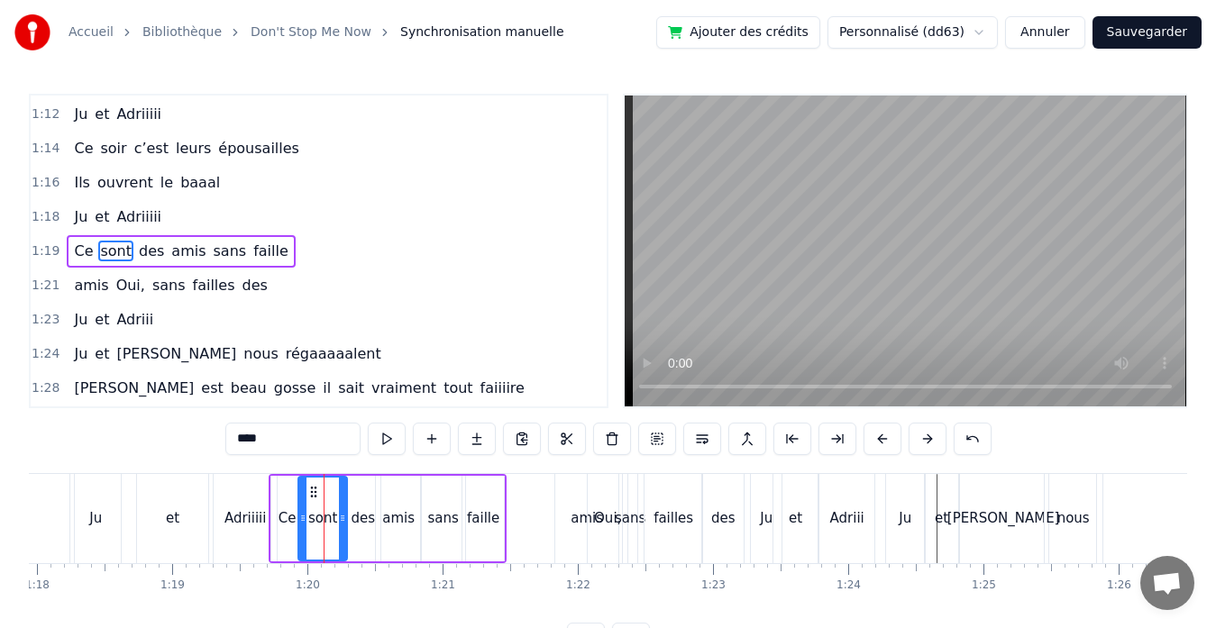
click at [304, 517] on icon at bounding box center [302, 518] width 7 height 14
drag, startPoint x: 341, startPoint y: 517, endPoint x: 327, endPoint y: 515, distance: 13.6
click at [327, 515] on icon at bounding box center [328, 518] width 7 height 14
click at [363, 515] on div "des" at bounding box center [363, 518] width 24 height 21
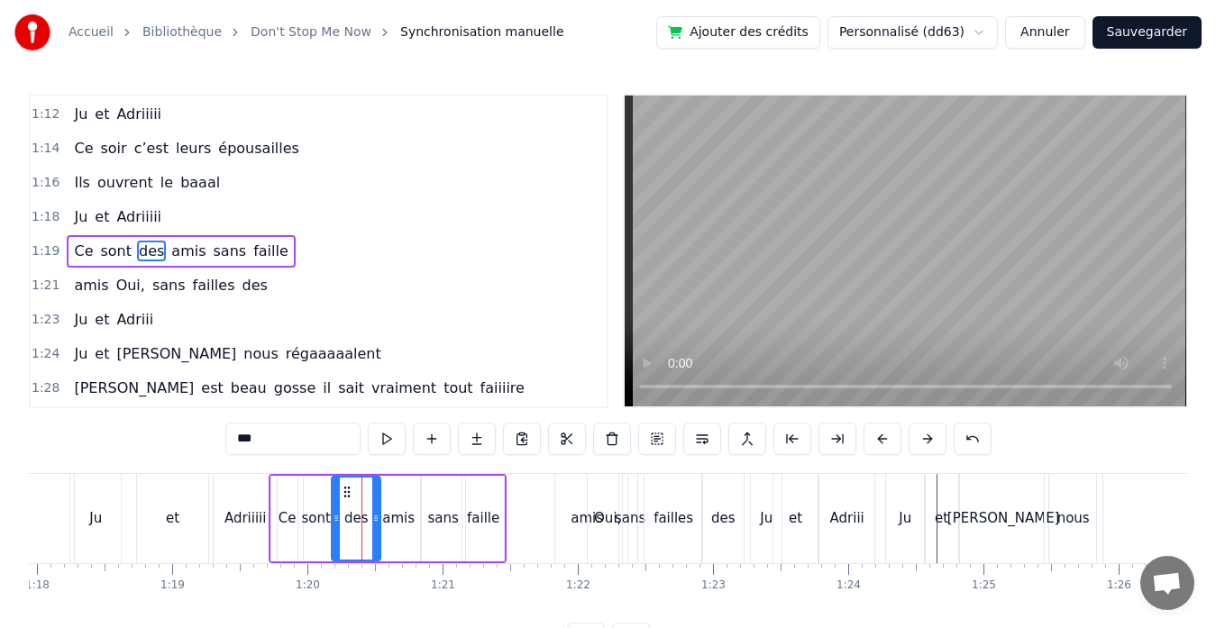
drag, startPoint x: 351, startPoint y: 515, endPoint x: 338, endPoint y: 515, distance: 13.5
click at [338, 515] on icon at bounding box center [336, 518] width 7 height 14
drag, startPoint x: 378, startPoint y: 519, endPoint x: 361, endPoint y: 519, distance: 17.1
click at [361, 519] on icon at bounding box center [358, 518] width 7 height 14
click at [387, 519] on div "amis" at bounding box center [398, 518] width 32 height 21
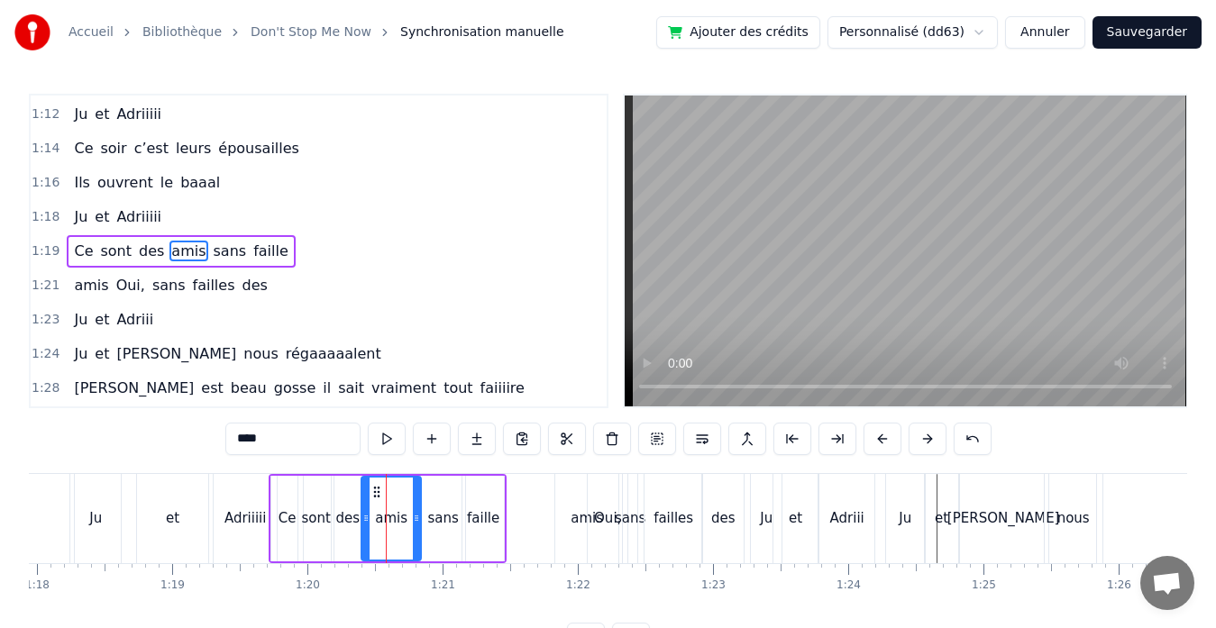
drag, startPoint x: 379, startPoint y: 519, endPoint x: 365, endPoint y: 518, distance: 14.4
click at [365, 518] on icon at bounding box center [365, 518] width 7 height 14
drag, startPoint x: 416, startPoint y: 518, endPoint x: 396, endPoint y: 517, distance: 19.8
click at [396, 517] on icon at bounding box center [396, 518] width 7 height 14
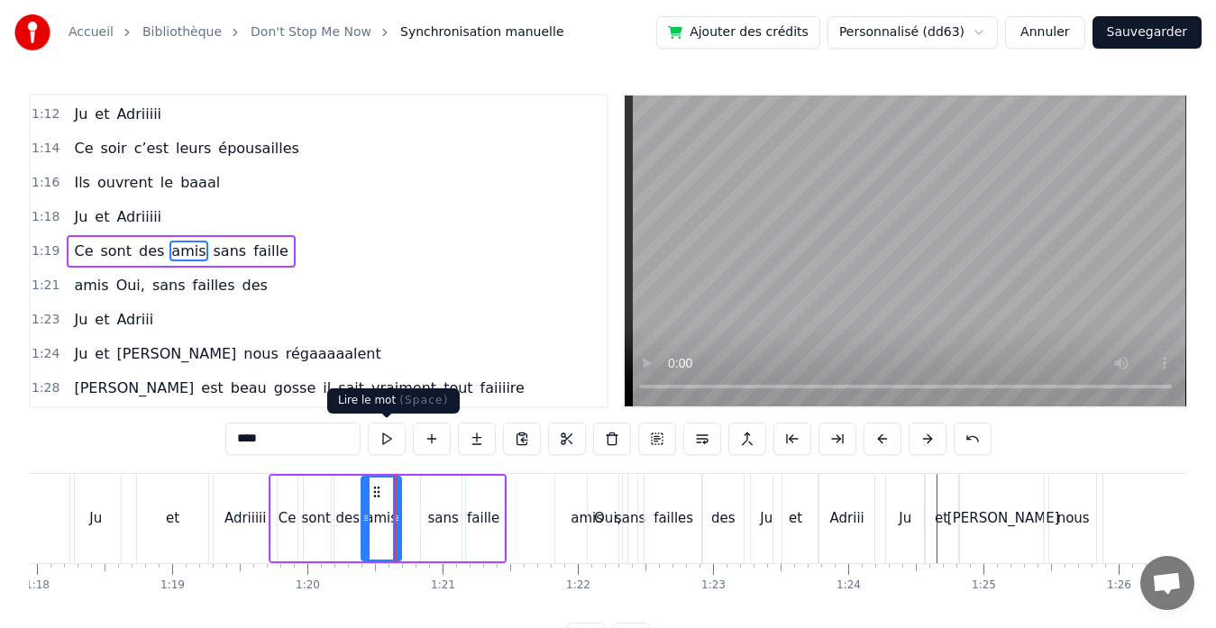
click at [394, 446] on button at bounding box center [387, 439] width 38 height 32
click at [445, 533] on div "sans" at bounding box center [443, 519] width 44 height 86
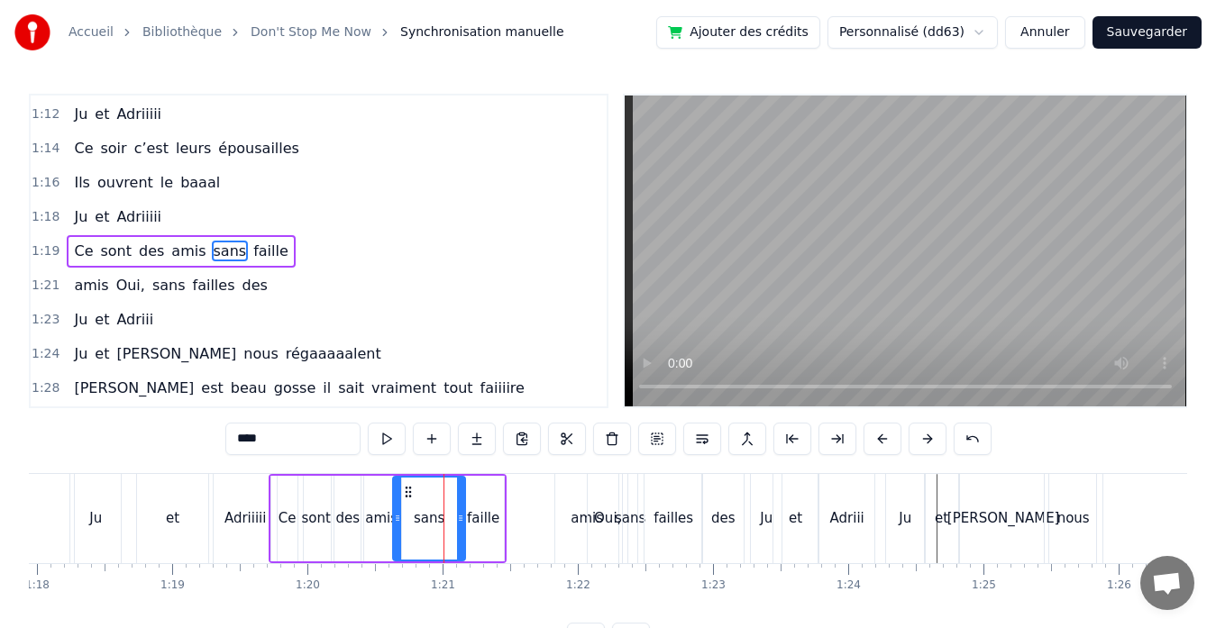
drag, startPoint x: 426, startPoint y: 518, endPoint x: 398, endPoint y: 517, distance: 27.9
click at [398, 517] on icon at bounding box center [397, 518] width 7 height 14
drag, startPoint x: 460, startPoint y: 519, endPoint x: 426, endPoint y: 518, distance: 34.3
click at [426, 518] on icon at bounding box center [426, 518] width 7 height 14
click at [436, 518] on icon at bounding box center [432, 518] width 7 height 14
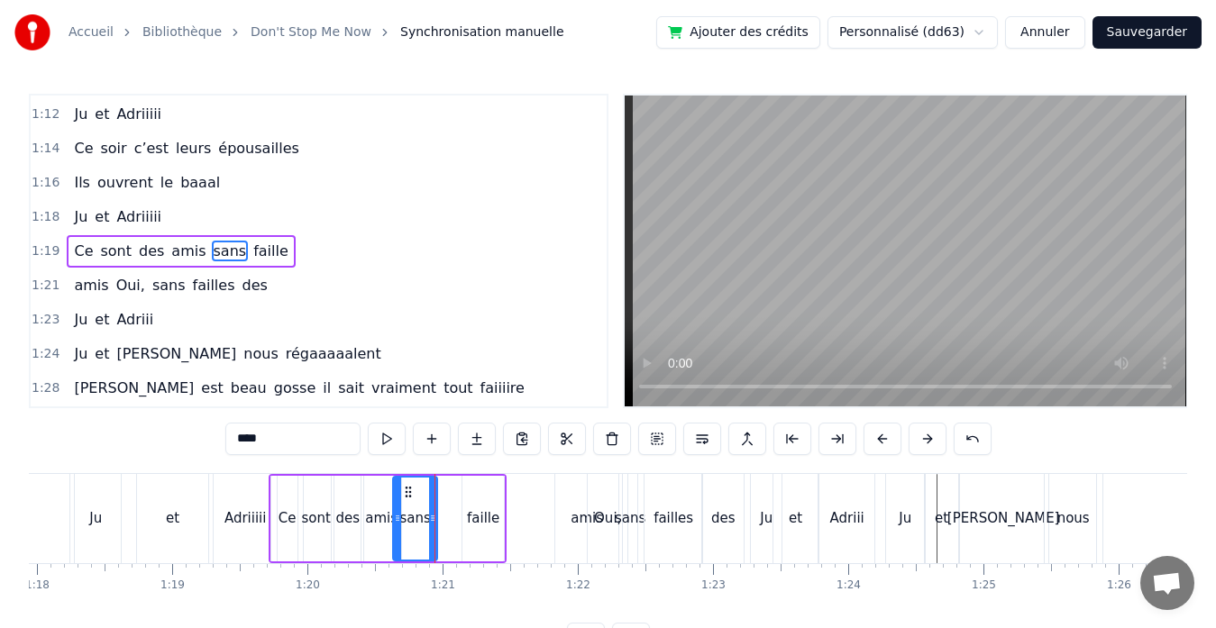
click at [90, 493] on div "Ju" at bounding box center [95, 518] width 50 height 89
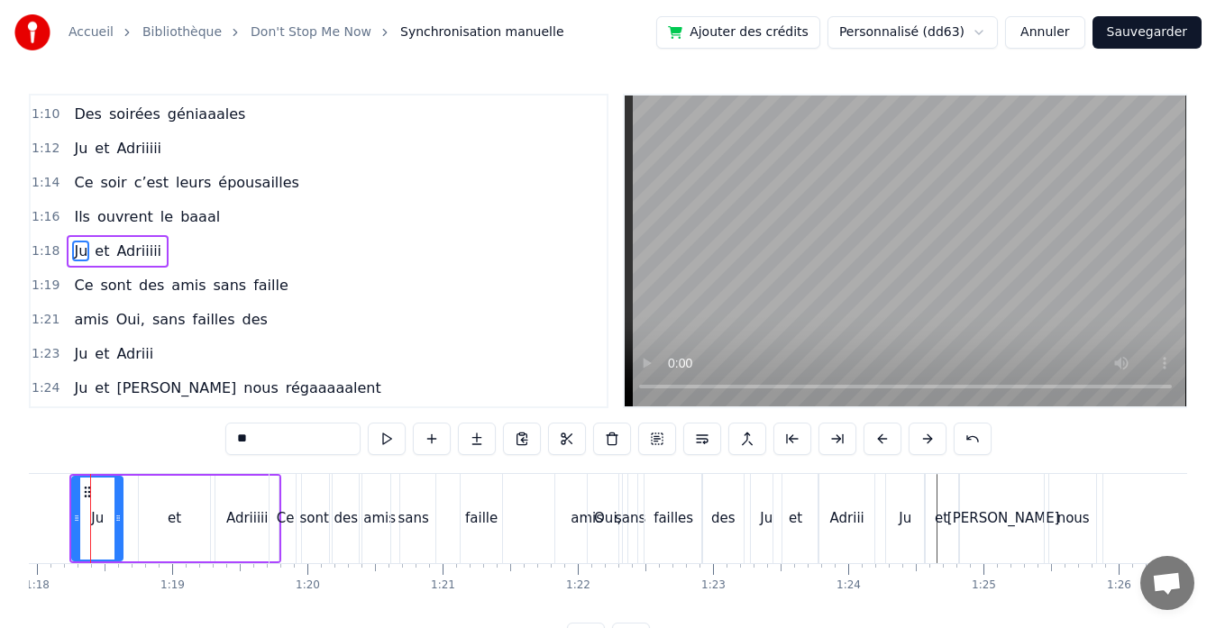
scroll to position [0, 10506]
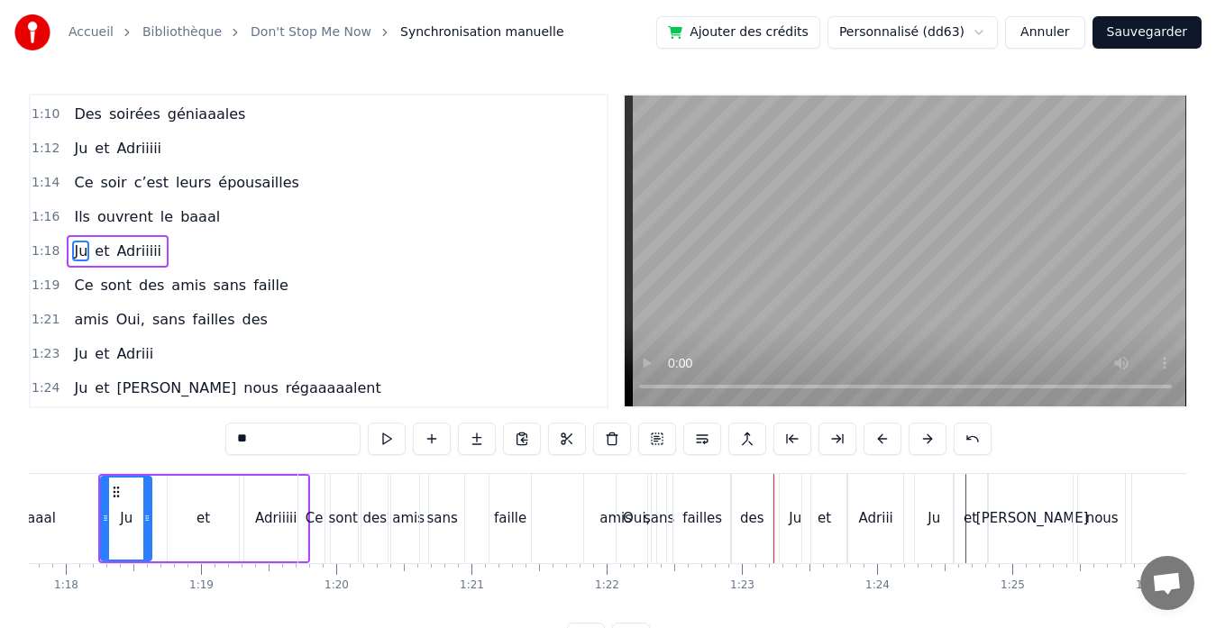
click at [638, 519] on div "Oui," at bounding box center [636, 518] width 27 height 21
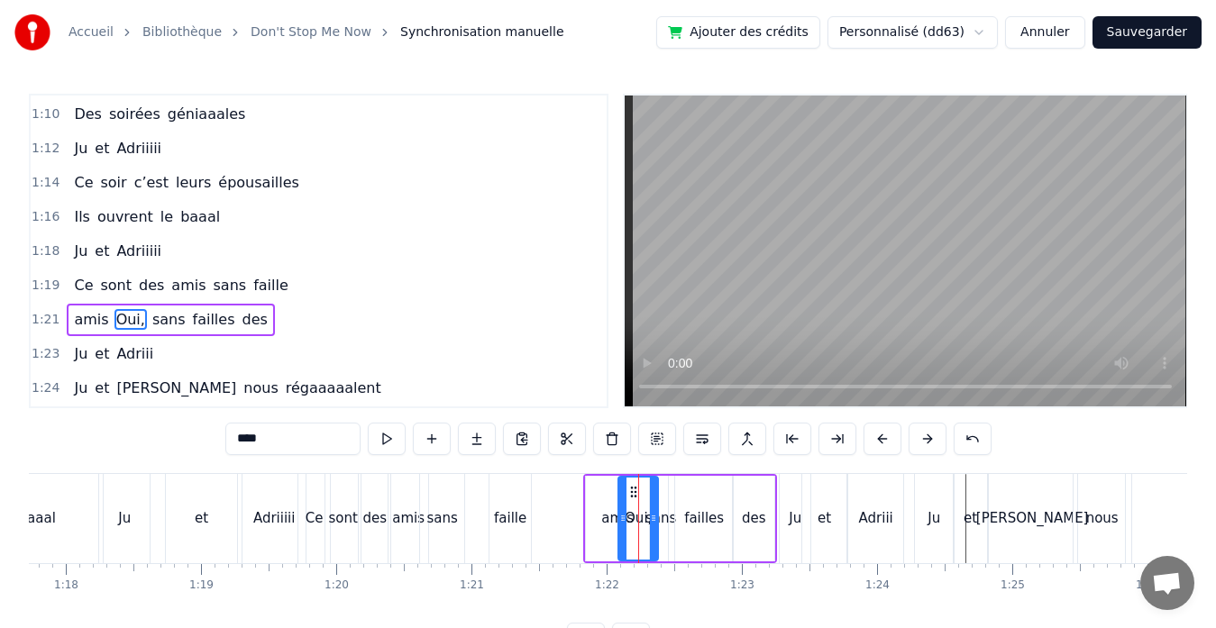
scroll to position [854, 0]
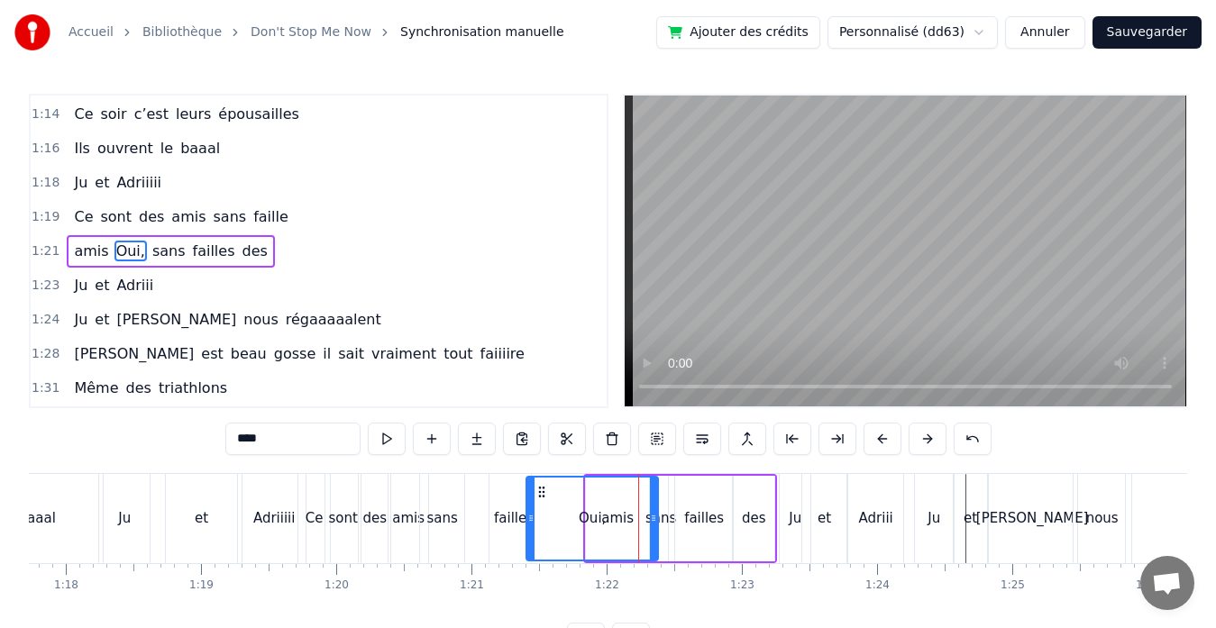
drag, startPoint x: 624, startPoint y: 519, endPoint x: 533, endPoint y: 524, distance: 92.1
click at [533, 524] on icon at bounding box center [530, 518] width 7 height 14
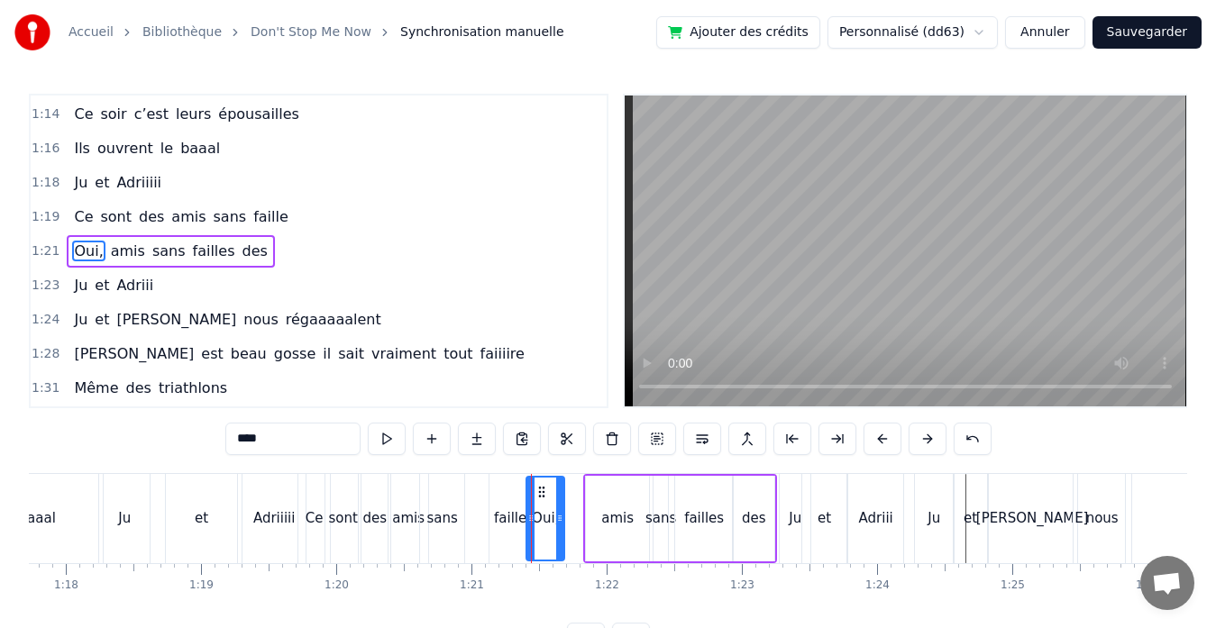
drag, startPoint x: 656, startPoint y: 517, endPoint x: 564, endPoint y: 514, distance: 92.0
click at [563, 514] on icon at bounding box center [559, 518] width 7 height 14
click at [752, 517] on div "des" at bounding box center [754, 518] width 24 height 21
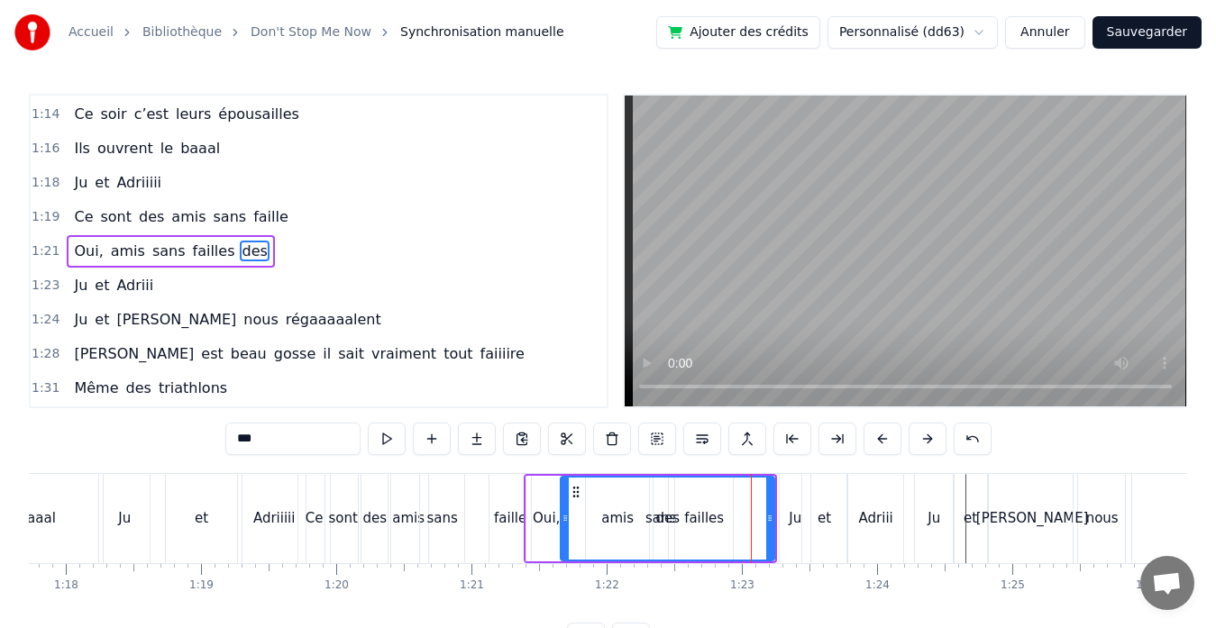
drag, startPoint x: 736, startPoint y: 518, endPoint x: 564, endPoint y: 512, distance: 172.2
click at [564, 512] on icon at bounding box center [564, 518] width 7 height 14
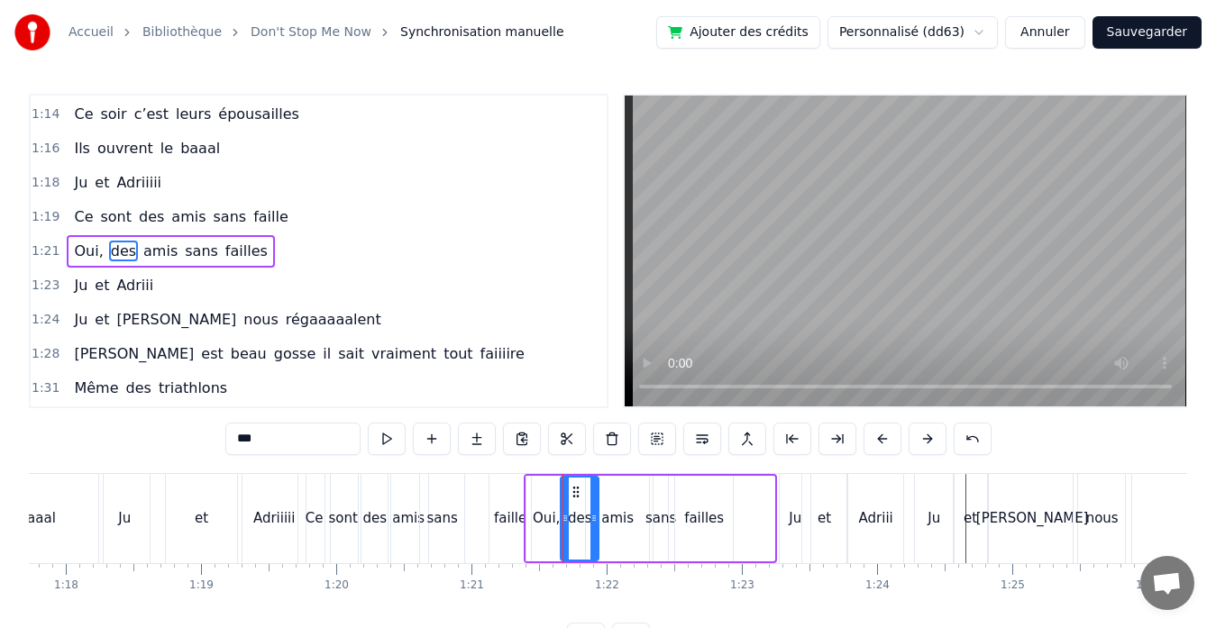
drag, startPoint x: 769, startPoint y: 517, endPoint x: 595, endPoint y: 508, distance: 174.1
click at [595, 508] on div at bounding box center [593, 519] width 7 height 82
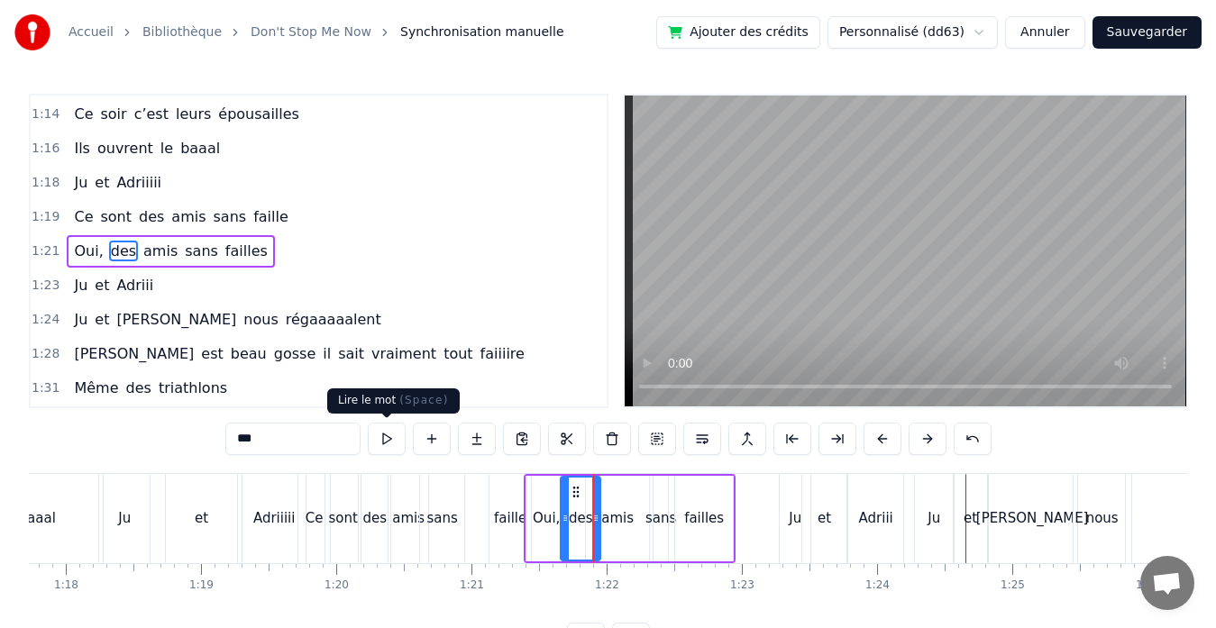
click at [383, 439] on button at bounding box center [387, 439] width 38 height 32
click at [617, 529] on div "amis" at bounding box center [617, 519] width 63 height 86
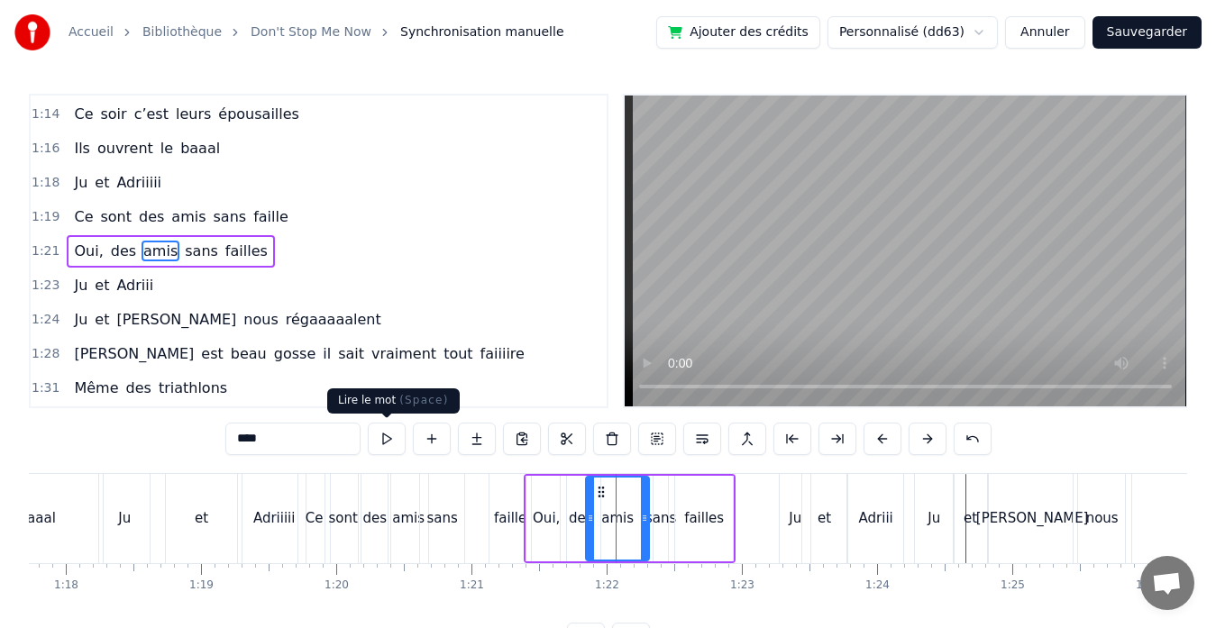
click at [387, 436] on button at bounding box center [387, 439] width 38 height 32
click at [671, 528] on div "sans" at bounding box center [660, 518] width 31 height 21
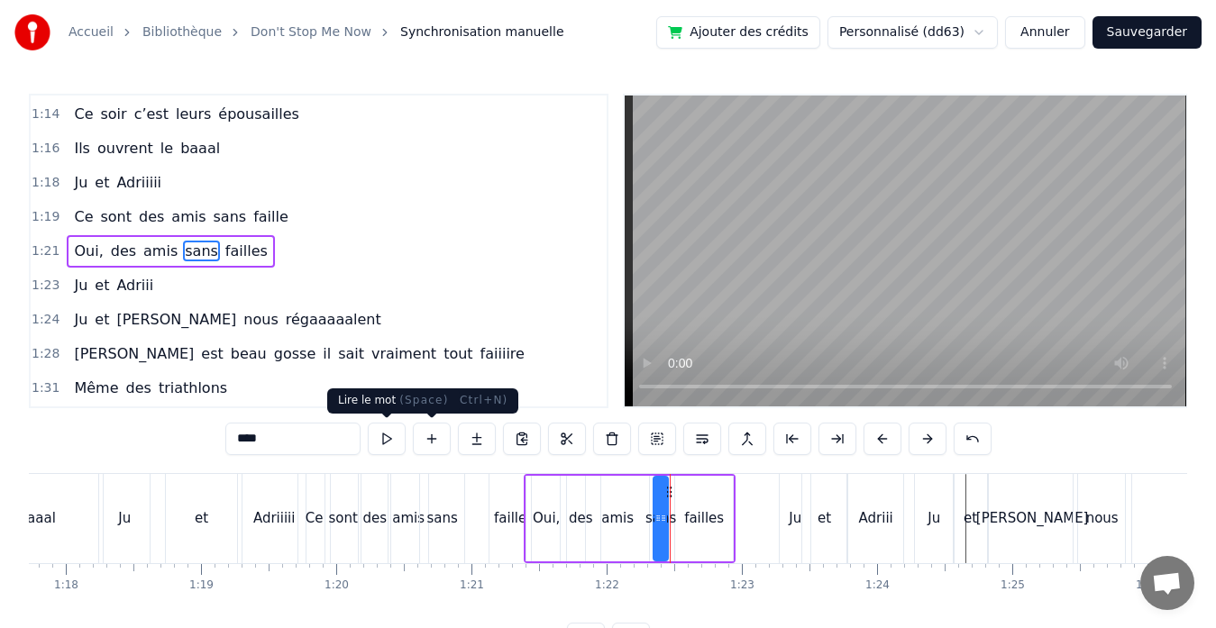
click at [385, 436] on button at bounding box center [387, 439] width 38 height 32
click at [706, 508] on div "failles" at bounding box center [704, 518] width 40 height 21
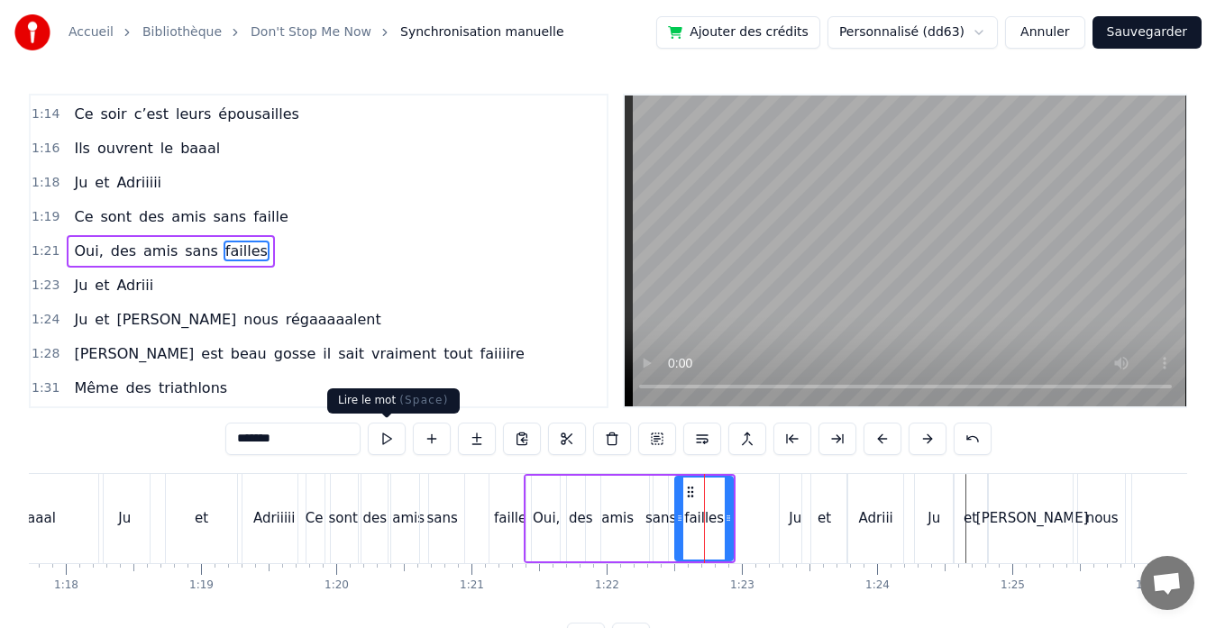
click at [390, 439] on button at bounding box center [387, 439] width 38 height 32
click at [216, 524] on div "et" at bounding box center [201, 518] width 71 height 89
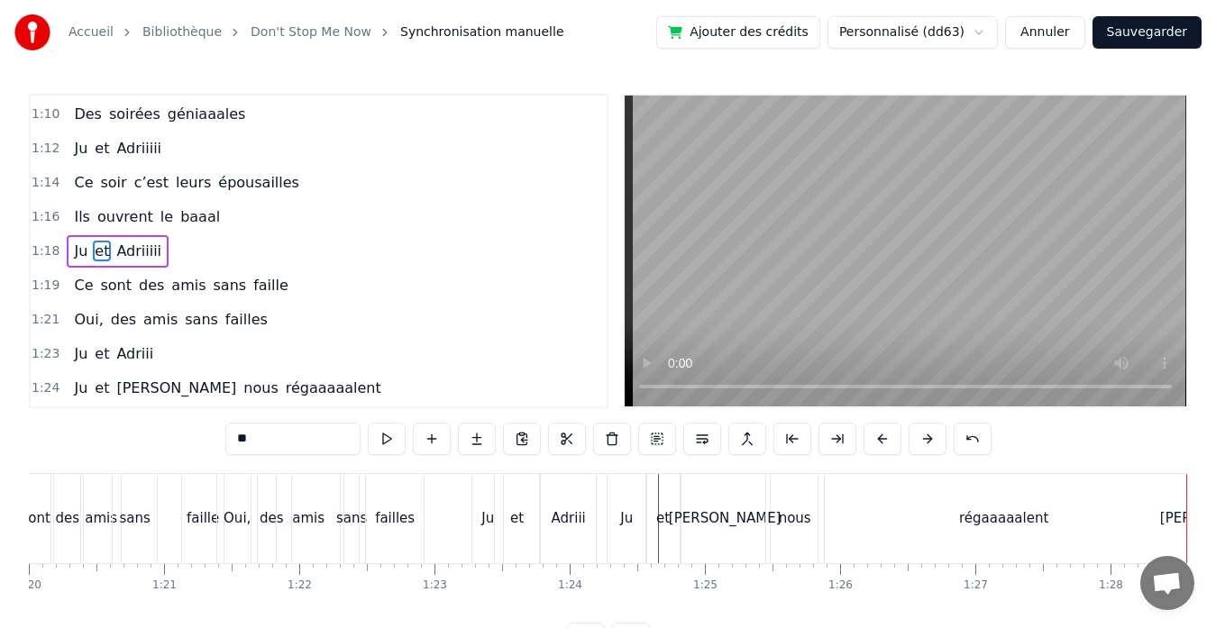
scroll to position [0, 10809]
click at [394, 528] on div "failles" at bounding box center [399, 518] width 40 height 21
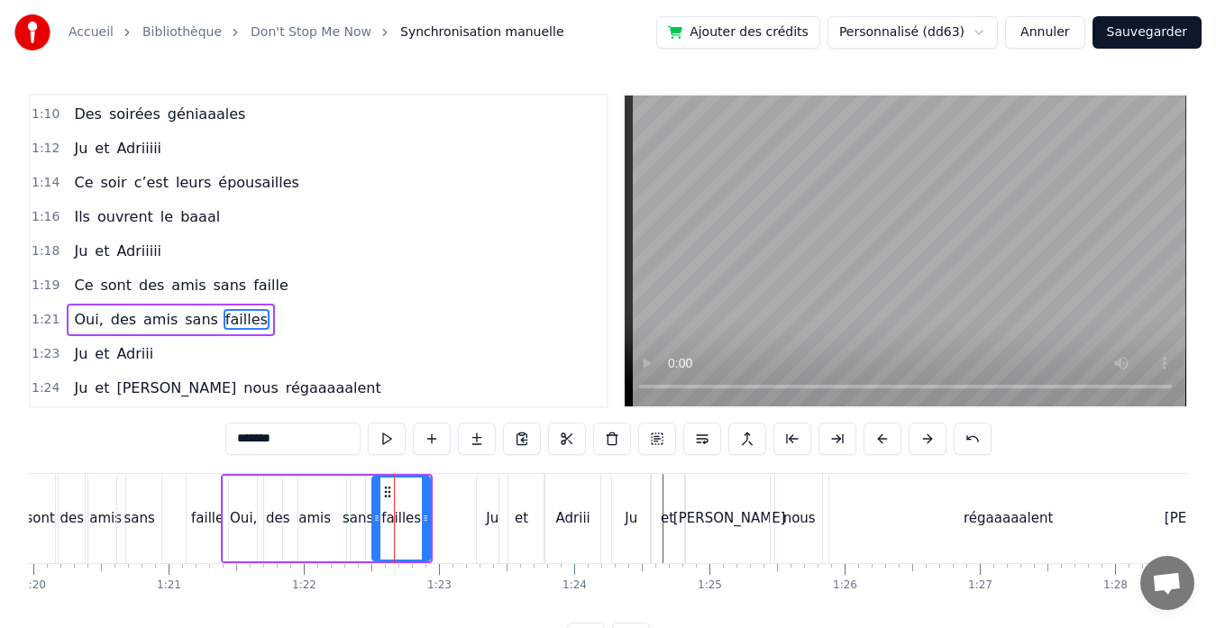
scroll to position [854, 0]
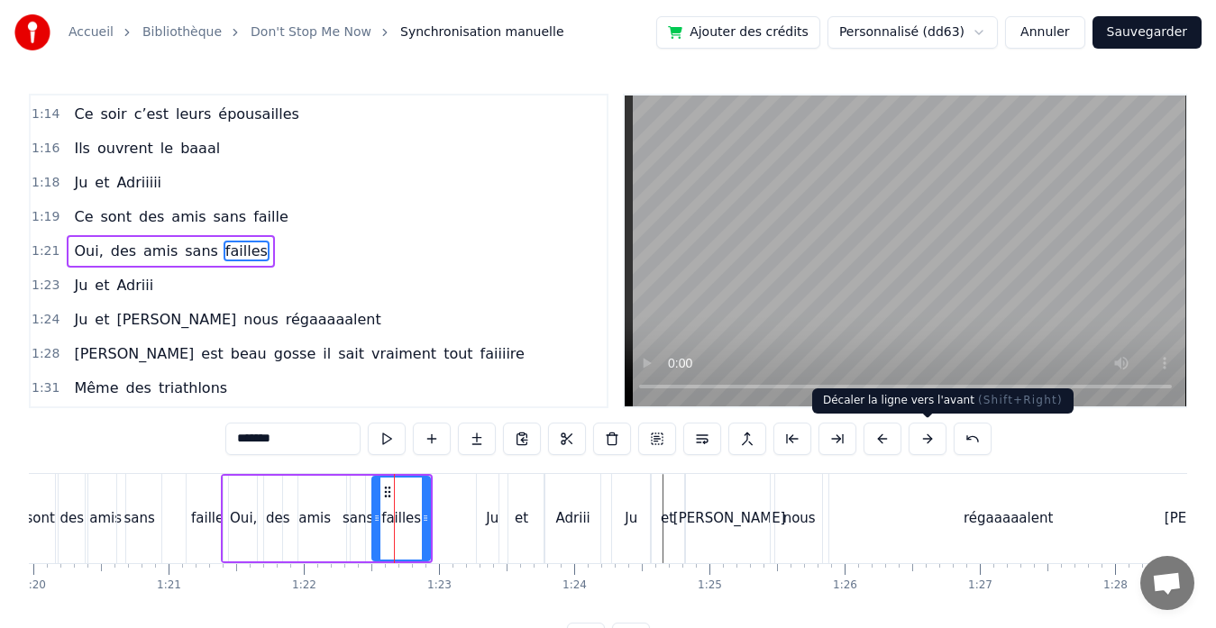
click at [922, 436] on button at bounding box center [927, 439] width 38 height 32
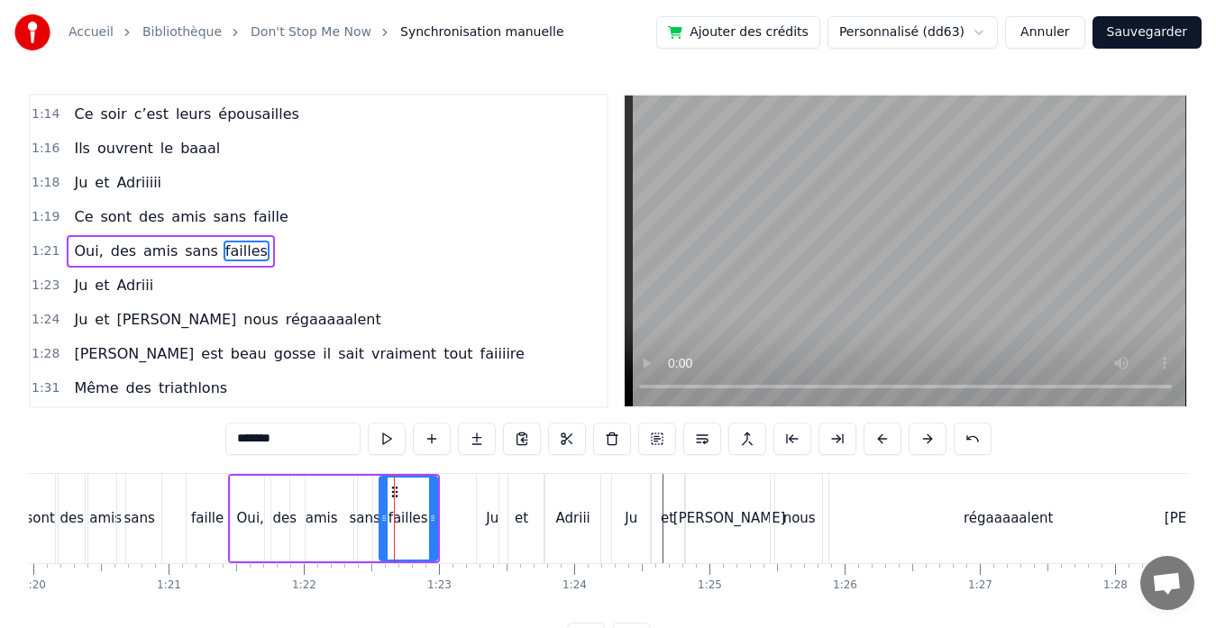
click at [922, 436] on button at bounding box center [927, 439] width 38 height 32
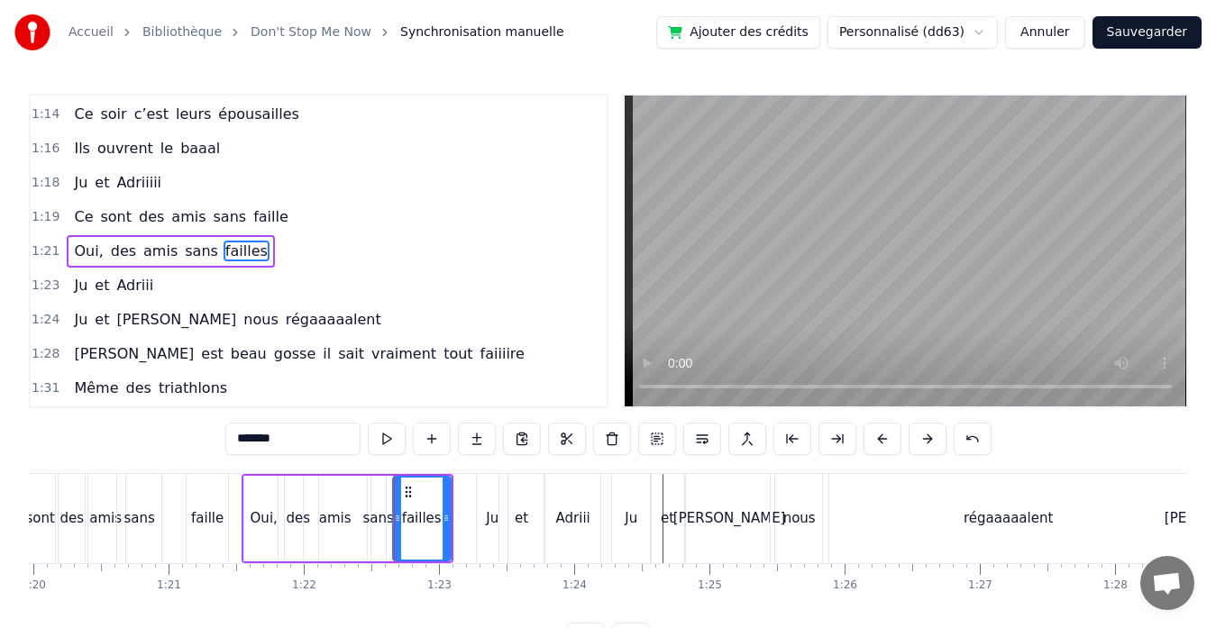
click at [922, 436] on button at bounding box center [927, 439] width 38 height 32
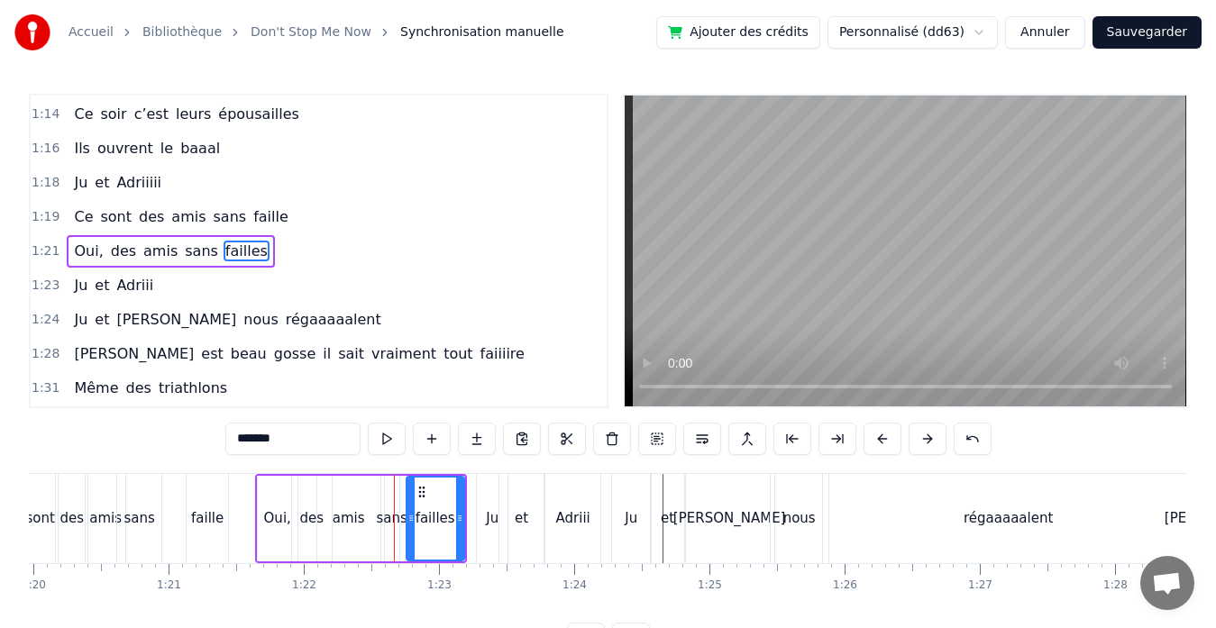
click at [922, 436] on button at bounding box center [927, 439] width 38 height 32
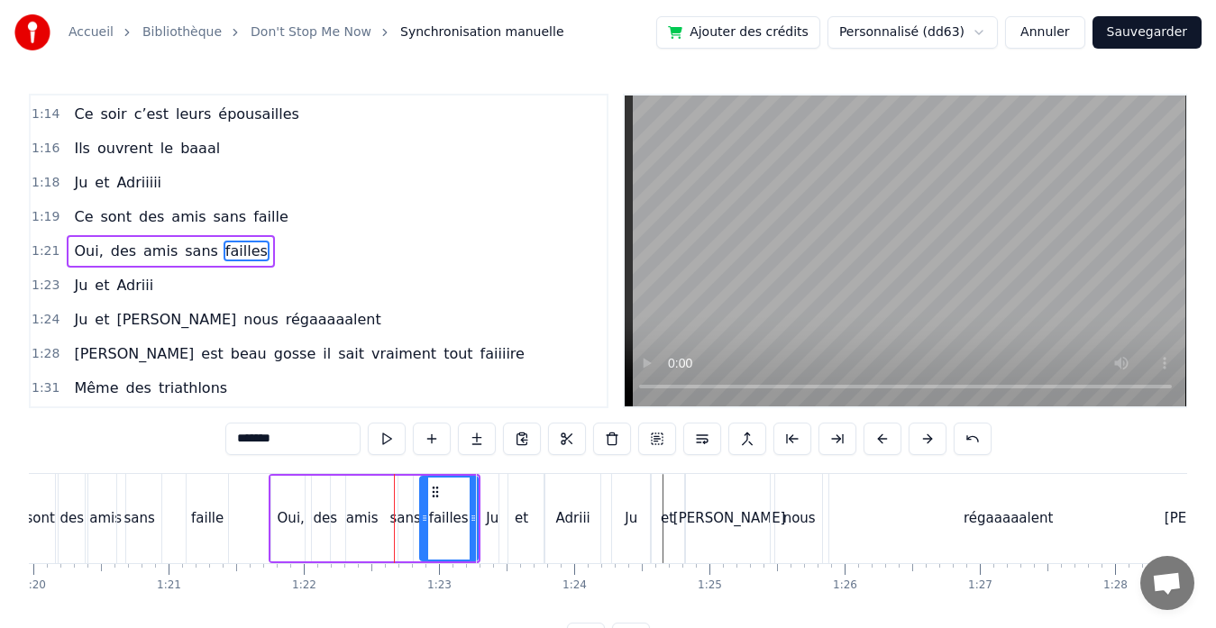
click at [922, 436] on button at bounding box center [927, 439] width 38 height 32
click at [574, 536] on div "Adriii" at bounding box center [572, 518] width 55 height 89
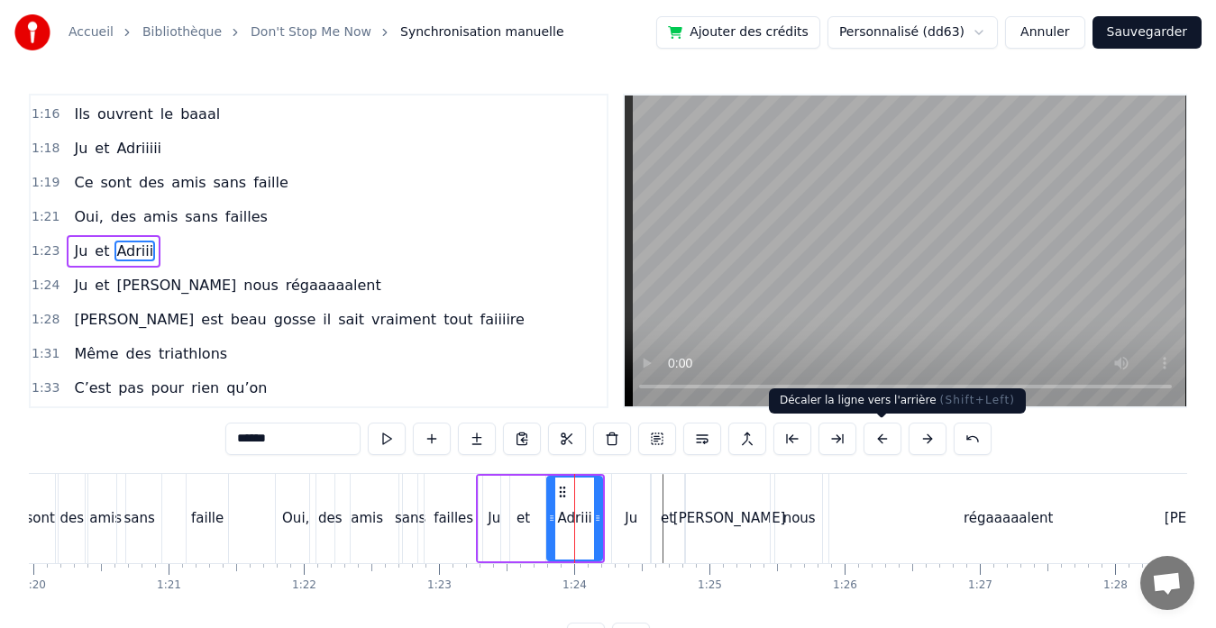
click at [879, 437] on button at bounding box center [882, 439] width 38 height 32
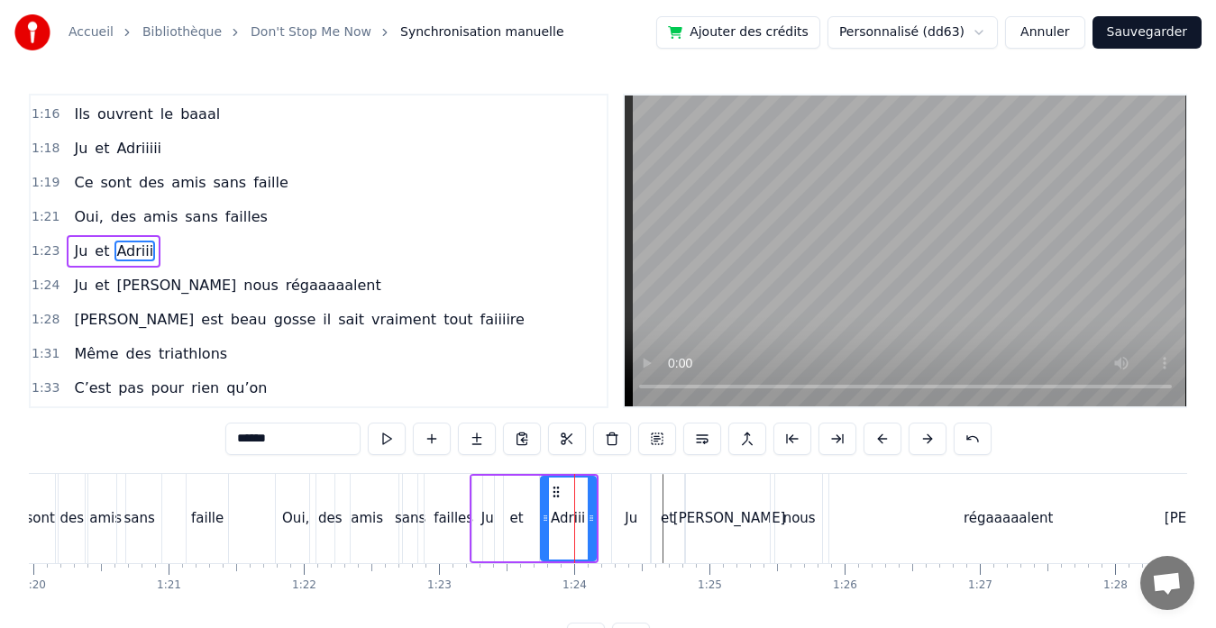
click at [879, 437] on button at bounding box center [882, 439] width 38 height 32
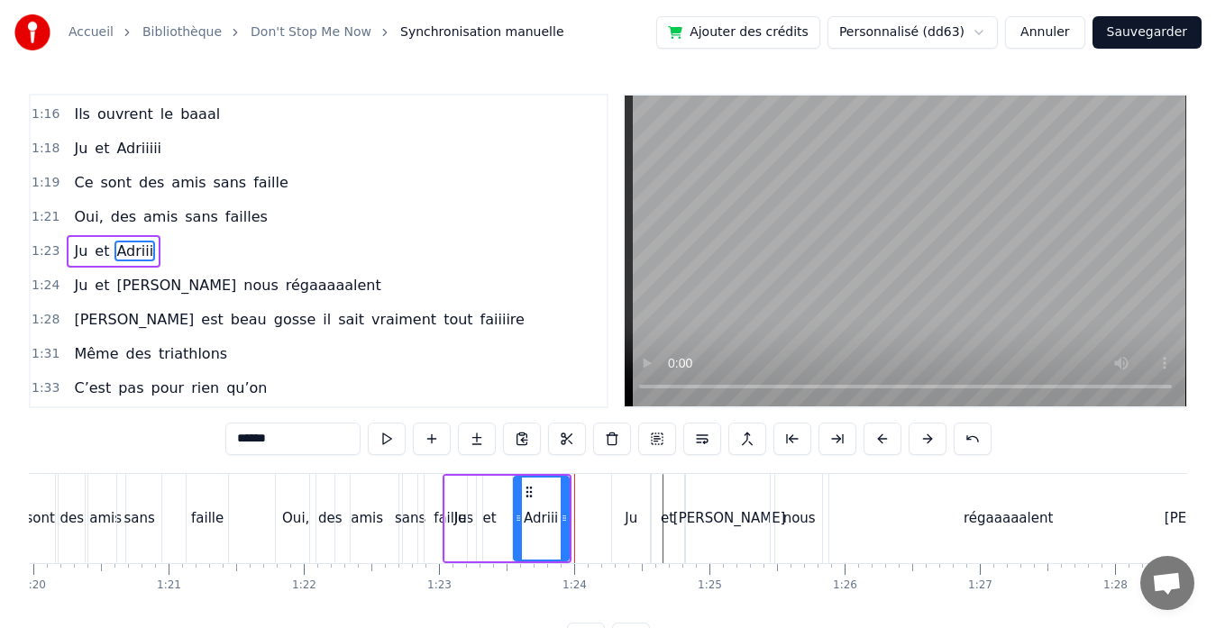
click at [879, 437] on button at bounding box center [882, 439] width 38 height 32
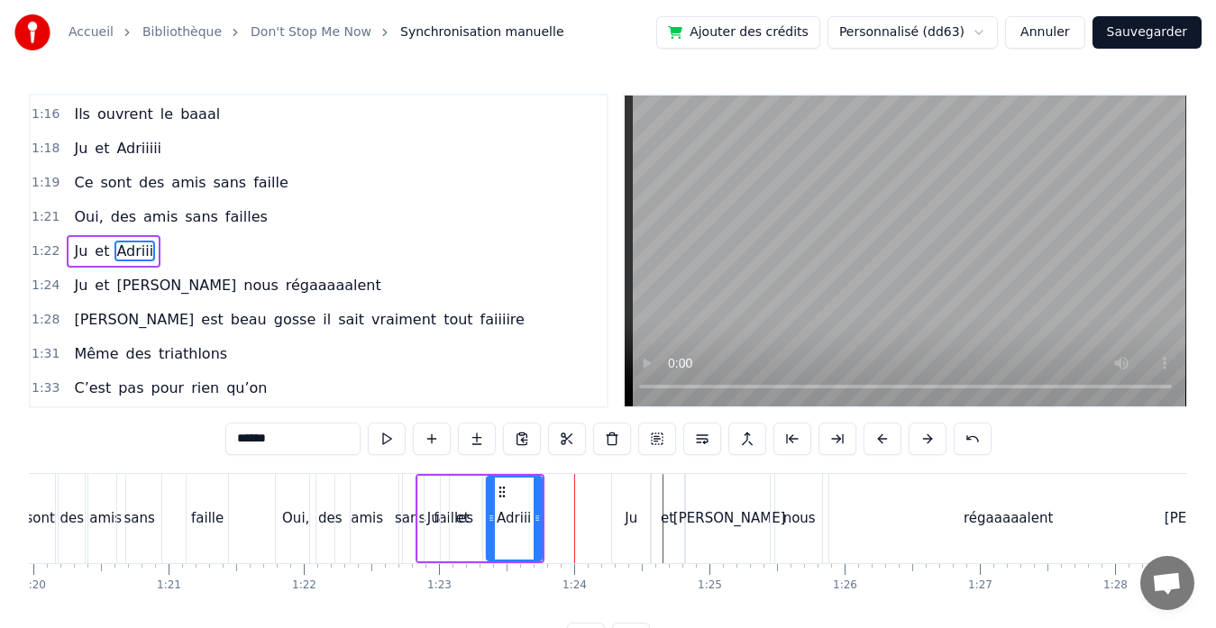
click at [879, 437] on button at bounding box center [882, 439] width 38 height 32
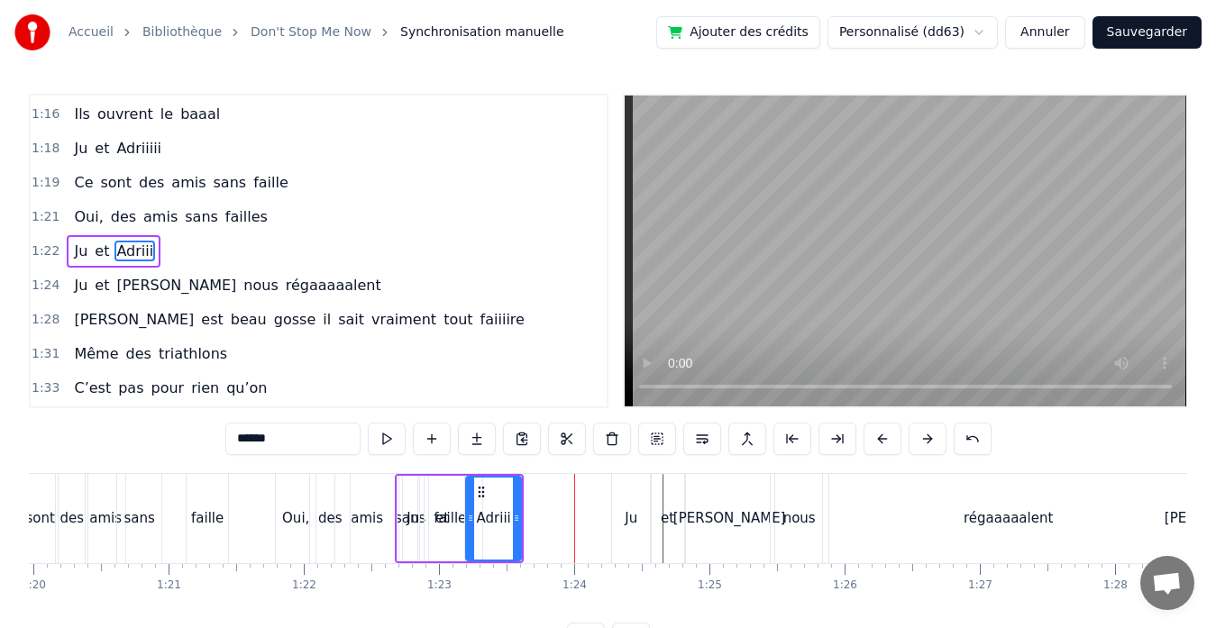
click at [879, 437] on button at bounding box center [882, 439] width 38 height 32
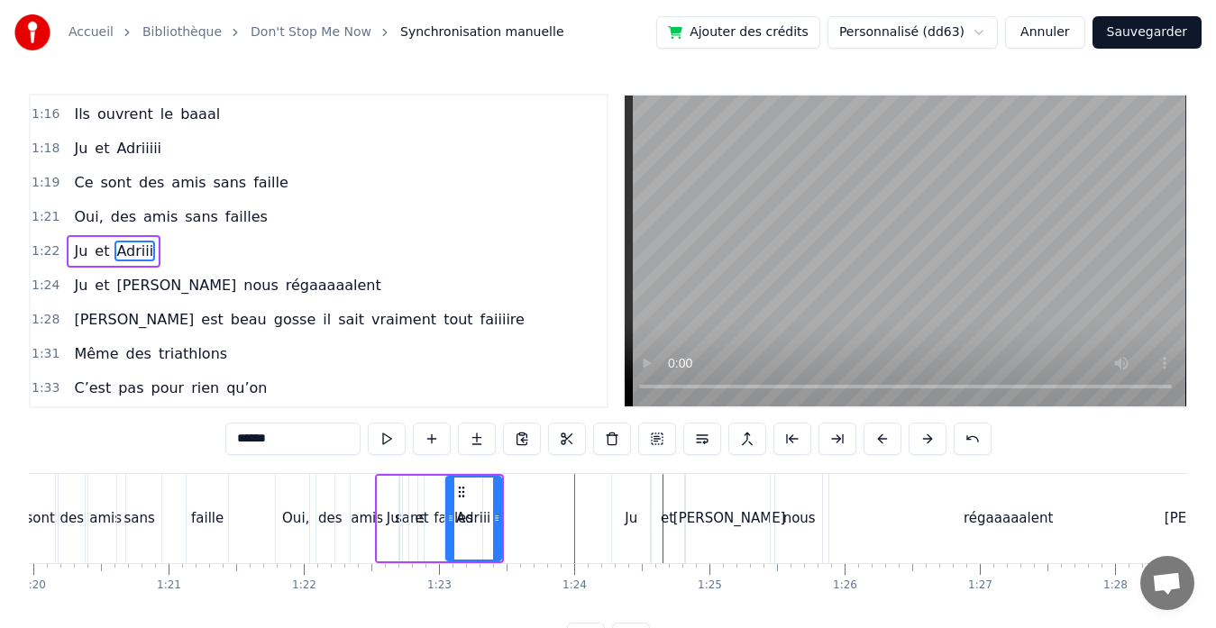
click at [879, 437] on button at bounding box center [882, 439] width 38 height 32
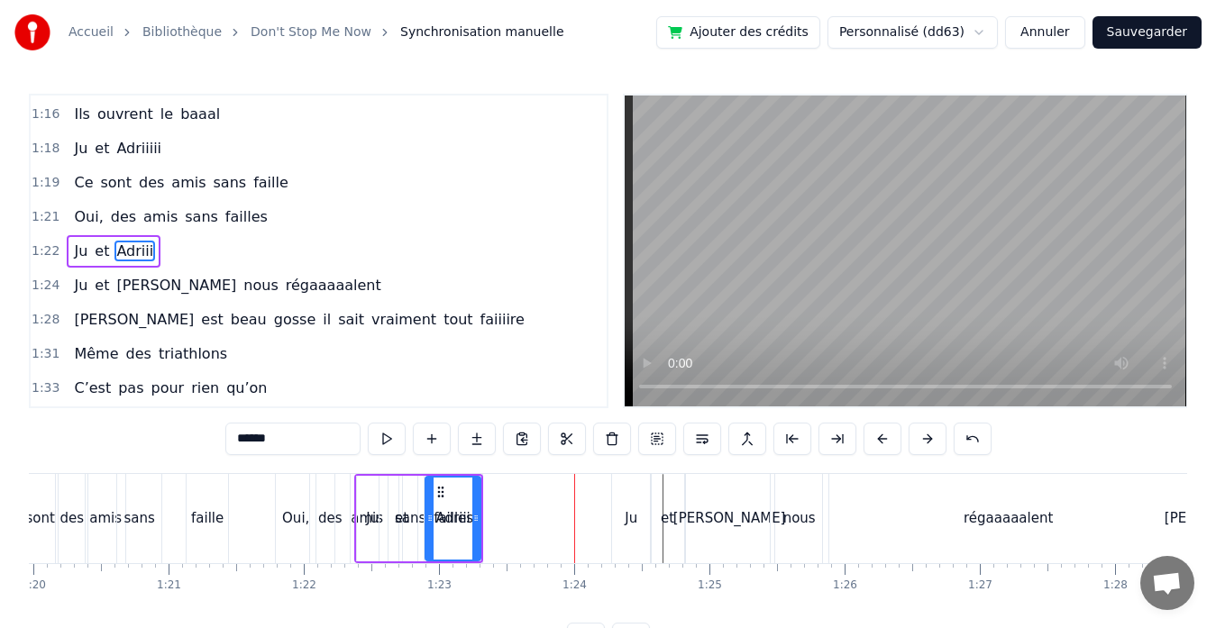
click at [879, 437] on button at bounding box center [882, 439] width 38 height 32
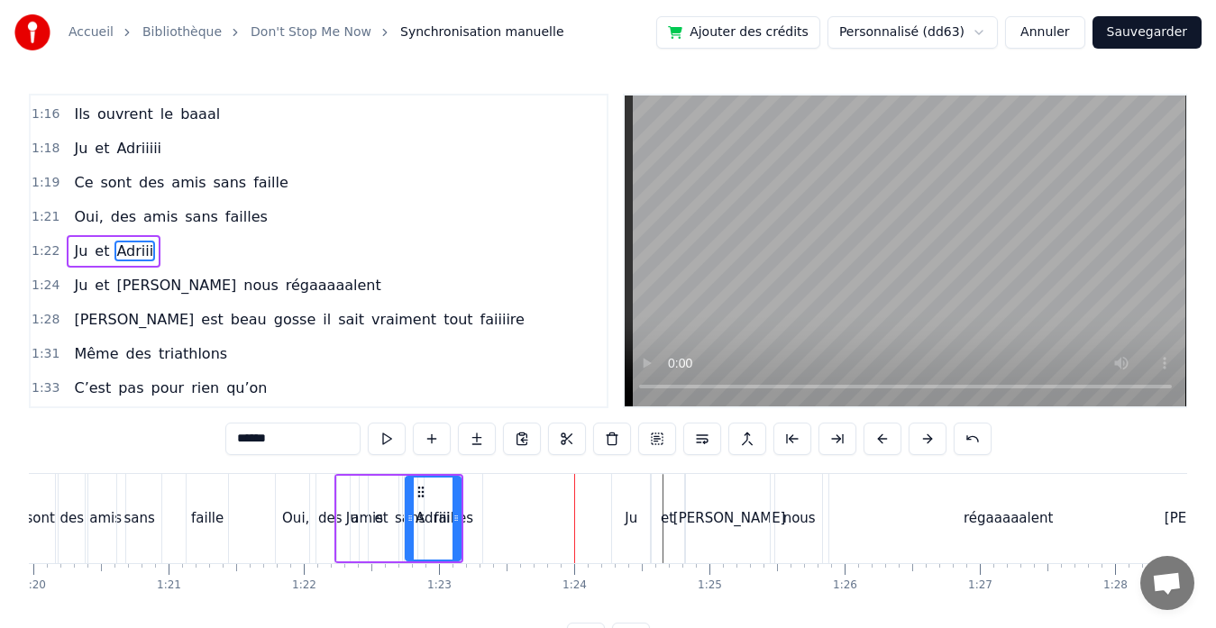
click at [879, 437] on button at bounding box center [882, 439] width 38 height 32
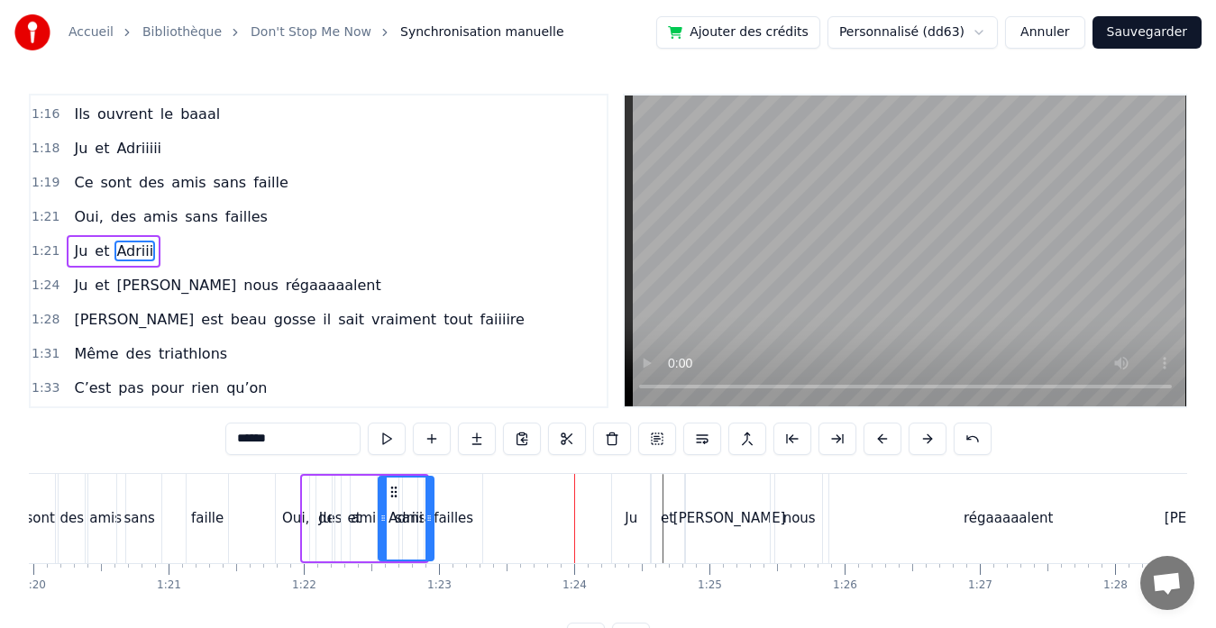
click at [879, 437] on button at bounding box center [882, 439] width 38 height 32
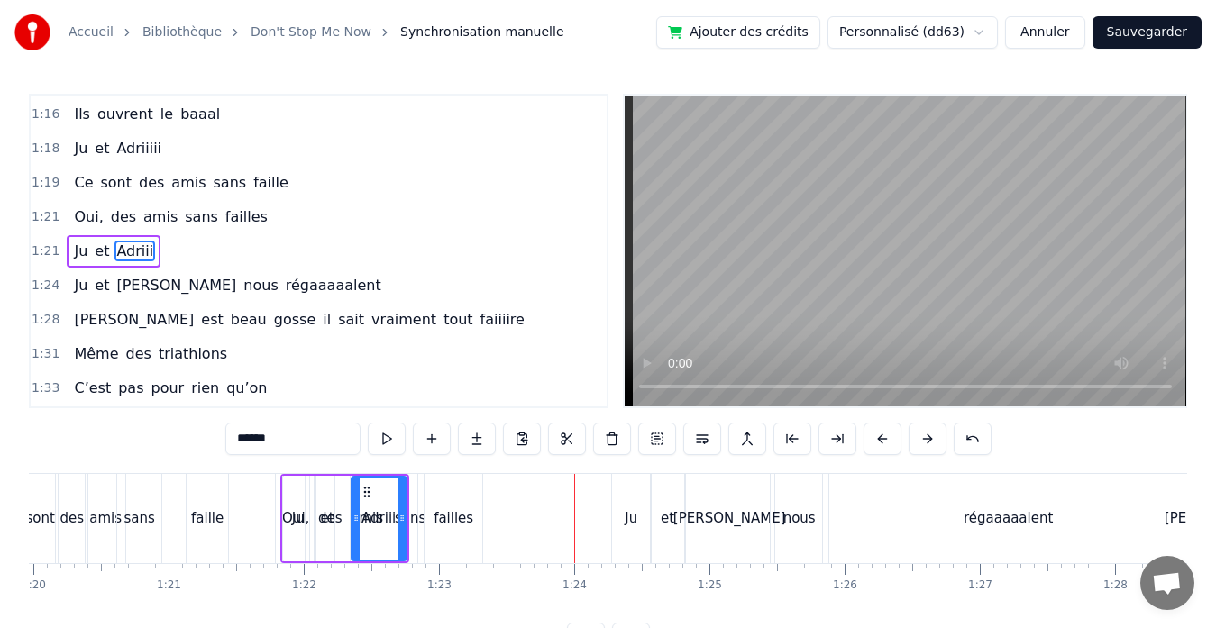
click at [879, 437] on button at bounding box center [882, 439] width 38 height 32
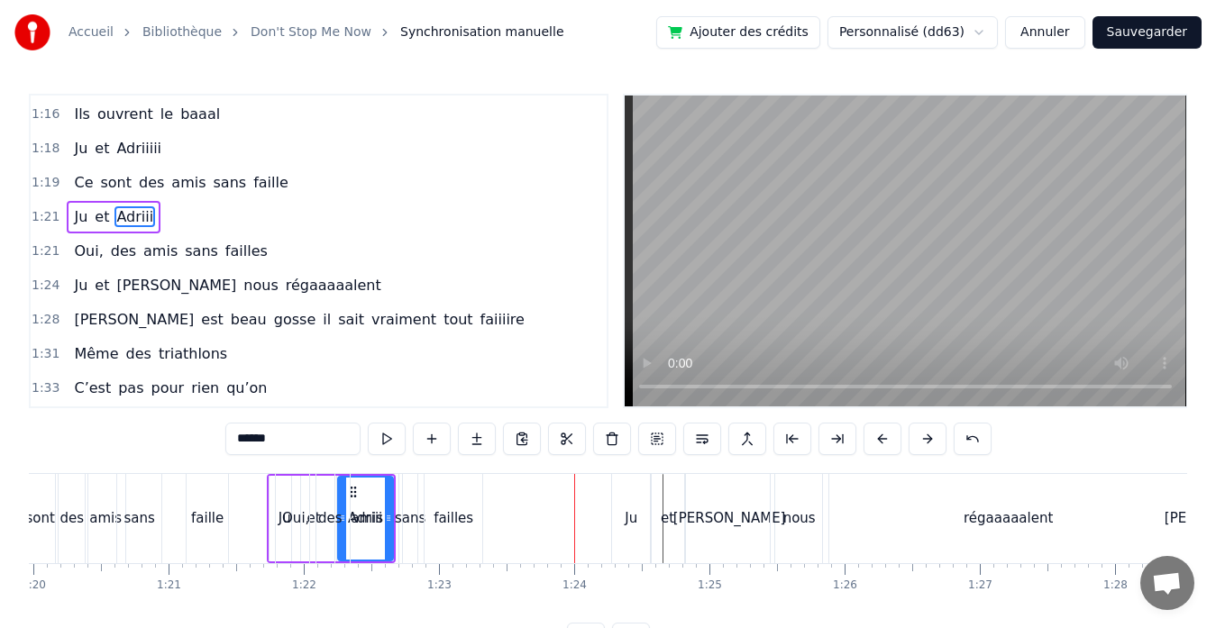
click at [879, 437] on button at bounding box center [882, 439] width 38 height 32
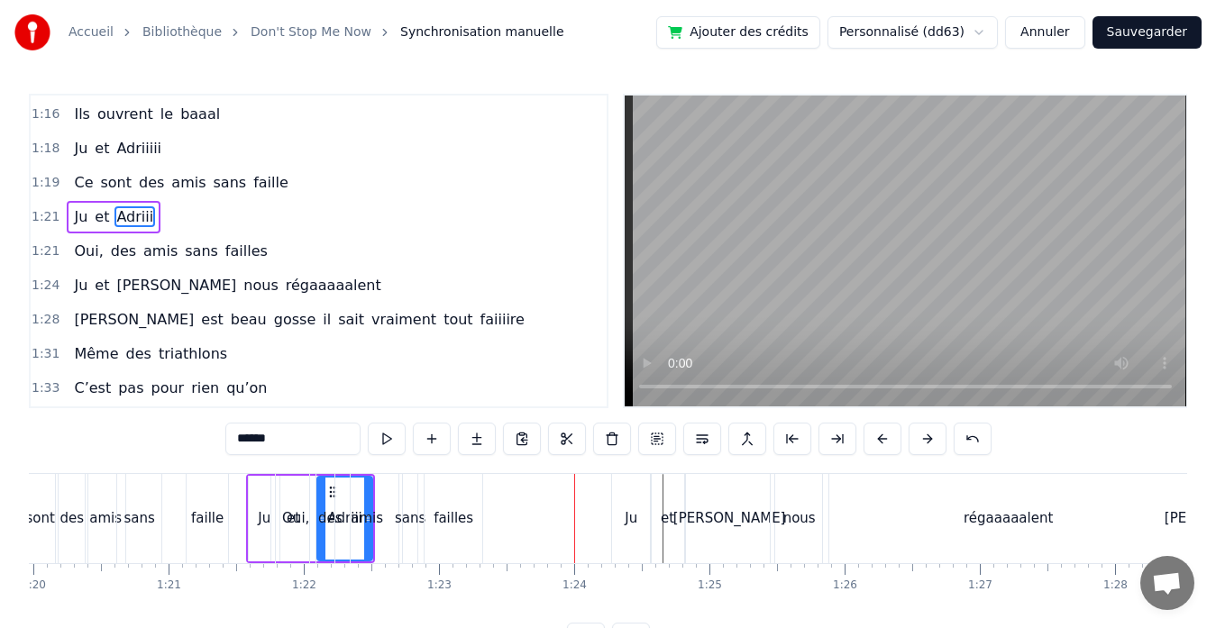
click at [879, 437] on button at bounding box center [882, 439] width 38 height 32
click at [465, 523] on div "failles" at bounding box center [453, 518] width 40 height 21
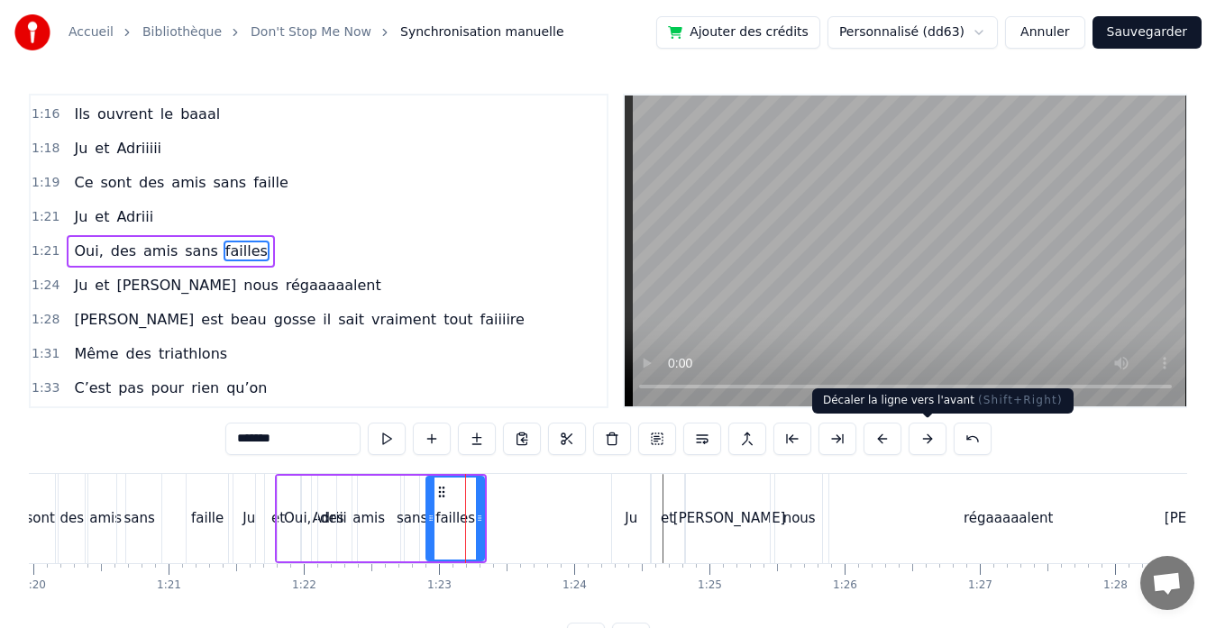
click at [919, 443] on button at bounding box center [927, 439] width 38 height 32
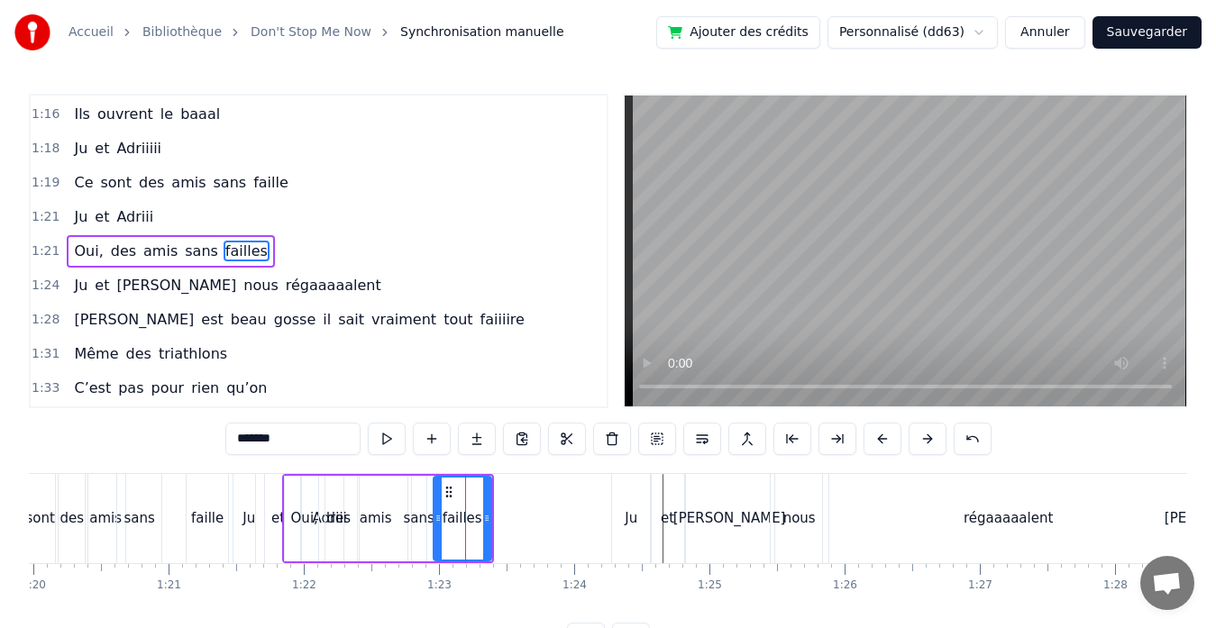
click at [919, 443] on button at bounding box center [927, 439] width 38 height 32
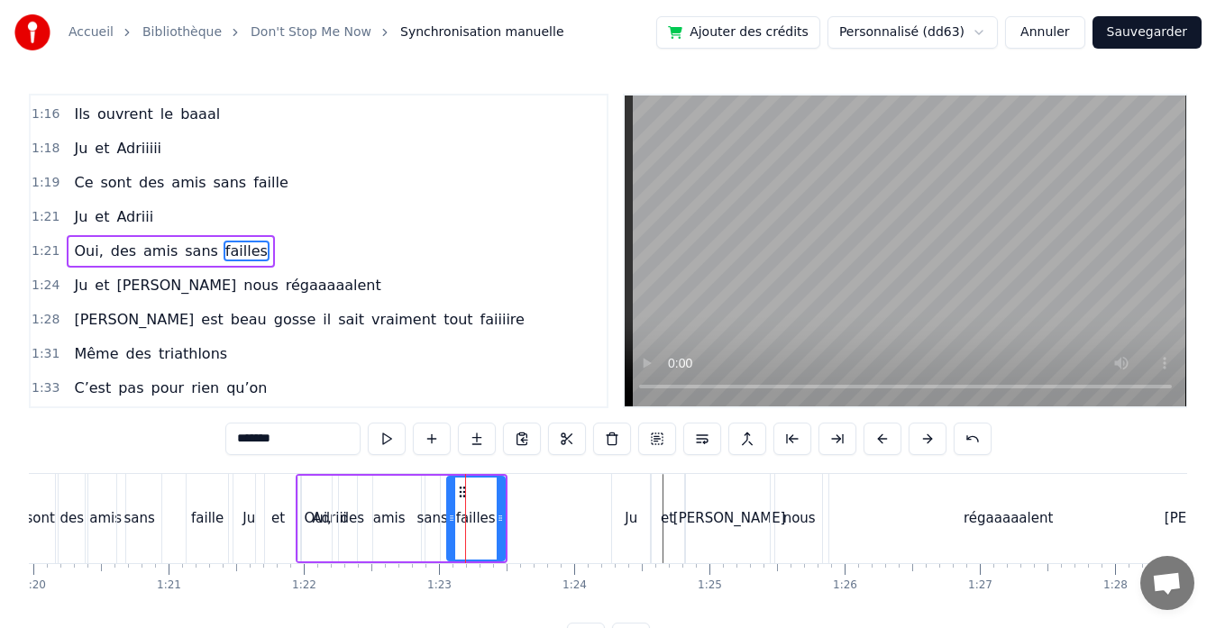
click at [919, 443] on button at bounding box center [927, 439] width 38 height 32
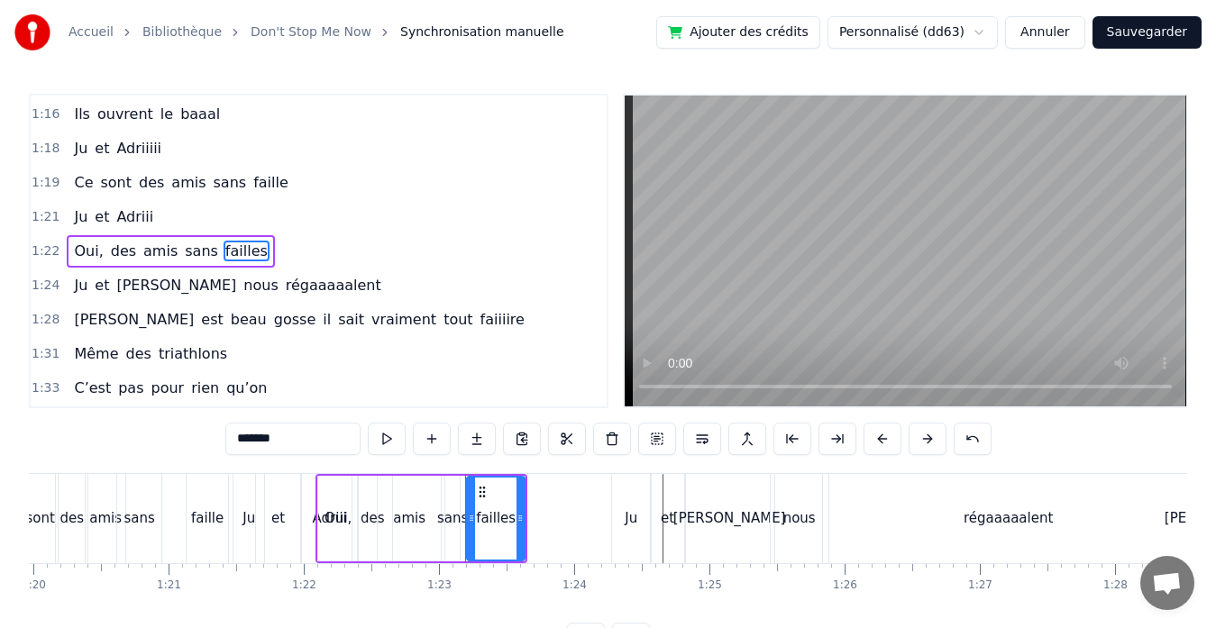
click at [919, 443] on button at bounding box center [927, 439] width 38 height 32
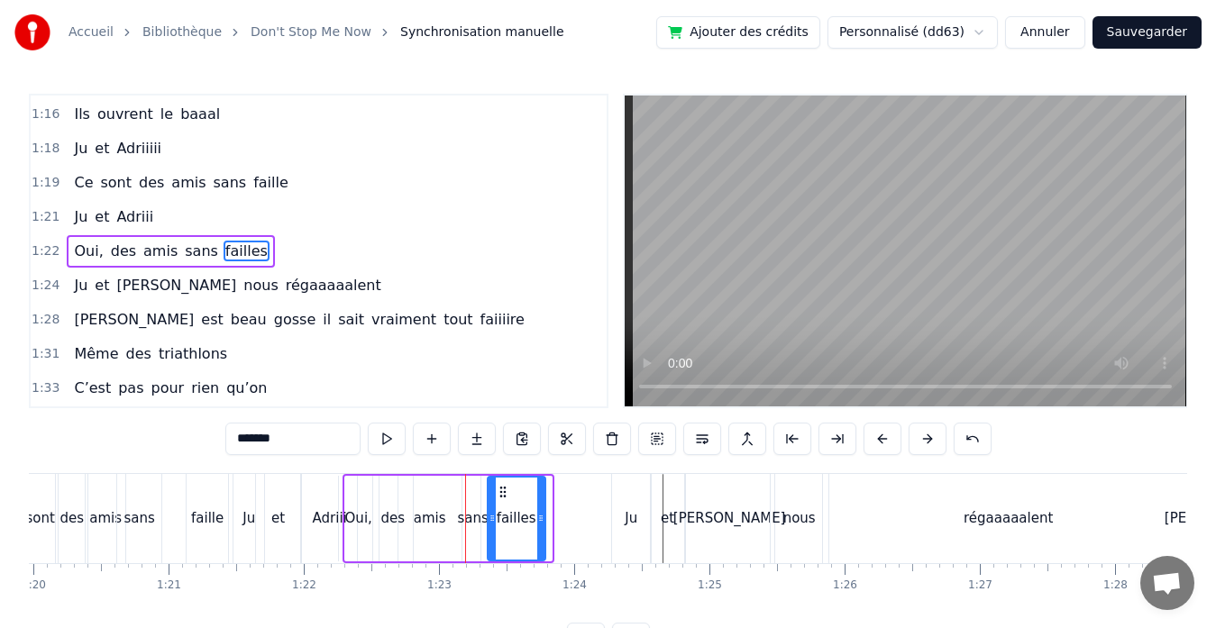
click at [919, 443] on button at bounding box center [927, 439] width 38 height 32
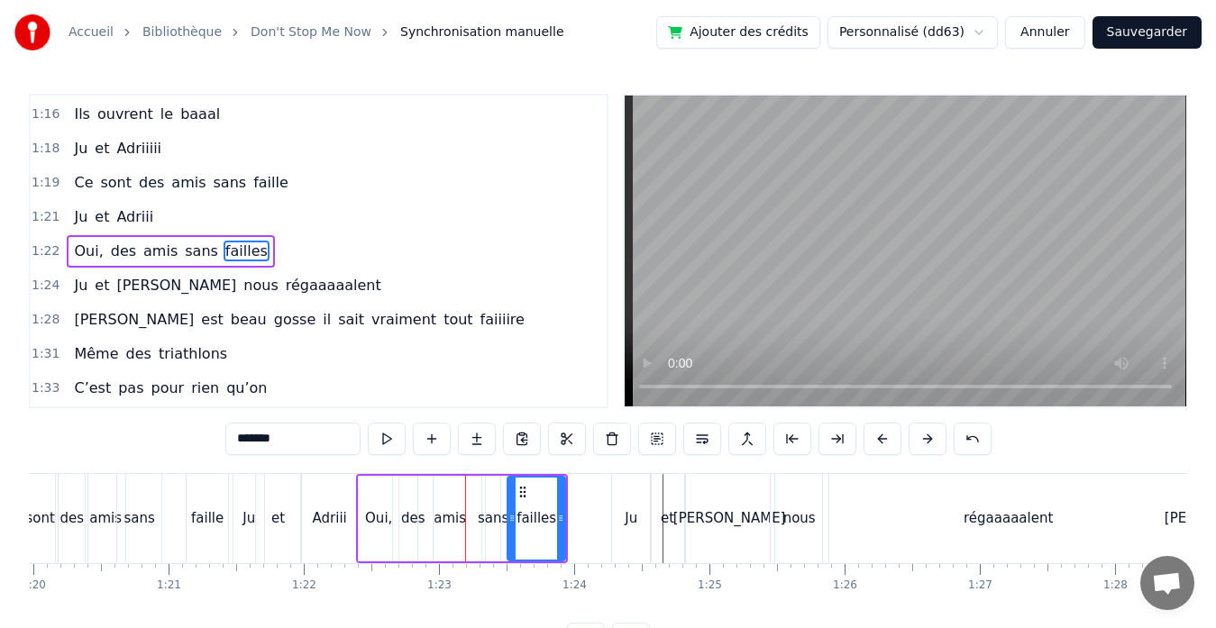
click at [919, 443] on button at bounding box center [927, 439] width 38 height 32
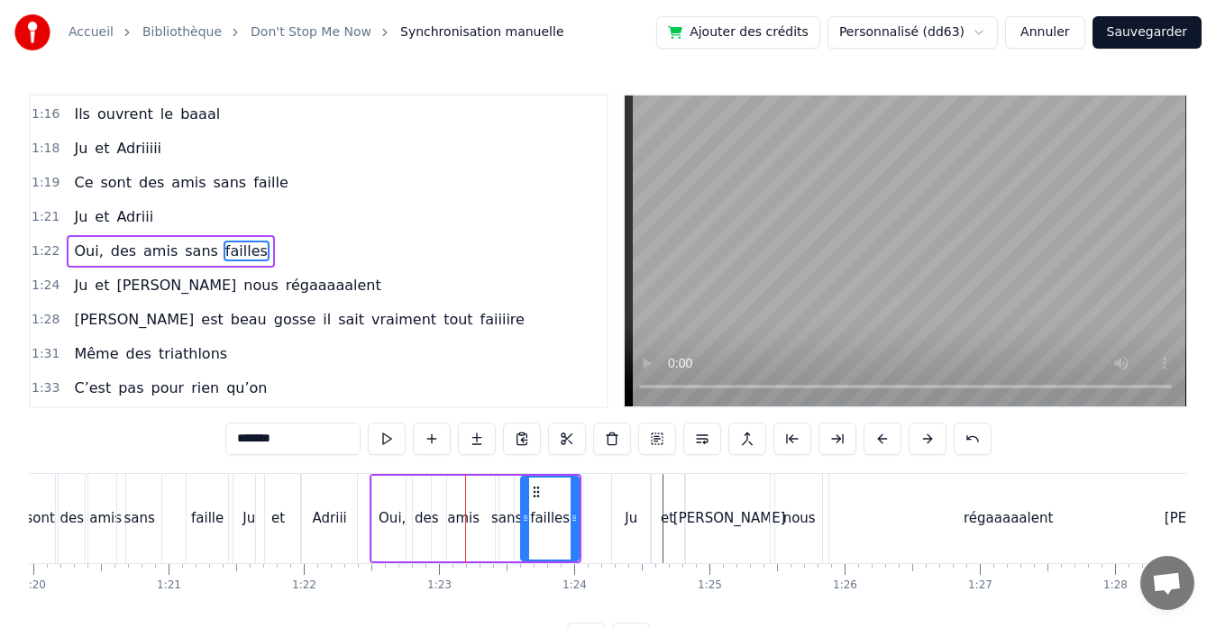
click at [919, 443] on button at bounding box center [927, 439] width 38 height 32
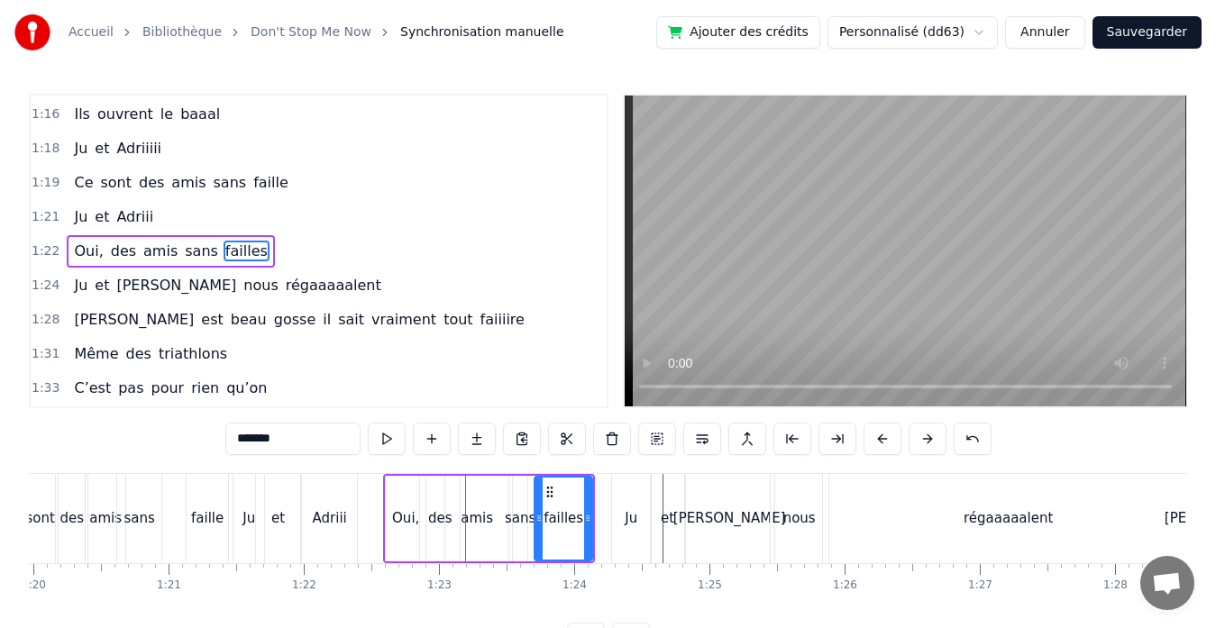
click at [919, 443] on button at bounding box center [927, 439] width 38 height 32
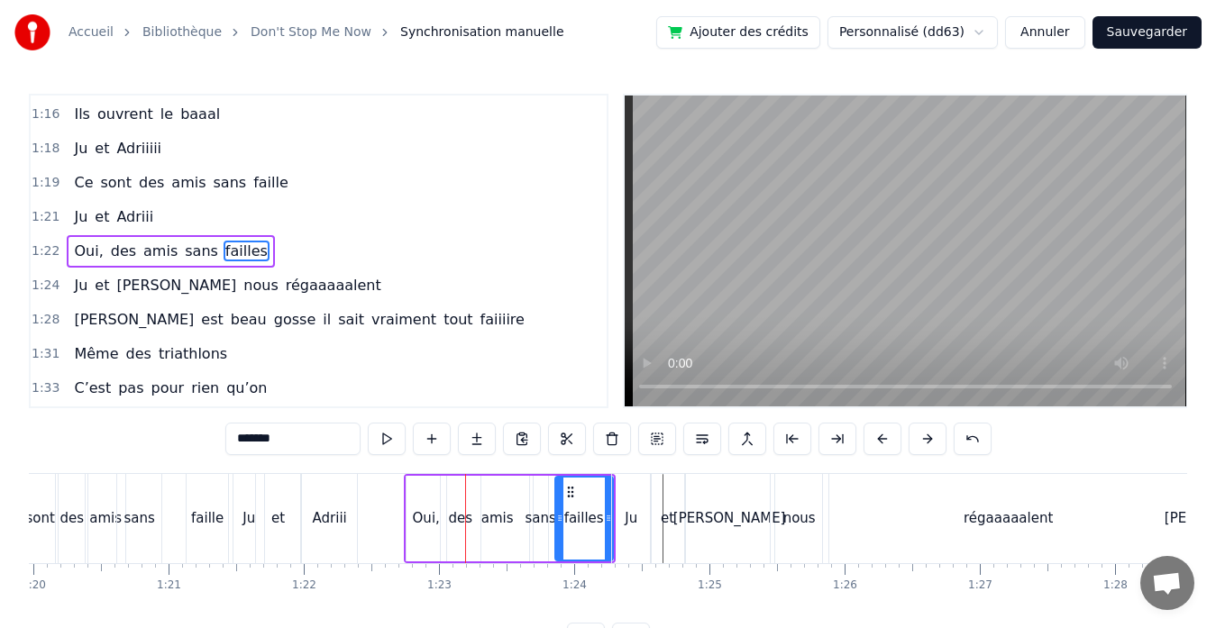
click at [919, 443] on button at bounding box center [927, 439] width 38 height 32
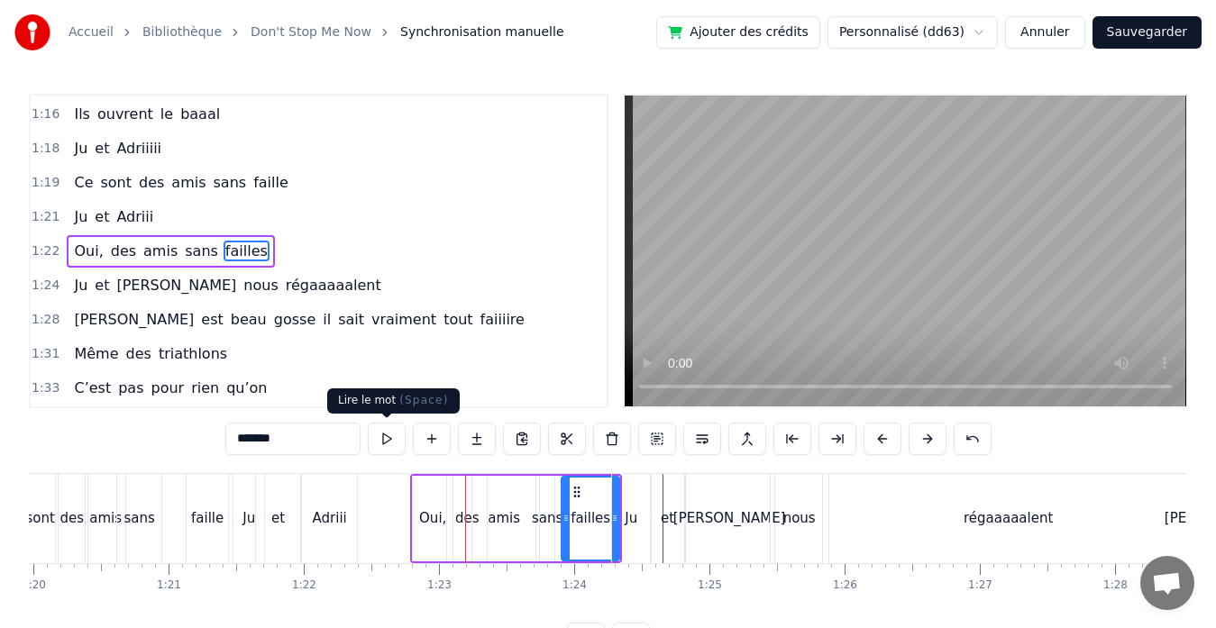
click at [393, 434] on button at bounding box center [387, 439] width 38 height 32
click at [329, 508] on div "Adriii" at bounding box center [330, 518] width 34 height 21
type input "******"
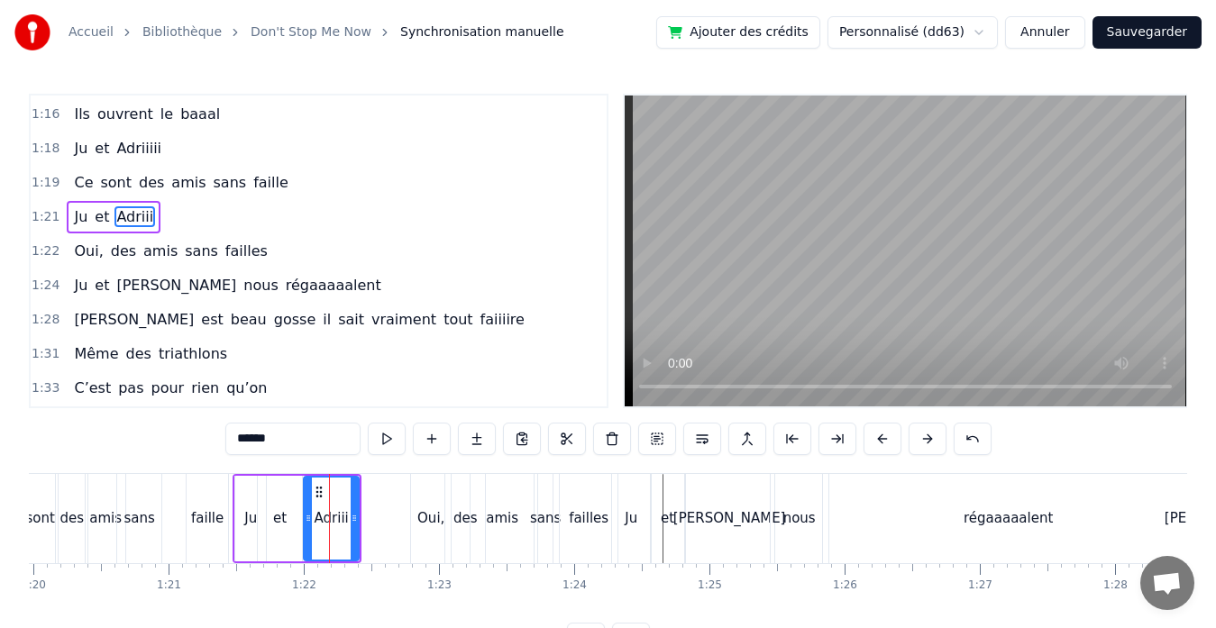
scroll to position [854, 0]
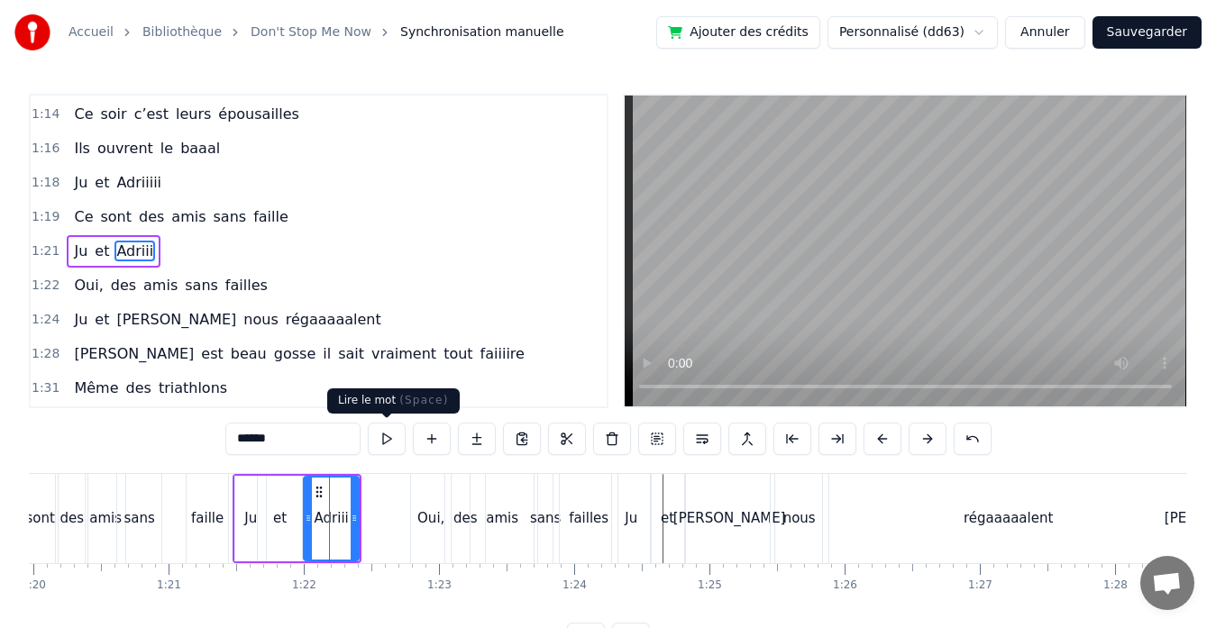
click at [392, 439] on button at bounding box center [387, 439] width 38 height 32
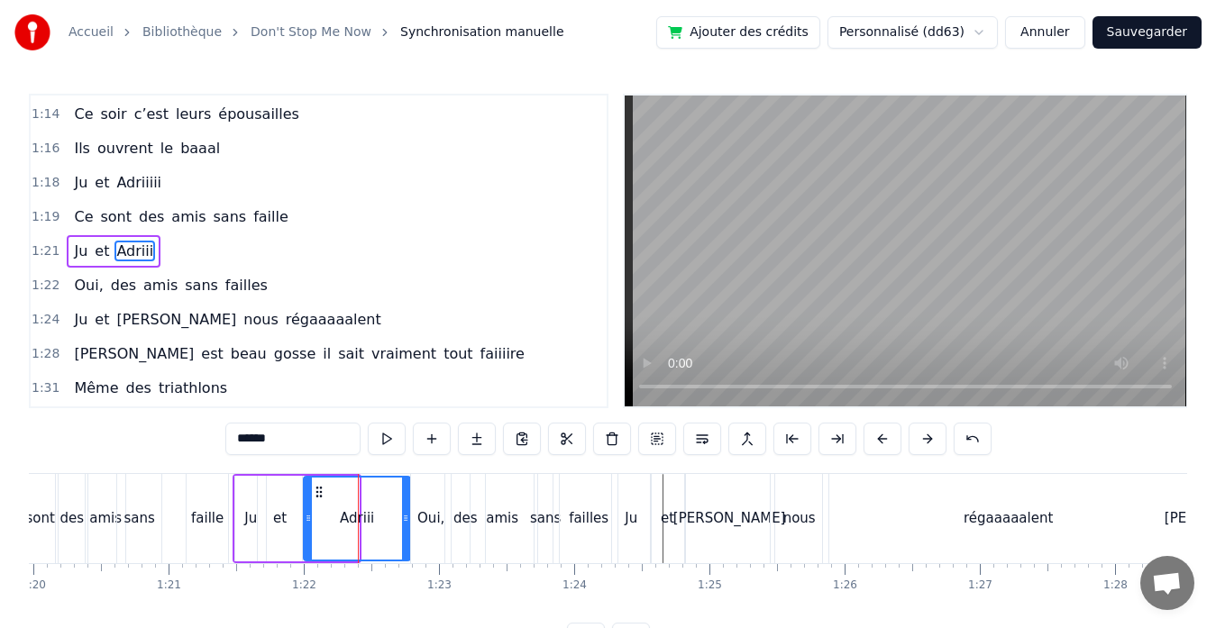
drag, startPoint x: 356, startPoint y: 519, endPoint x: 407, endPoint y: 520, distance: 51.4
click at [407, 520] on icon at bounding box center [405, 518] width 7 height 14
drag, startPoint x: 312, startPoint y: 518, endPoint x: 360, endPoint y: 522, distance: 47.9
click at [360, 522] on icon at bounding box center [356, 518] width 7 height 14
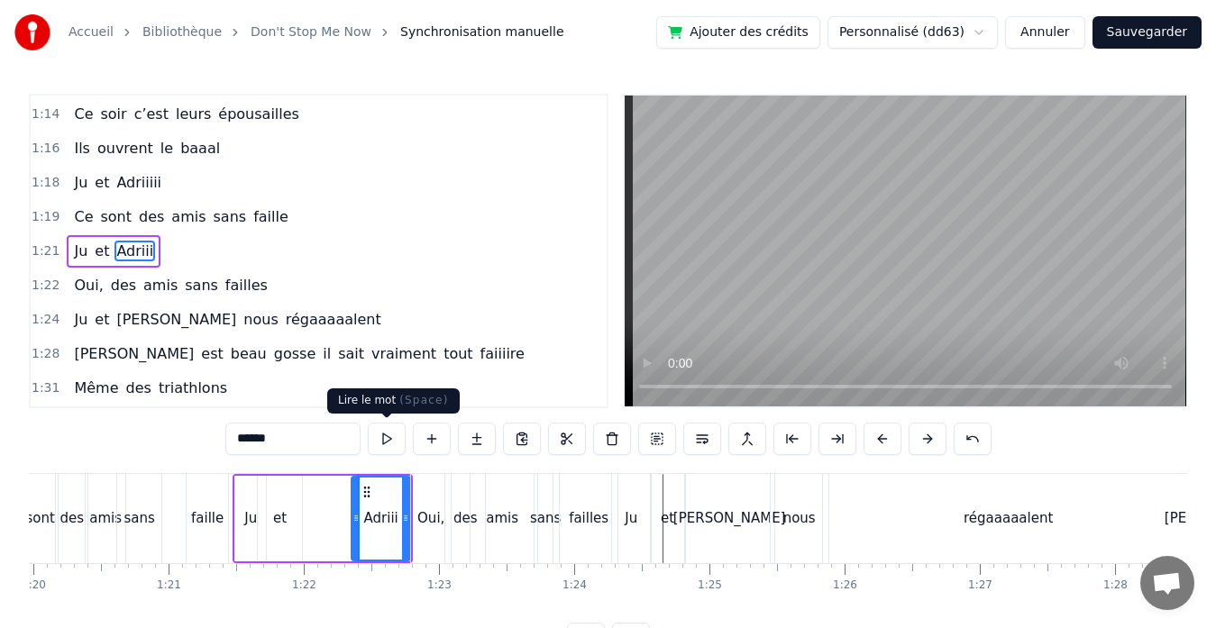
click at [390, 435] on button at bounding box center [387, 439] width 38 height 32
